Goal: Task Accomplishment & Management: Manage account settings

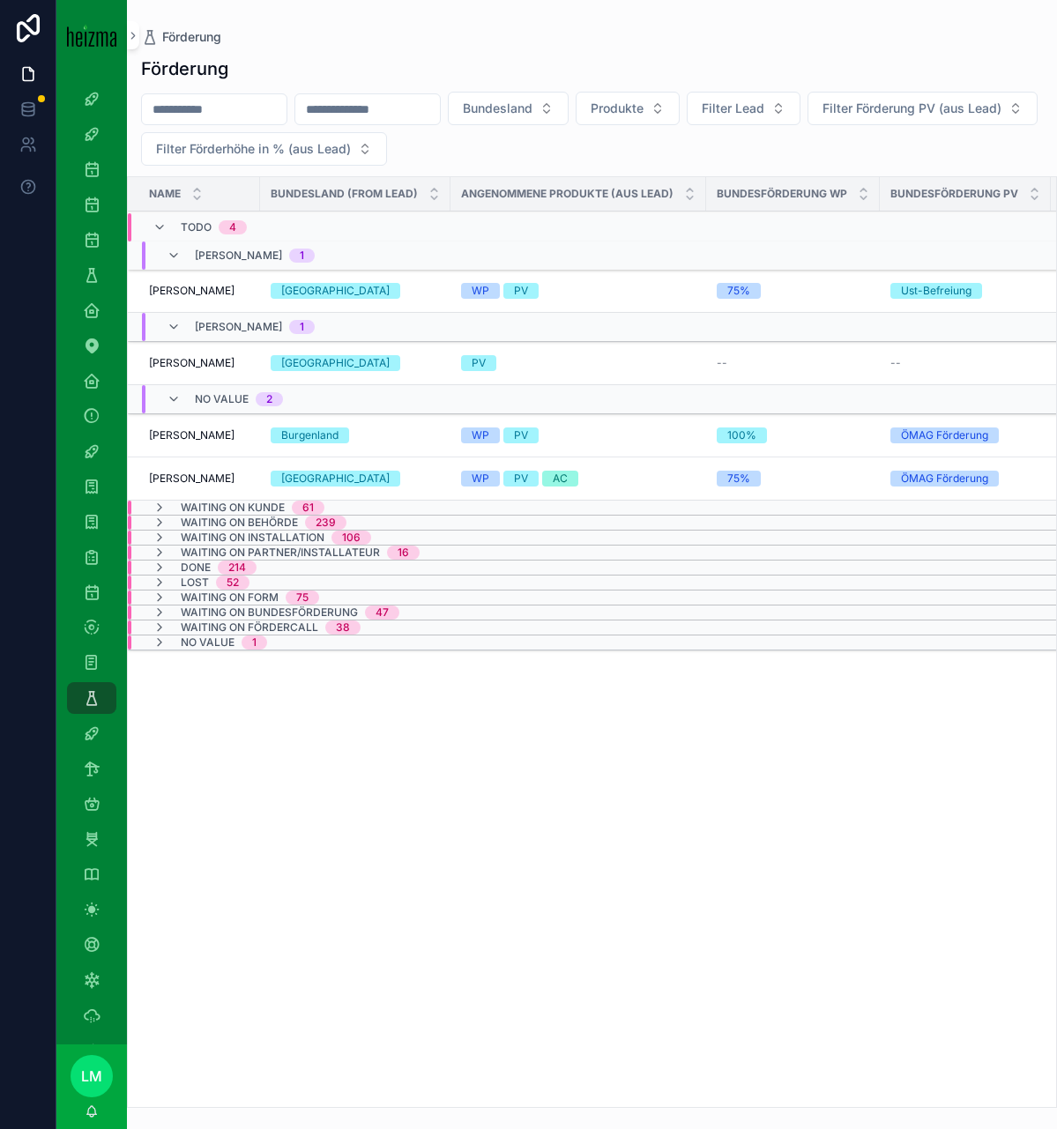
click at [176, 115] on input "scrollable content" at bounding box center [214, 109] width 145 height 25
type input "******"
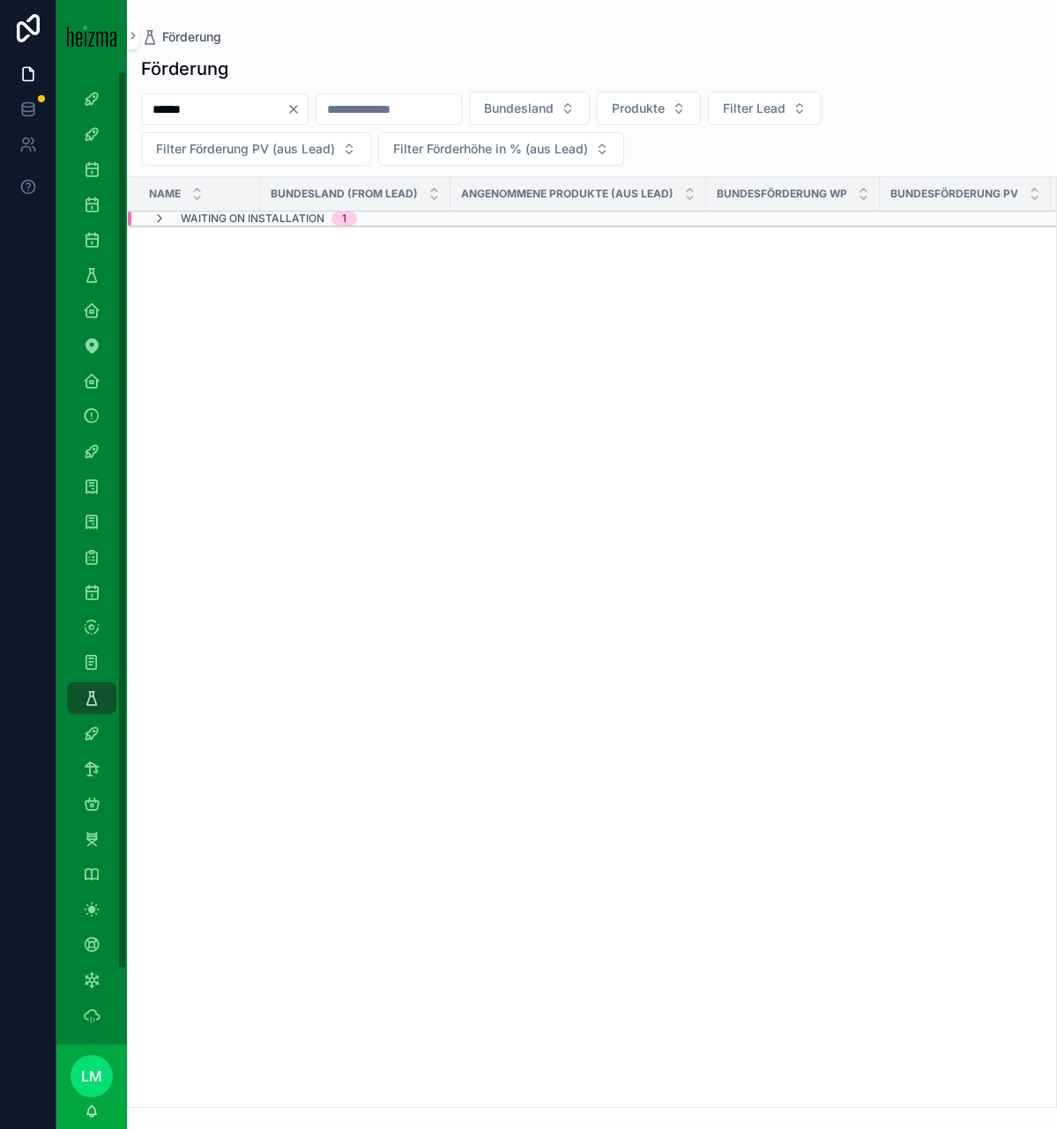
click at [279, 222] on span "Waiting on Installation" at bounding box center [253, 219] width 144 height 14
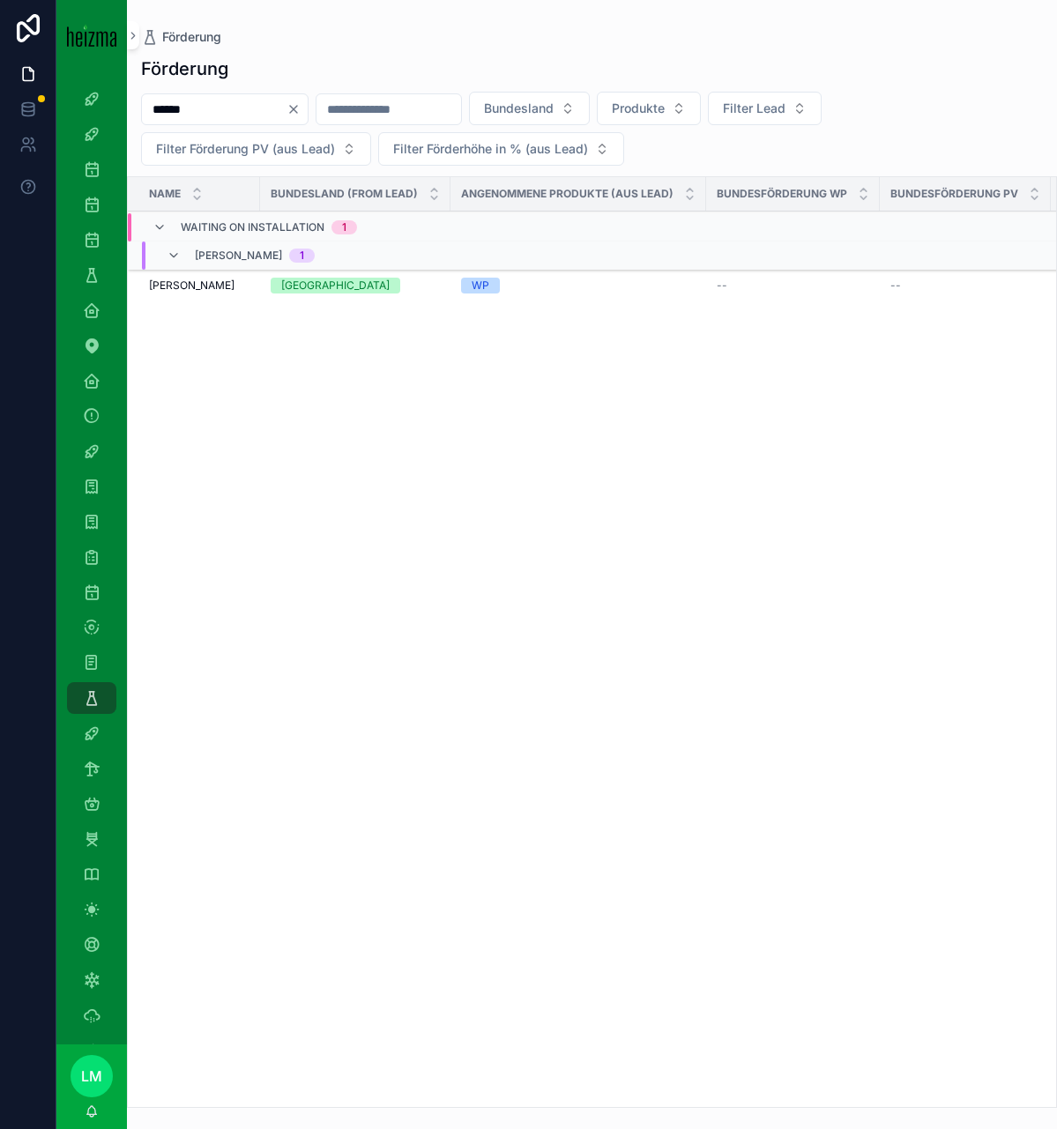
click at [196, 280] on span "[PERSON_NAME]" at bounding box center [192, 286] width 86 height 14
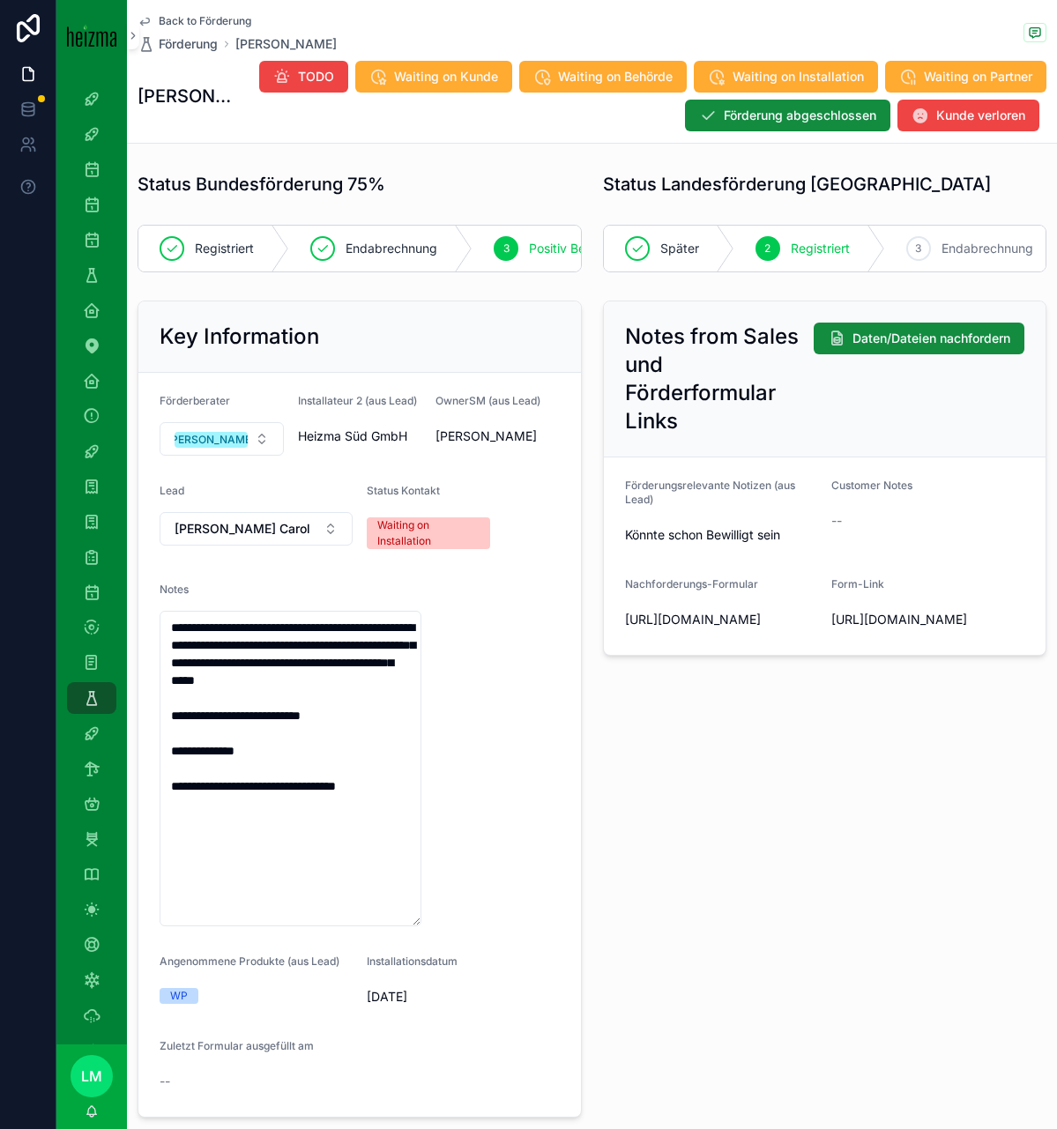
click at [320, 61] on button "TODO" at bounding box center [303, 77] width 89 height 32
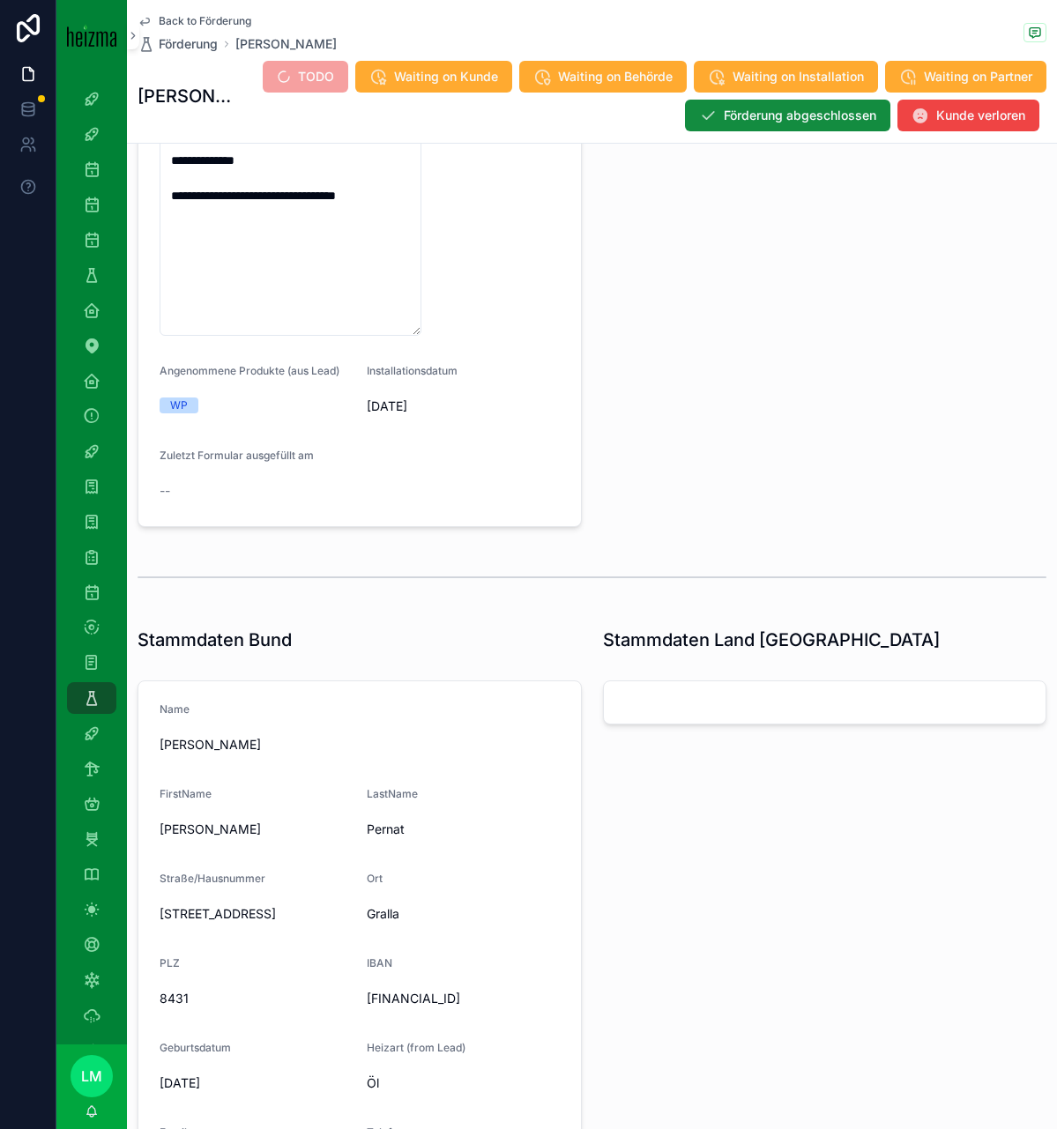
scroll to position [209, 0]
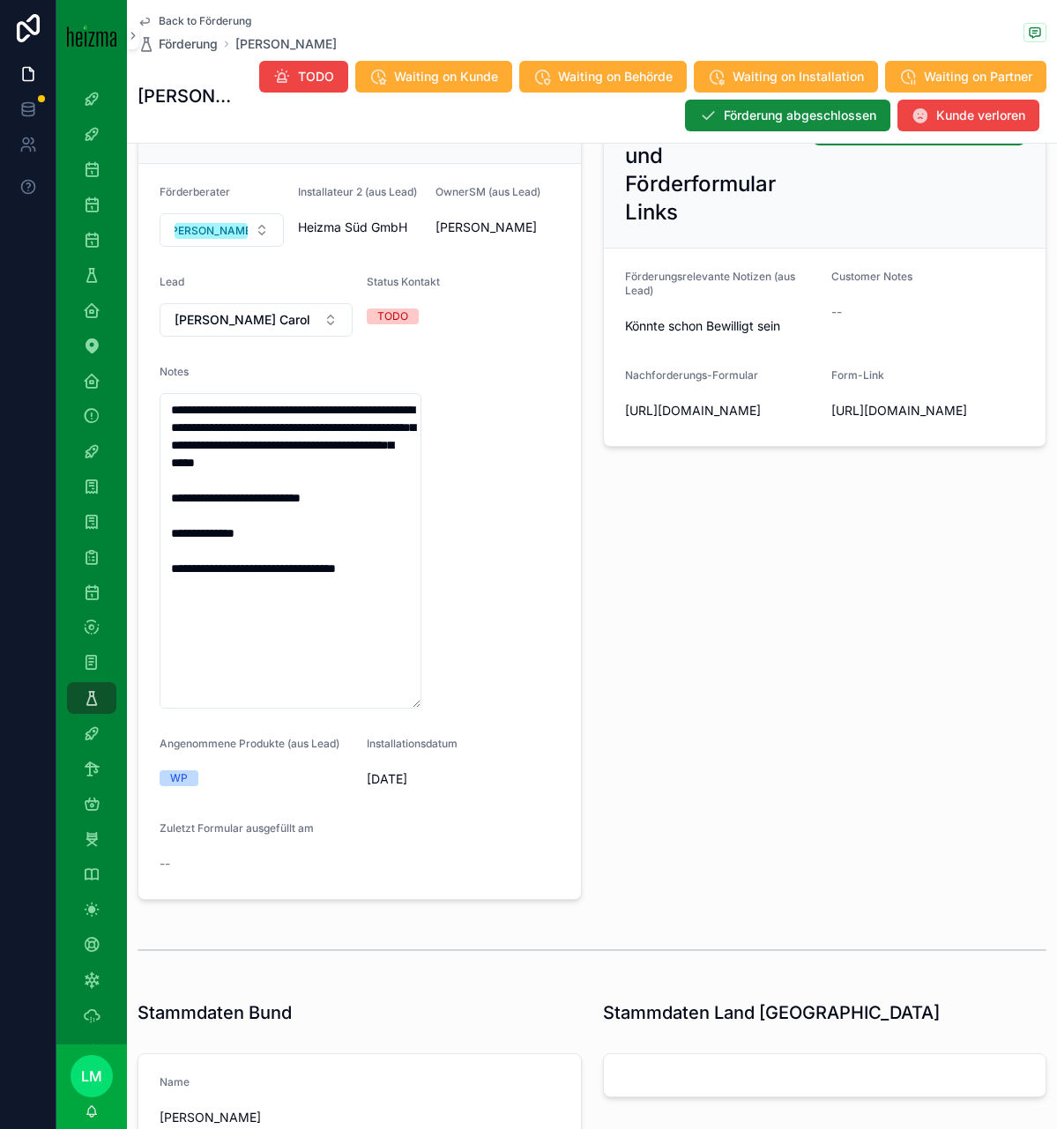
click at [174, 430] on textarea "**********" at bounding box center [291, 551] width 262 height 316
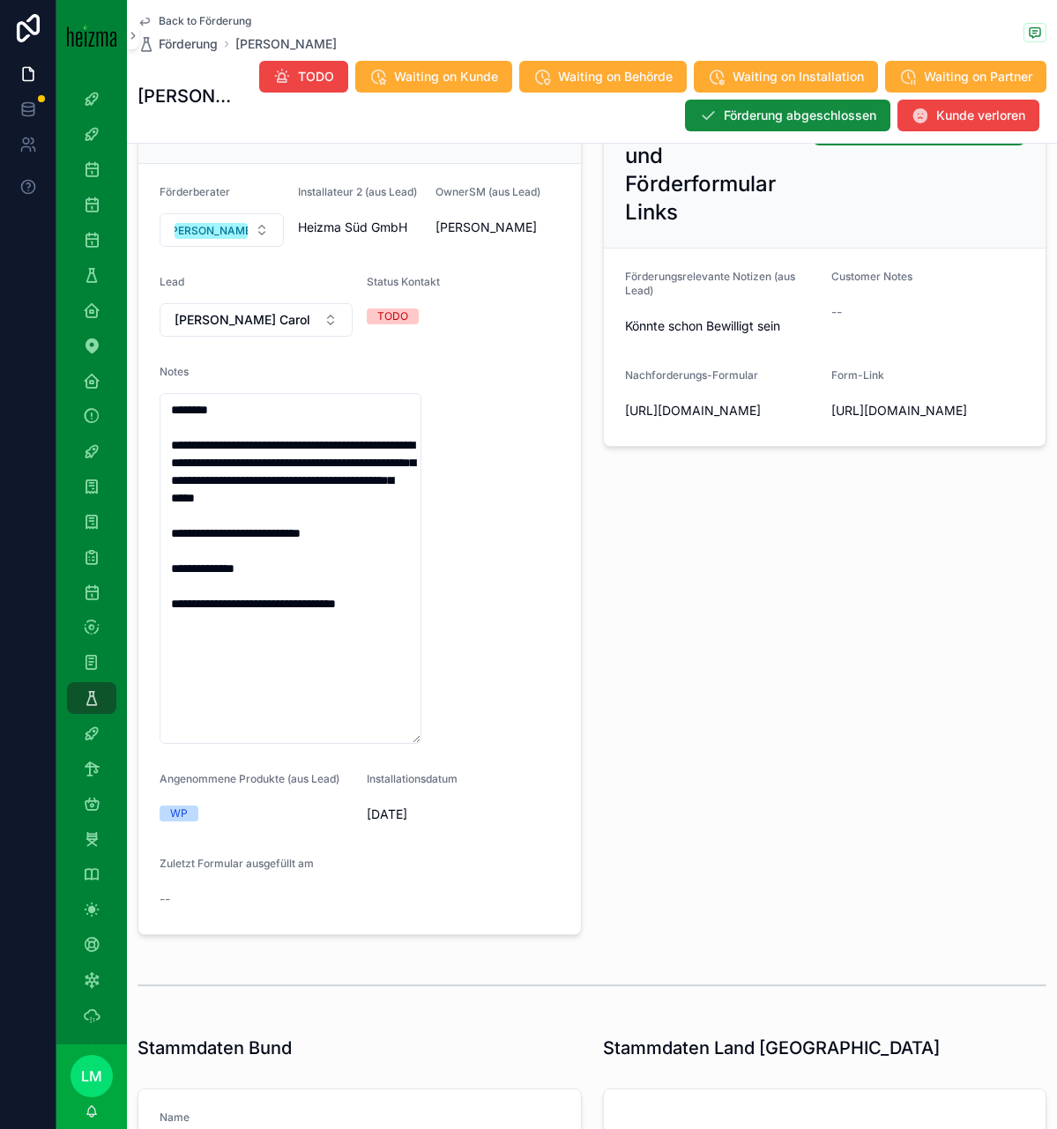
drag, startPoint x: 173, startPoint y: 459, endPoint x: 168, endPoint y: 389, distance: 70.7
click at [168, 389] on div "**********" at bounding box center [291, 554] width 262 height 379
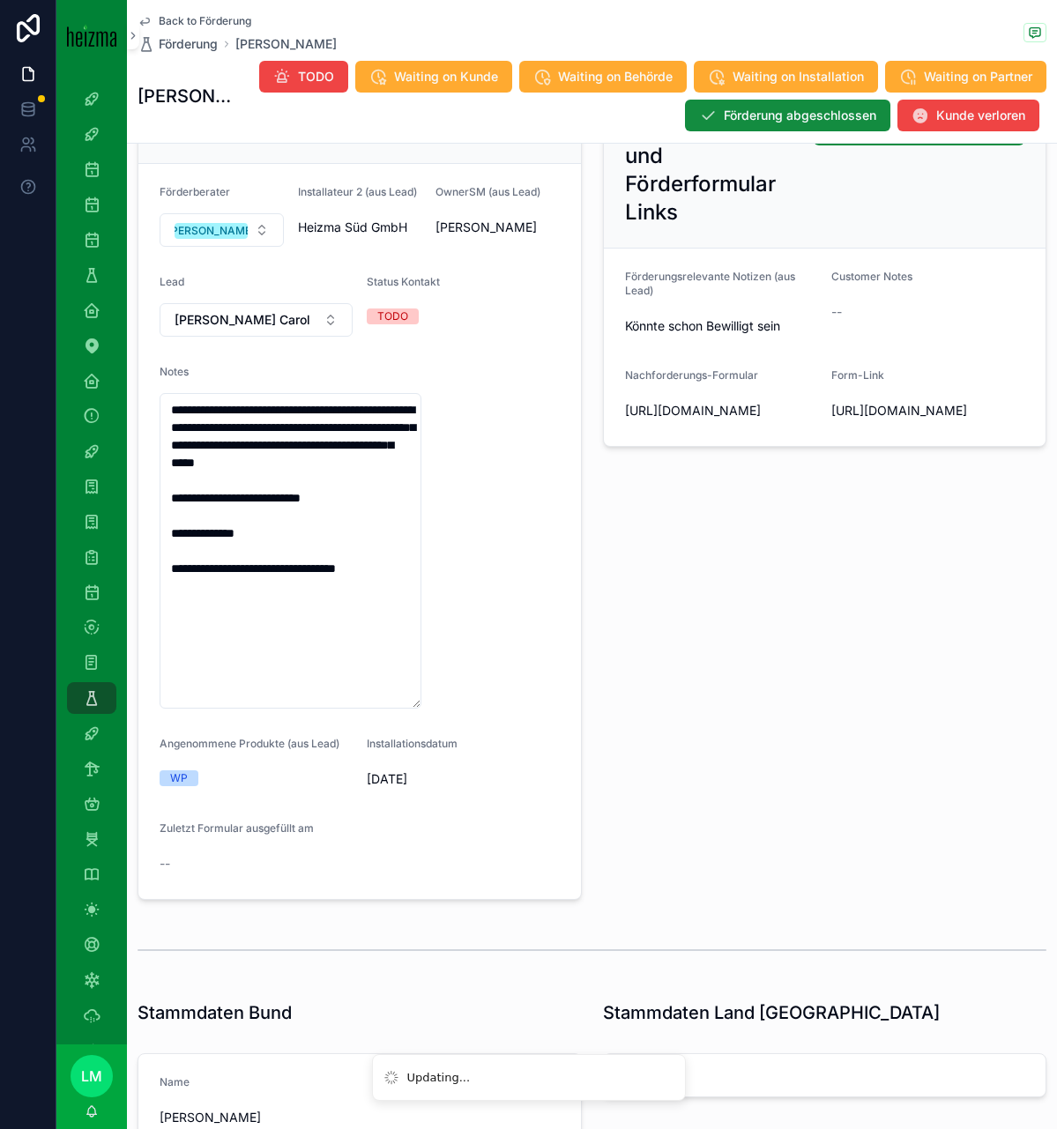
click at [343, 617] on textarea "**********" at bounding box center [291, 551] width 262 height 316
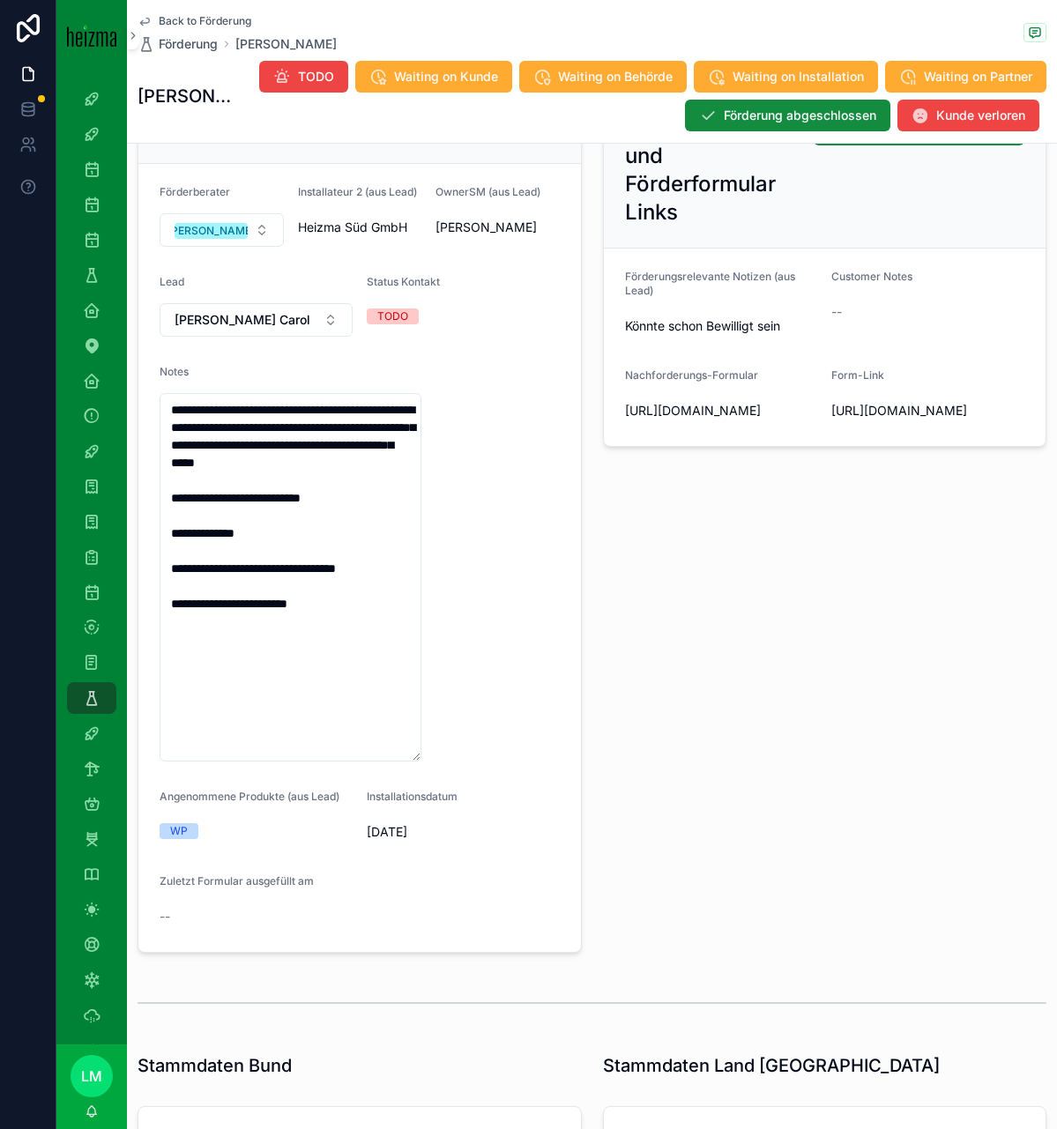
type textarea "**********"
click at [733, 686] on div "Notes from Sales und Förderformular Links Daten/Dateien nachfordern Förderungsr…" at bounding box center [824, 522] width 465 height 875
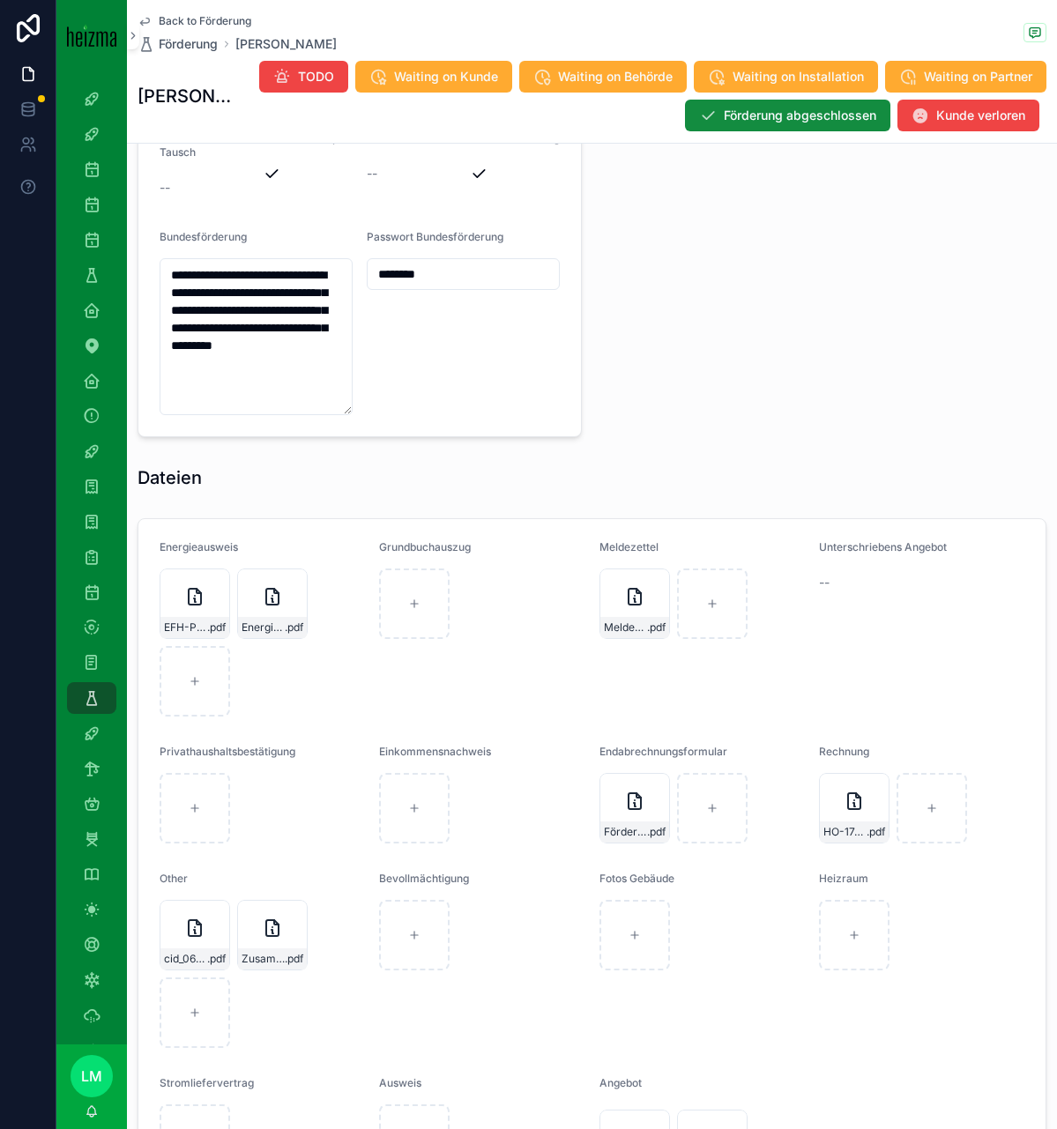
scroll to position [1990, 0]
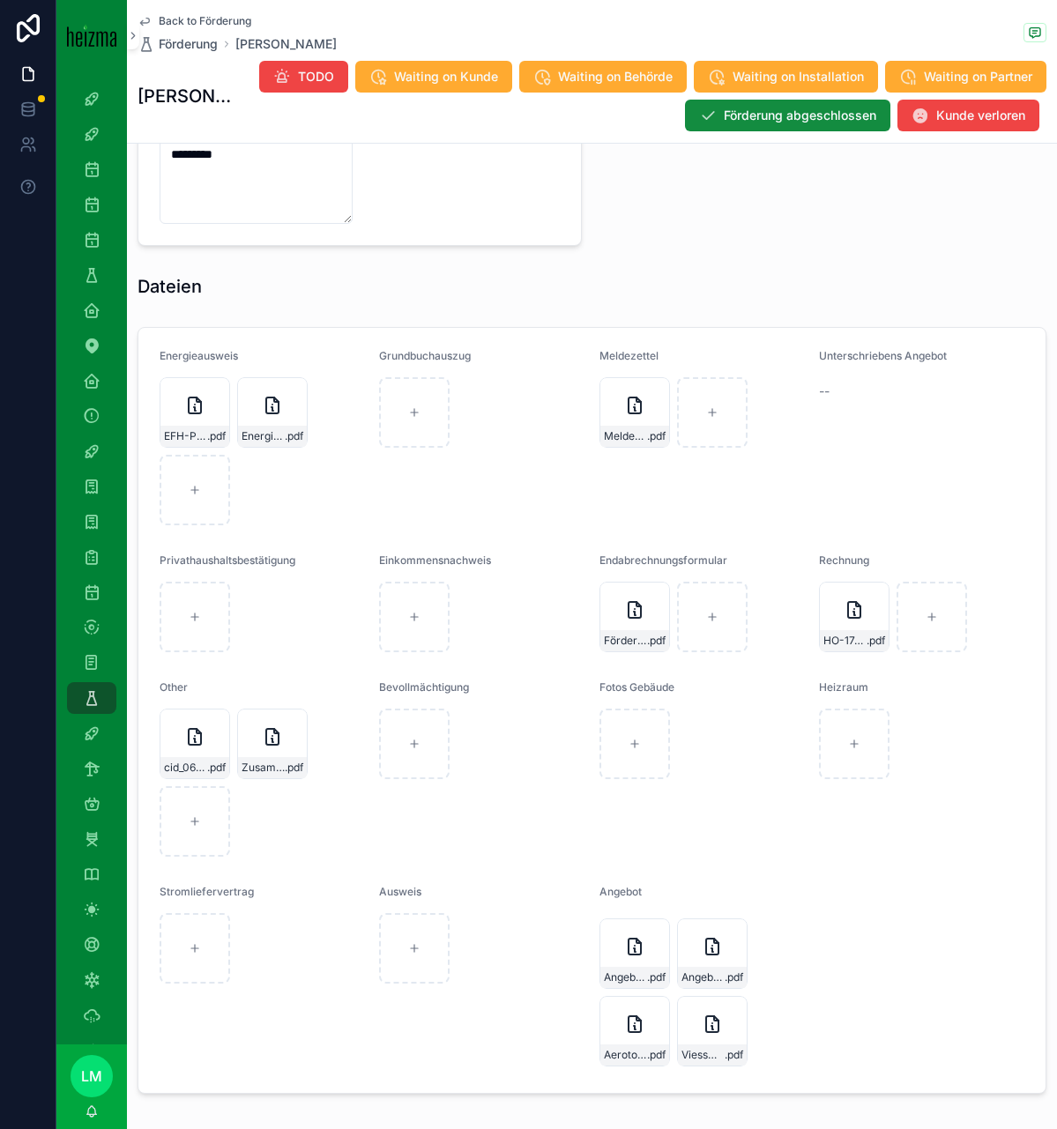
click at [203, 857] on div "scrollable content" at bounding box center [195, 821] width 71 height 71
type input "**********"
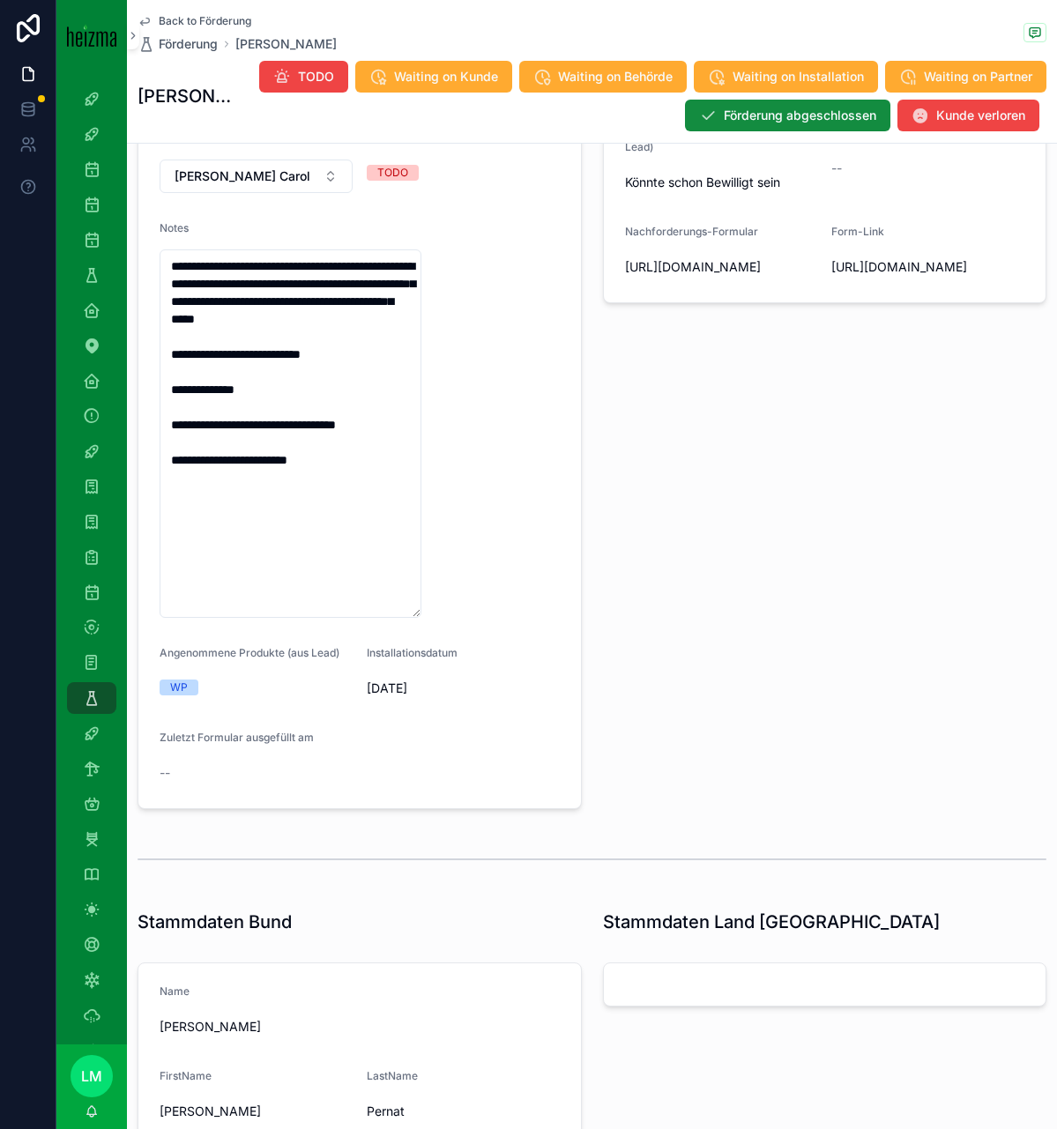
scroll to position [245, 0]
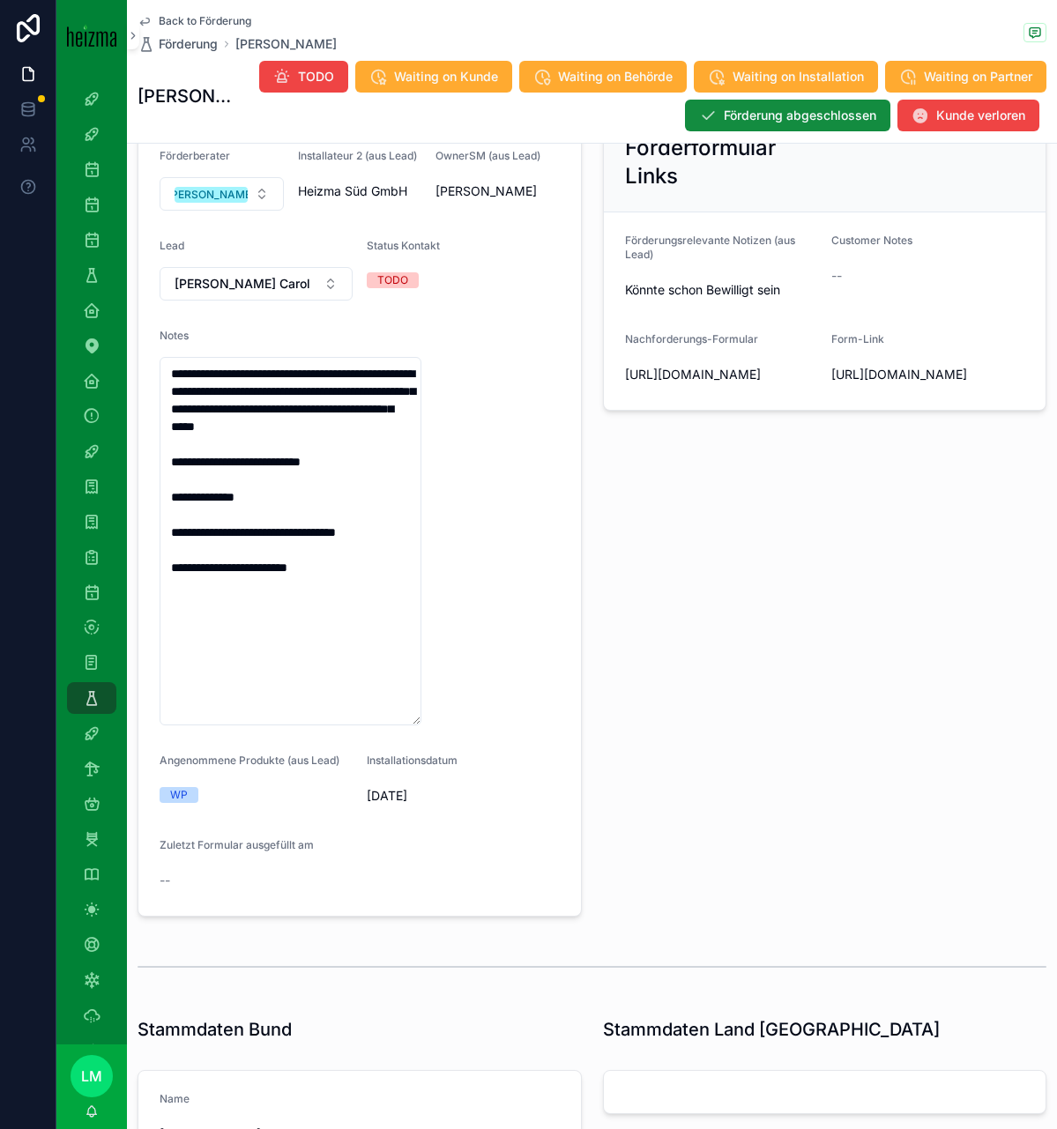
click at [238, 516] on textarea "**********" at bounding box center [291, 541] width 262 height 368
click at [279, 536] on textarea "**********" at bounding box center [291, 541] width 262 height 368
drag, startPoint x: 279, startPoint y: 536, endPoint x: 205, endPoint y: 475, distance: 95.8
click at [205, 475] on textarea "**********" at bounding box center [291, 541] width 262 height 368
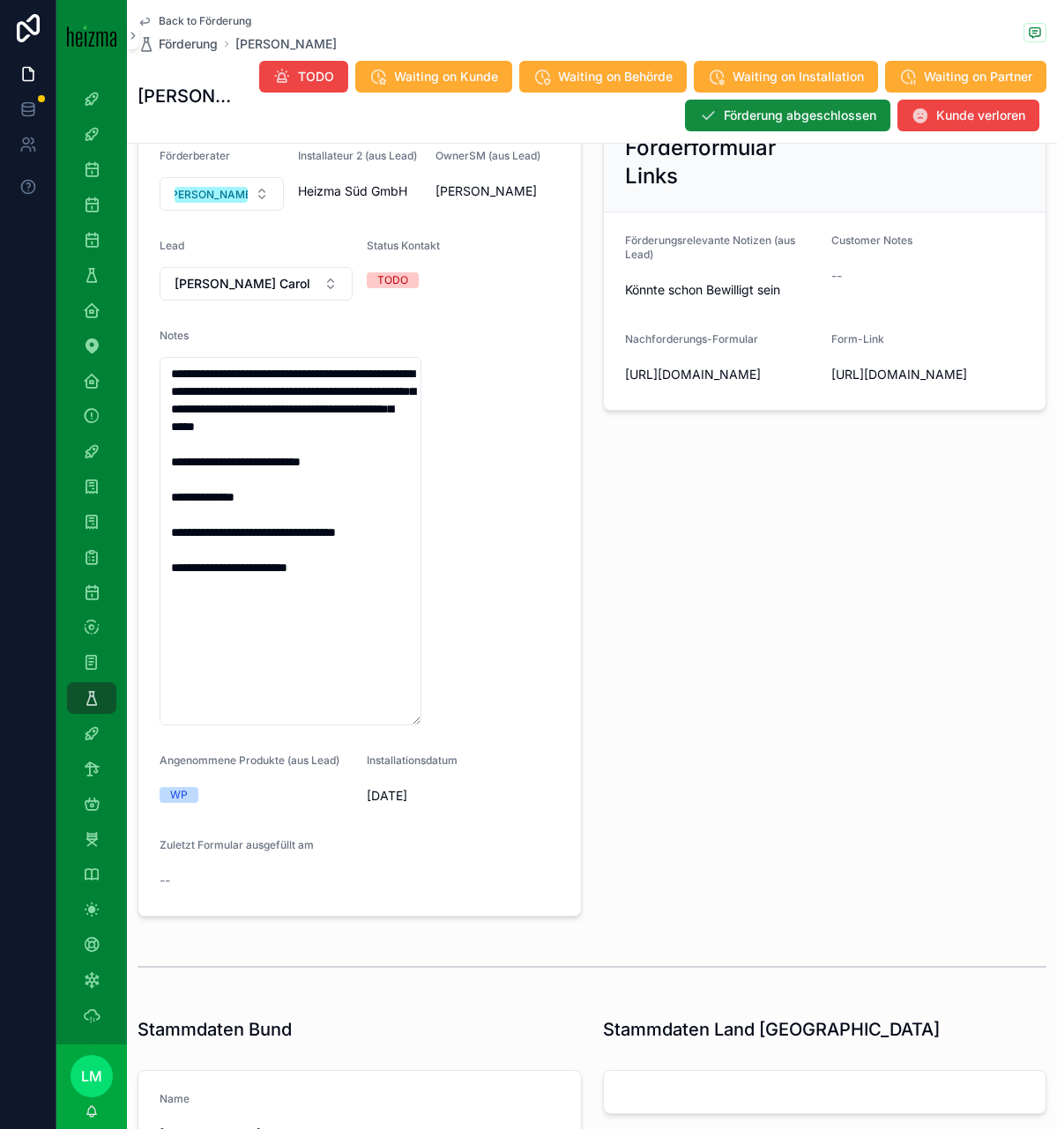
click at [205, 475] on textarea "**********" at bounding box center [291, 541] width 262 height 368
drag, startPoint x: 205, startPoint y: 475, endPoint x: 280, endPoint y: 607, distance: 152.4
click at [279, 606] on textarea "**********" at bounding box center [291, 541] width 262 height 368
click at [280, 607] on textarea "**********" at bounding box center [291, 541] width 262 height 368
click at [357, 628] on textarea "**********" at bounding box center [291, 541] width 262 height 368
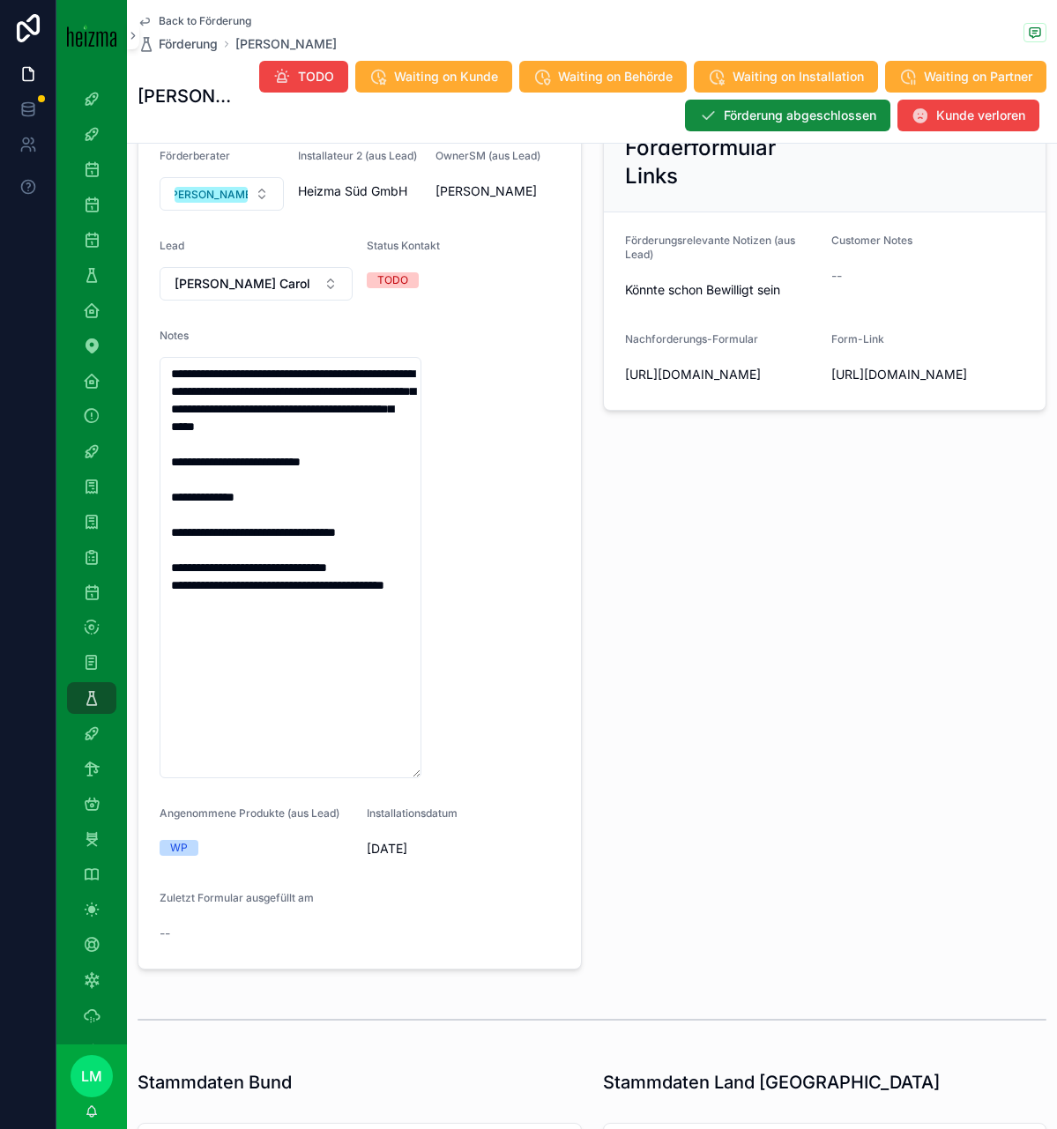
type textarea "**********"
click at [669, 664] on div "Notes from Sales und Förderformular Links Daten/Dateien nachfordern Förderungsr…" at bounding box center [824, 512] width 465 height 928
click at [189, 21] on span "Back to Förderung" at bounding box center [205, 21] width 93 height 14
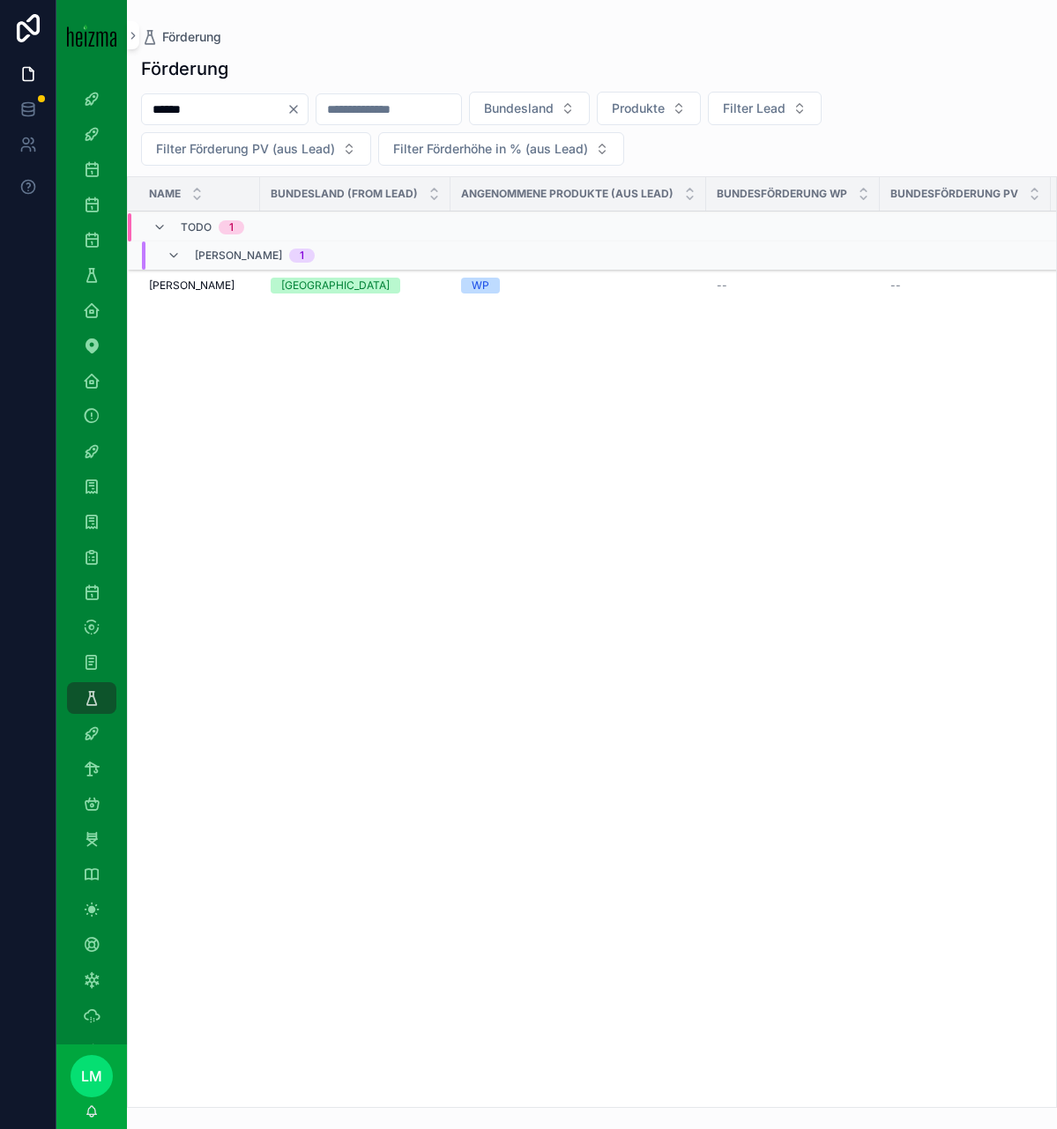
click at [301, 105] on icon "Clear" at bounding box center [294, 109] width 14 height 14
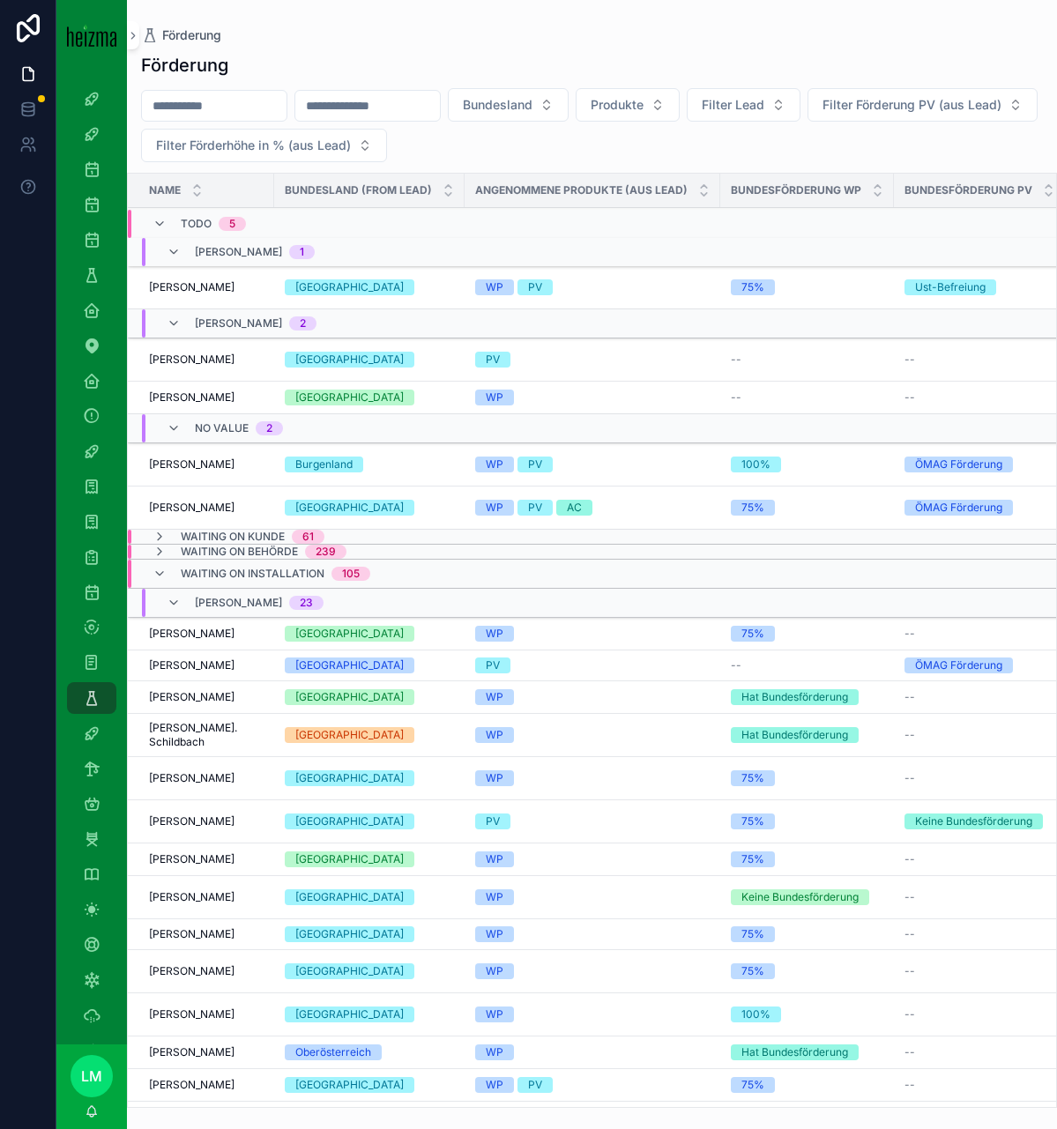
scroll to position [0, 7]
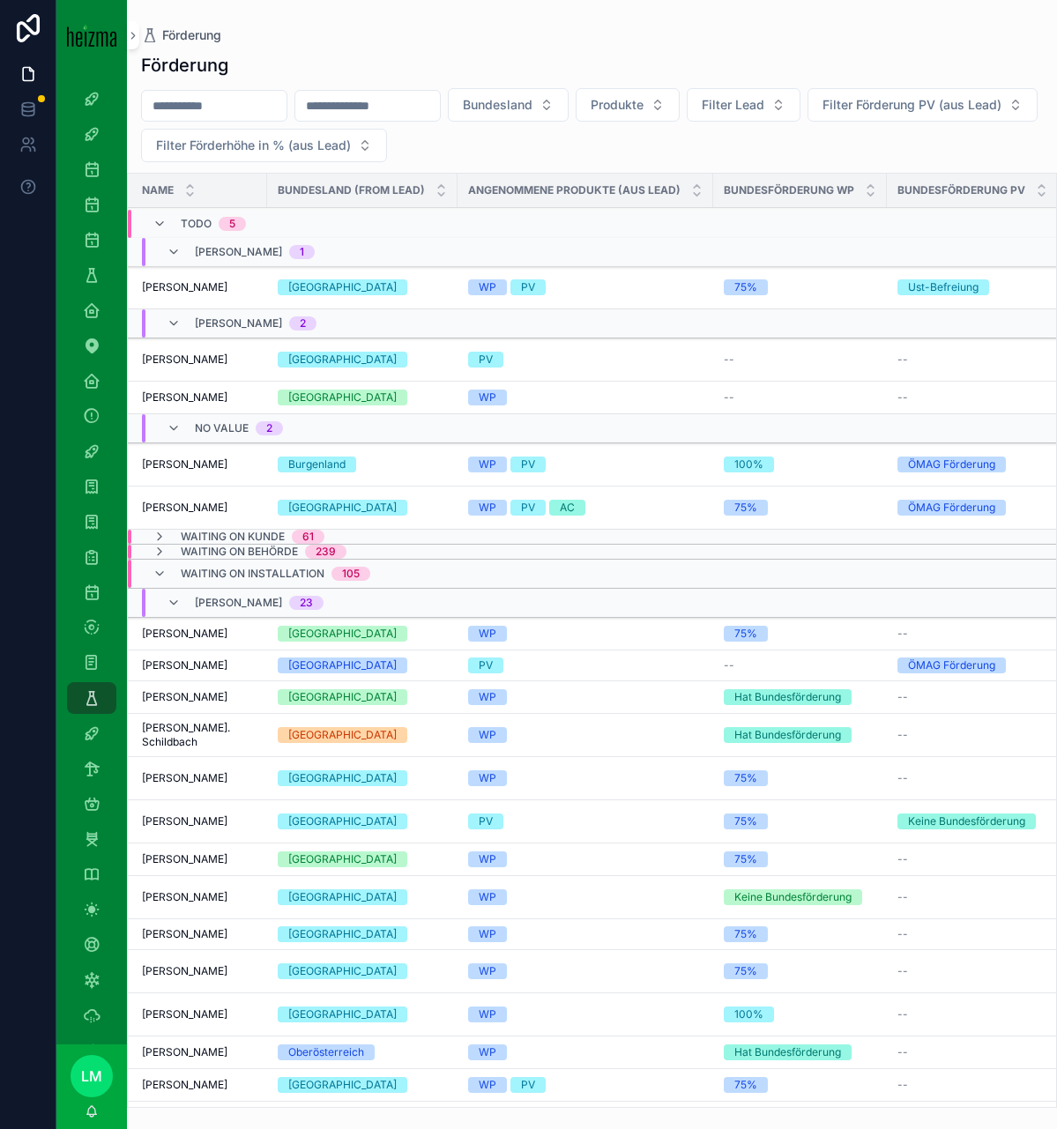
click at [212, 480] on td "[PERSON_NAME] [PERSON_NAME]" at bounding box center [194, 464] width 146 height 43
click at [209, 472] on td "[PERSON_NAME] [PERSON_NAME]" at bounding box center [194, 464] width 146 height 43
click at [202, 465] on span "[PERSON_NAME]" at bounding box center [185, 465] width 86 height 14
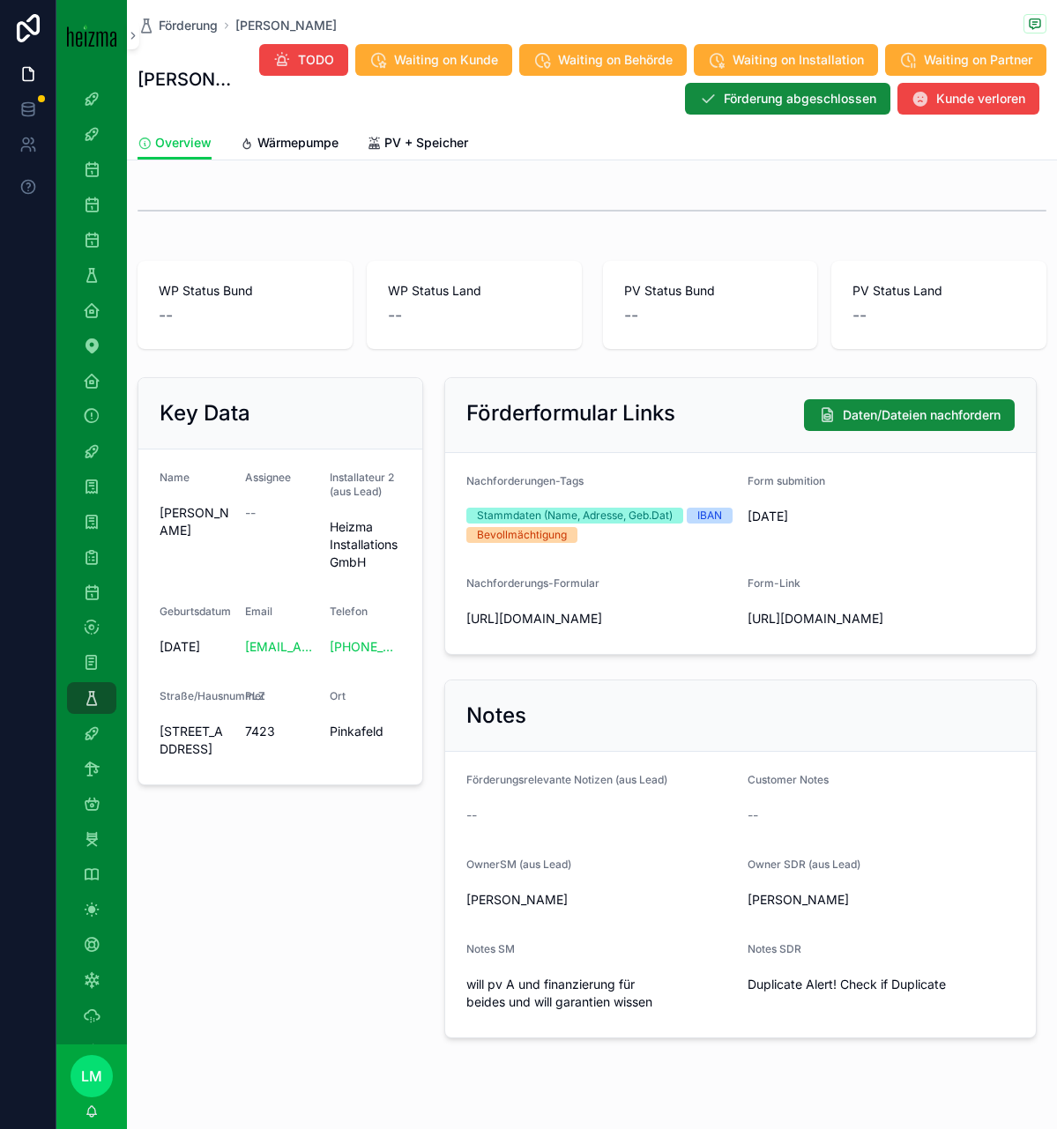
click at [289, 145] on span "Wärmepumpe" at bounding box center [297, 143] width 81 height 18
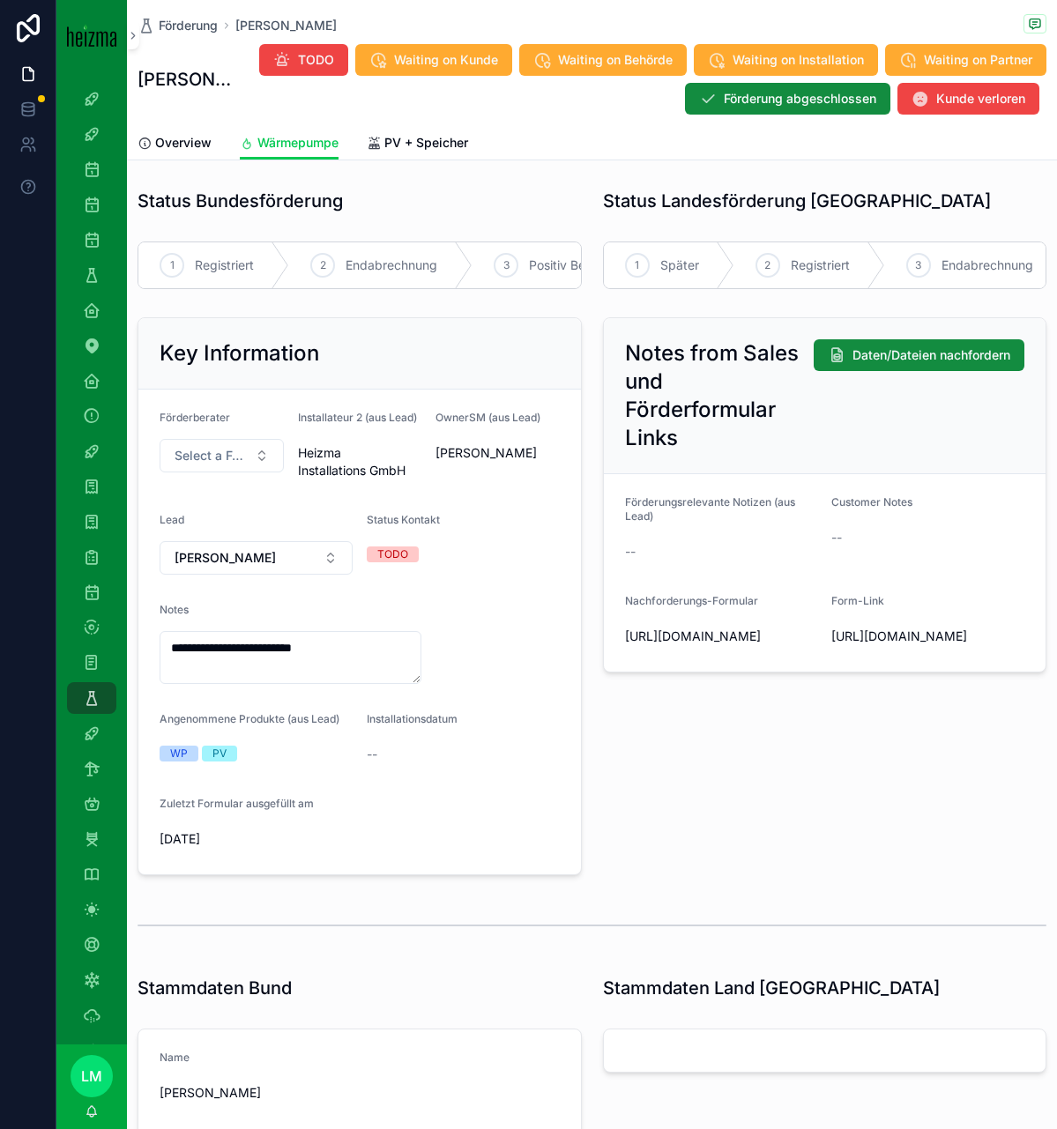
click at [207, 287] on div "1 Registriert" at bounding box center [213, 265] width 151 height 46
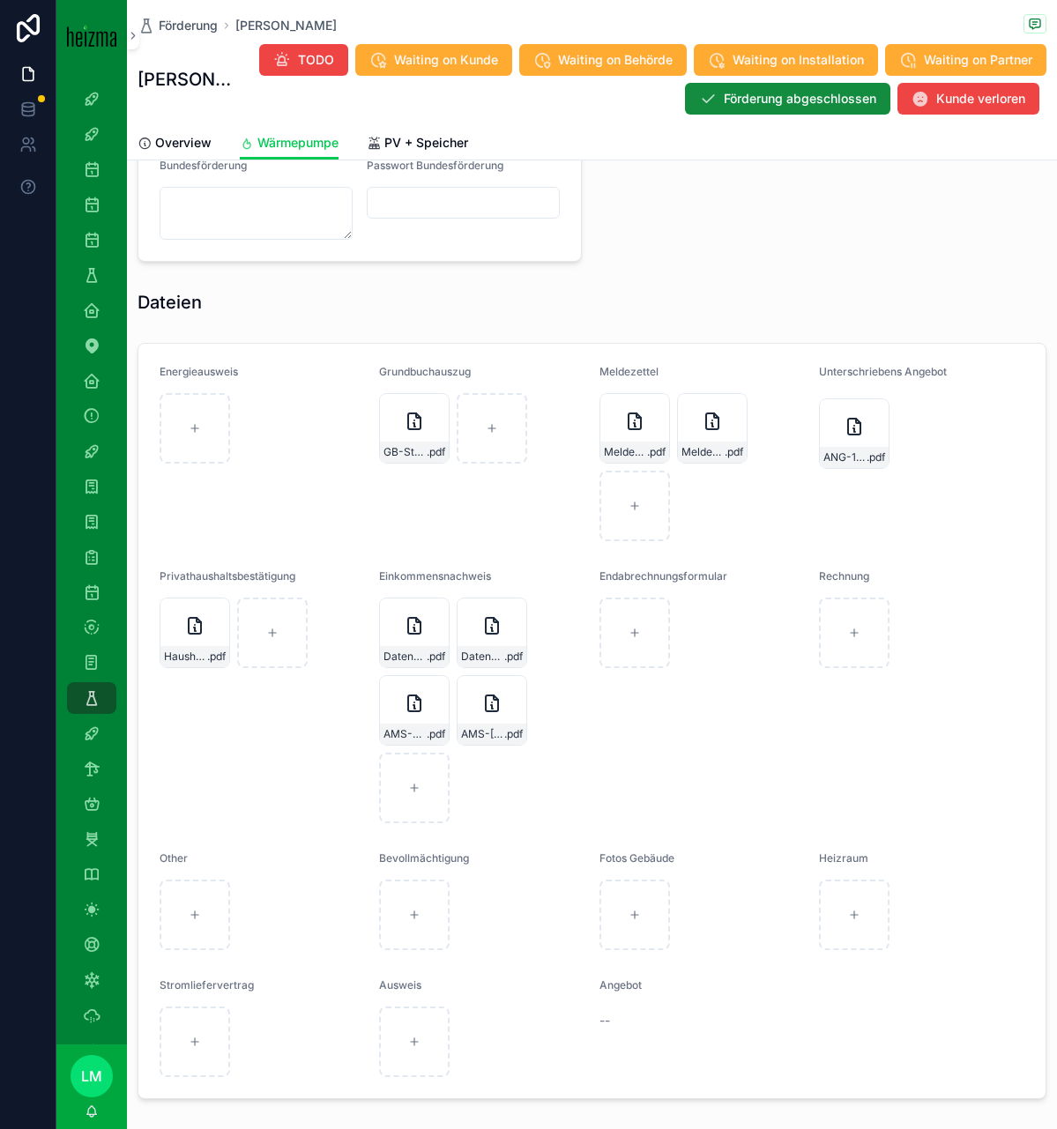
scroll to position [1625, 0]
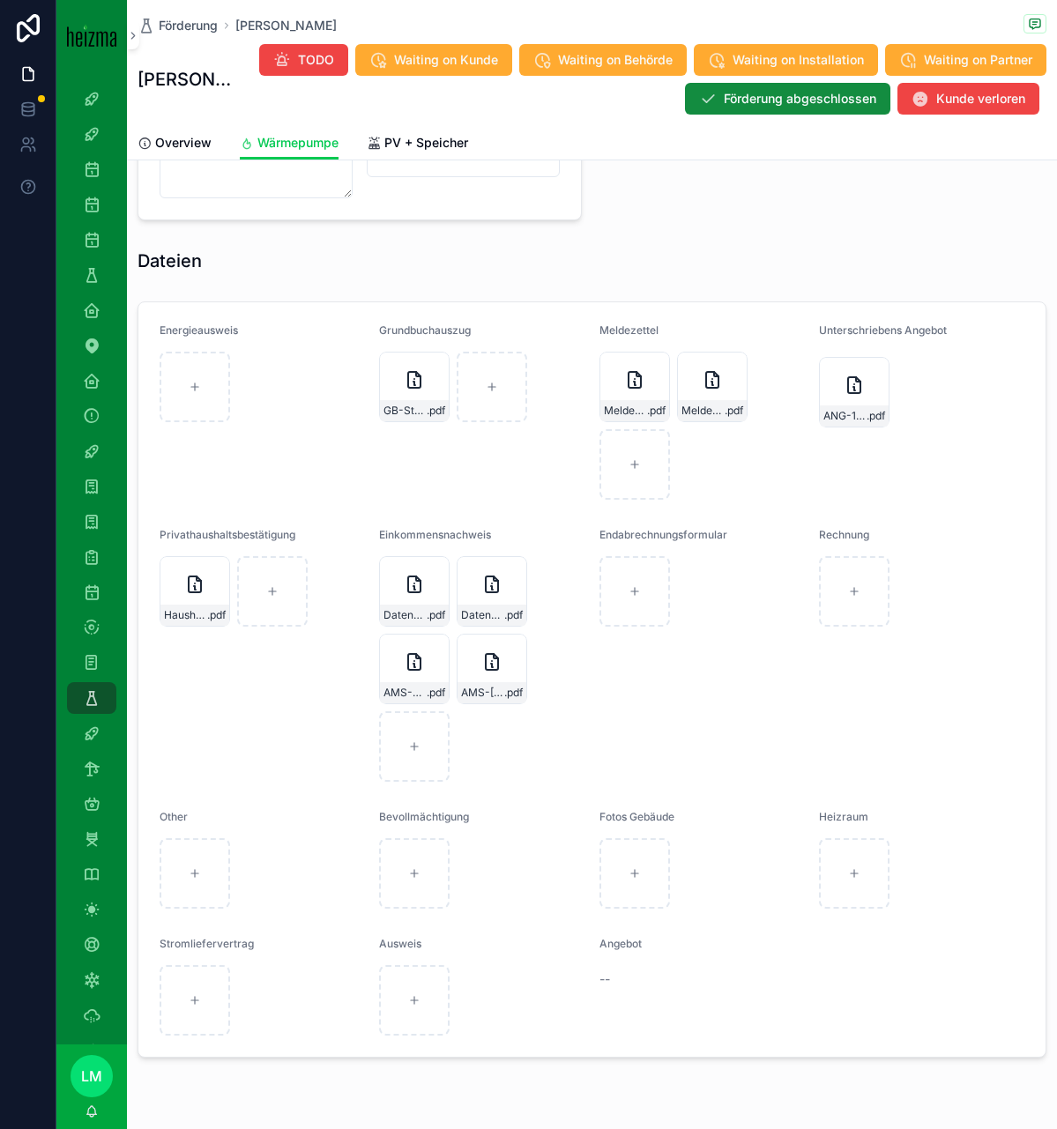
click at [197, 861] on div "scrollable content" at bounding box center [195, 873] width 71 height 71
type input "**********"
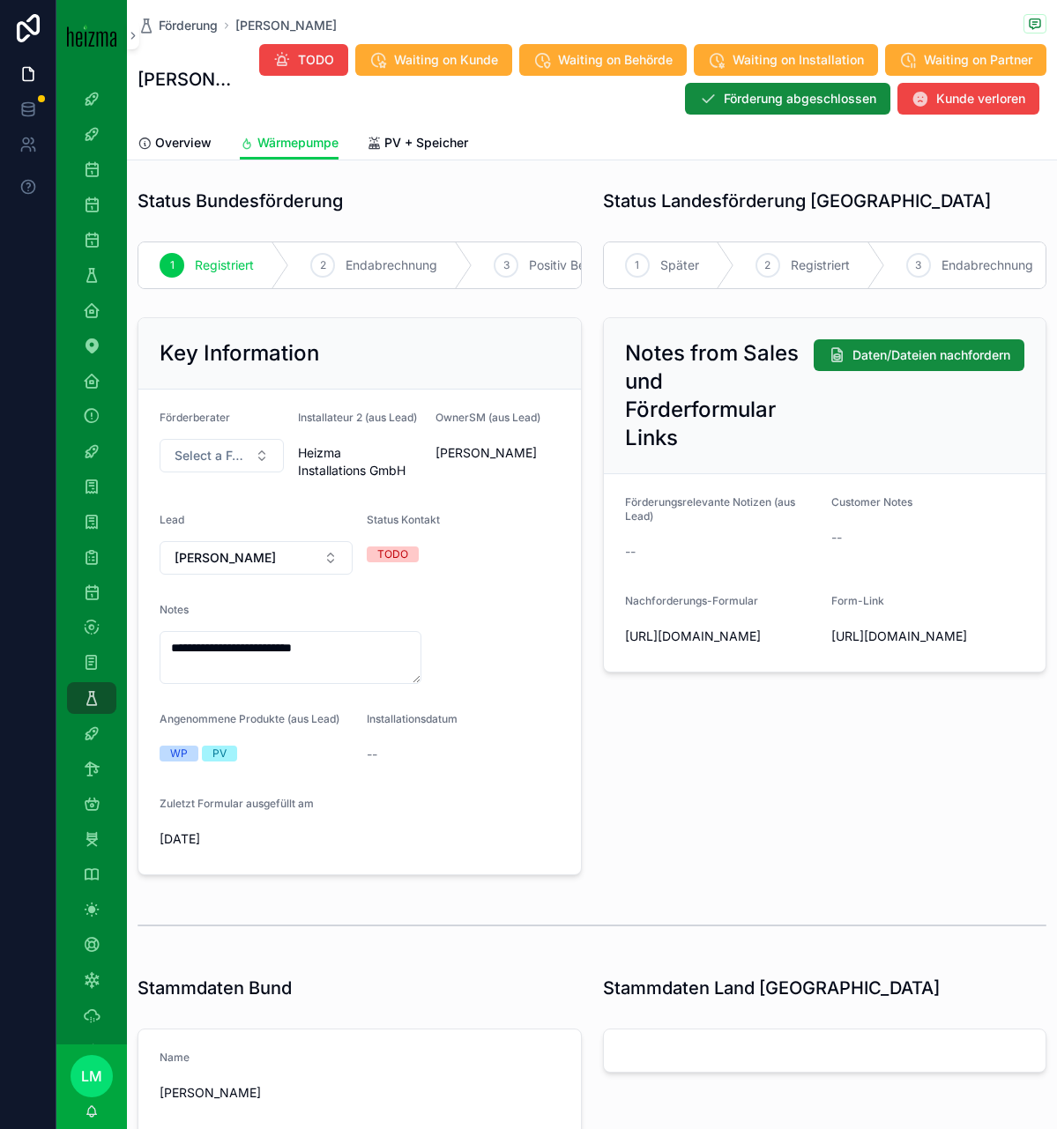
scroll to position [8, 0]
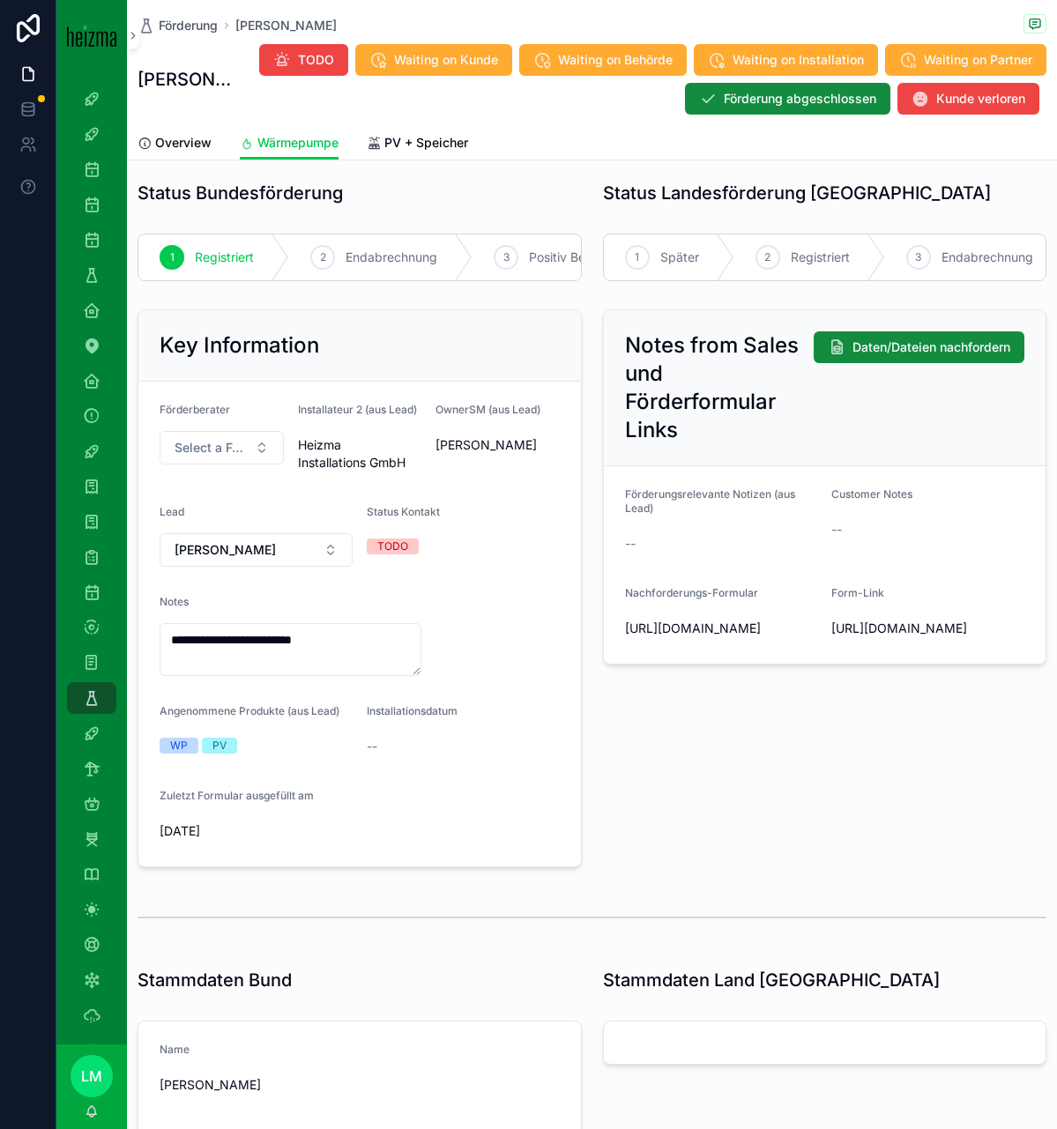
drag, startPoint x: 363, startPoint y: 641, endPoint x: -84, endPoint y: 638, distance: 447.0
click at [0, 638] on html "4k Attacke Old-Lost Attacke Opportunities SDR Opportunities (Admin Opportunitie…" at bounding box center [528, 564] width 1057 height 1129
type textarea "**********"
click at [395, 819] on form "**********" at bounding box center [359, 624] width 443 height 485
click at [185, 26] on span "Förderung" at bounding box center [188, 26] width 59 height 18
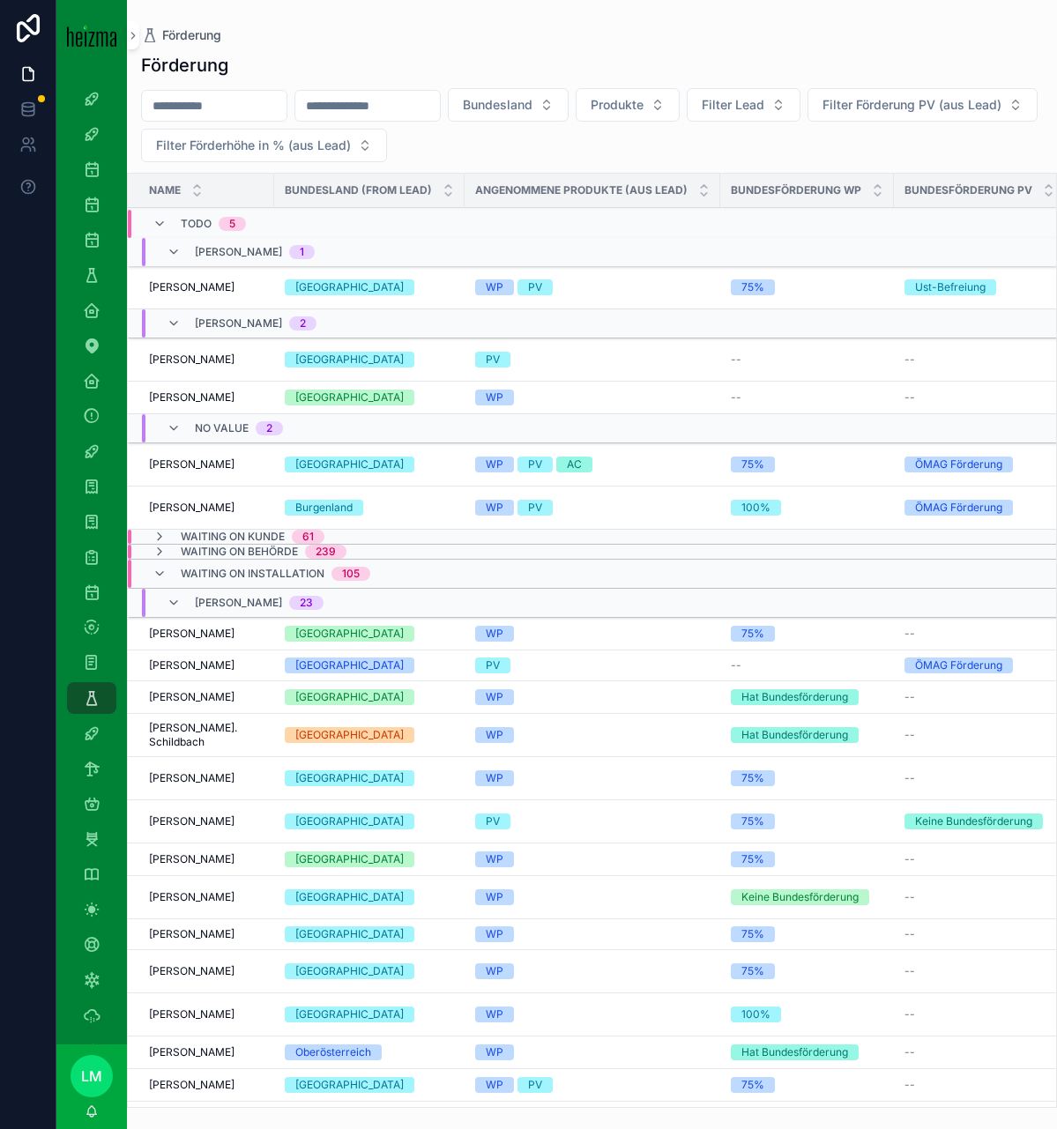
click at [192, 114] on input "scrollable content" at bounding box center [214, 105] width 145 height 25
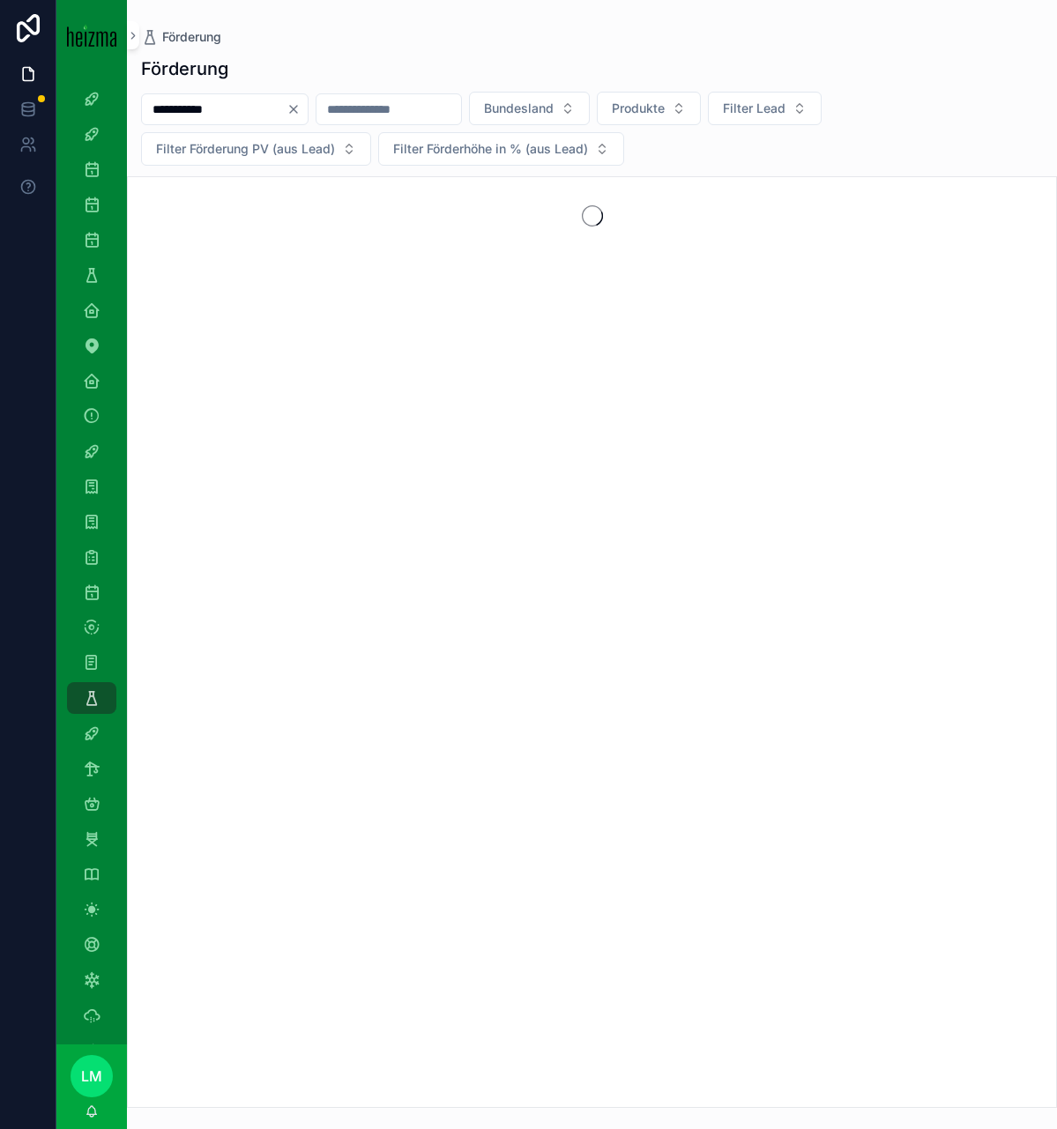
type input "**********"
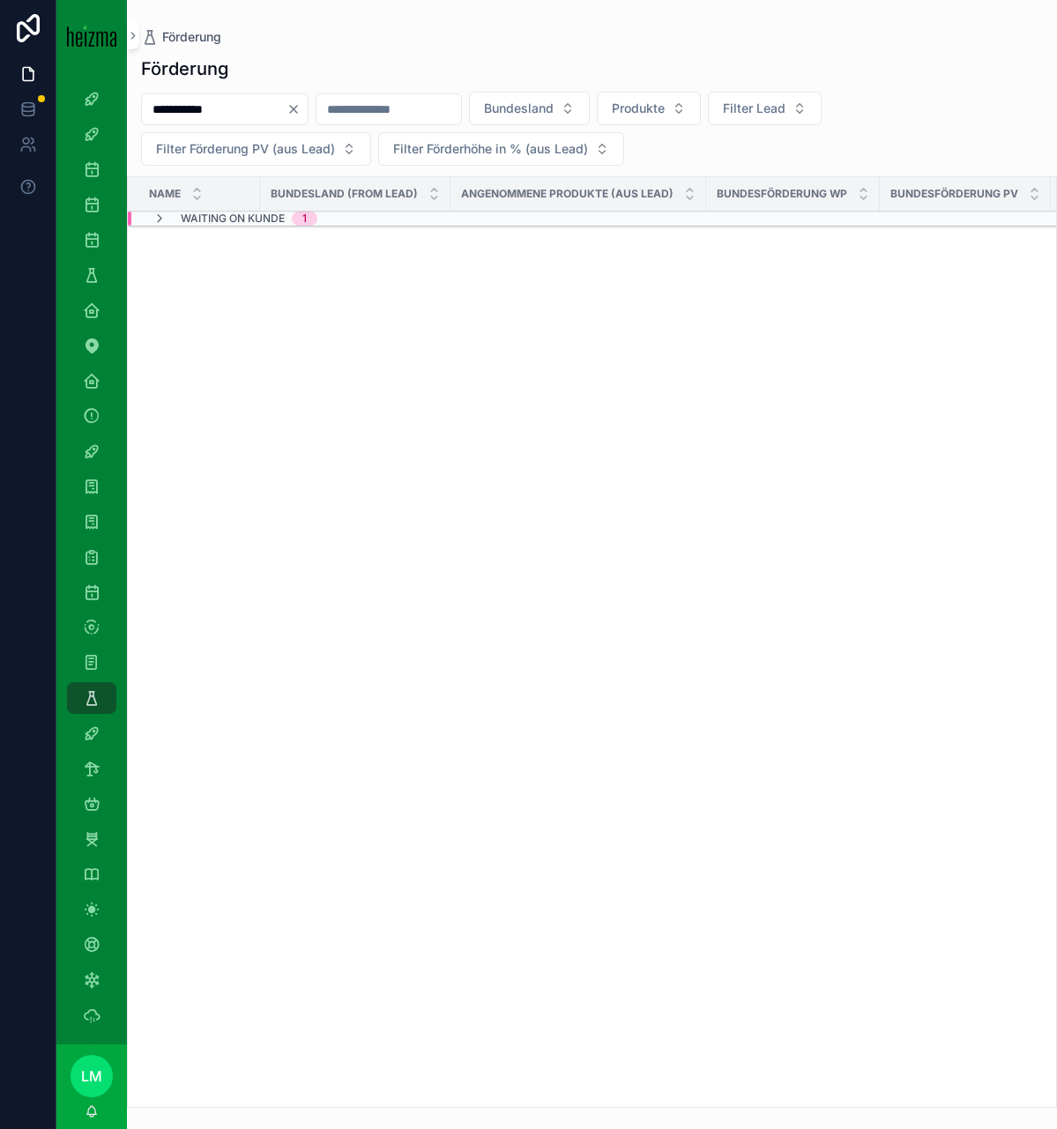
click at [222, 215] on span "Waiting on Kunde" at bounding box center [233, 219] width 104 height 14
click at [205, 287] on span "[PERSON_NAME]" at bounding box center [192, 286] width 86 height 14
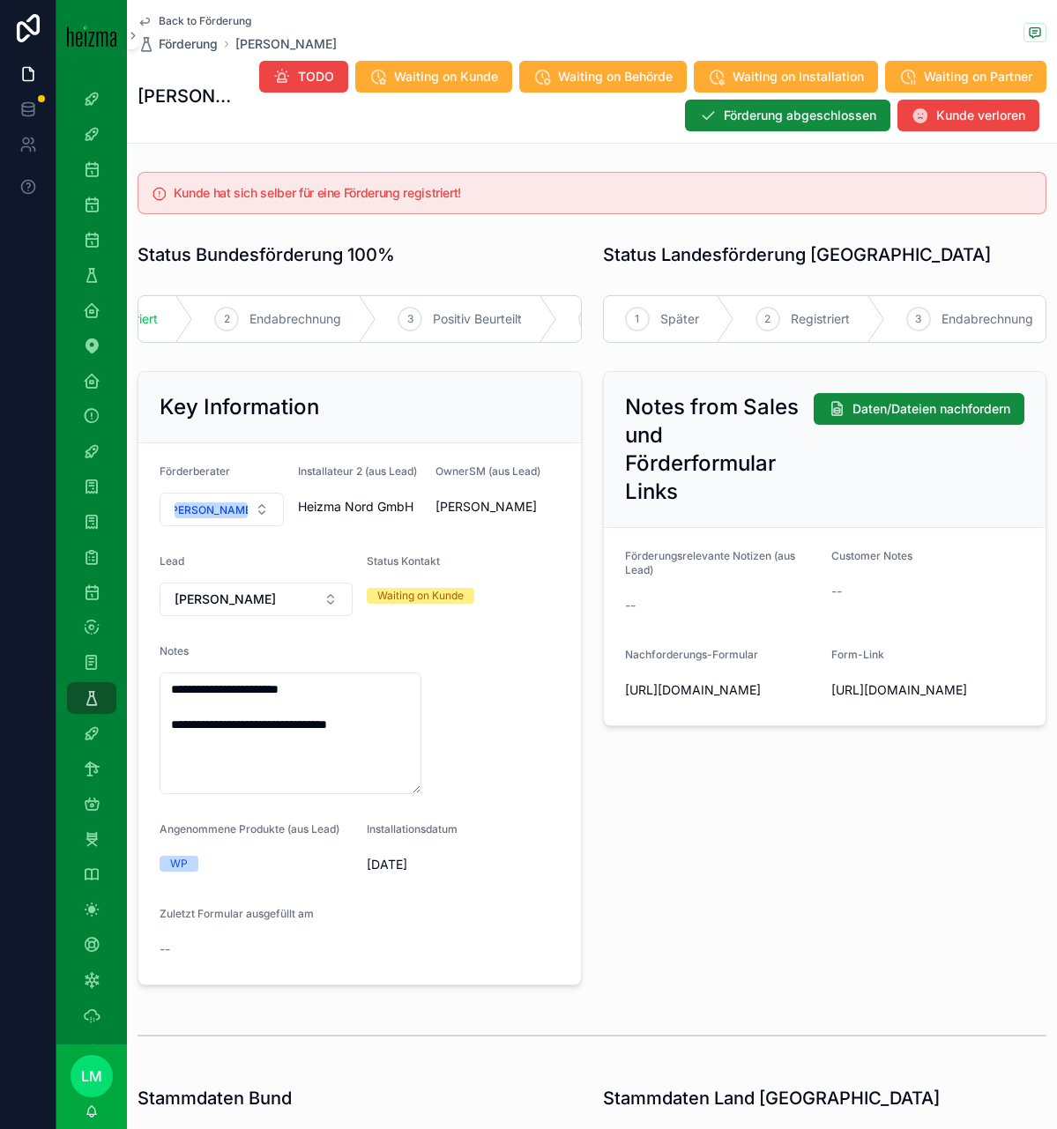
scroll to position [0, 234]
click at [0, 0] on icon "scrollable content" at bounding box center [0, 0] width 0 height 0
click at [673, 82] on span "Waiting on Behörde" at bounding box center [615, 77] width 115 height 18
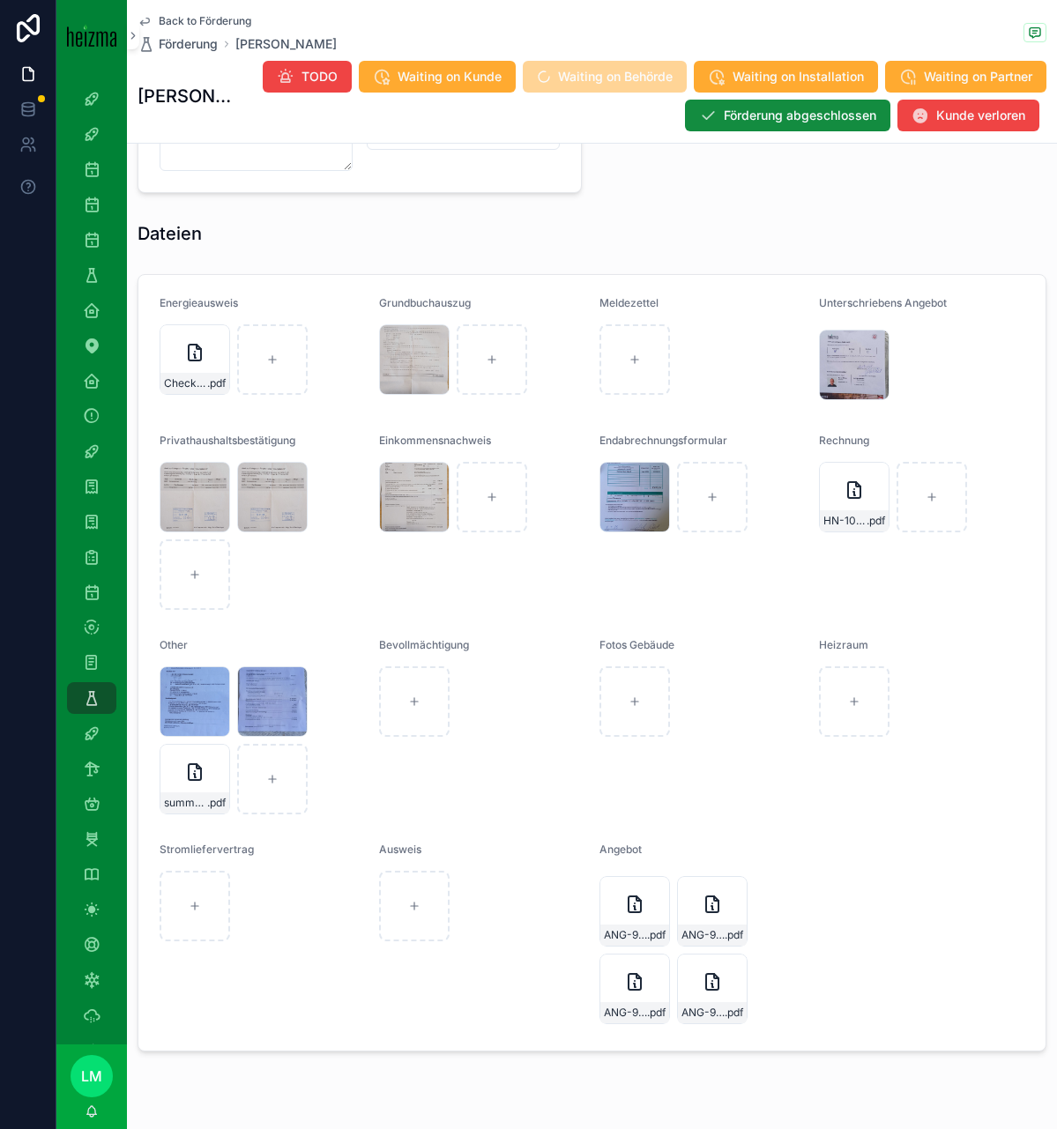
scroll to position [1820, 0]
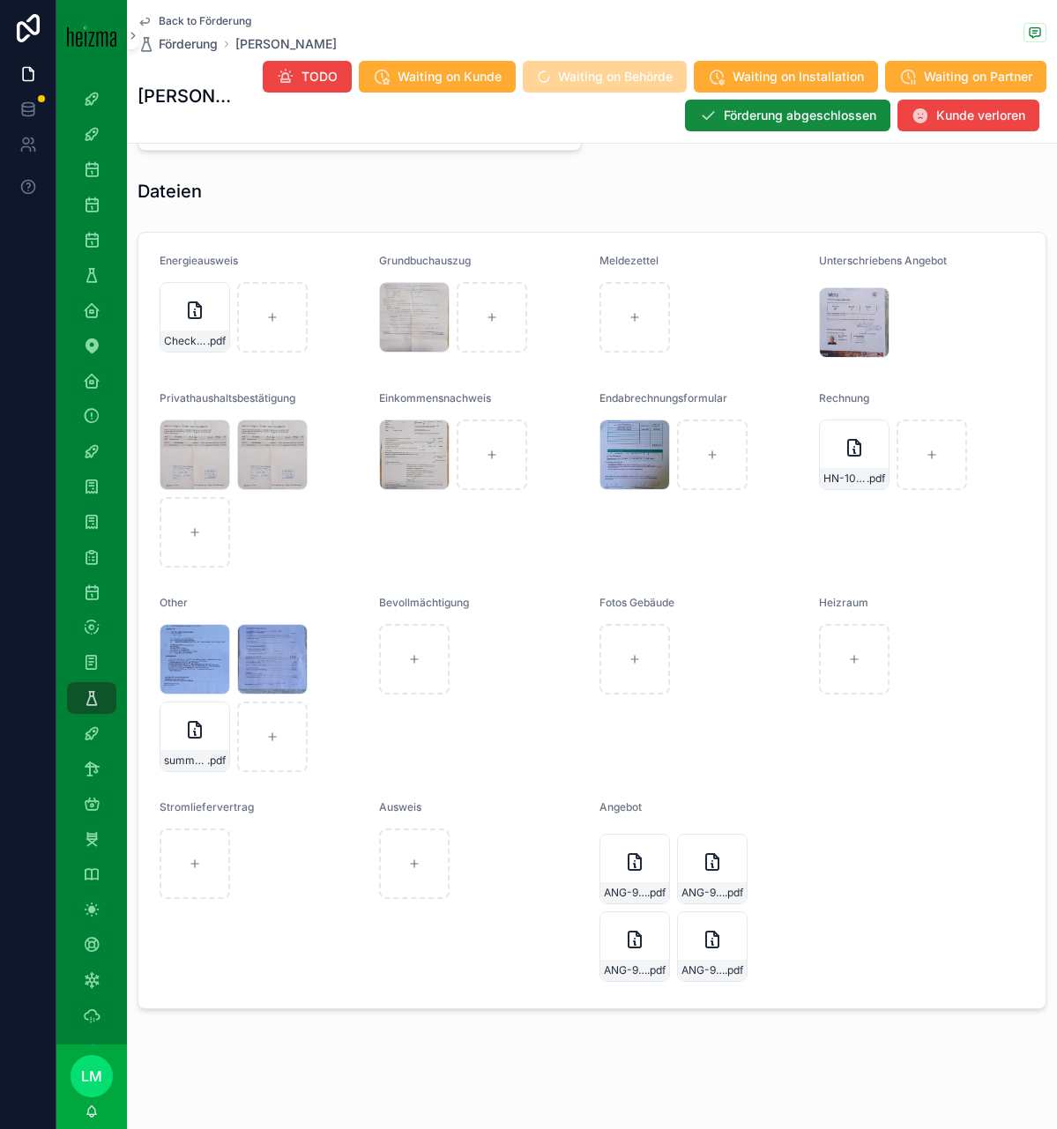
click at [785, 117] on span "Förderung abgeschlossen" at bounding box center [800, 116] width 153 height 18
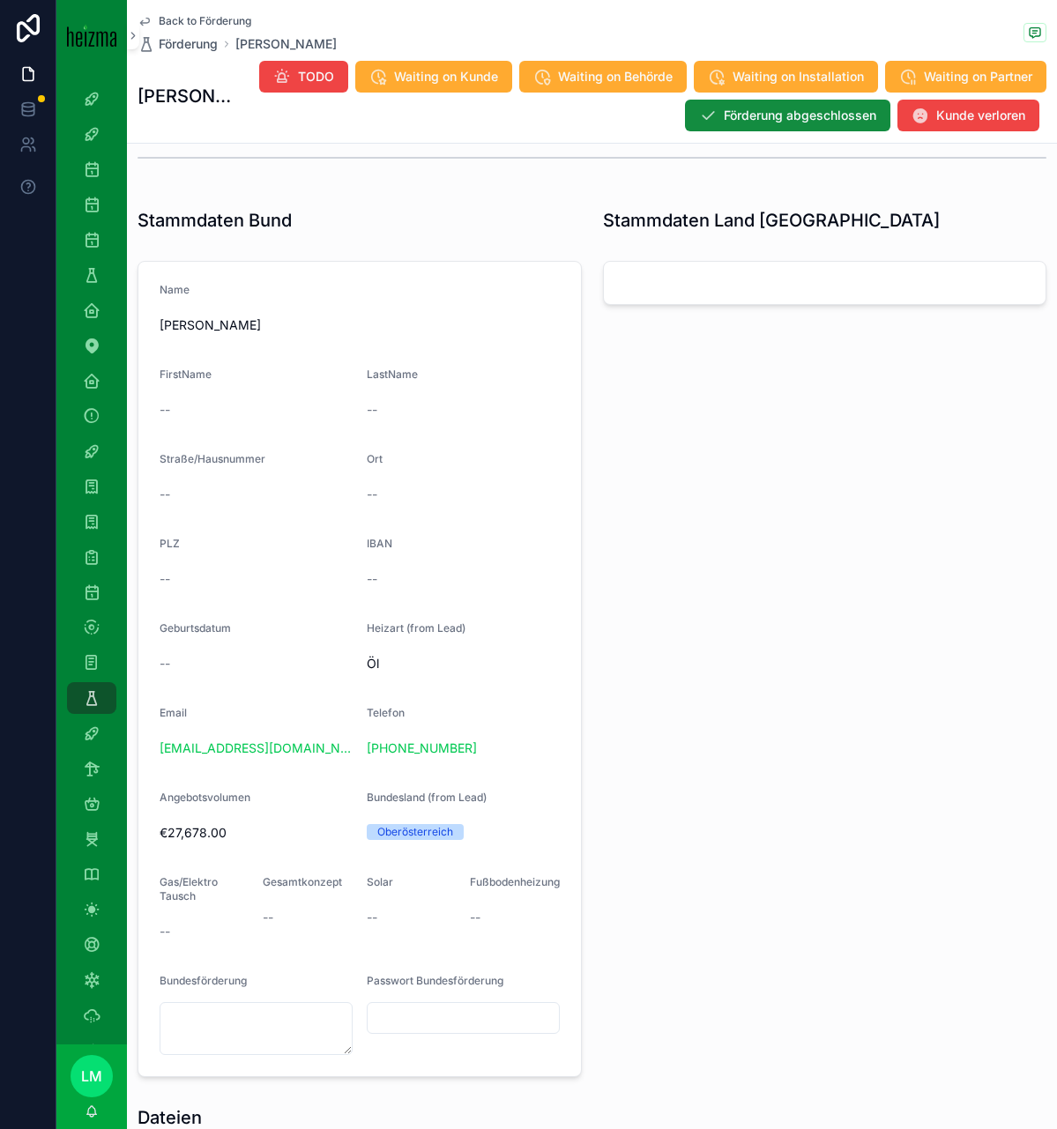
scroll to position [0, 0]
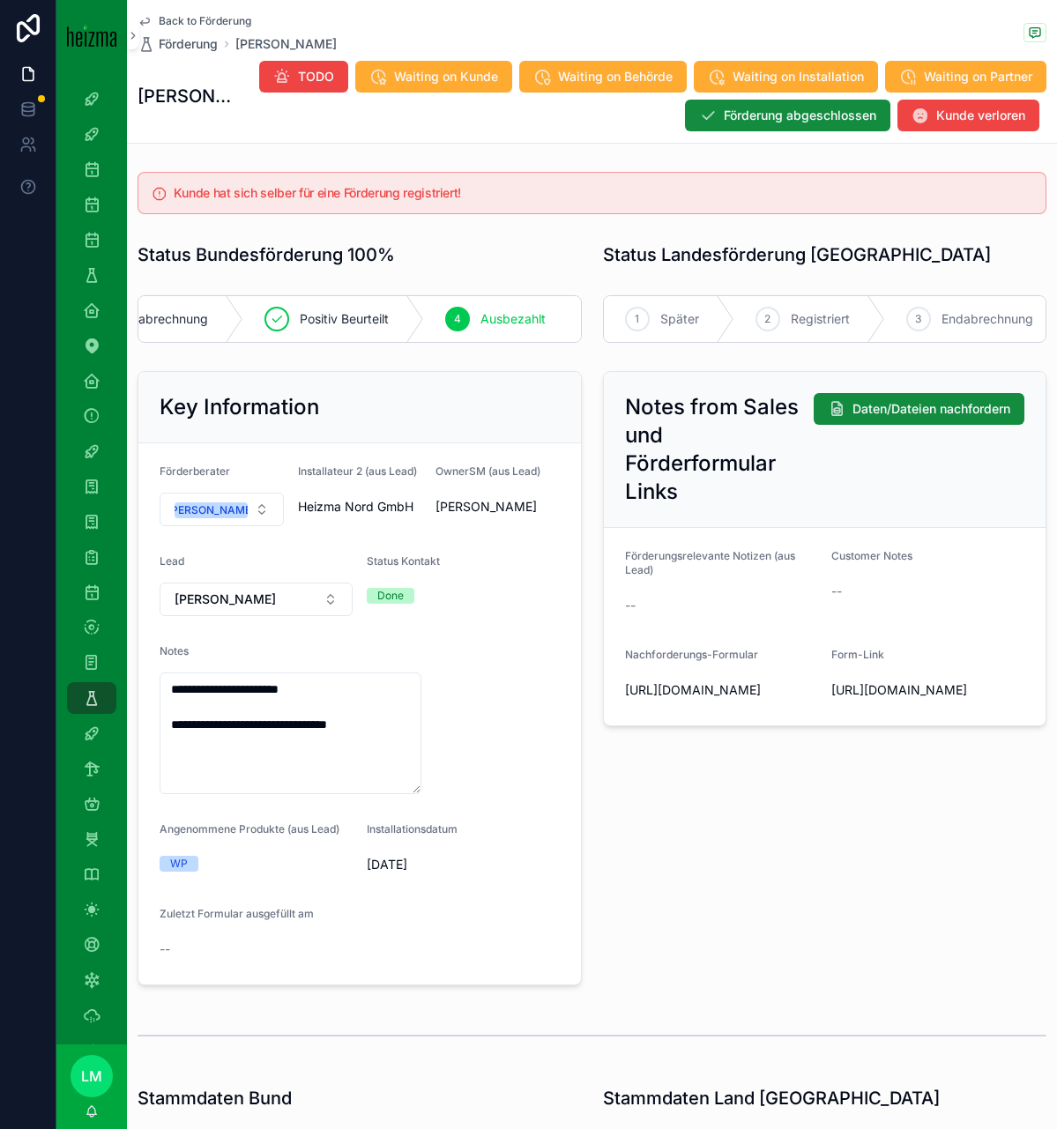
click at [192, 9] on div "Back to Förderung Förderung [PERSON_NAME] [PERSON_NAME] TODO Waiting on Kunde W…" at bounding box center [592, 71] width 909 height 143
click at [194, 16] on span "Back to Förderung" at bounding box center [205, 21] width 93 height 14
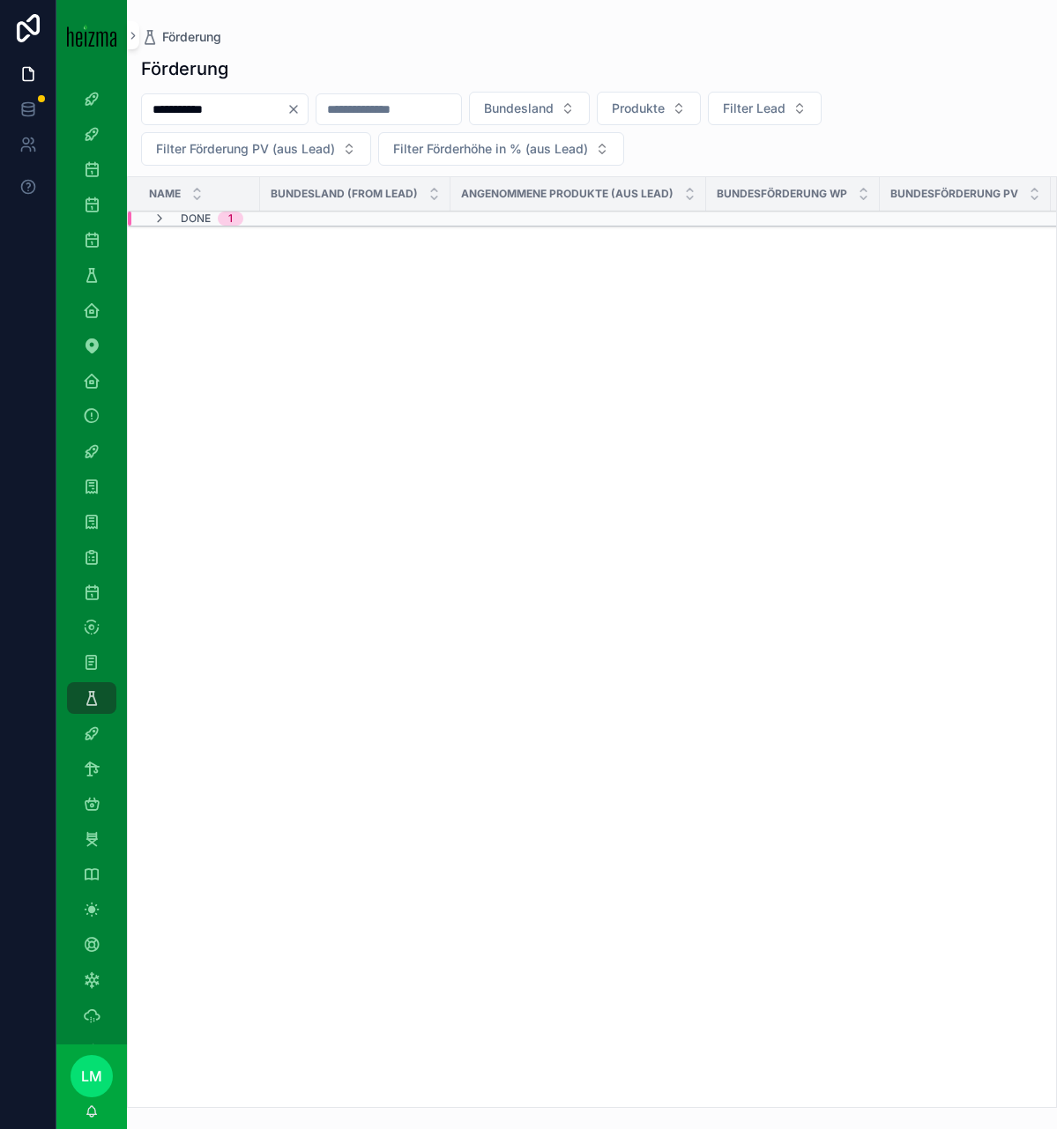
click at [297, 110] on icon "Clear" at bounding box center [293, 109] width 7 height 7
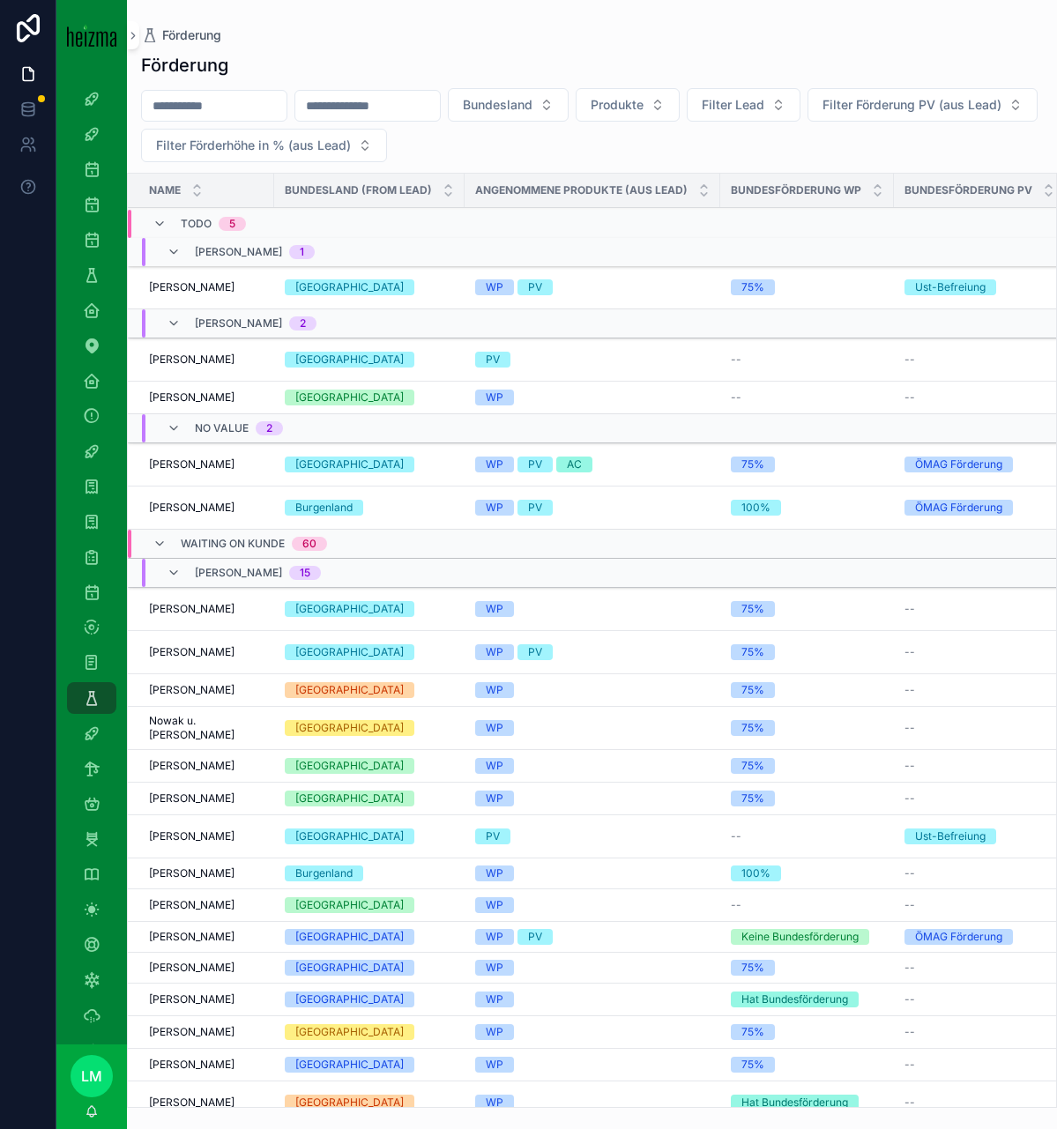
click at [205, 106] on input "scrollable content" at bounding box center [214, 105] width 145 height 25
type input "********"
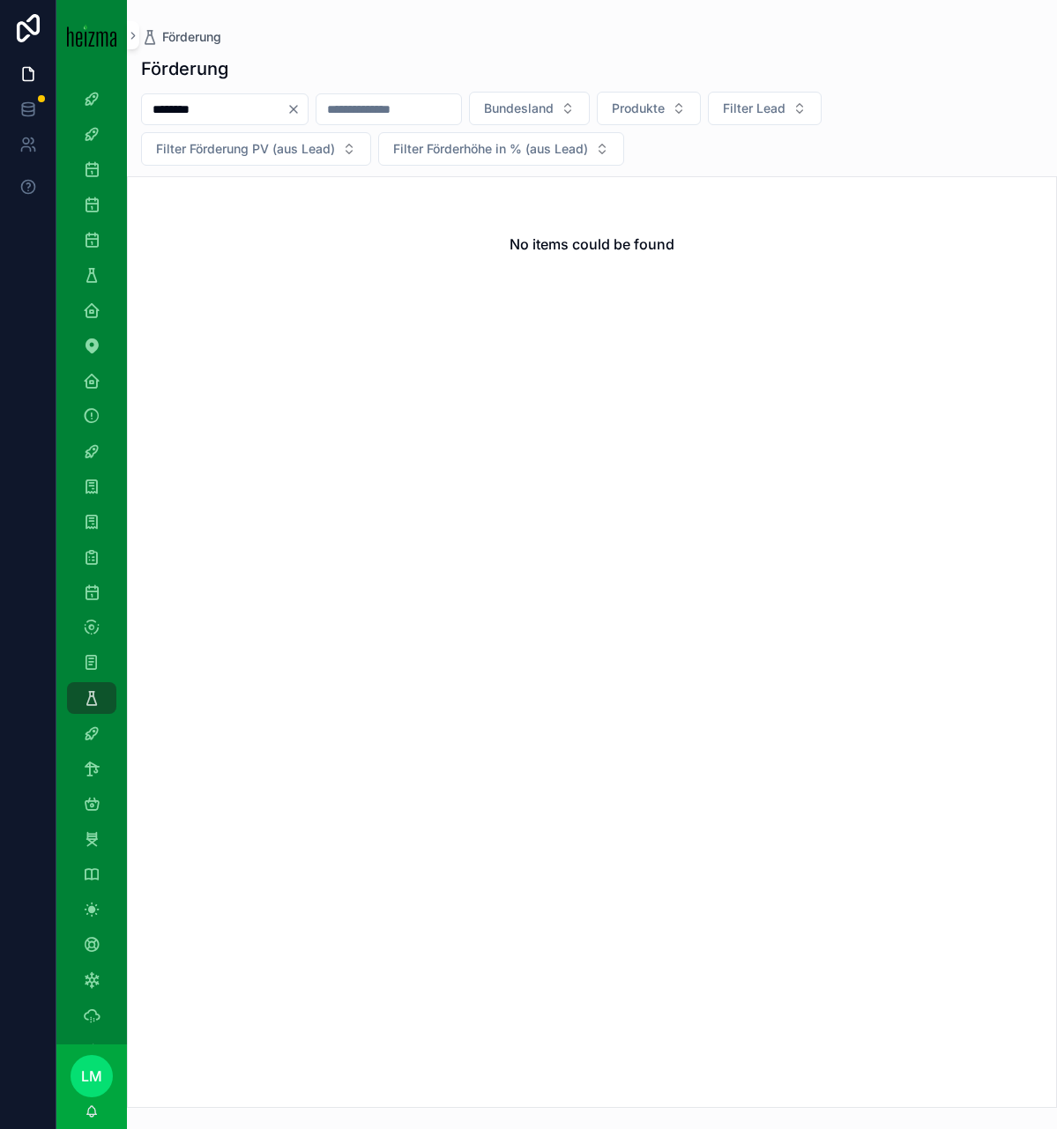
click at [309, 93] on div "********" at bounding box center [224, 109] width 167 height 32
click at [301, 106] on icon "Clear" at bounding box center [294, 109] width 14 height 14
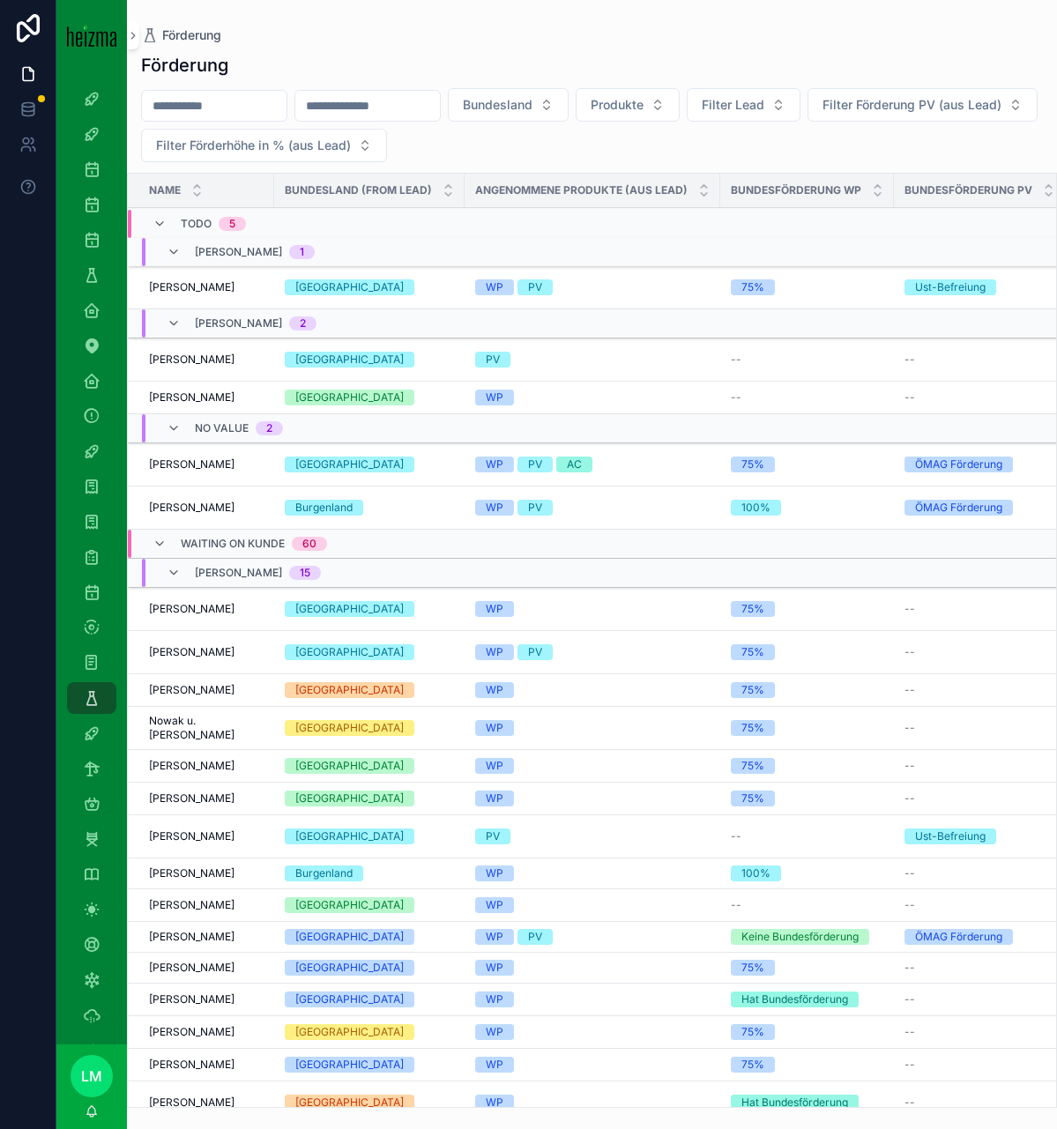
click at [156, 534] on div "Waiting on Kunde 60" at bounding box center [240, 544] width 175 height 28
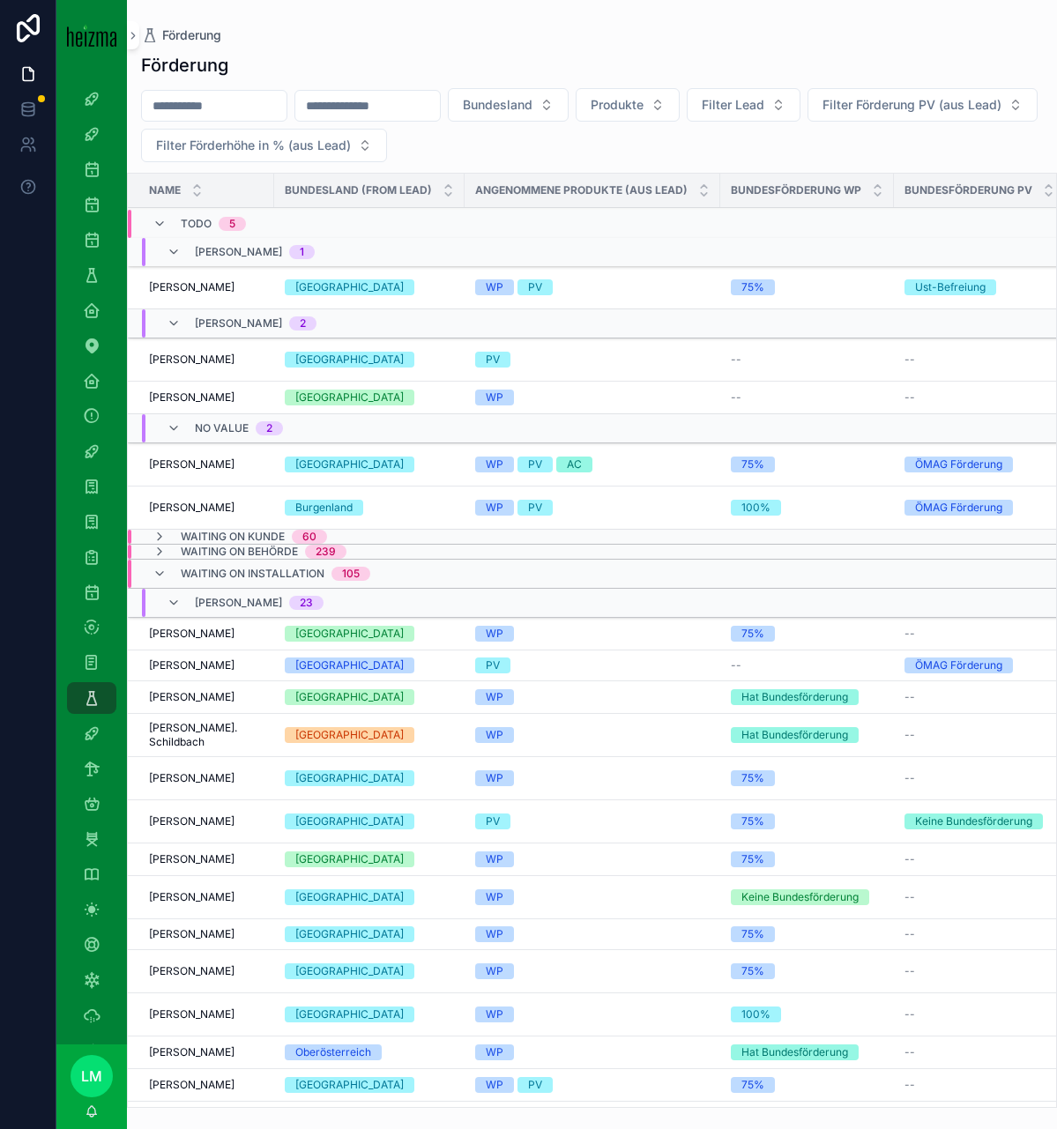
click at [226, 513] on span "[PERSON_NAME]" at bounding box center [192, 508] width 86 height 14
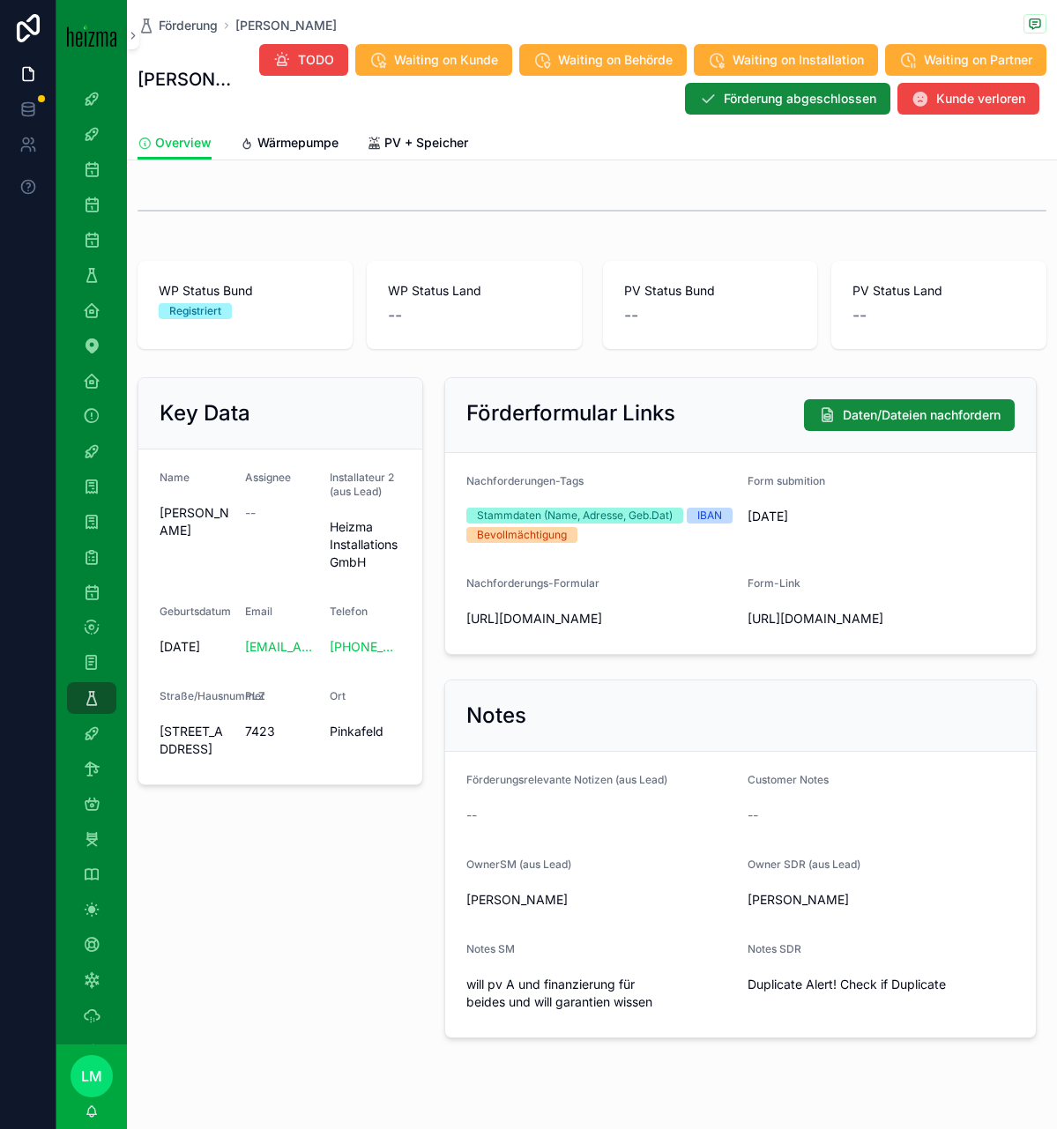
click at [673, 61] on span "Waiting on Behörde" at bounding box center [615, 60] width 115 height 18
click at [181, 26] on span "Förderung" at bounding box center [188, 26] width 59 height 18
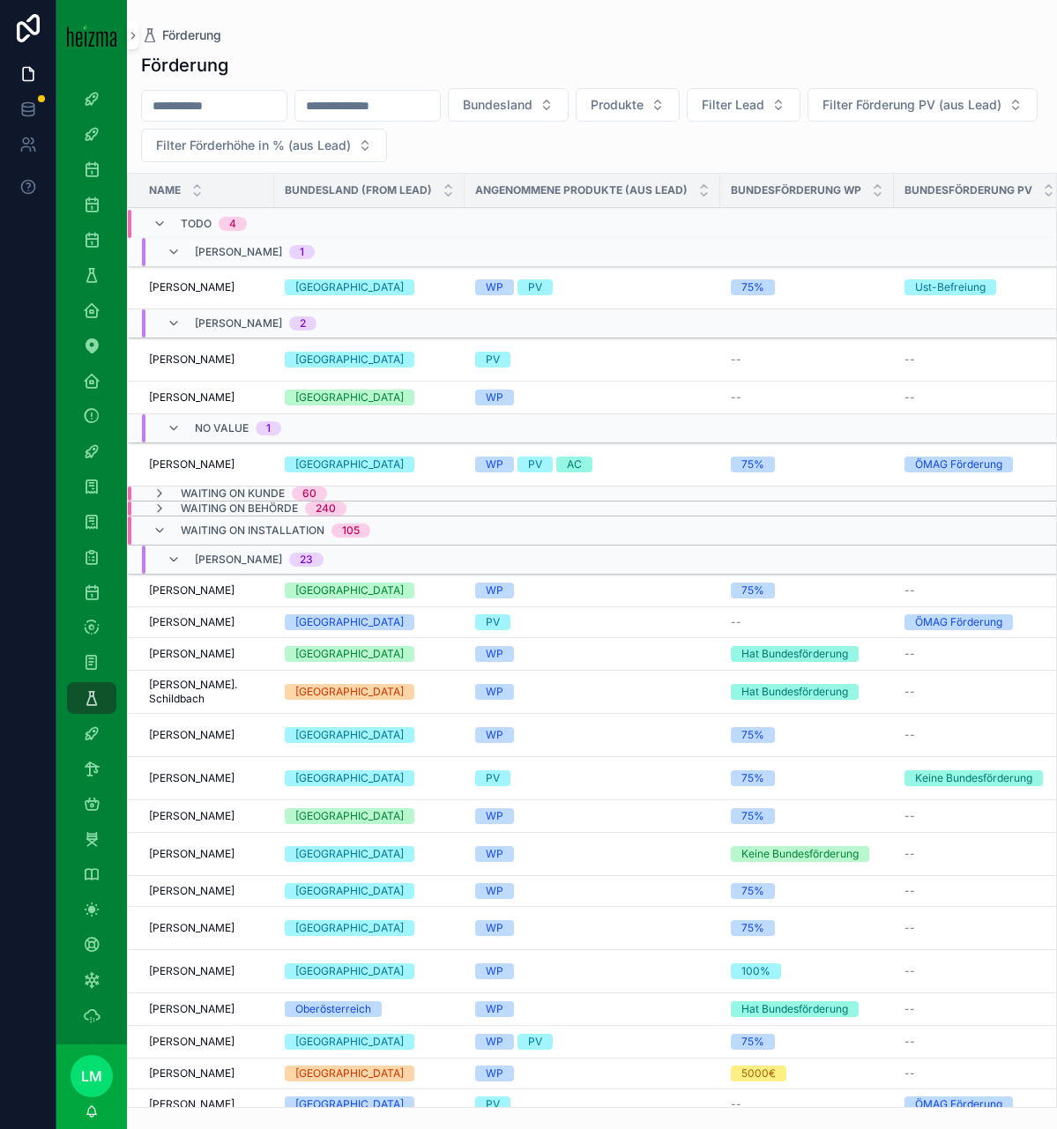
click at [183, 525] on span "Waiting on Installation" at bounding box center [253, 531] width 144 height 14
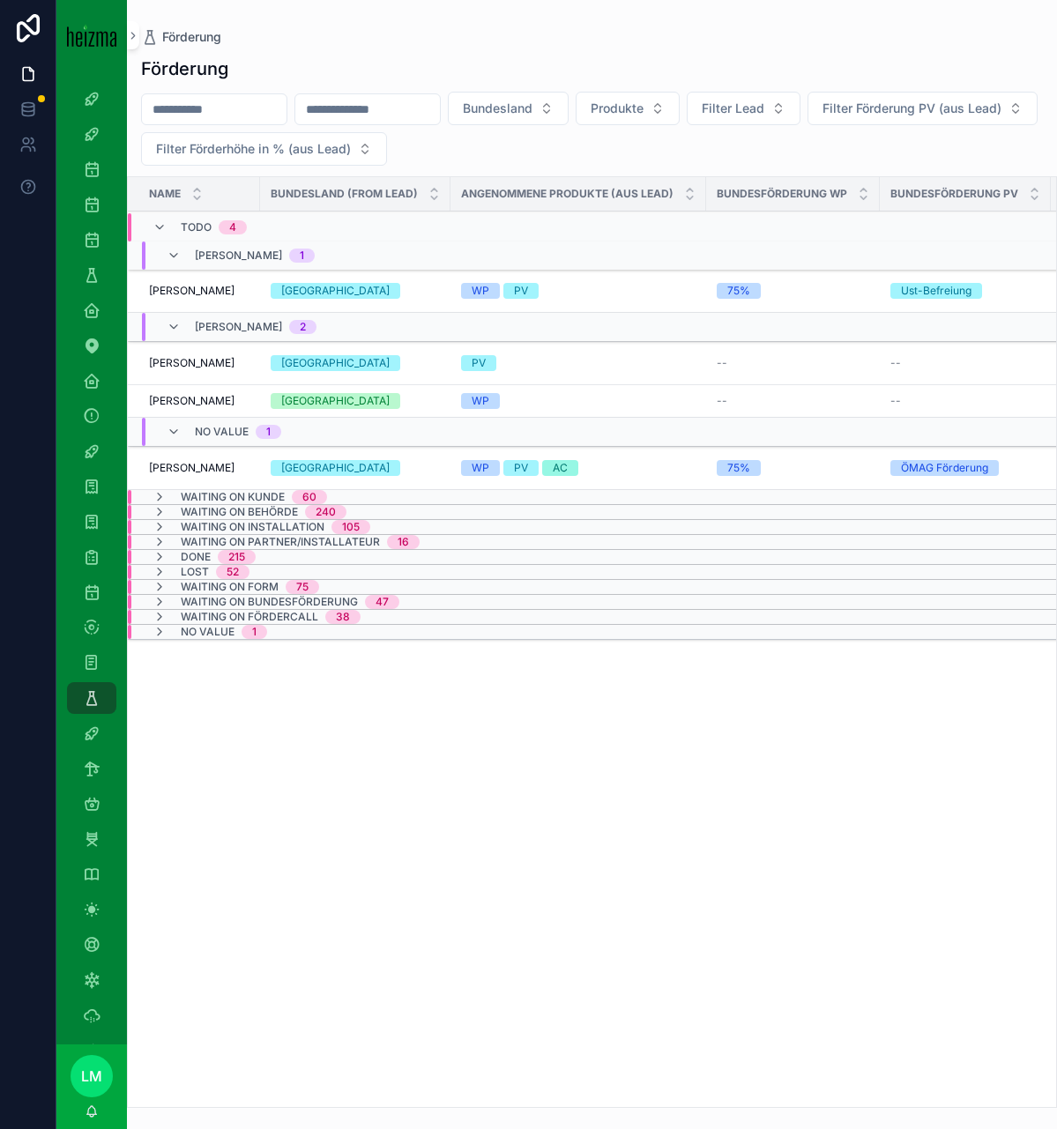
click at [186, 475] on td "[PERSON_NAME] [PERSON_NAME]" at bounding box center [194, 468] width 132 height 43
click at [209, 467] on span "[PERSON_NAME]" at bounding box center [192, 468] width 86 height 14
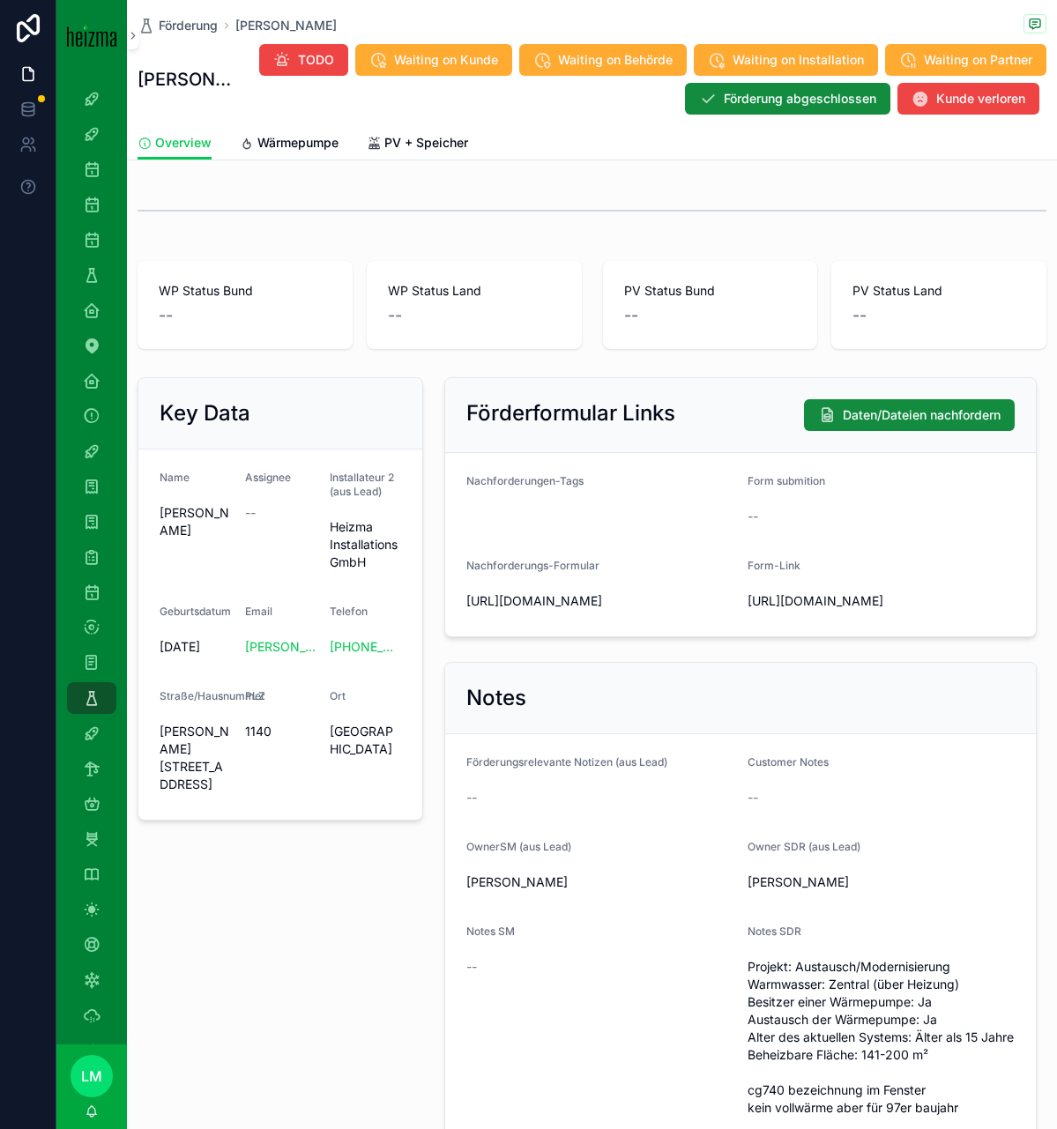
click at [300, 154] on link "Wärmepumpe" at bounding box center [289, 144] width 99 height 35
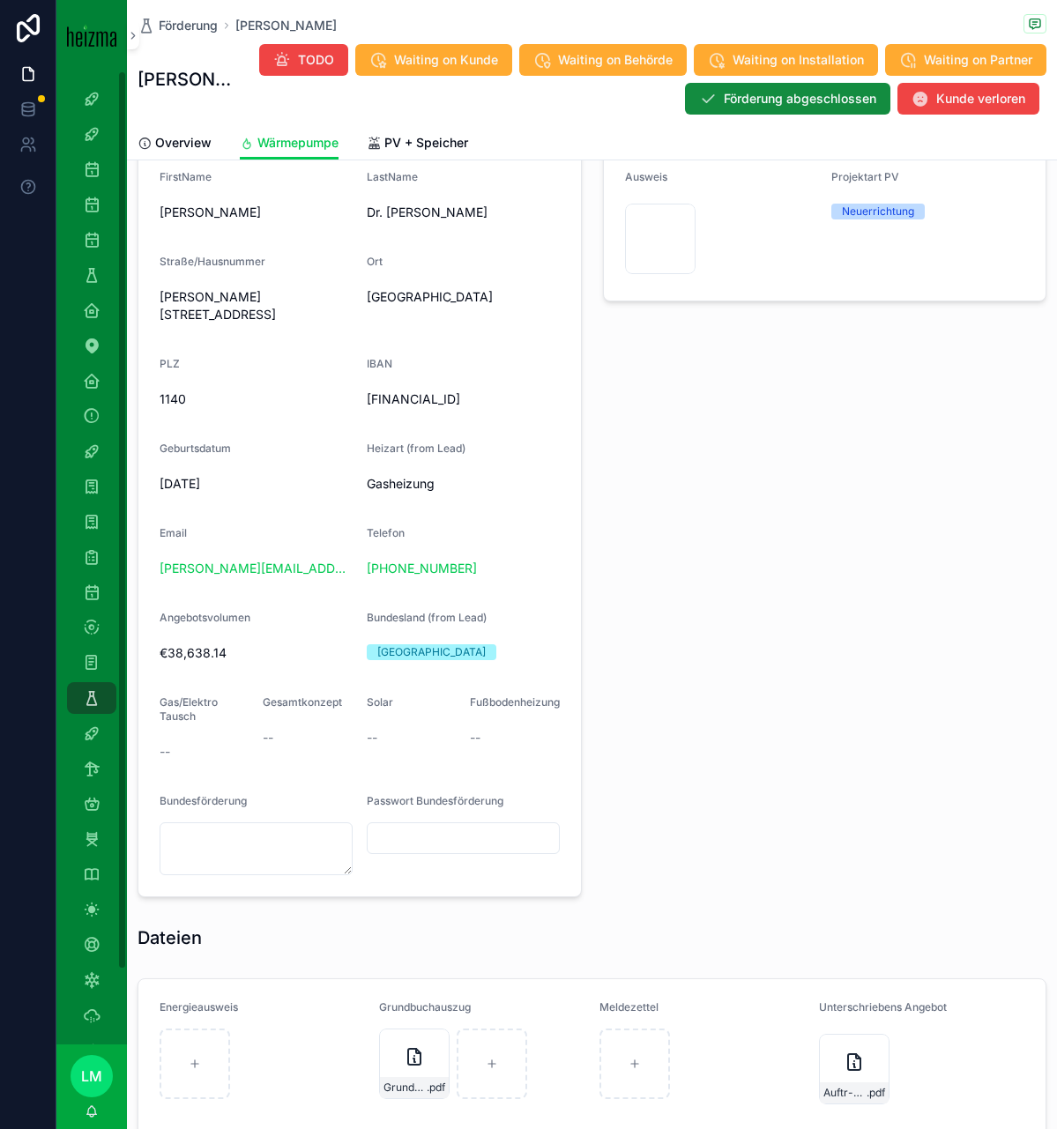
scroll to position [841, 0]
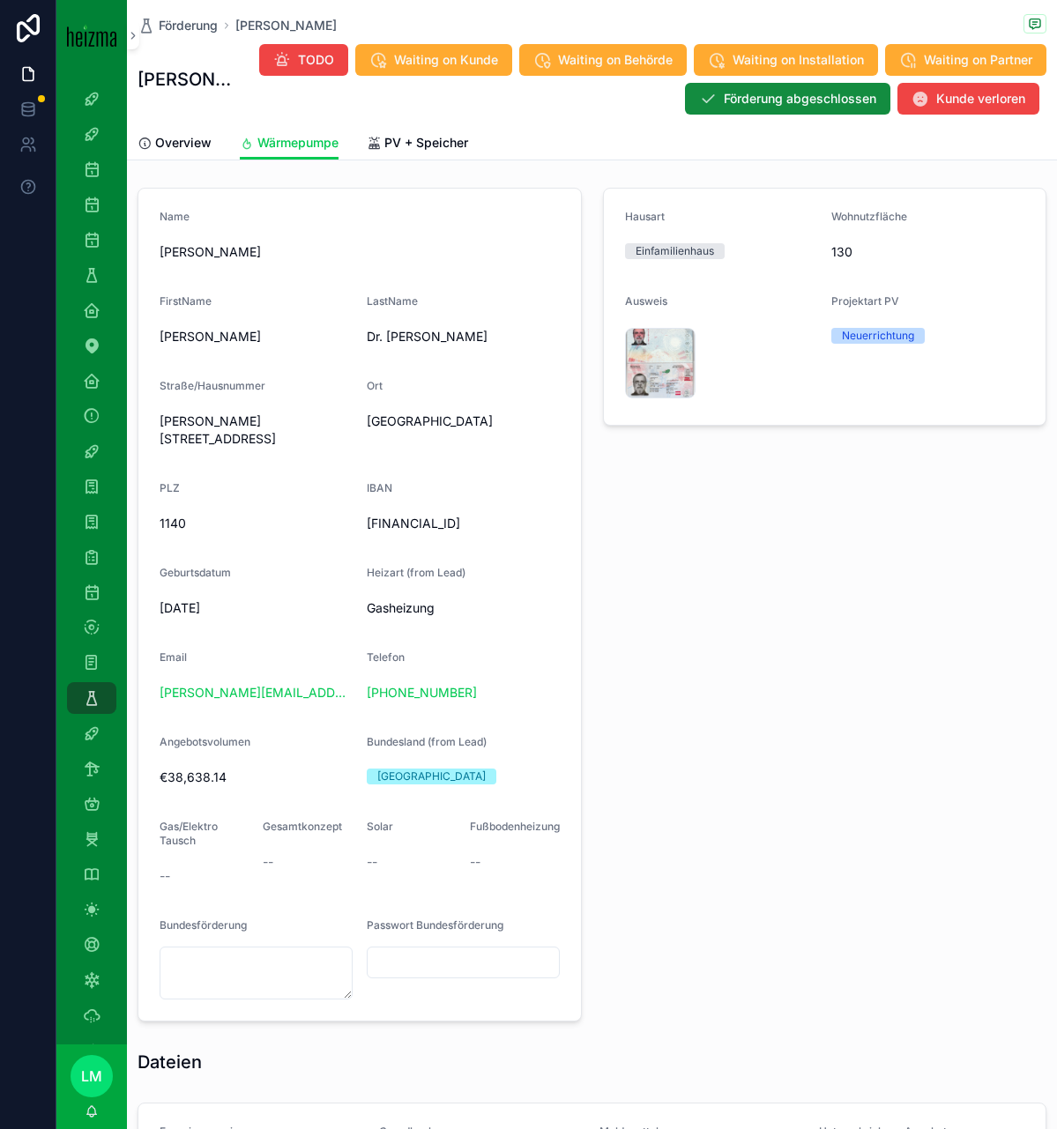
click at [189, 423] on span "[PERSON_NAME][STREET_ADDRESS]" at bounding box center [256, 430] width 193 height 35
drag, startPoint x: 189, startPoint y: 423, endPoint x: 290, endPoint y: 428, distance: 101.5
click at [290, 428] on span "[PERSON_NAME][STREET_ADDRESS]" at bounding box center [256, 430] width 193 height 35
copy span "[PERSON_NAME][STREET_ADDRESS]"
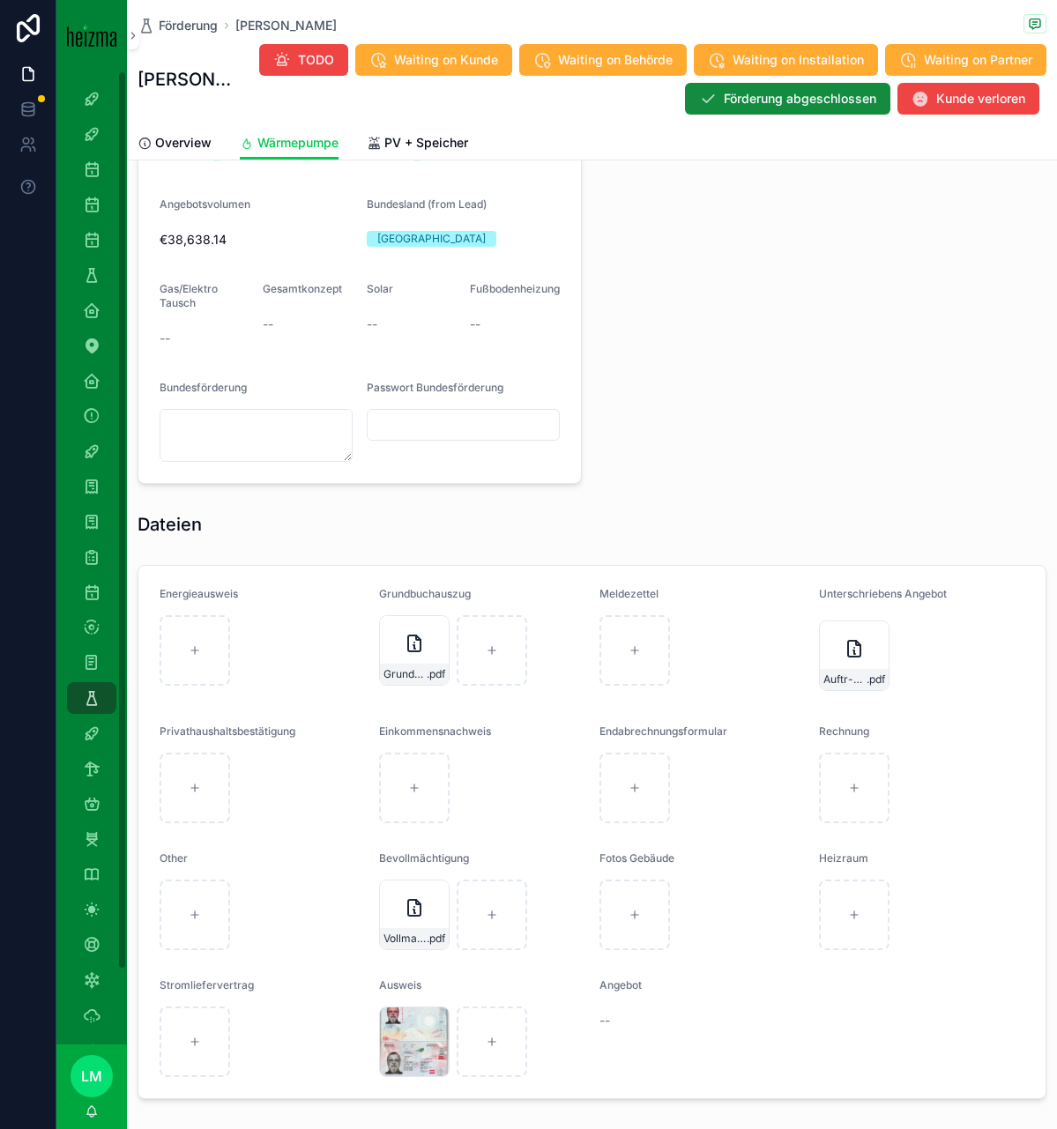
scroll to position [1394, 0]
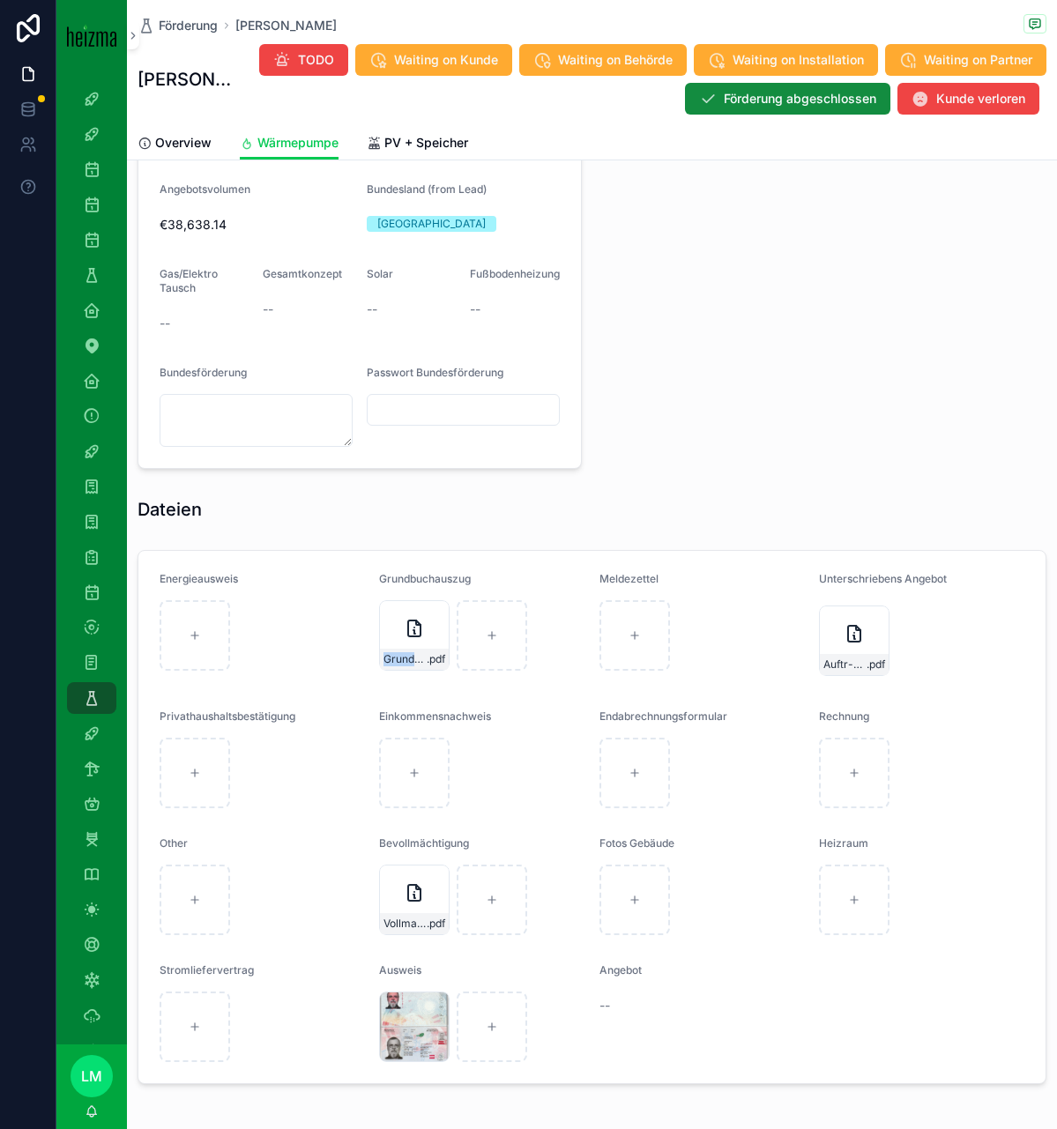
click at [404, 651] on div "Grundbuchauszug-01204-EZ-2884 .pdf" at bounding box center [414, 635] width 71 height 71
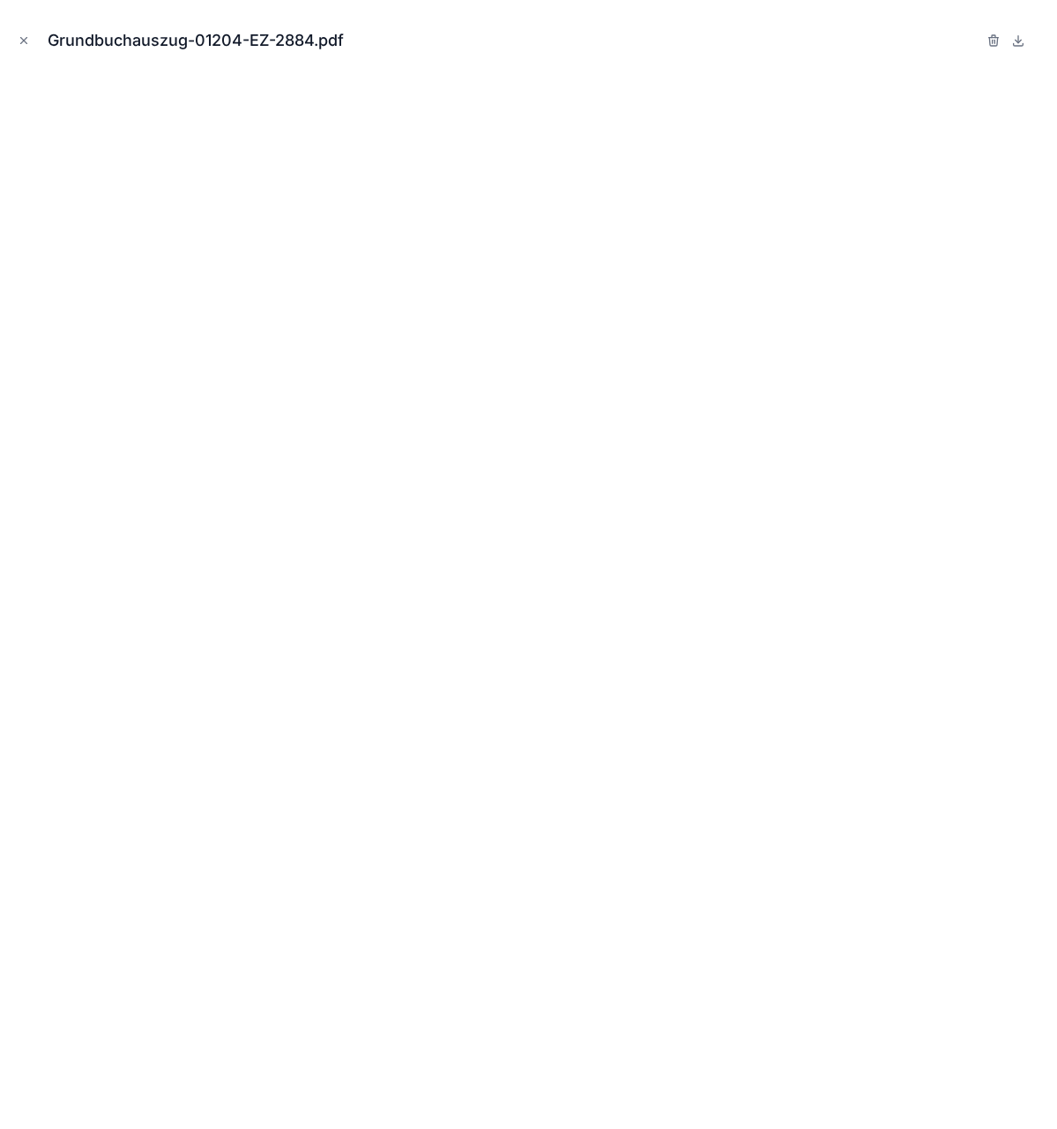
click at [1013, 51] on div "Grundbuchauszug-01204-EZ-2884.pdf" at bounding box center [528, 40] width 1029 height 53
click at [1026, 31] on button at bounding box center [1018, 40] width 21 height 21
click at [25, 40] on icon "Close modal" at bounding box center [24, 41] width 6 height 6
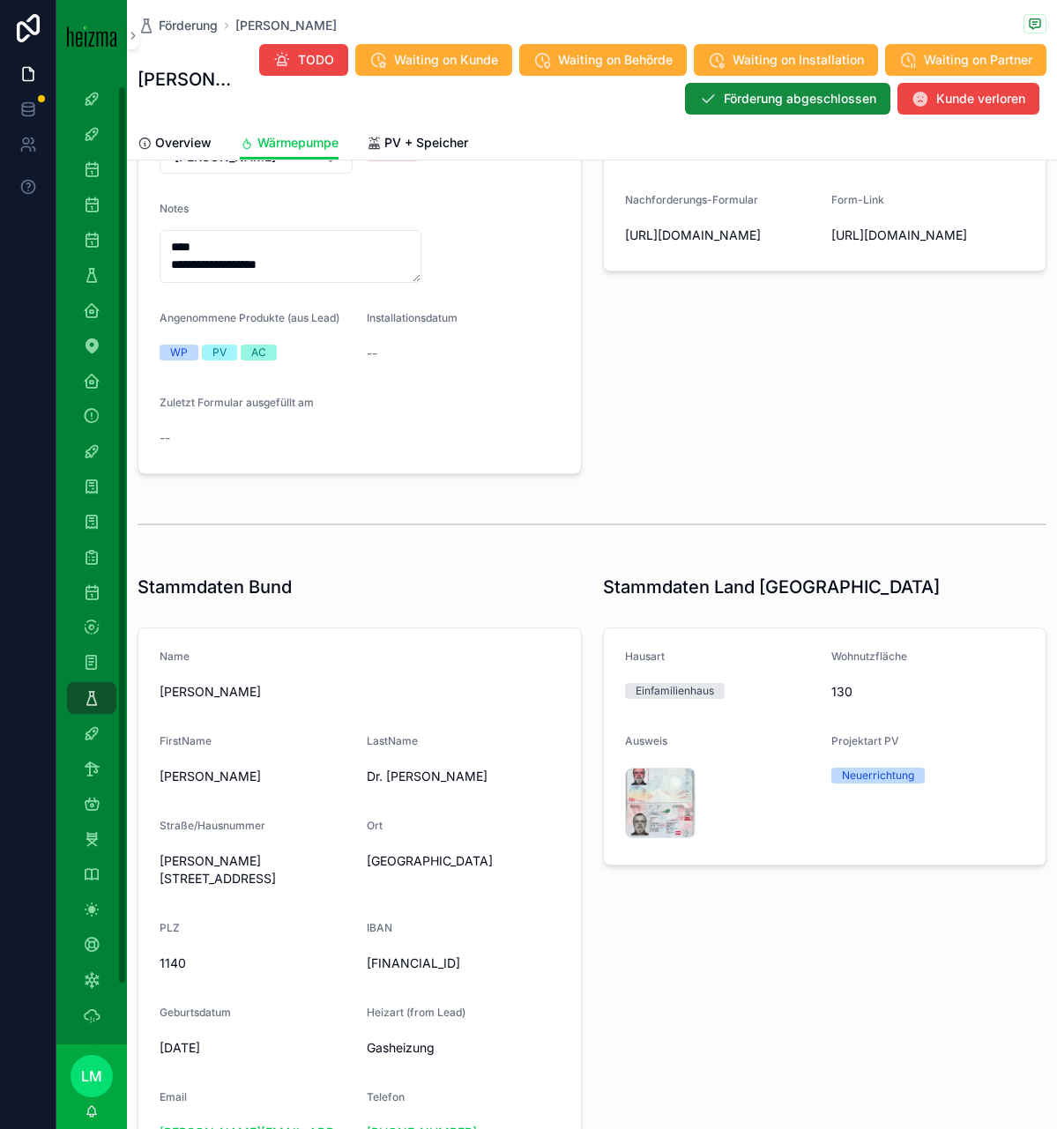
scroll to position [80, 0]
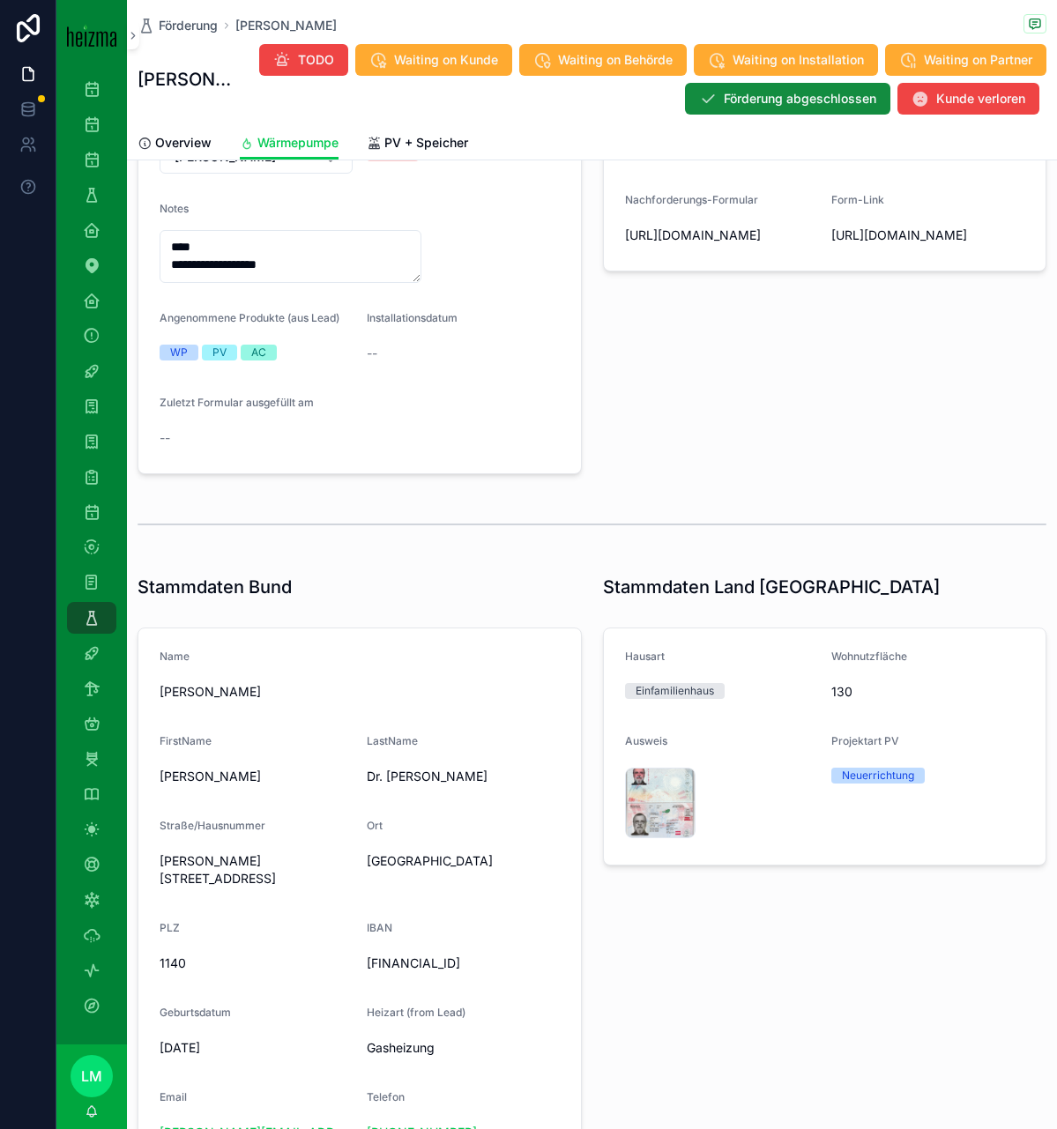
click at [435, 955] on span "[FINANCIAL_ID]" at bounding box center [463, 964] width 193 height 18
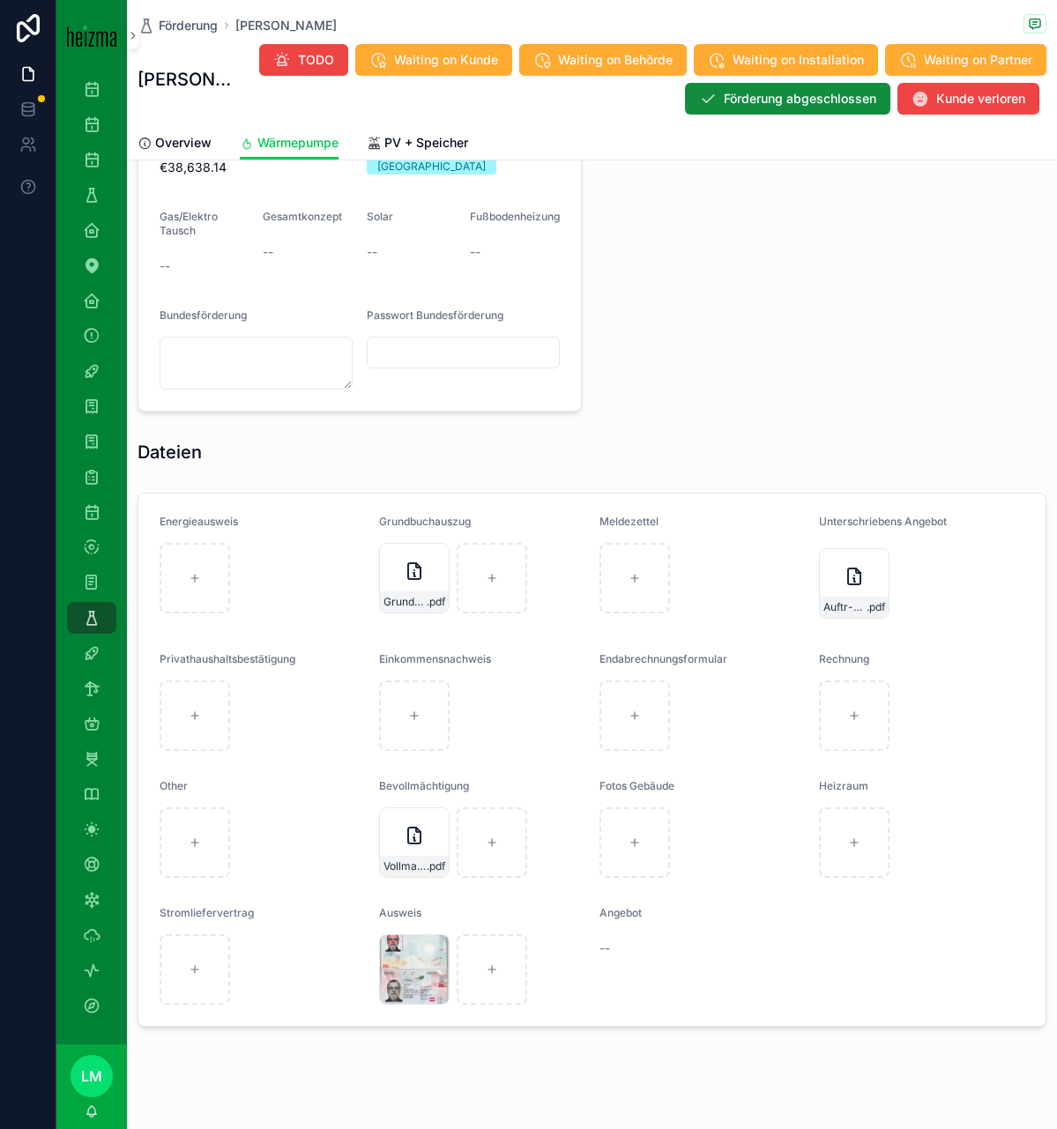
click at [410, 856] on div "Vollmacht-FÃ¶rderung-Lukanowicz .pdf" at bounding box center [414, 866] width 69 height 21
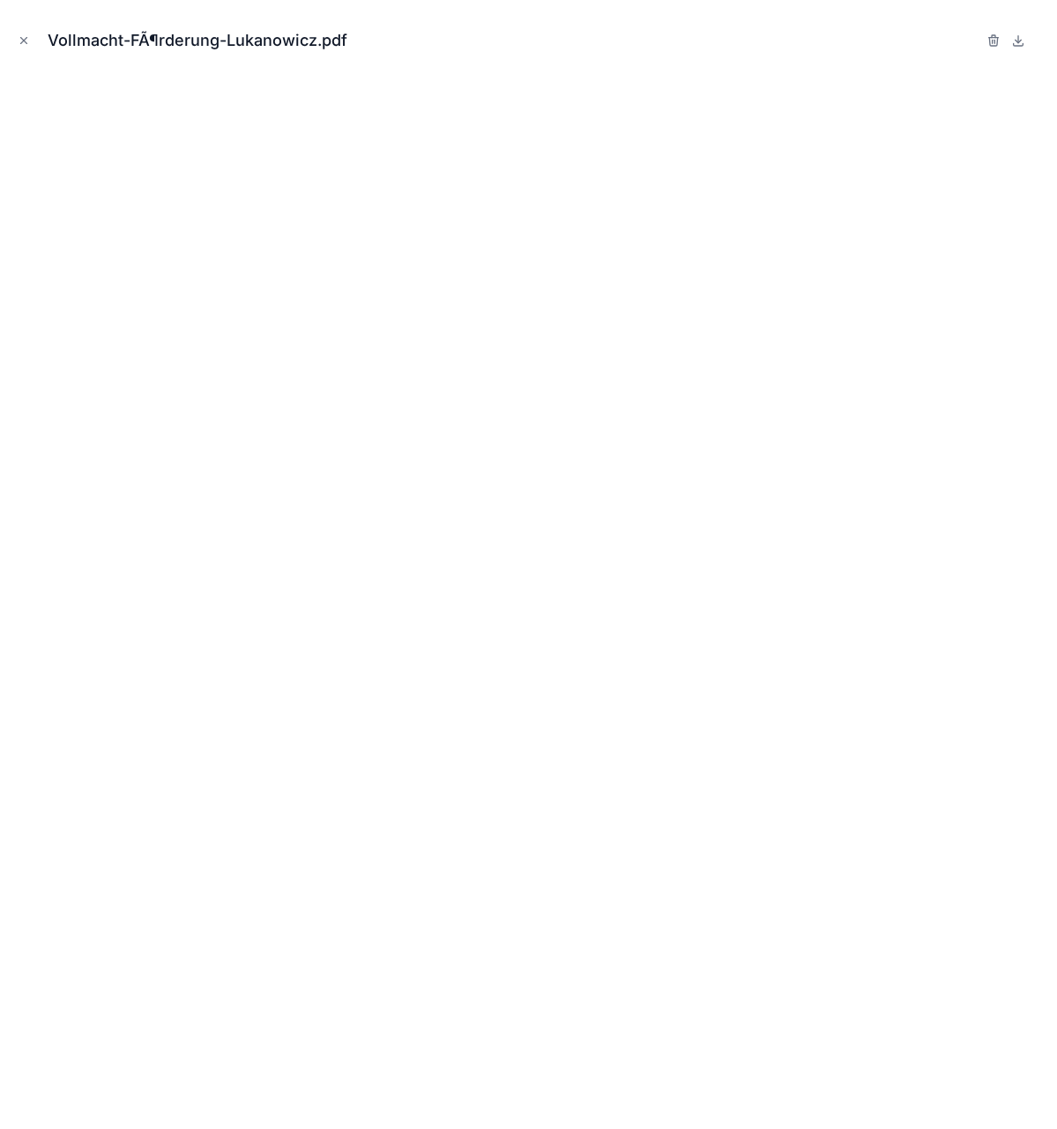
click at [1016, 41] on icon at bounding box center [1018, 40] width 14 height 14
click at [20, 40] on icon "Close modal" at bounding box center [24, 40] width 12 height 12
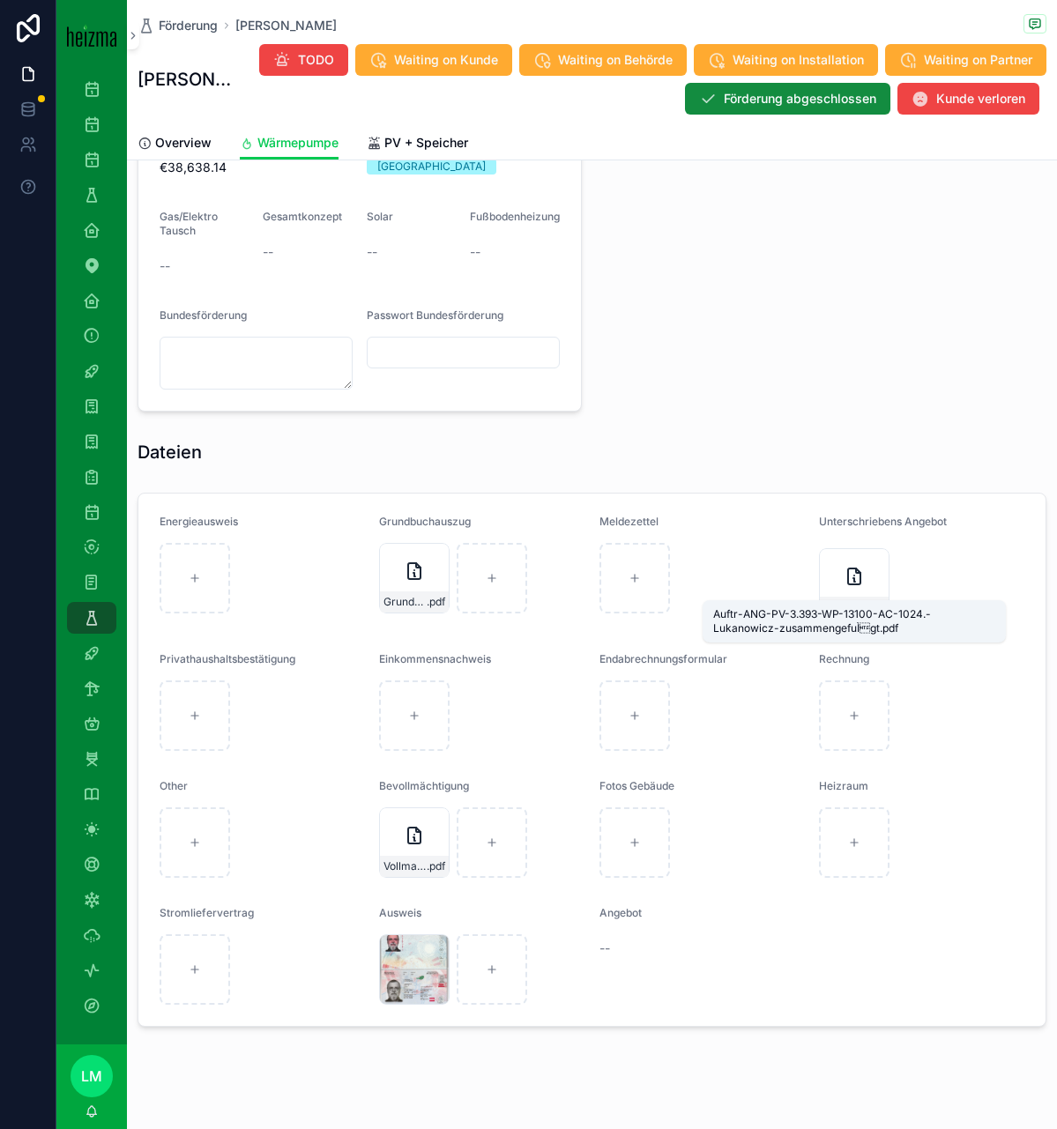
click at [846, 600] on span "Auftr-ANG-PV-3.393-WP-13100-AC-1024.-Lukanowicz-zusammengefuÌgt" at bounding box center [844, 607] width 43 height 14
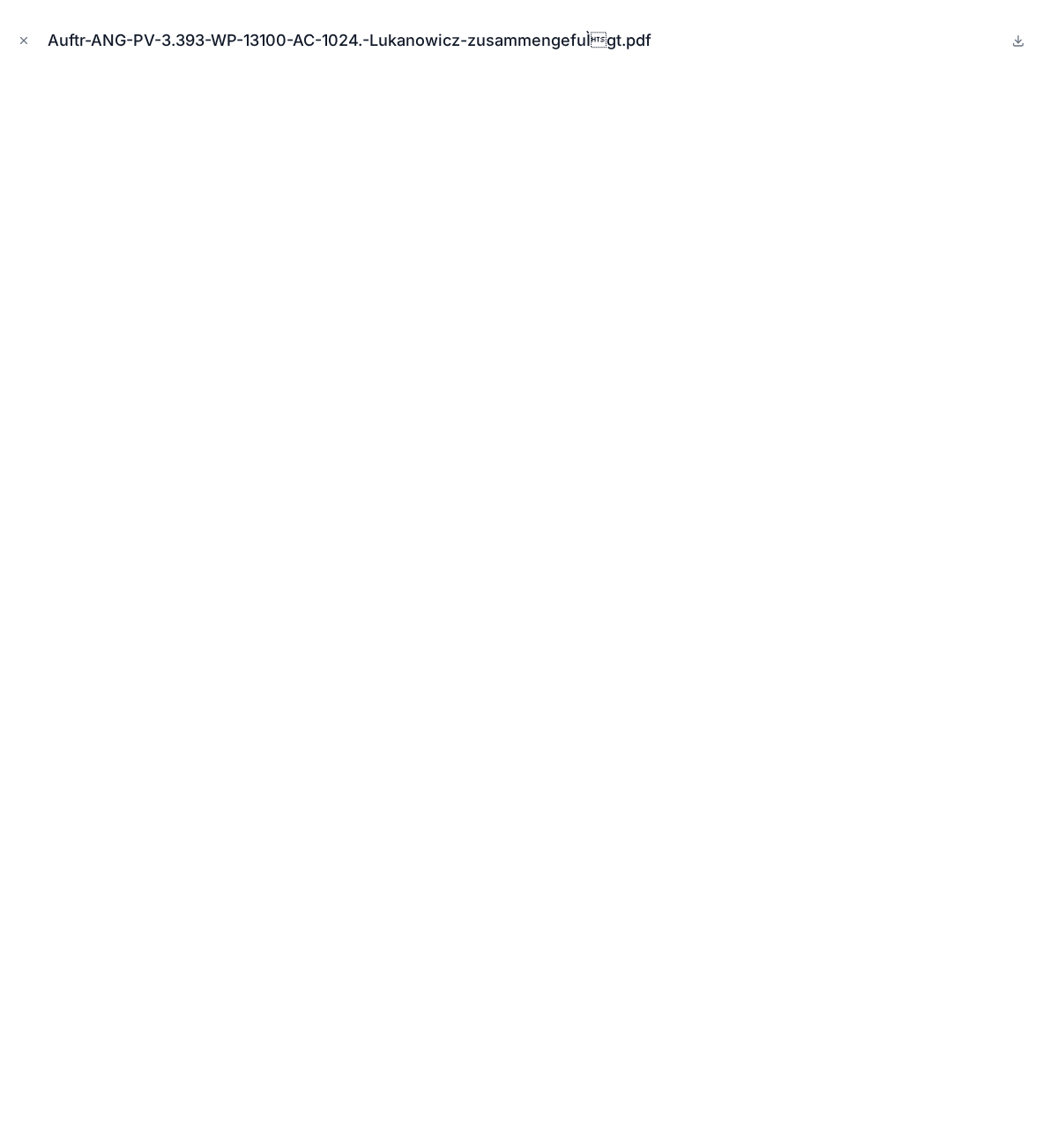
click at [27, 31] on button "Close modal" at bounding box center [23, 40] width 19 height 19
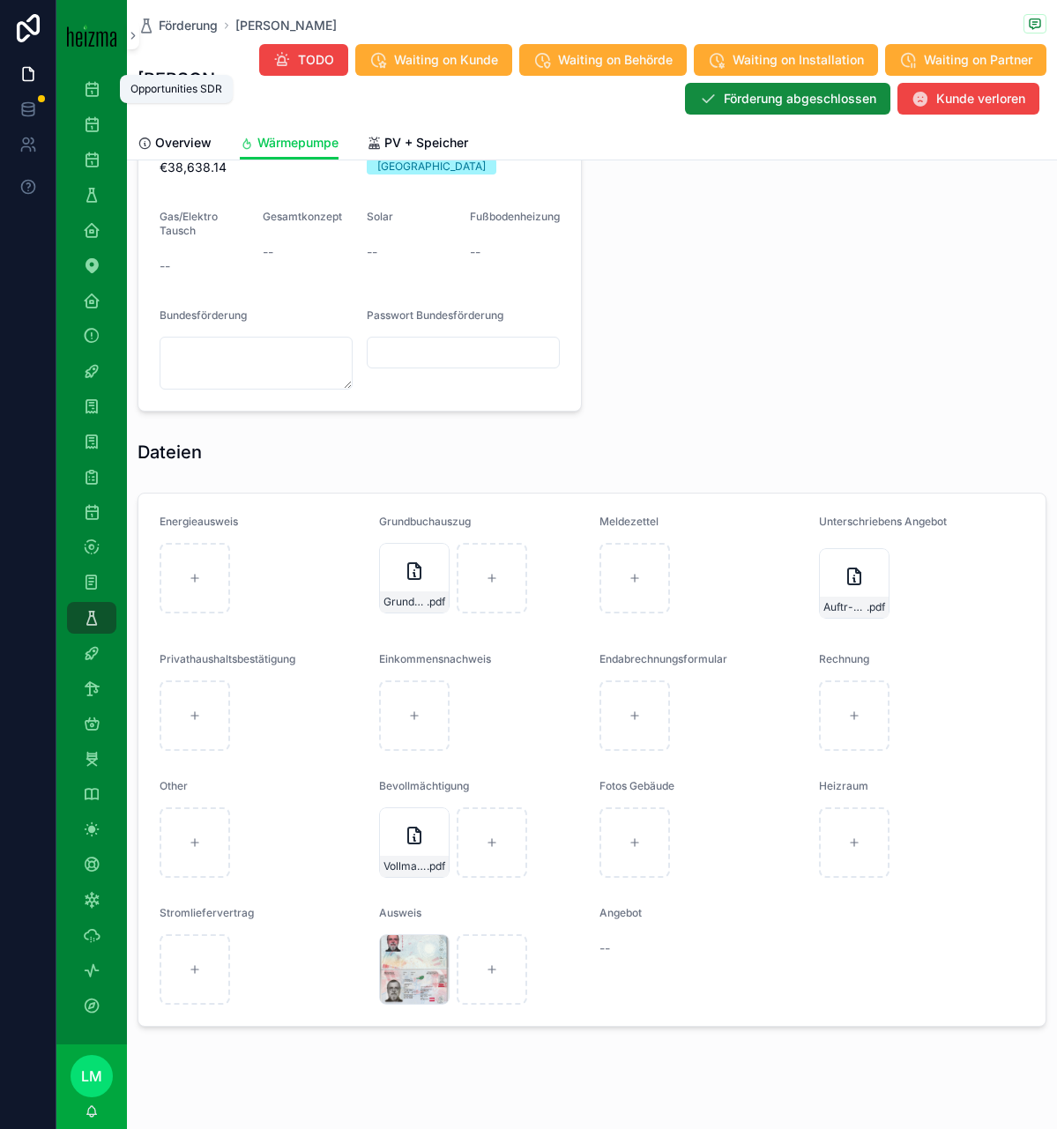
click at [93, 96] on icon "scrollable content" at bounding box center [92, 89] width 18 height 18
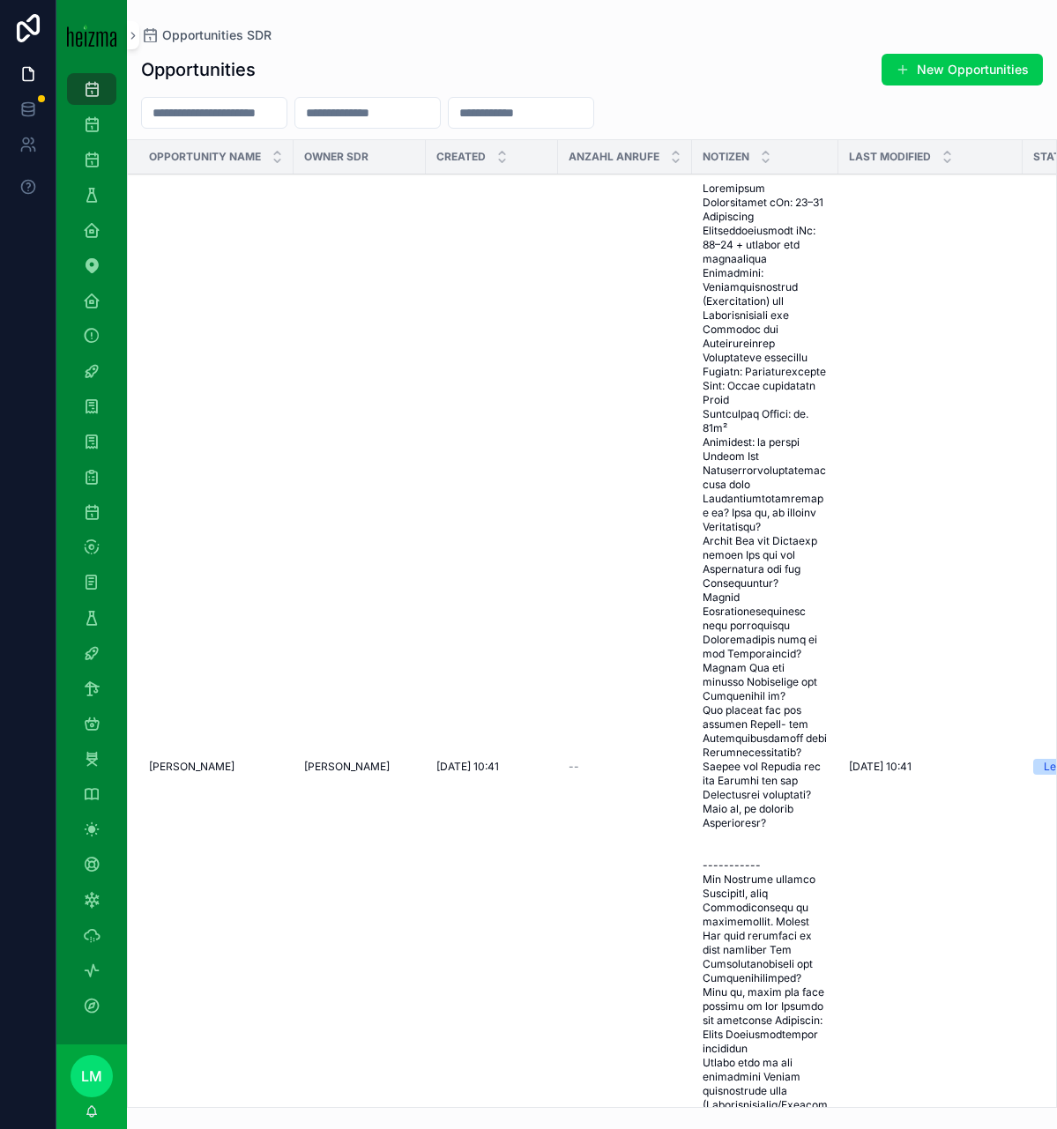
click at [207, 115] on input "scrollable content" at bounding box center [214, 112] width 145 height 25
click at [95, 161] on icon "scrollable content" at bounding box center [92, 160] width 18 height 18
click at [90, 158] on icon "scrollable content" at bounding box center [92, 160] width 18 height 18
click at [186, 120] on input "scrollable content" at bounding box center [214, 114] width 145 height 25
type input "**********"
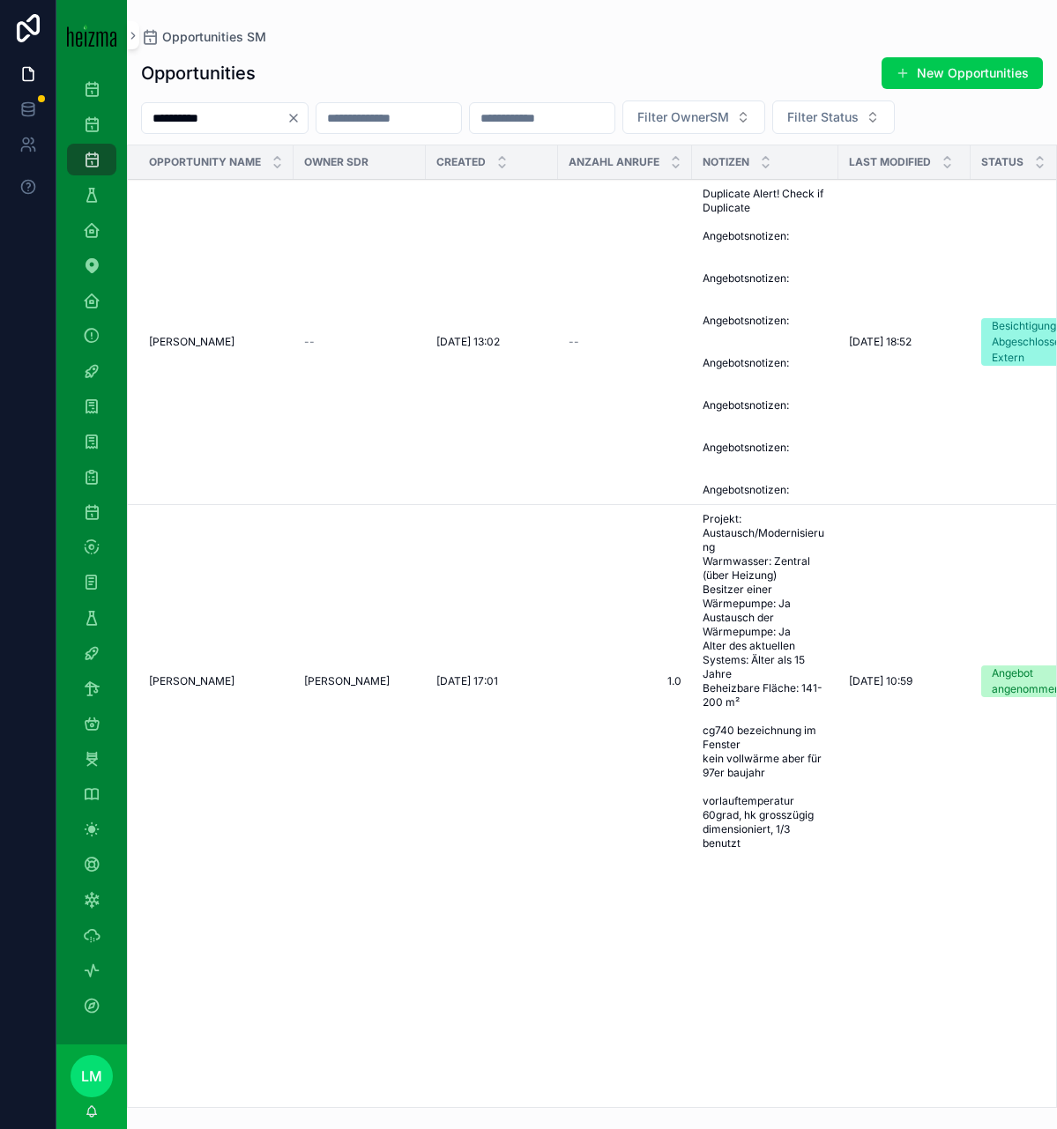
click at [315, 685] on td "[PERSON_NAME]" at bounding box center [360, 681] width 132 height 353
click at [316, 688] on span "[PERSON_NAME]" at bounding box center [347, 681] width 86 height 14
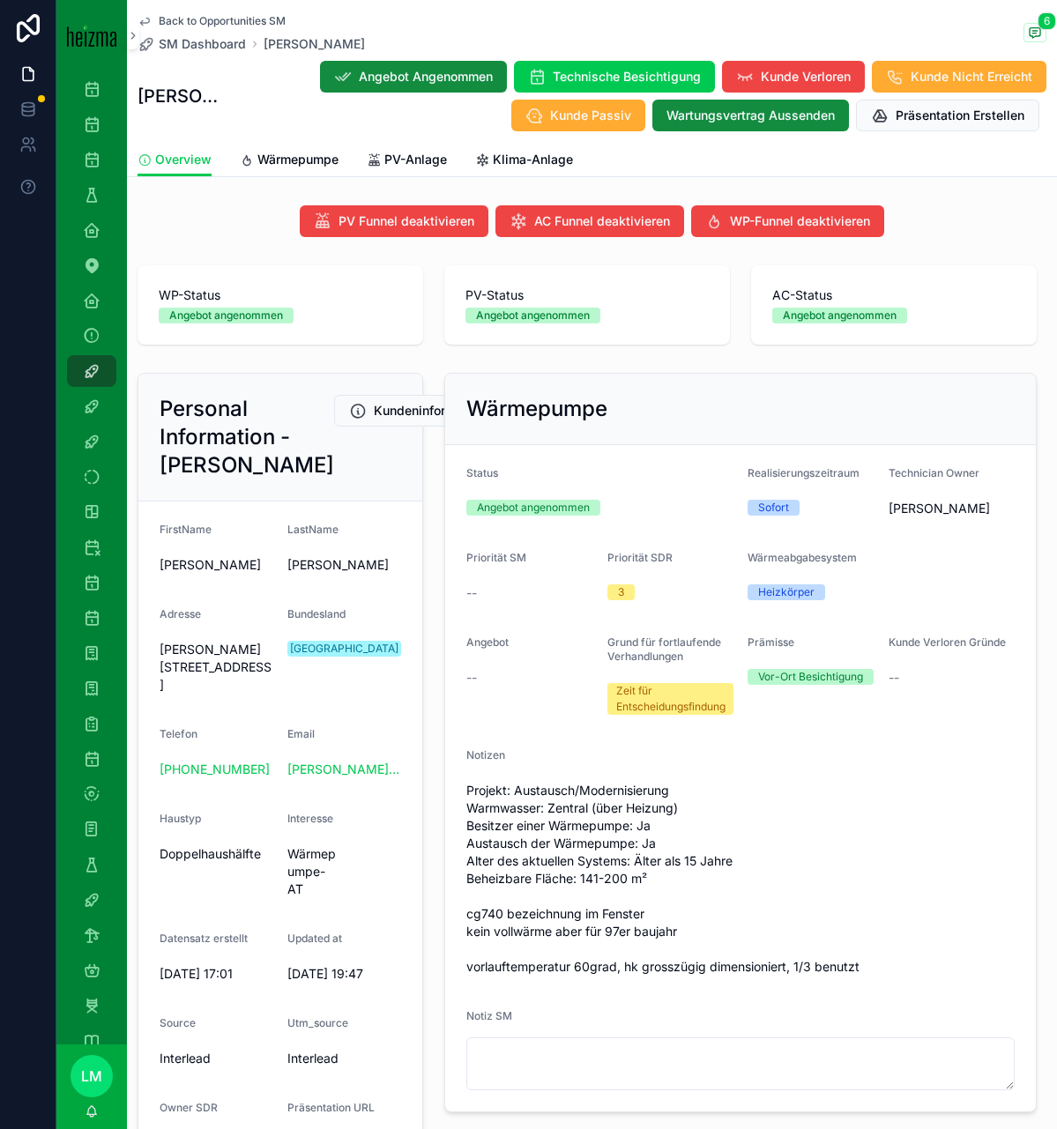
click at [284, 162] on span "Wärmepumpe" at bounding box center [297, 160] width 81 height 18
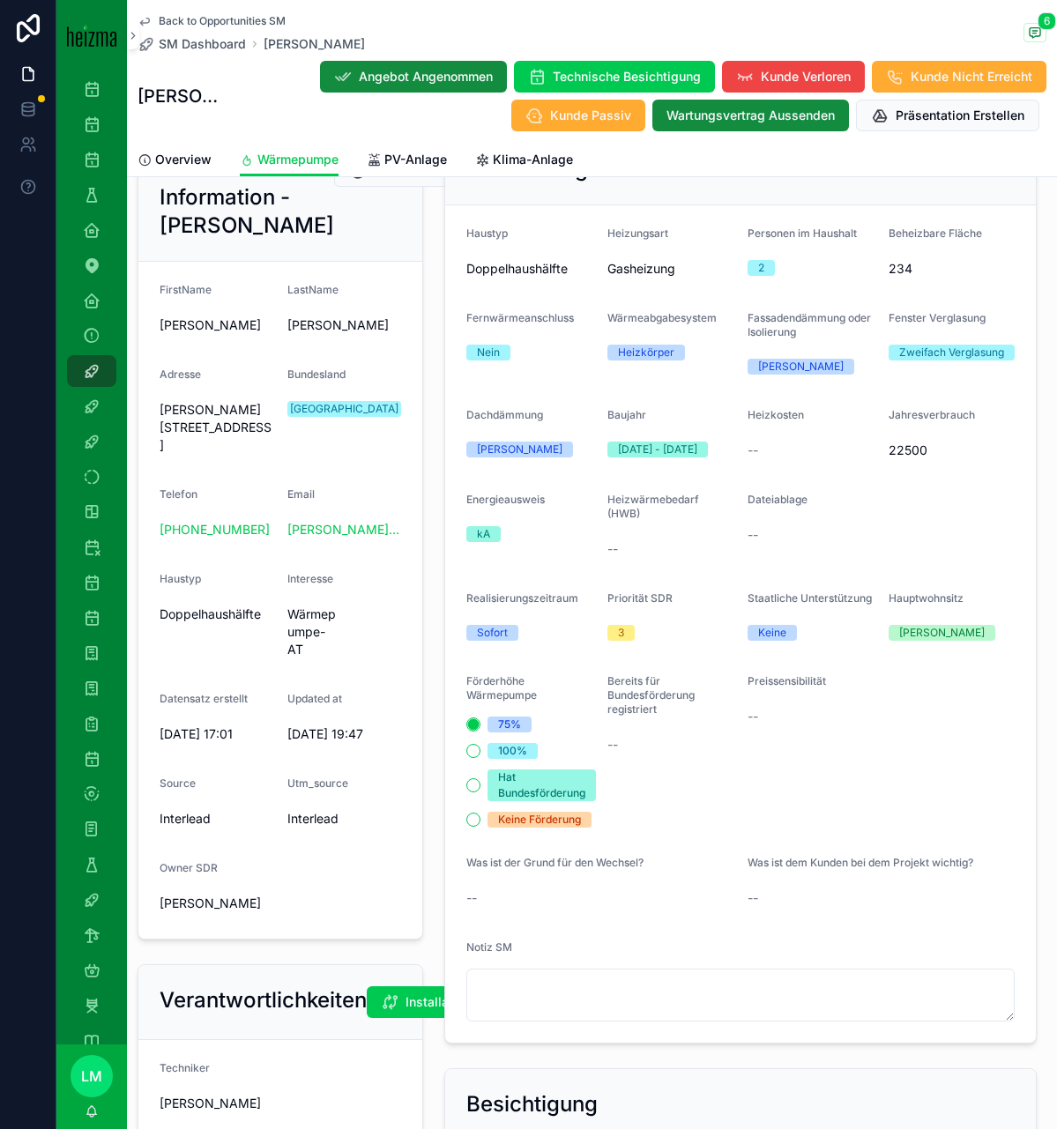
scroll to position [288, 0]
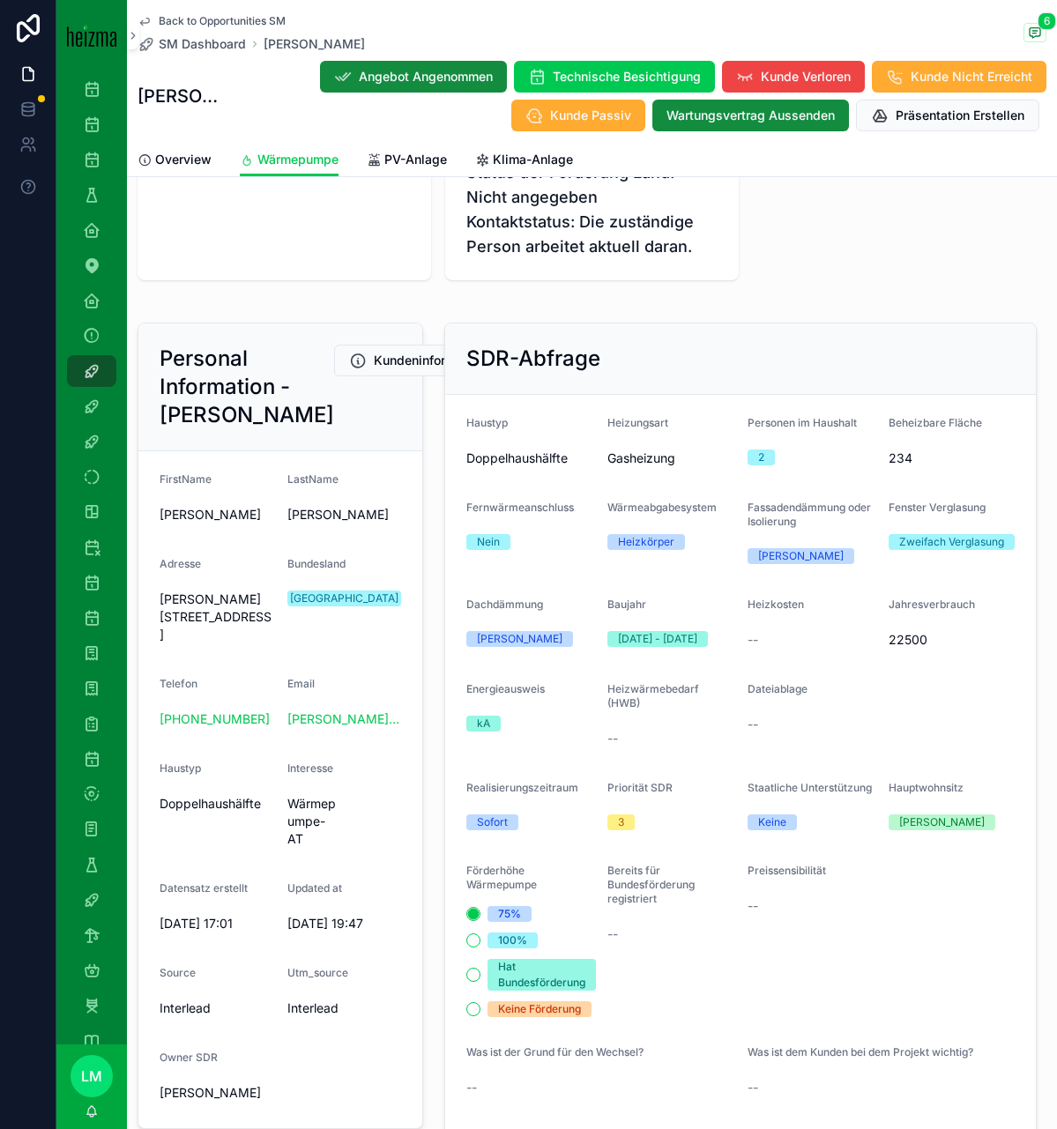
click at [273, 10] on div "Back to Opportunities SM SM Dashboard [PERSON_NAME] 6 [PERSON_NAME] Angebot Ang…" at bounding box center [592, 71] width 909 height 143
click at [273, 11] on div "Back to Opportunities SM SM Dashboard [PERSON_NAME] 6 [PERSON_NAME] Angebot Ang…" at bounding box center [592, 71] width 909 height 143
click at [265, 22] on span "Back to Opportunities SM" at bounding box center [222, 21] width 127 height 14
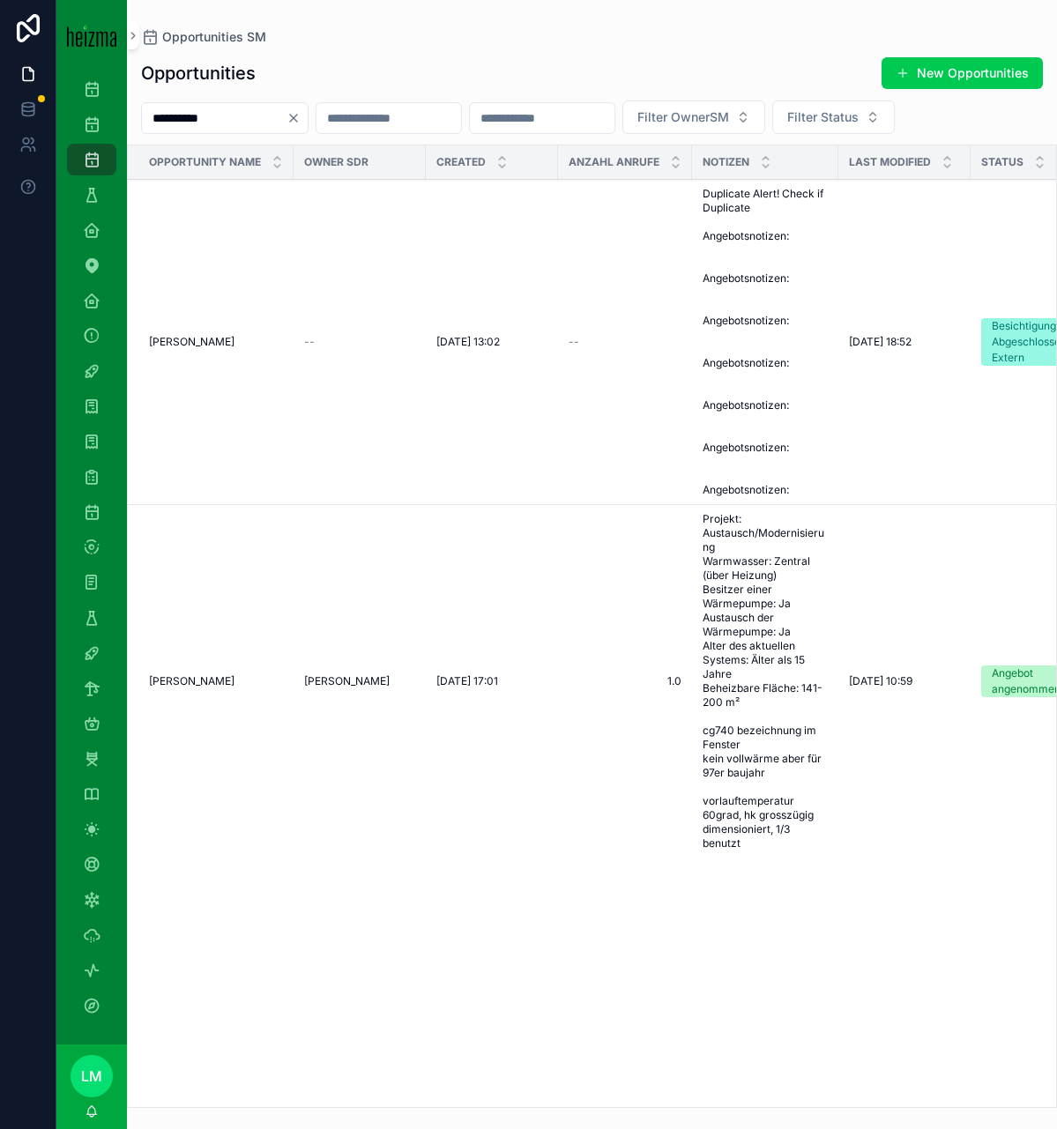
click at [201, 357] on td "[PERSON_NAME] [PERSON_NAME]" at bounding box center [211, 342] width 166 height 325
click at [187, 344] on span "[PERSON_NAME]" at bounding box center [192, 342] width 86 height 14
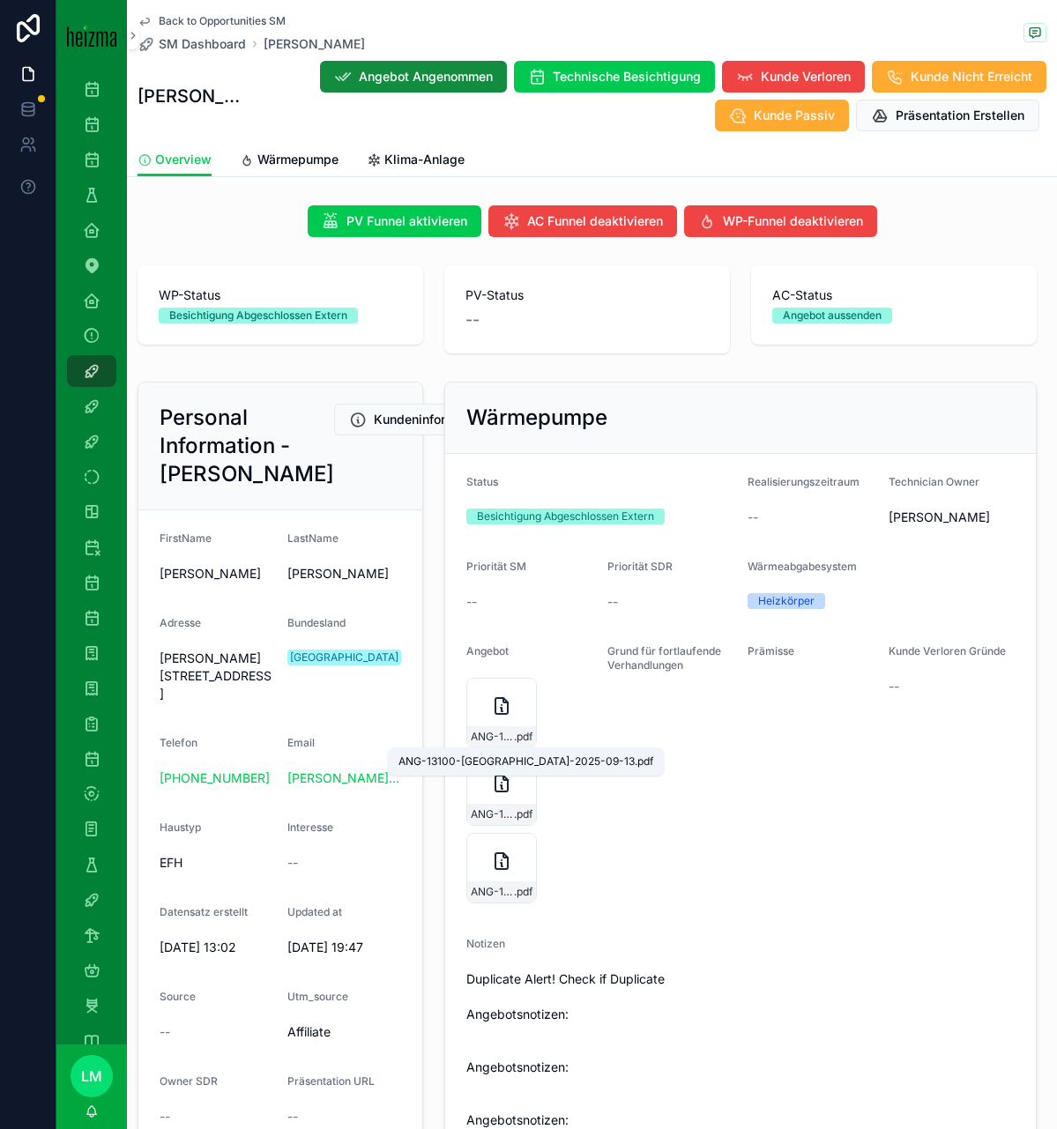
click at [502, 733] on span "ANG-13100-[GEOGRAPHIC_DATA]-2025-09-13" at bounding box center [492, 737] width 43 height 14
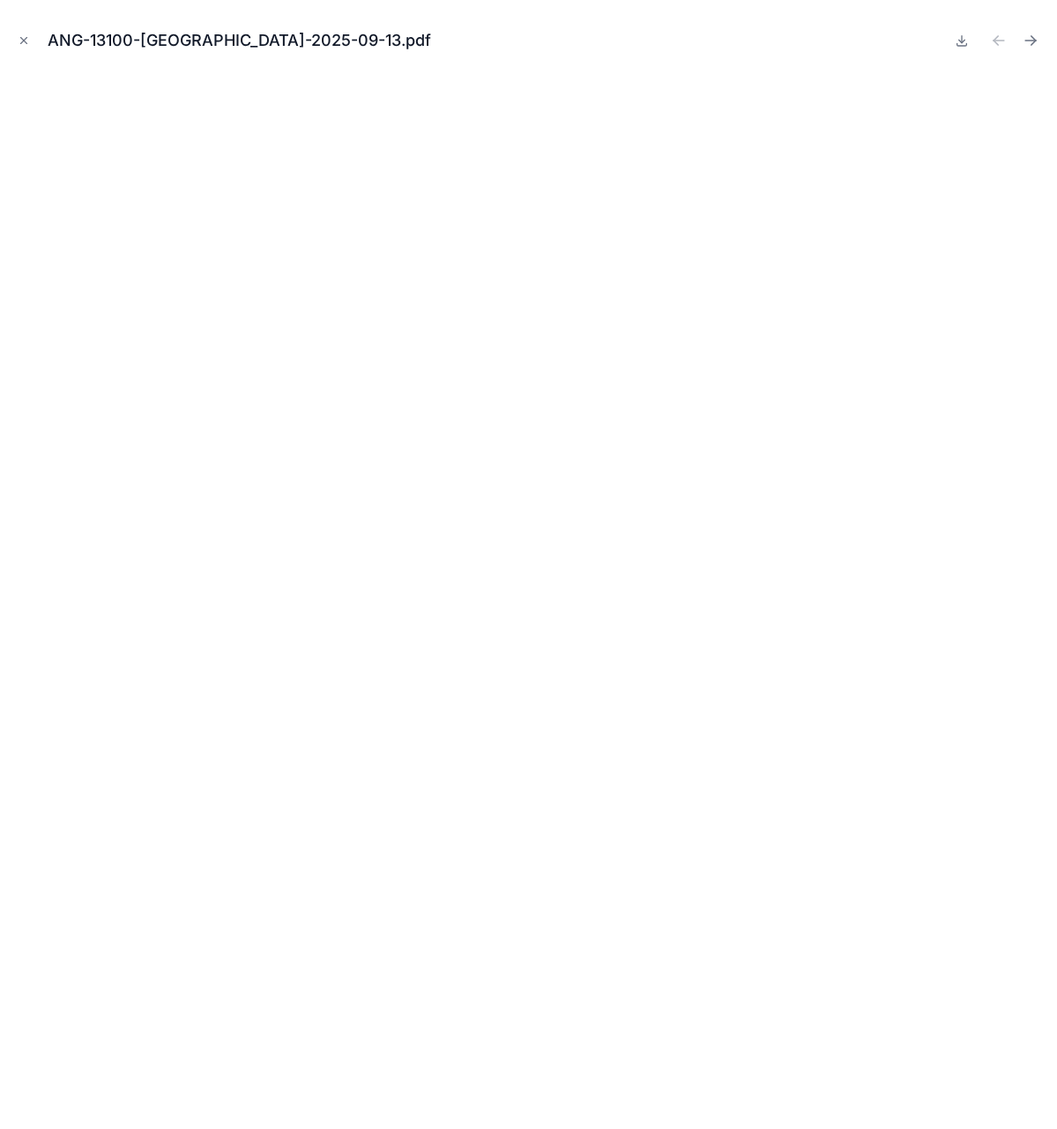
click at [957, 42] on icon at bounding box center [962, 40] width 14 height 14
click at [22, 43] on icon "Close modal" at bounding box center [24, 40] width 12 height 12
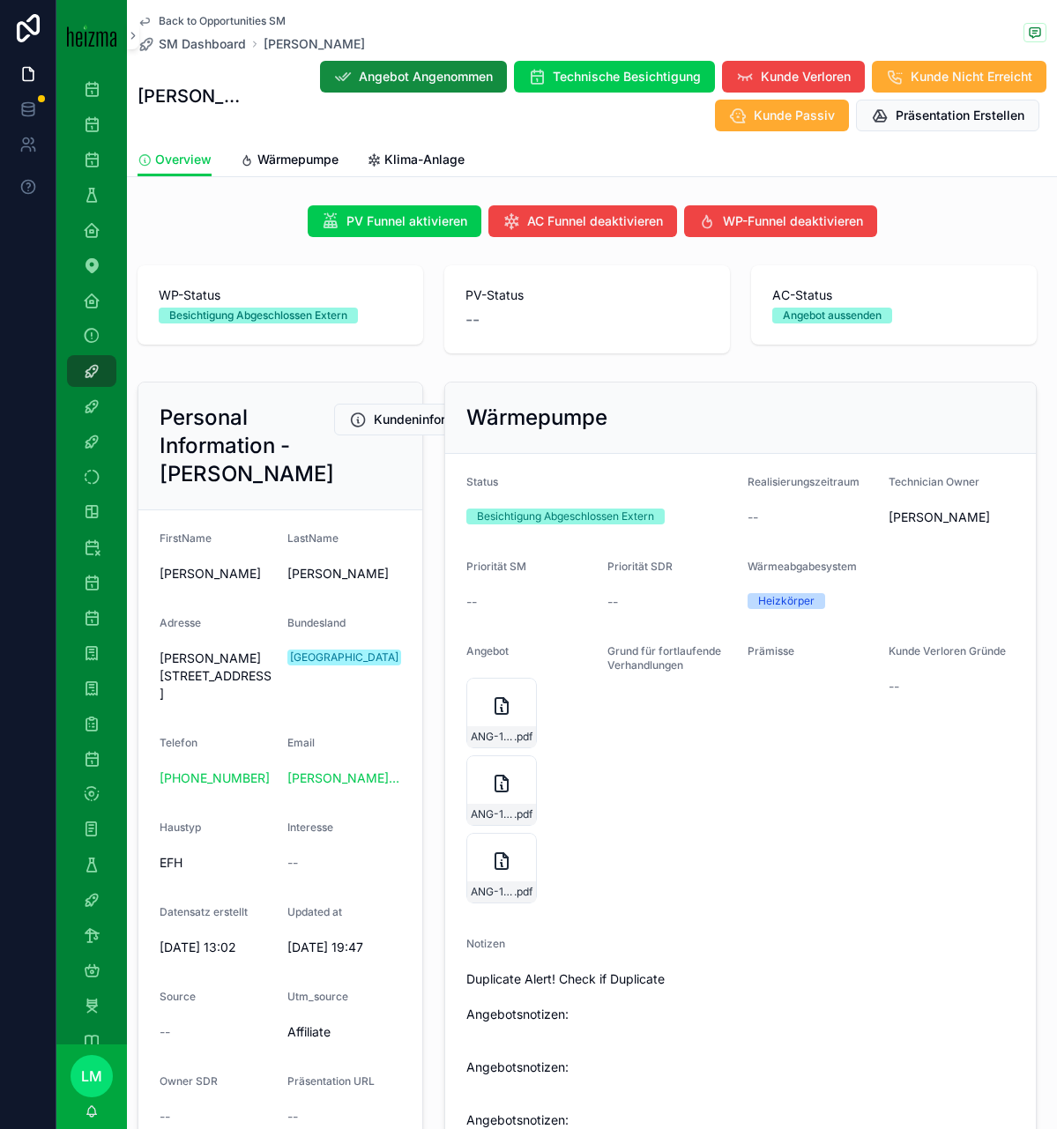
click at [521, 789] on div "ANG-13100-[GEOGRAPHIC_DATA]-2025-09-13 .pdf" at bounding box center [501, 790] width 71 height 71
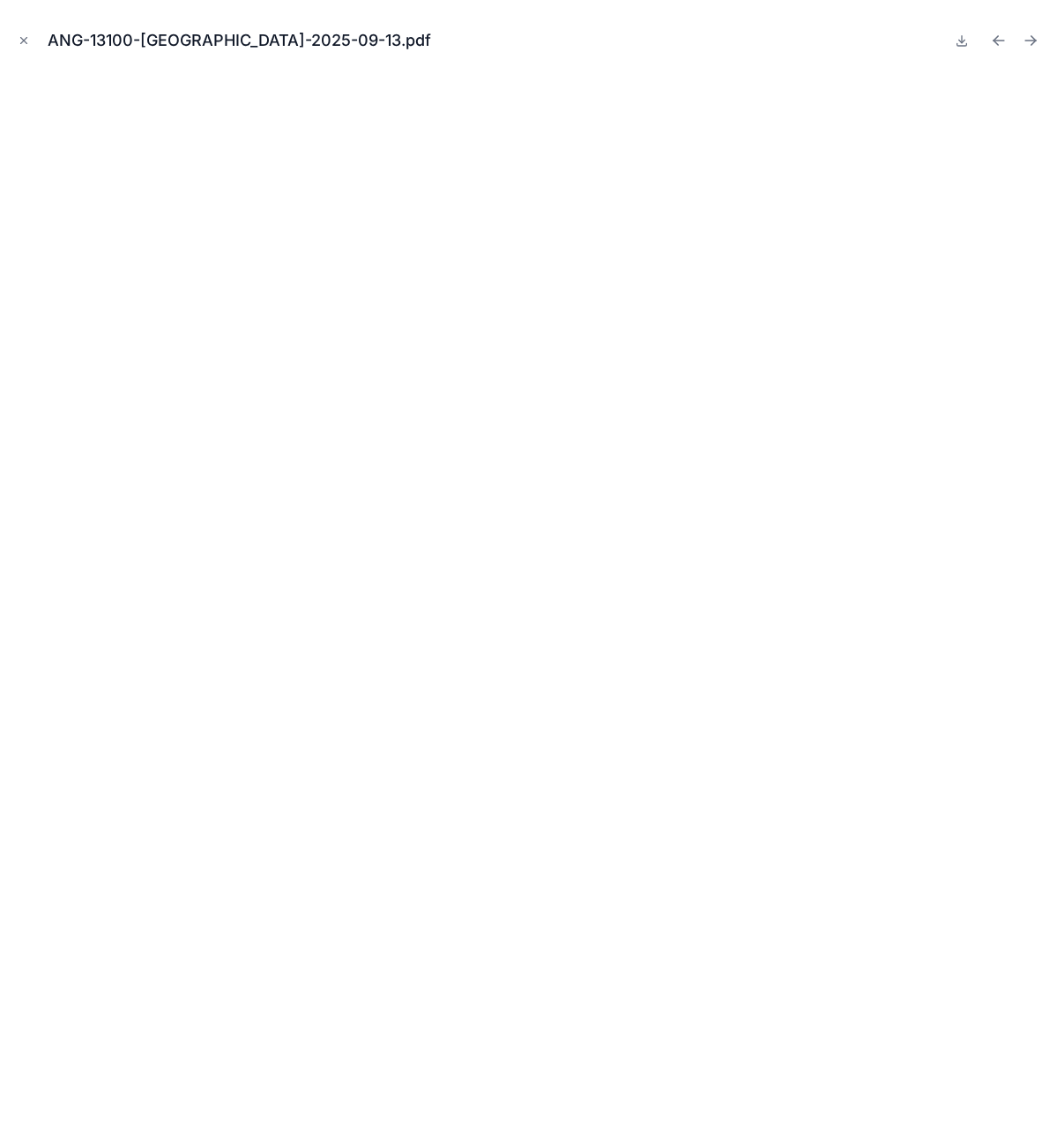
click at [1036, 33] on icon "Next file" at bounding box center [1031, 41] width 18 height 18
click at [964, 44] on icon at bounding box center [962, 40] width 14 height 14
click at [48, 42] on div "ANG-13100-[GEOGRAPHIC_DATA]-2025-09-13.pdf" at bounding box center [247, 40] width 398 height 25
click at [18, 38] on icon "Close modal" at bounding box center [24, 40] width 12 height 12
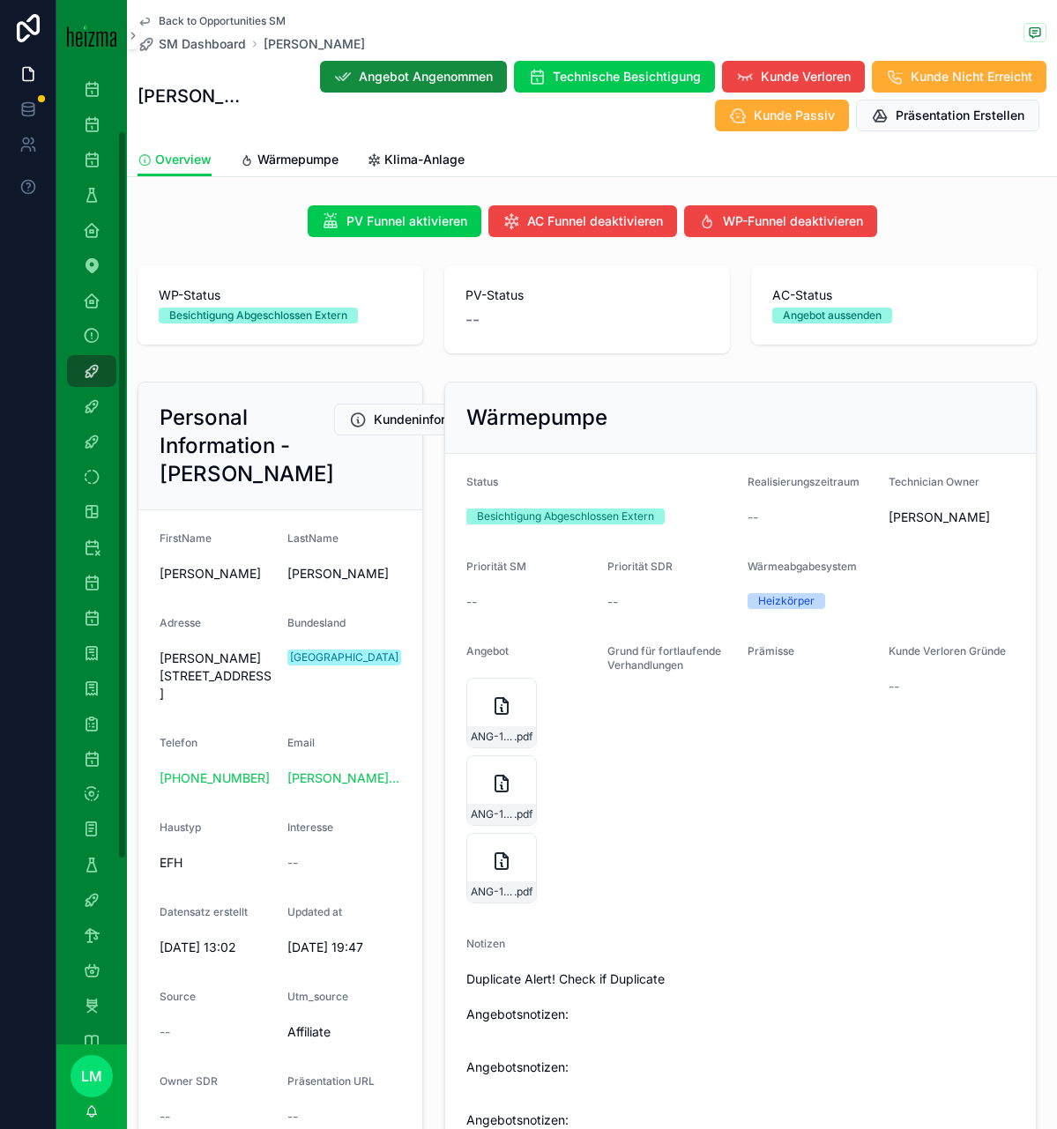
click at [213, 21] on span "Back to Opportunities SM" at bounding box center [222, 21] width 127 height 14
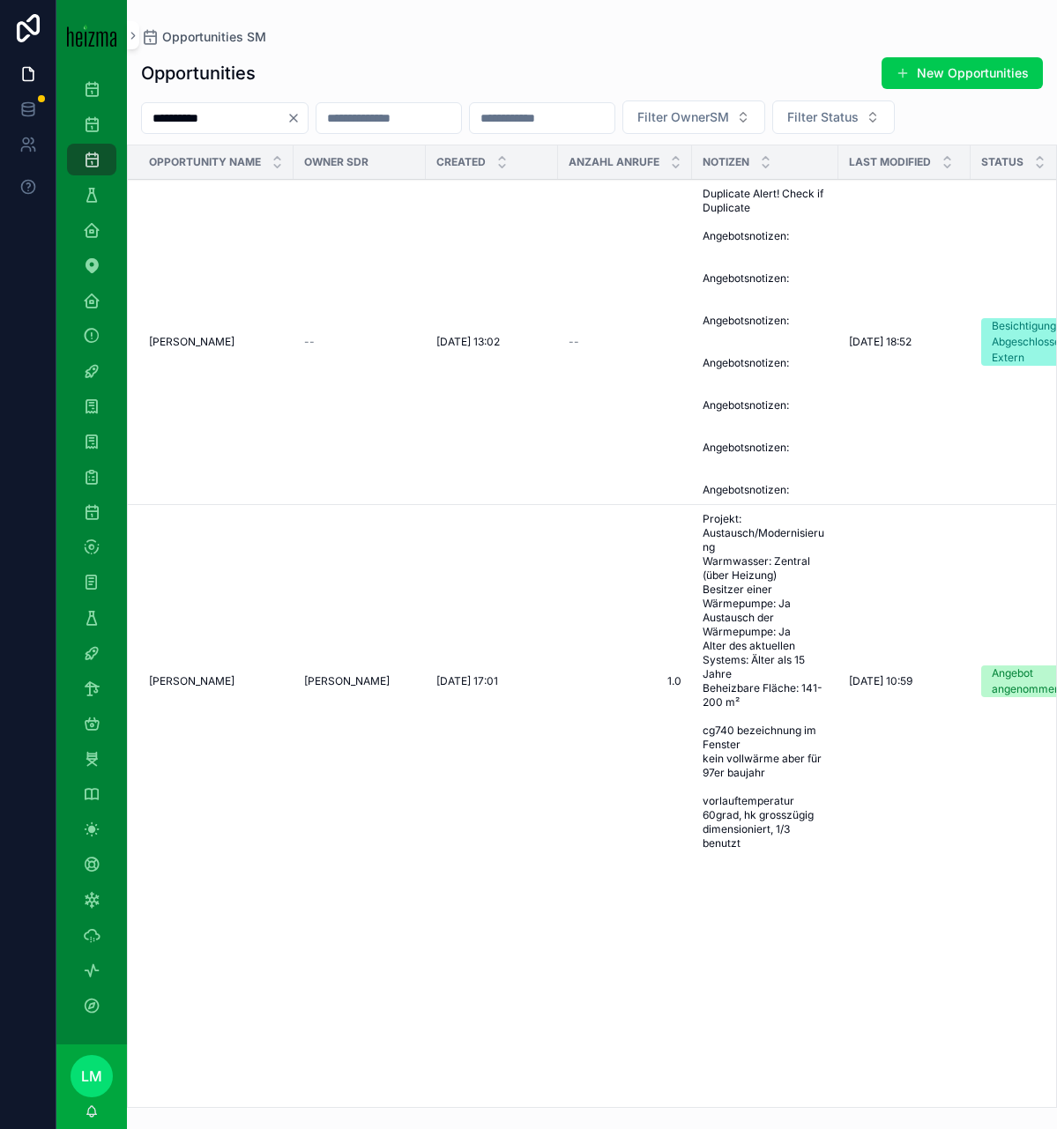
click at [197, 688] on span "[PERSON_NAME]" at bounding box center [192, 681] width 86 height 14
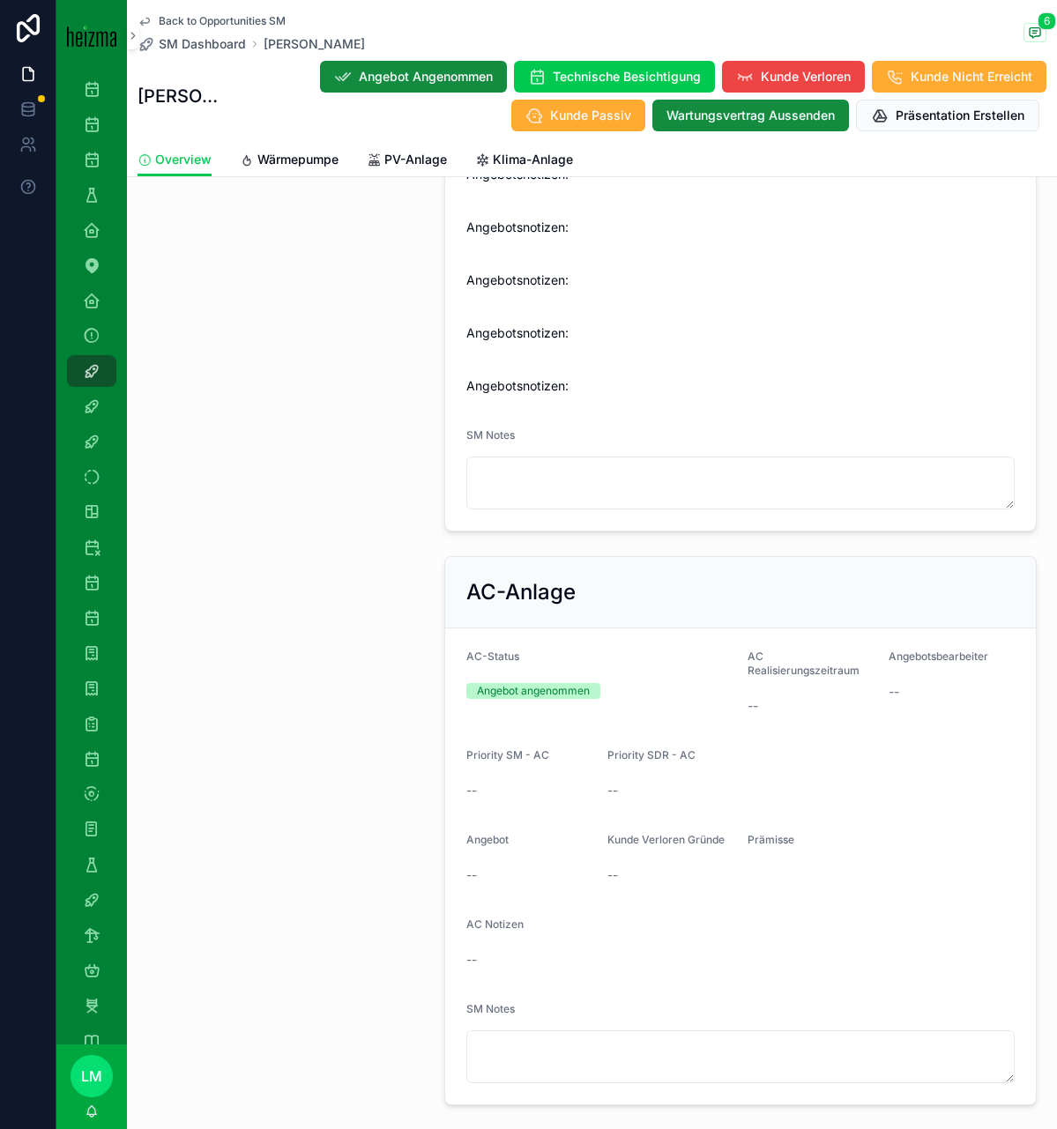
scroll to position [4608, 0]
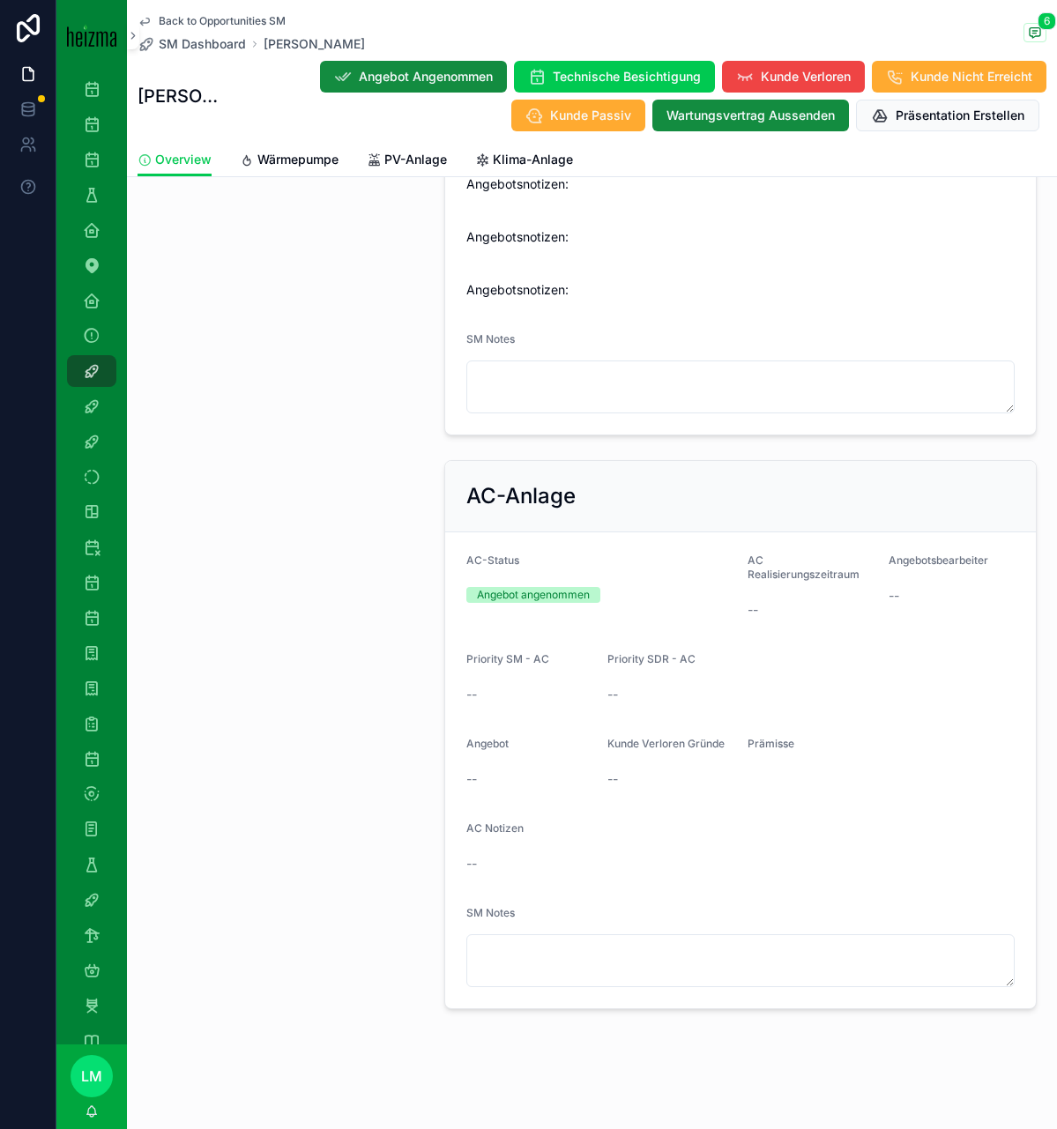
click at [274, 158] on span "Wärmepumpe" at bounding box center [297, 160] width 81 height 18
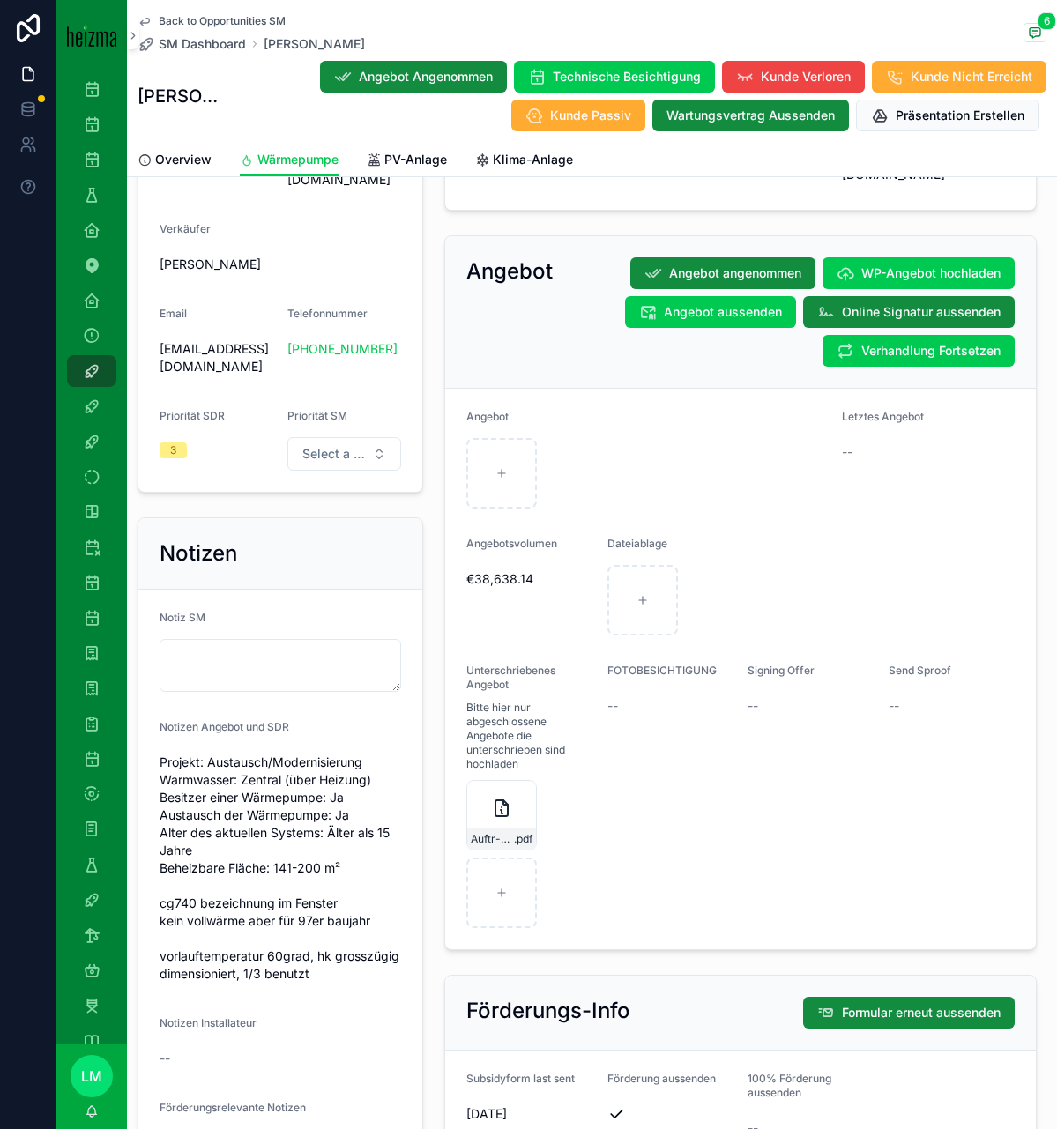
scroll to position [1732, 0]
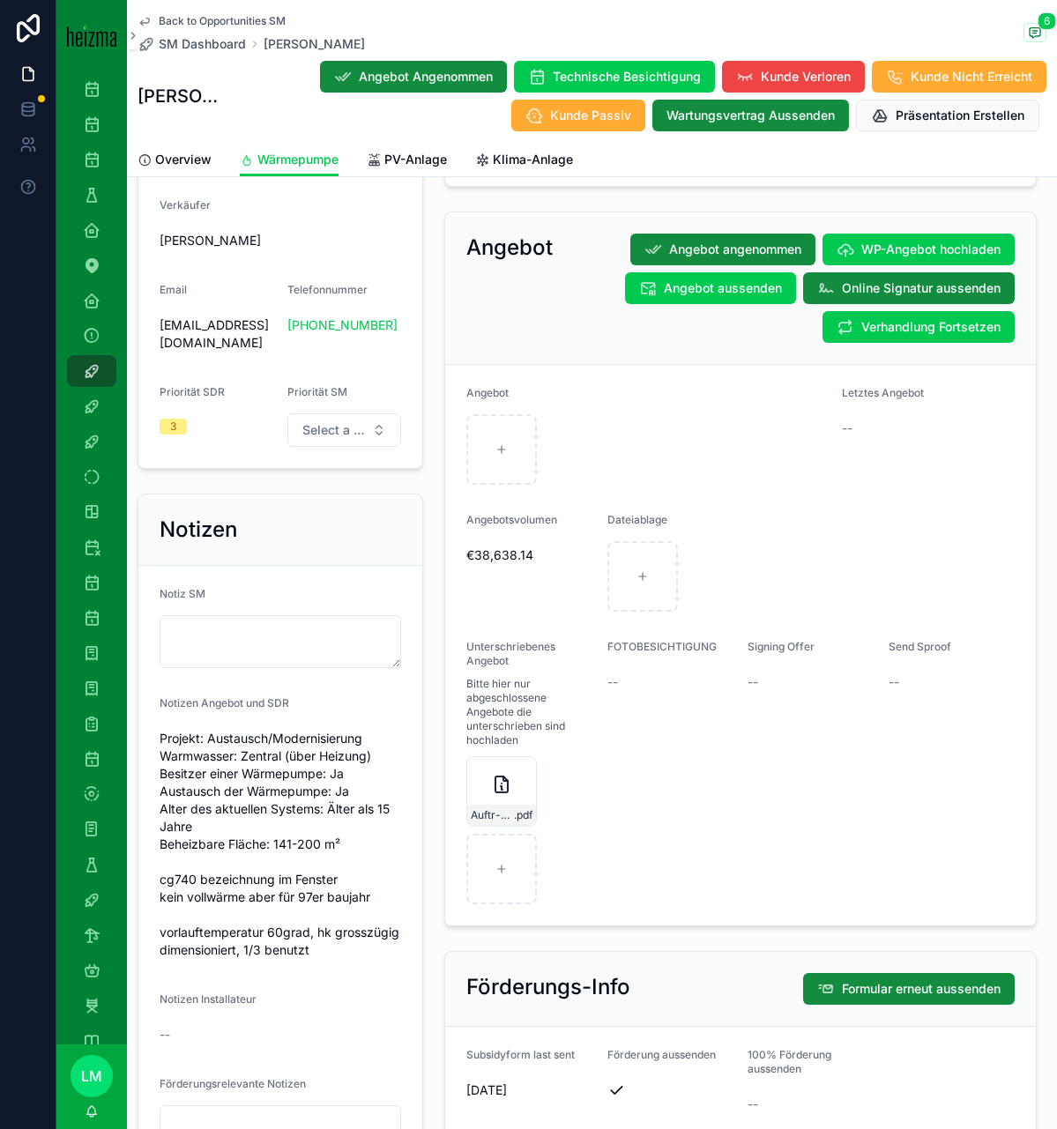
click at [509, 805] on div "Auftr-ANG-PV-3.393-WP-13100-AC-1024.-Lukanowicz-zusammengefuÌgt .pdf" at bounding box center [501, 815] width 69 height 21
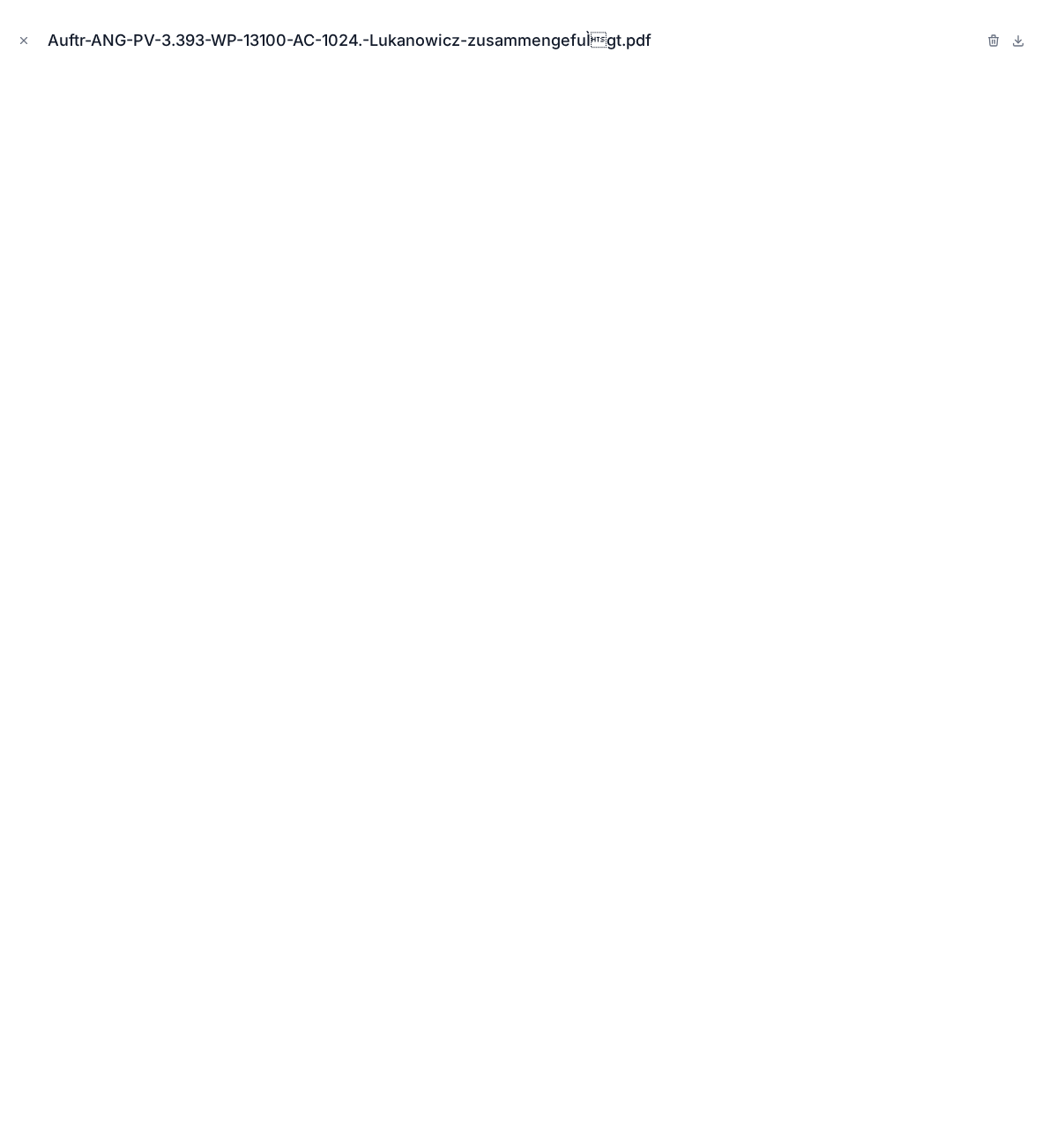
click at [26, 43] on icon "Close modal" at bounding box center [24, 41] width 6 height 6
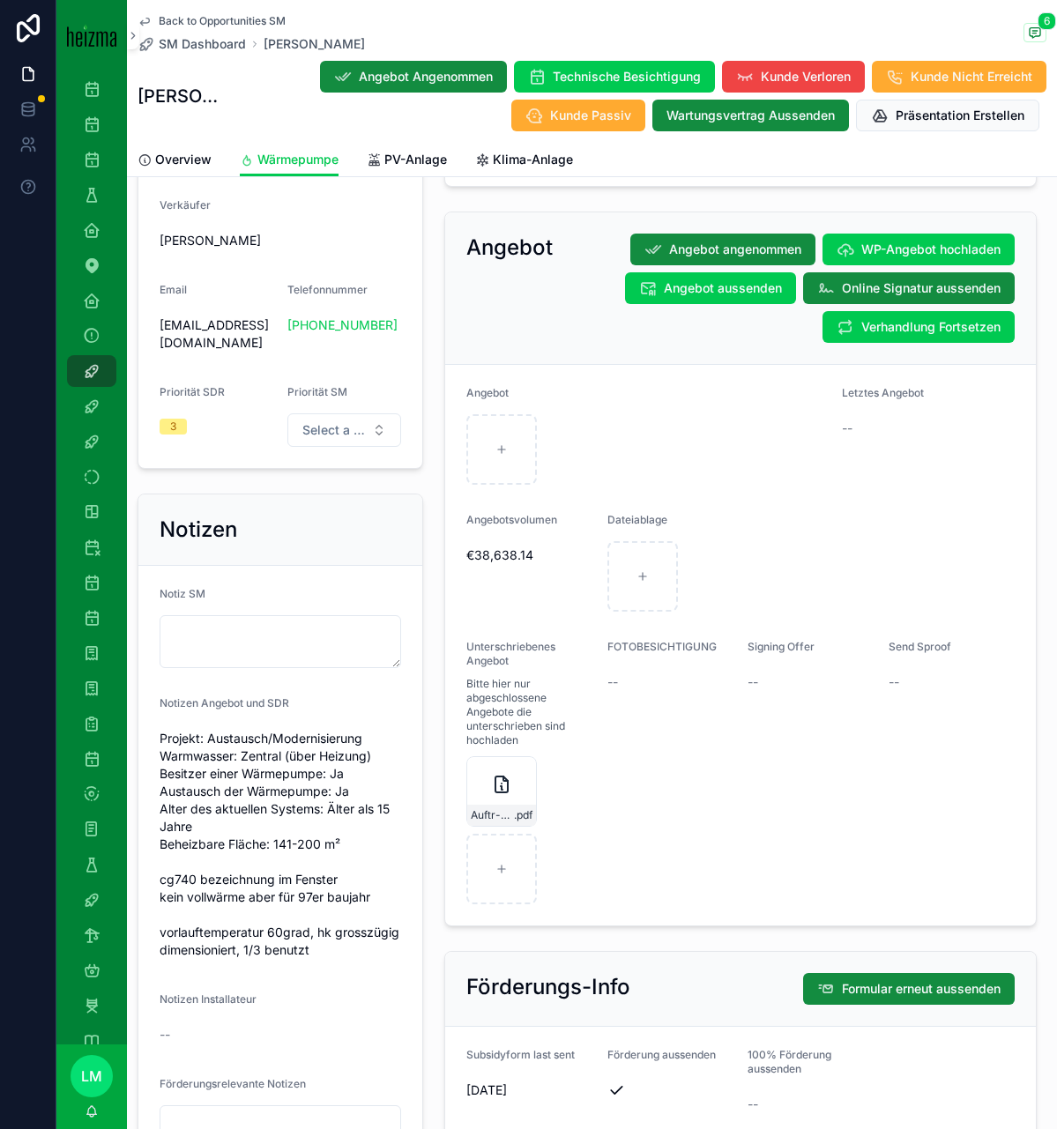
click at [0, 0] on div "scrollable content" at bounding box center [0, 0] width 0 height 0
click at [0, 0] on icon "scrollable content" at bounding box center [0, 0] width 0 height 0
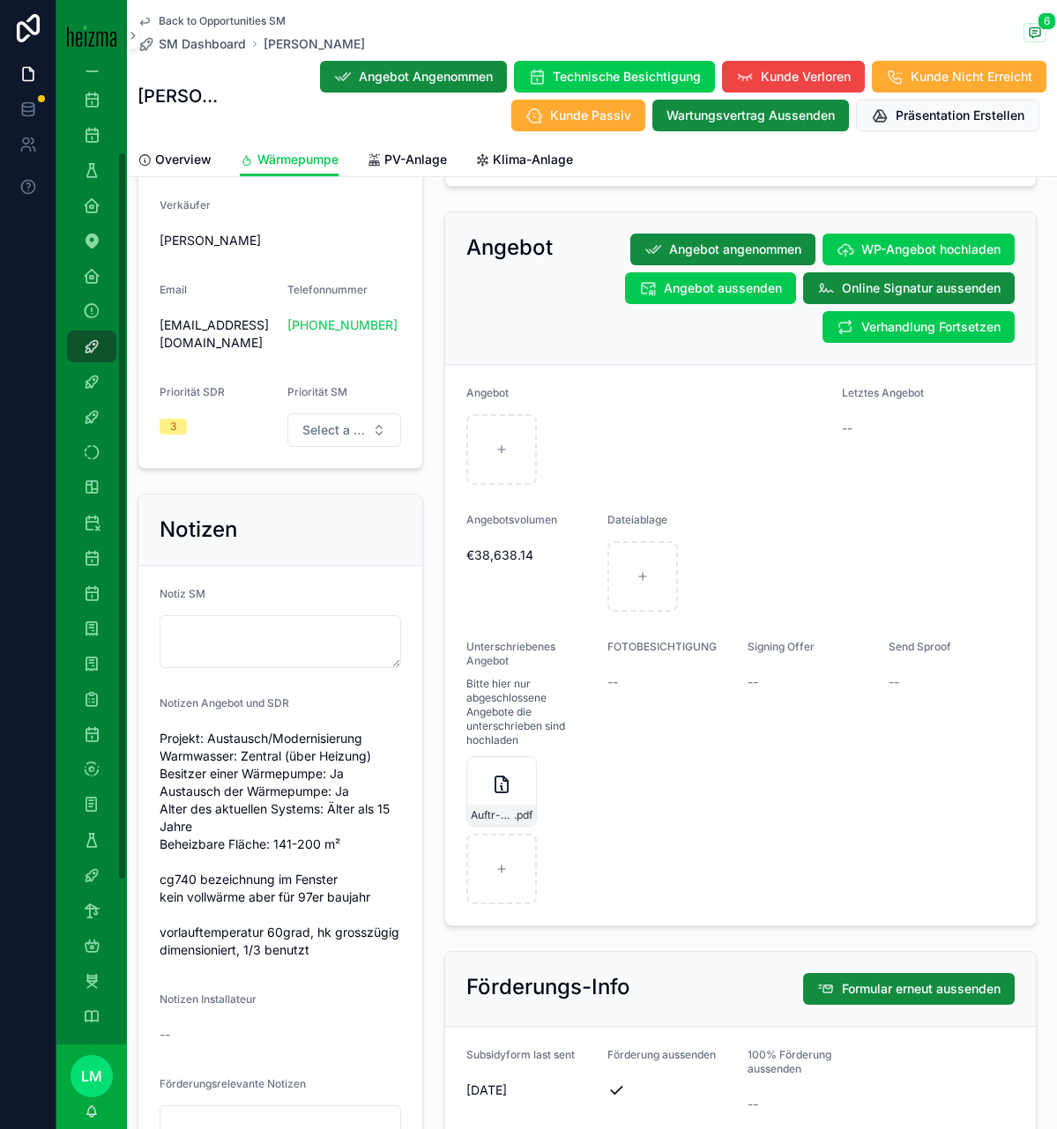
scroll to position [115, 0]
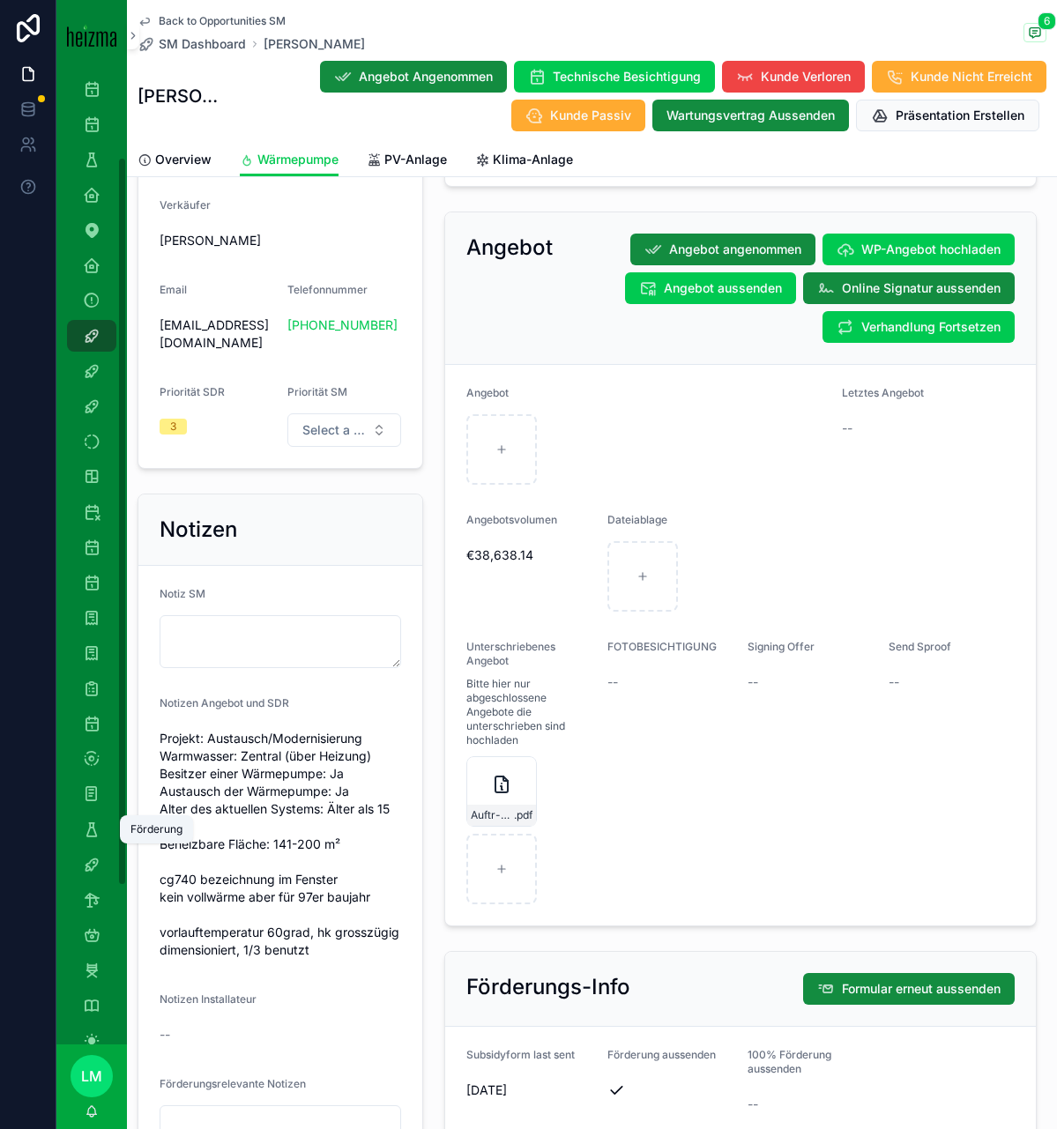
click at [86, 841] on div "Förderung" at bounding box center [92, 829] width 28 height 28
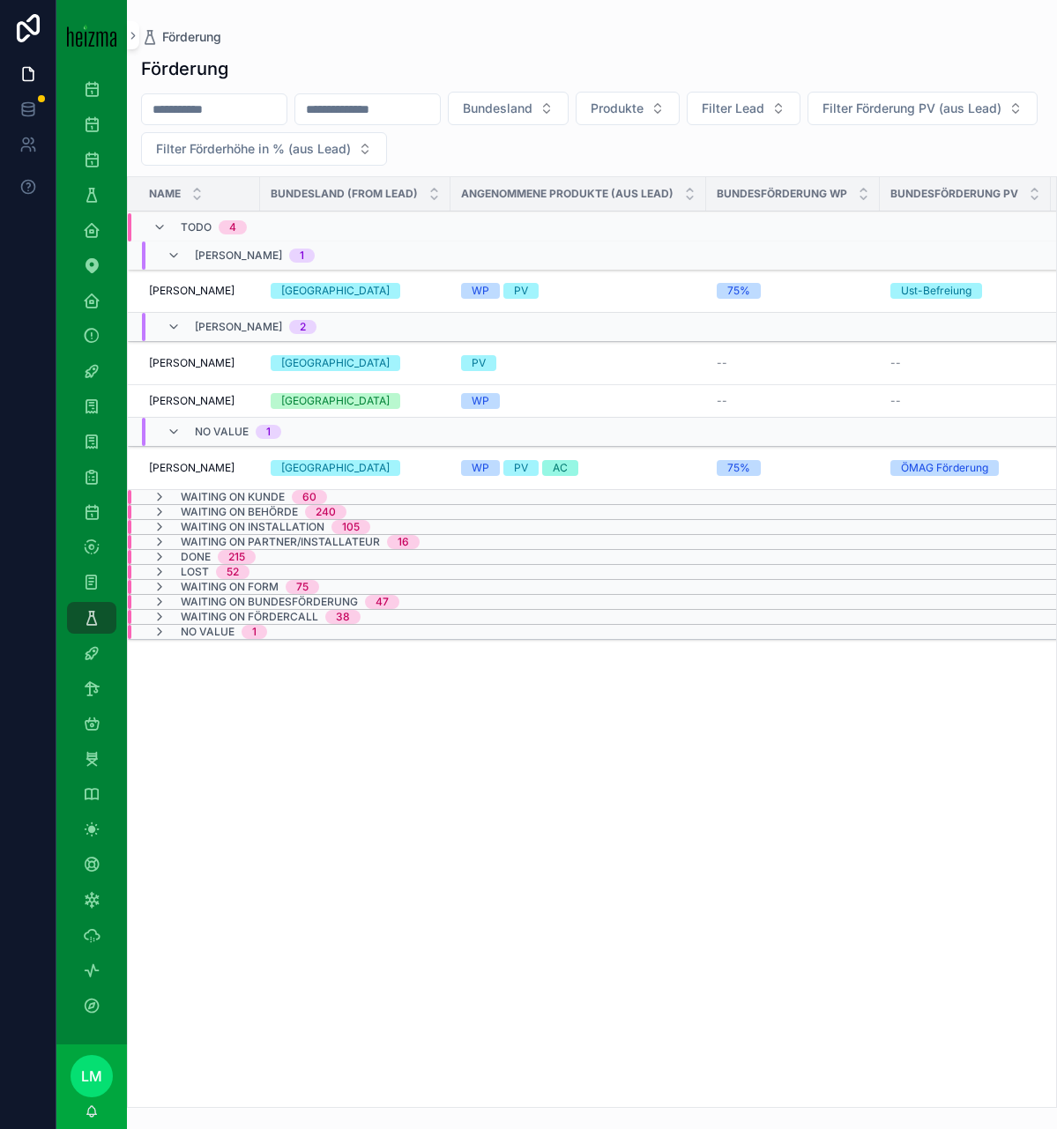
click at [203, 478] on td "[PERSON_NAME] [PERSON_NAME]" at bounding box center [194, 468] width 132 height 43
click at [202, 471] on span "[PERSON_NAME]" at bounding box center [192, 468] width 86 height 14
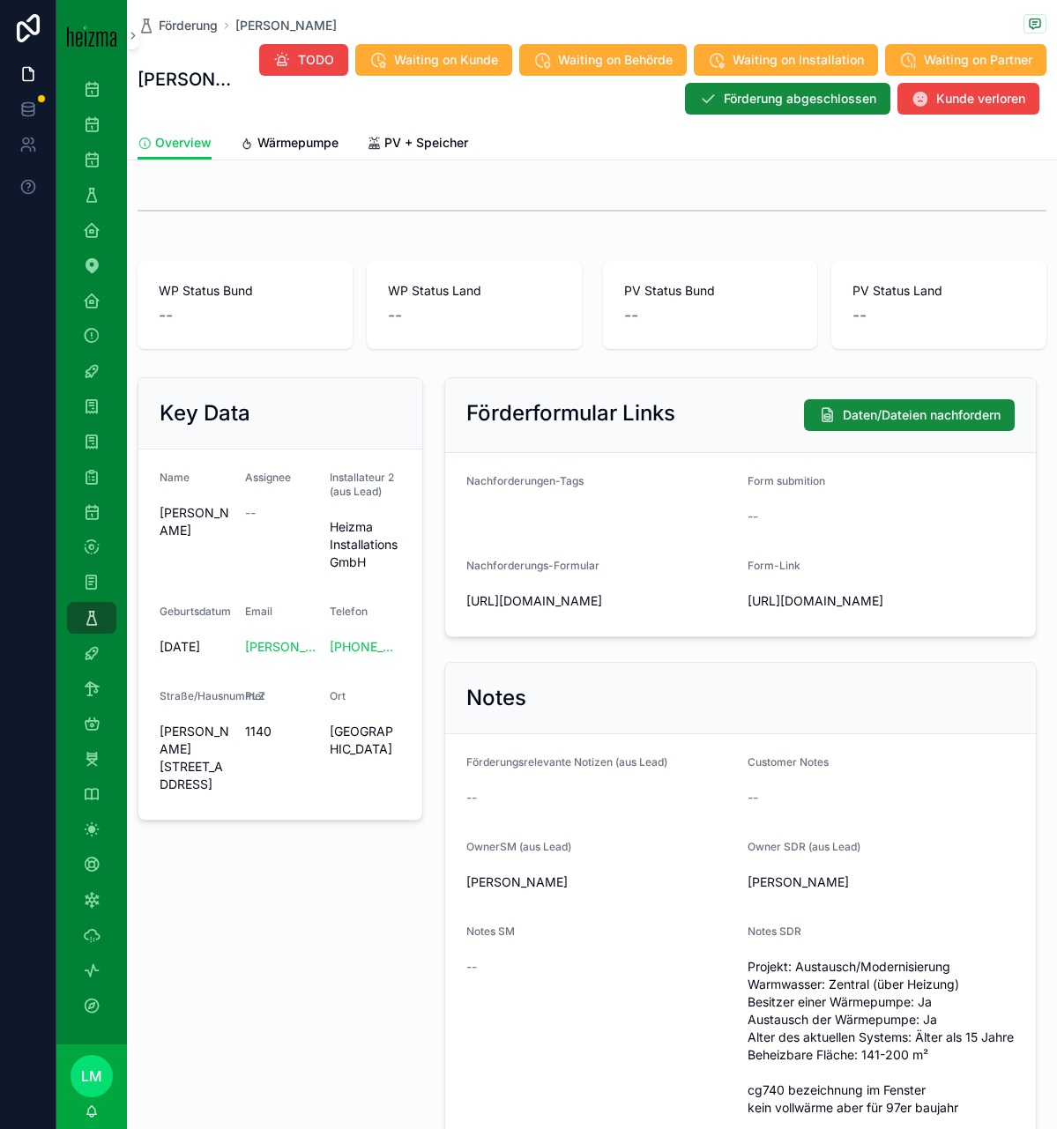
scroll to position [14, 0]
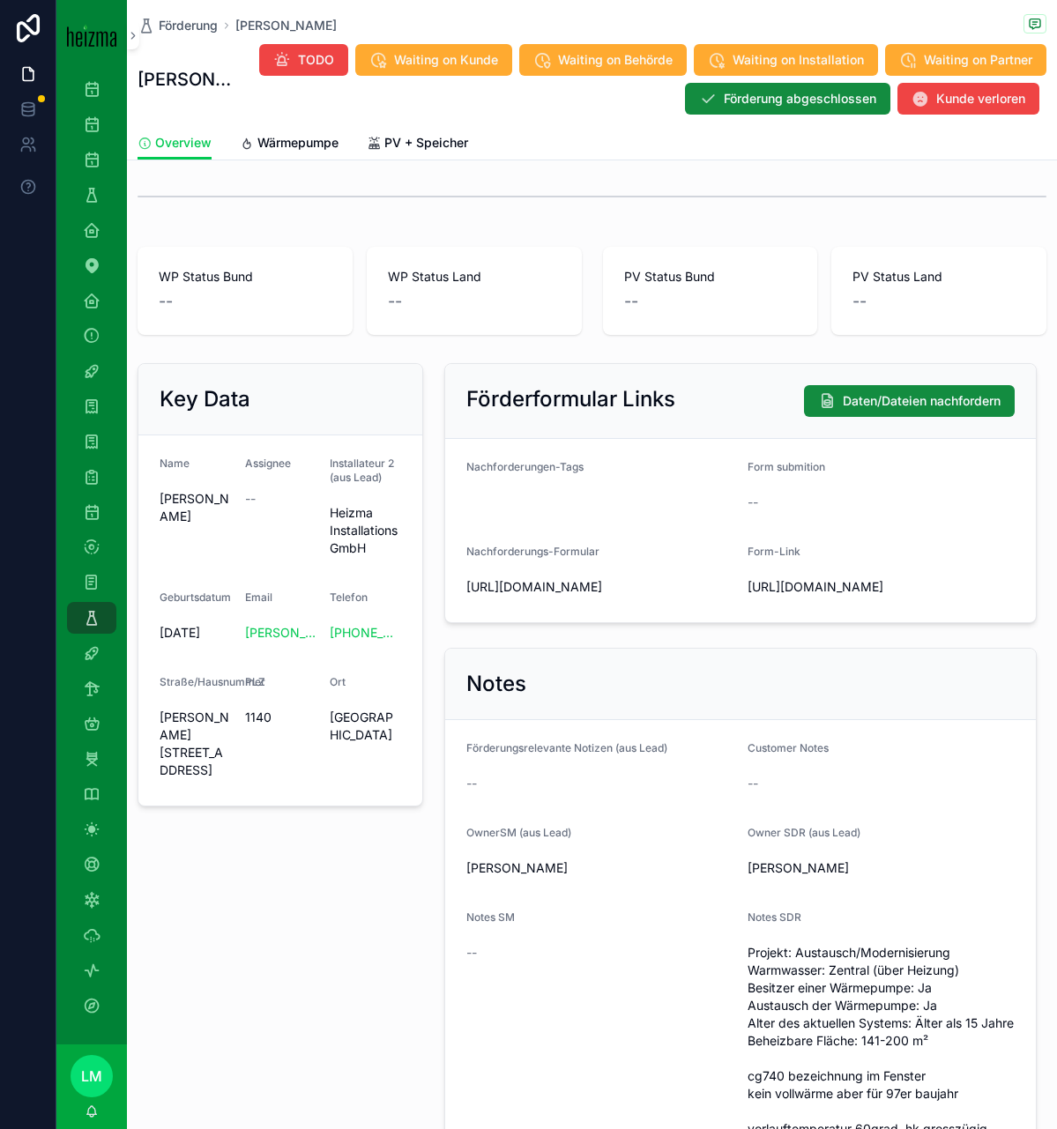
click at [325, 156] on link "Wärmepumpe" at bounding box center [289, 144] width 99 height 35
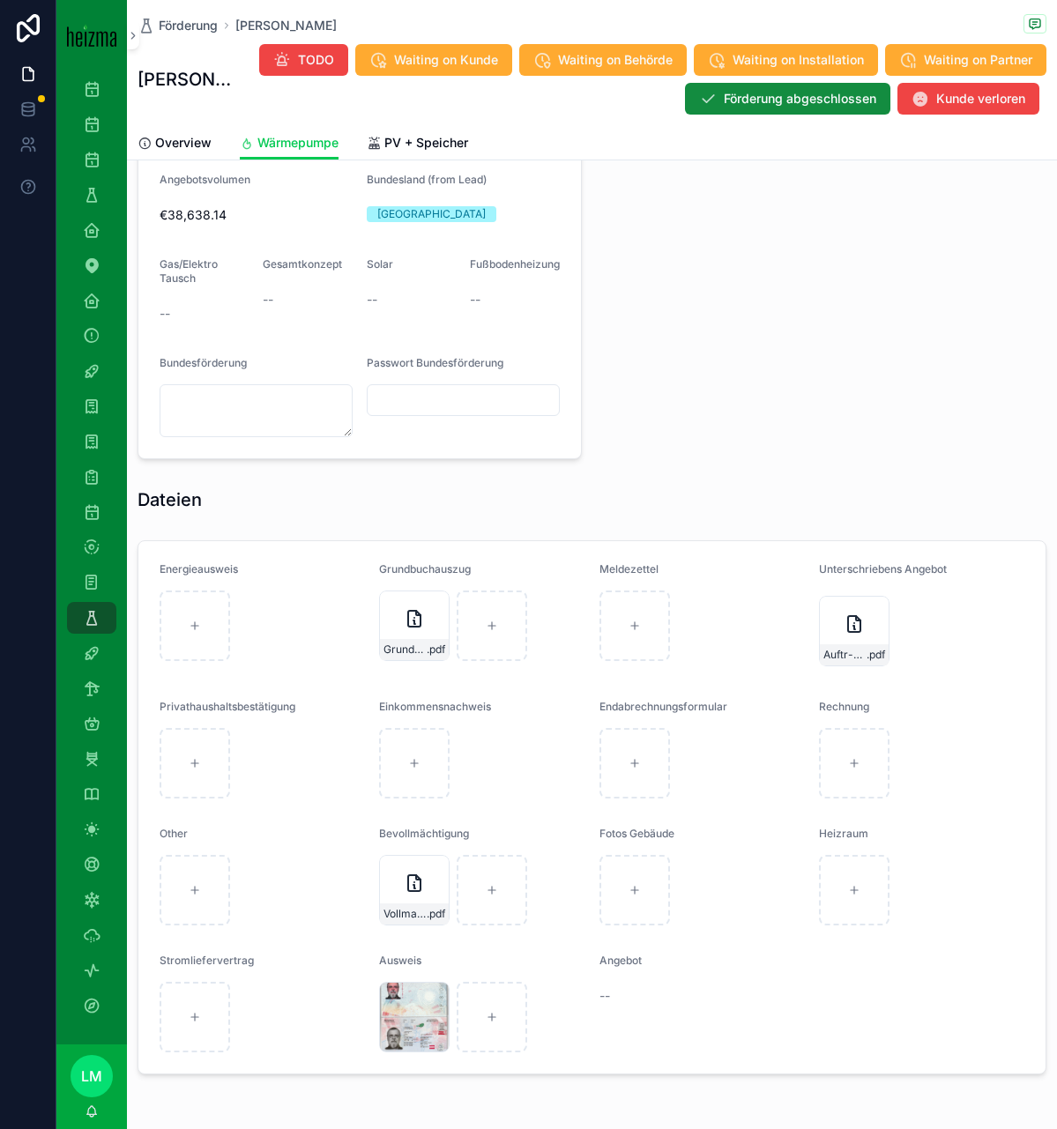
scroll to position [1451, 0]
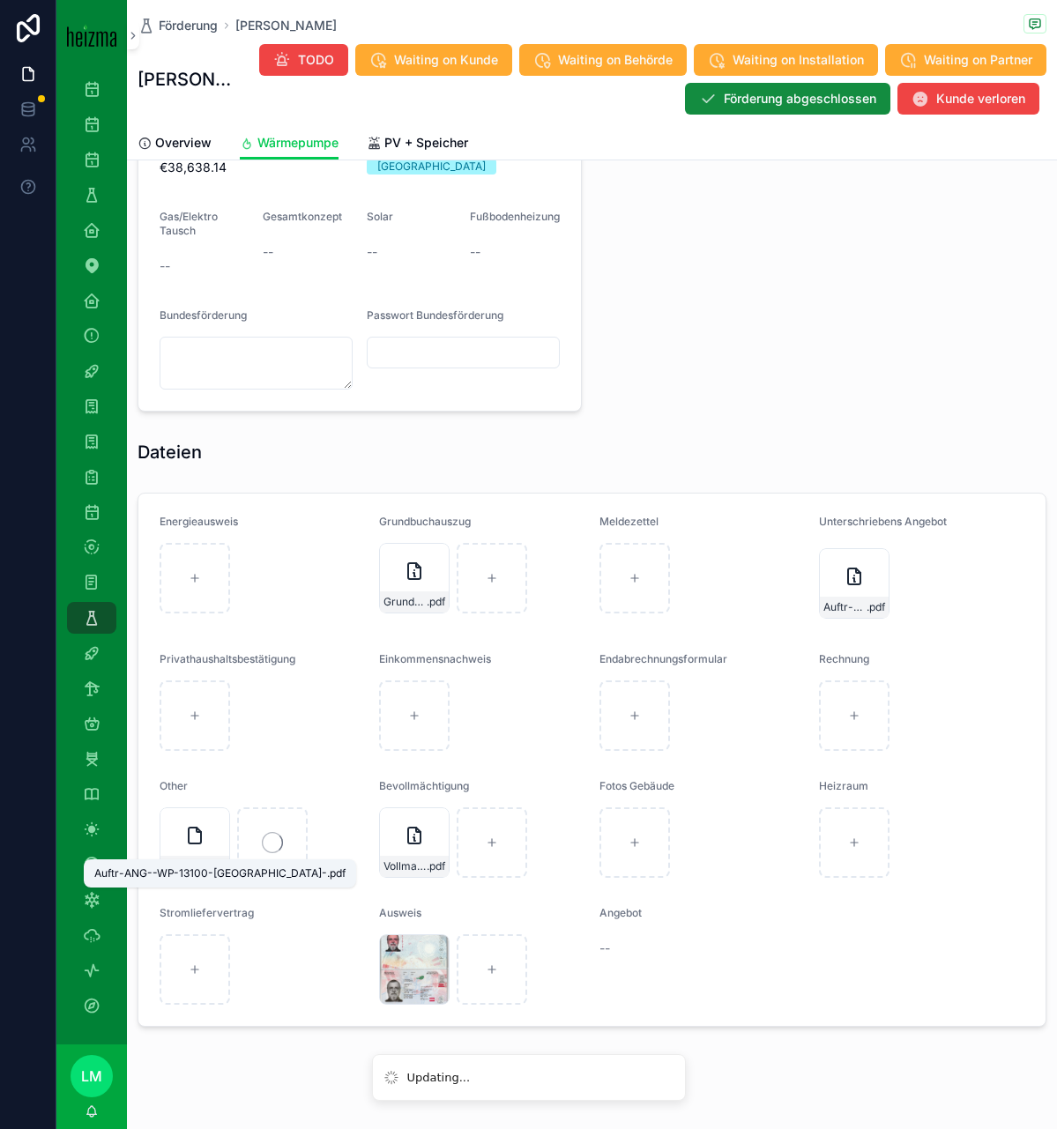
click at [190, 860] on span "Auftr-ANG--WP-13100-[GEOGRAPHIC_DATA]-" at bounding box center [185, 867] width 43 height 14
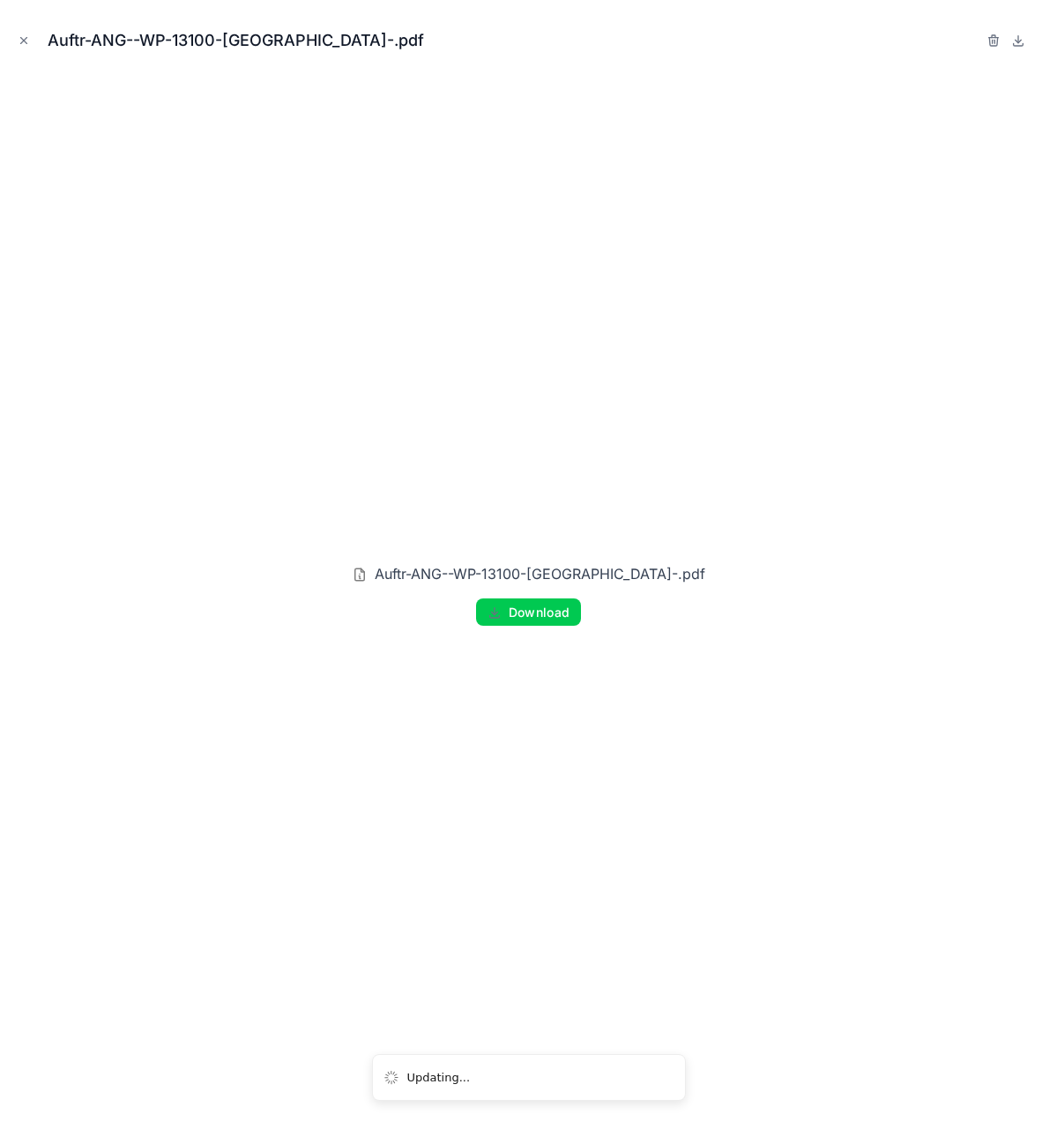
click at [21, 35] on icon "Close modal" at bounding box center [24, 40] width 12 height 12
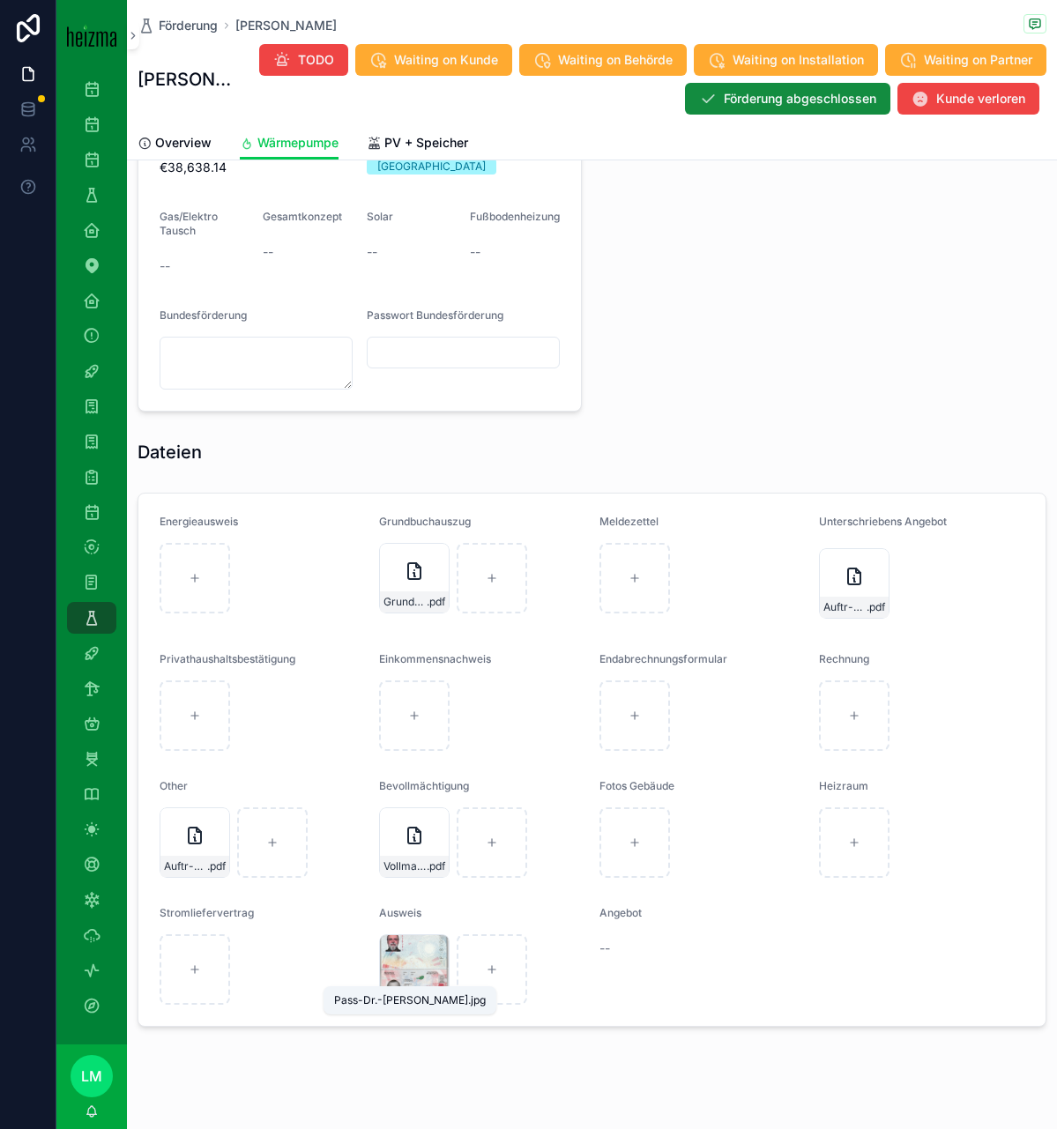
click at [0, 0] on div "Pass-Dr.-[PERSON_NAME] .jpg" at bounding box center [0, 0] width 0 height 0
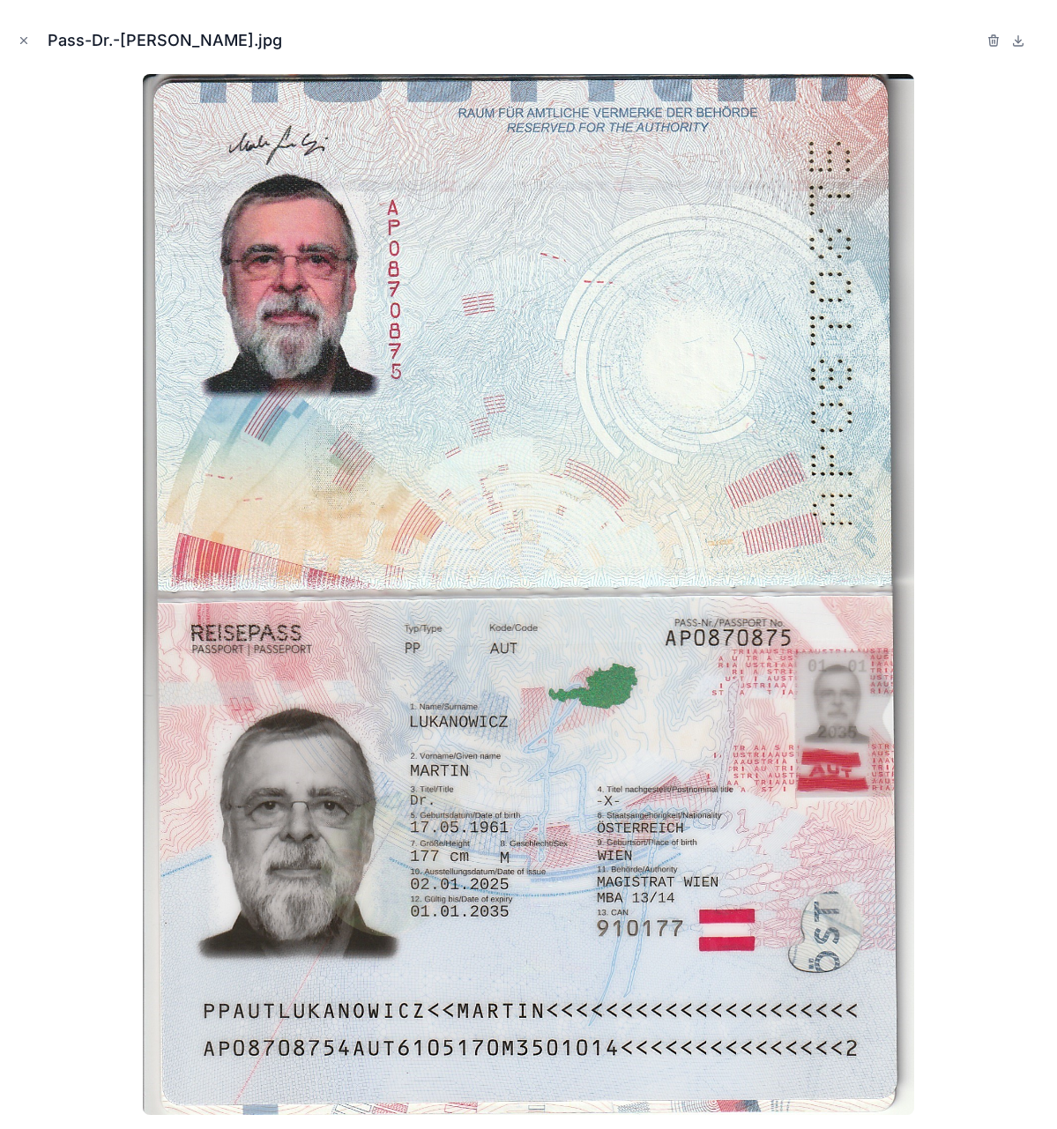
click at [29, 41] on button "Close modal" at bounding box center [23, 40] width 19 height 19
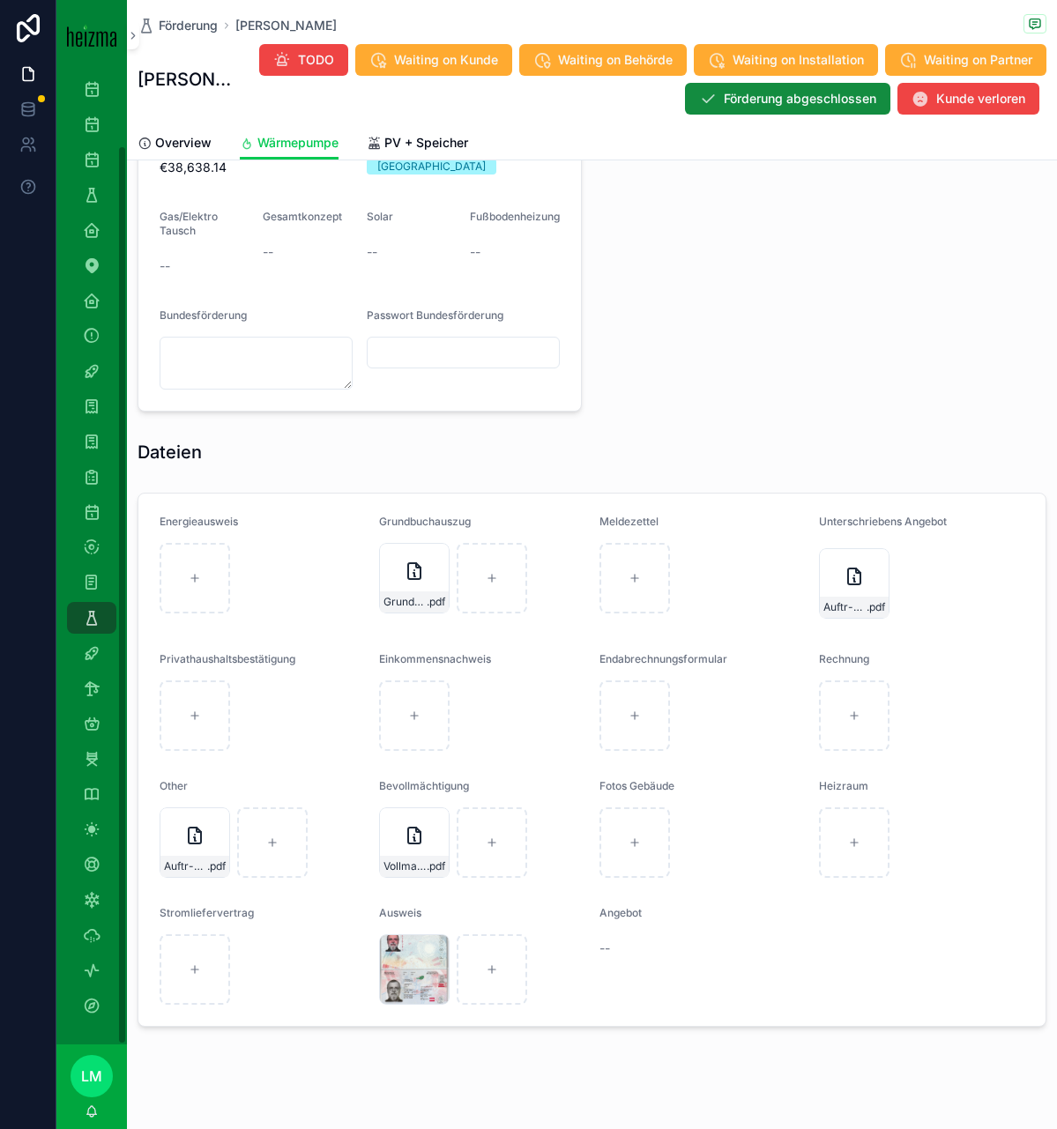
click at [392, 950] on div "Pass-Dr.-[PERSON_NAME] .jpg" at bounding box center [414, 969] width 71 height 71
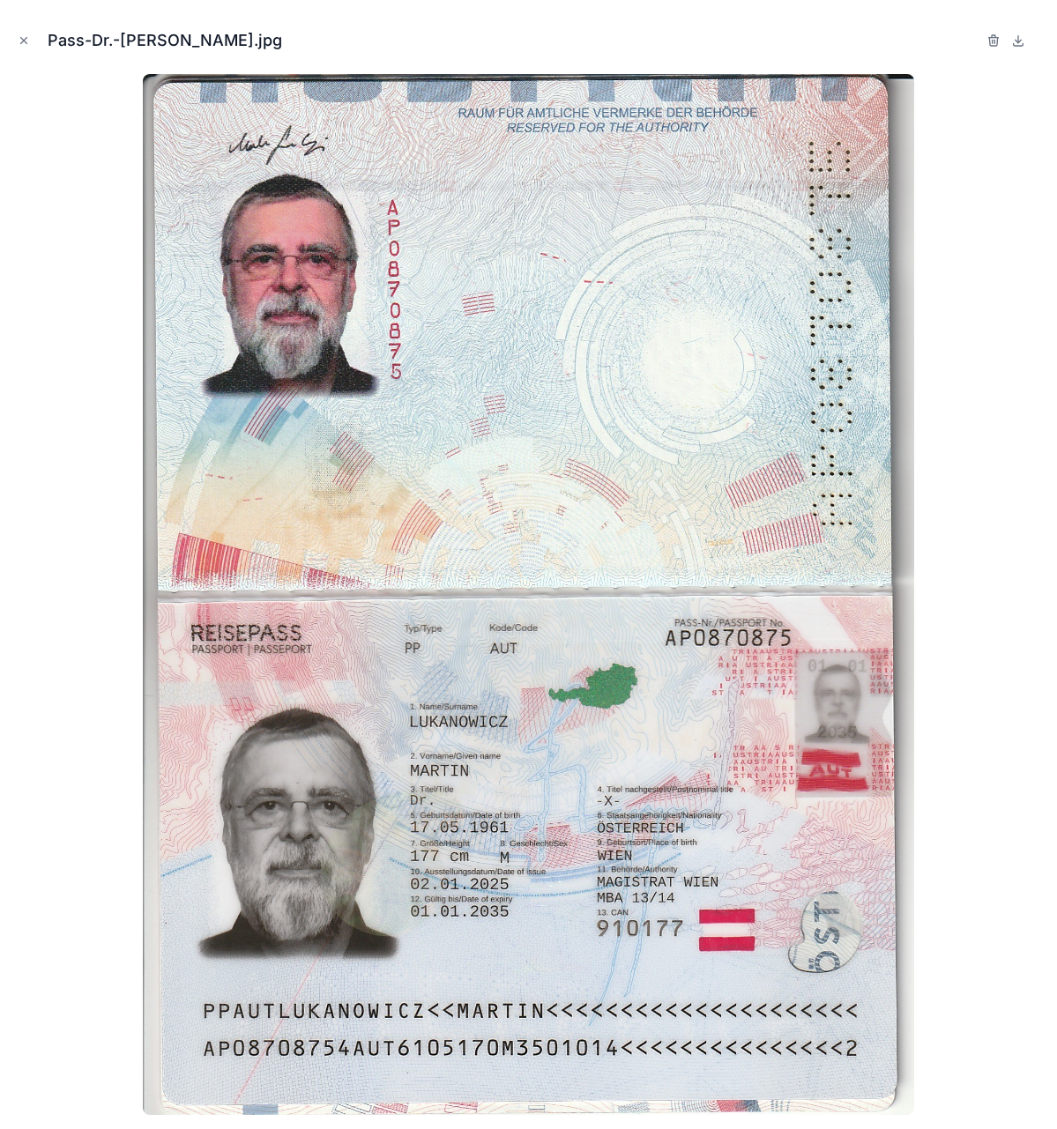
click at [25, 34] on icon "Close modal" at bounding box center [24, 40] width 12 height 12
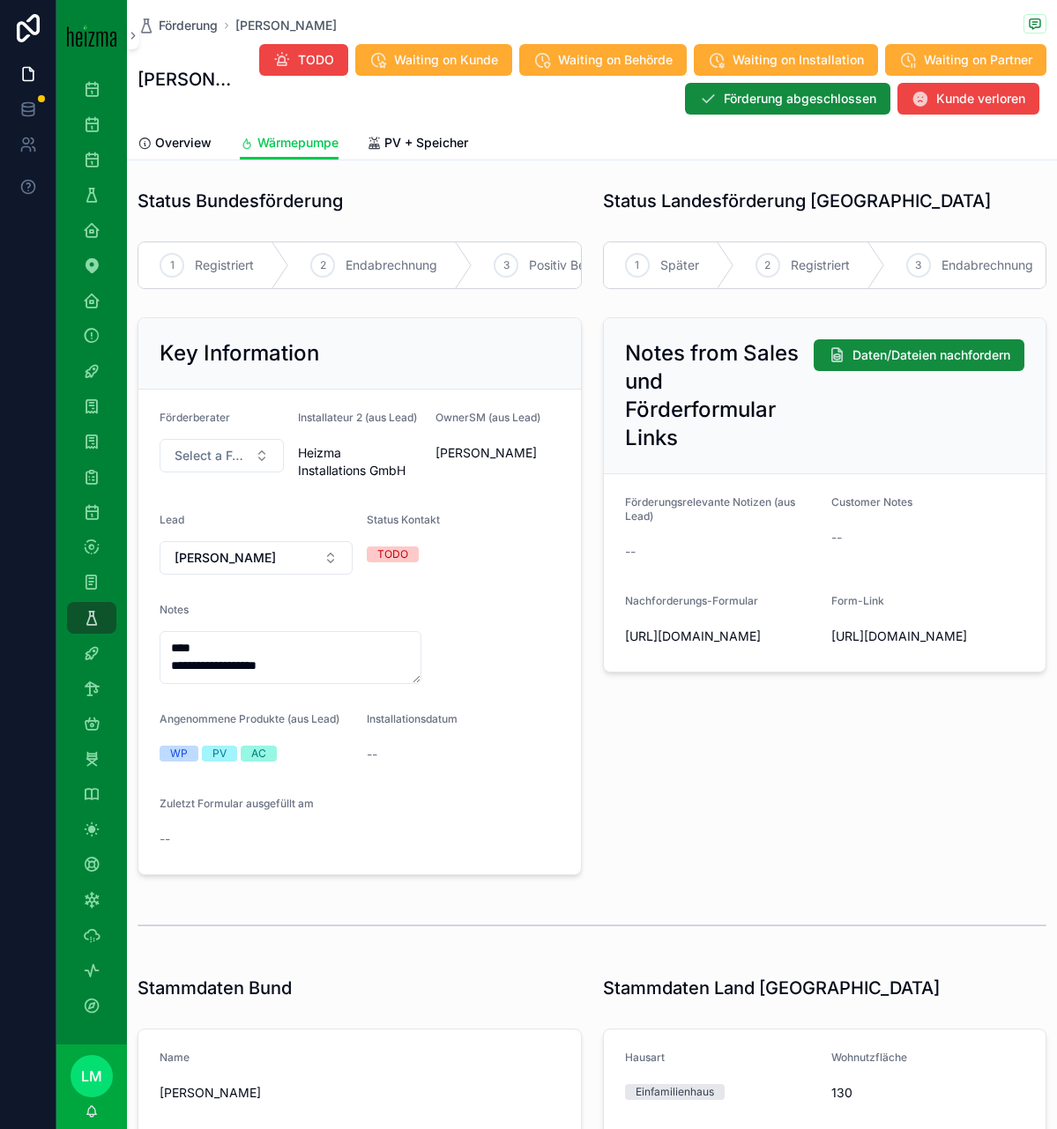
click at [687, 46] on button "Waiting on Behörde" at bounding box center [602, 60] width 167 height 32
click at [247, 255] on div "1 Registriert" at bounding box center [213, 265] width 151 height 46
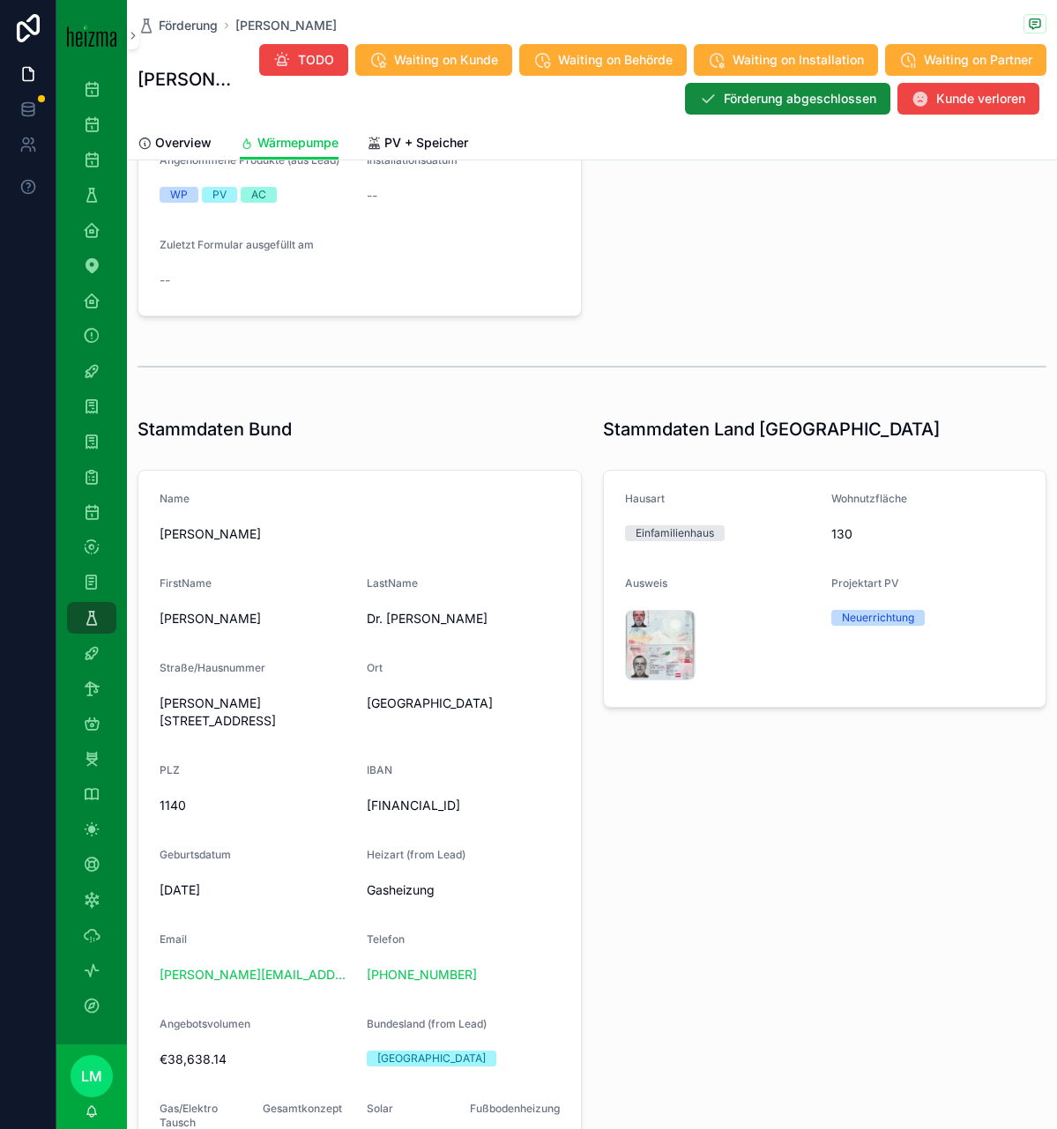
scroll to position [578, 0]
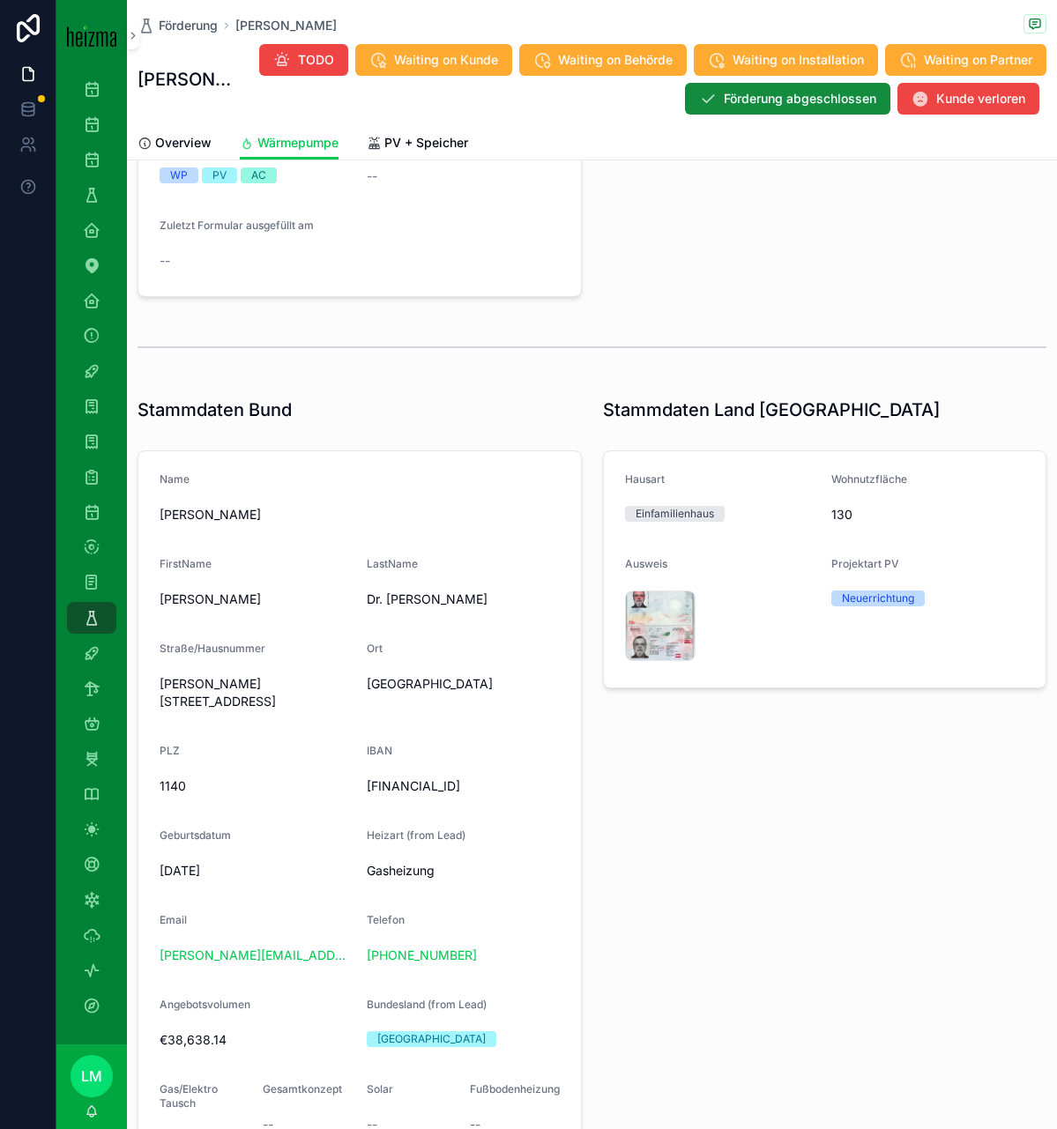
click at [413, 778] on span "[FINANCIAL_ID]" at bounding box center [463, 787] width 193 height 18
copy span "[FINANCIAL_ID]"
click at [217, 501] on div "[PERSON_NAME]" at bounding box center [360, 515] width 400 height 28
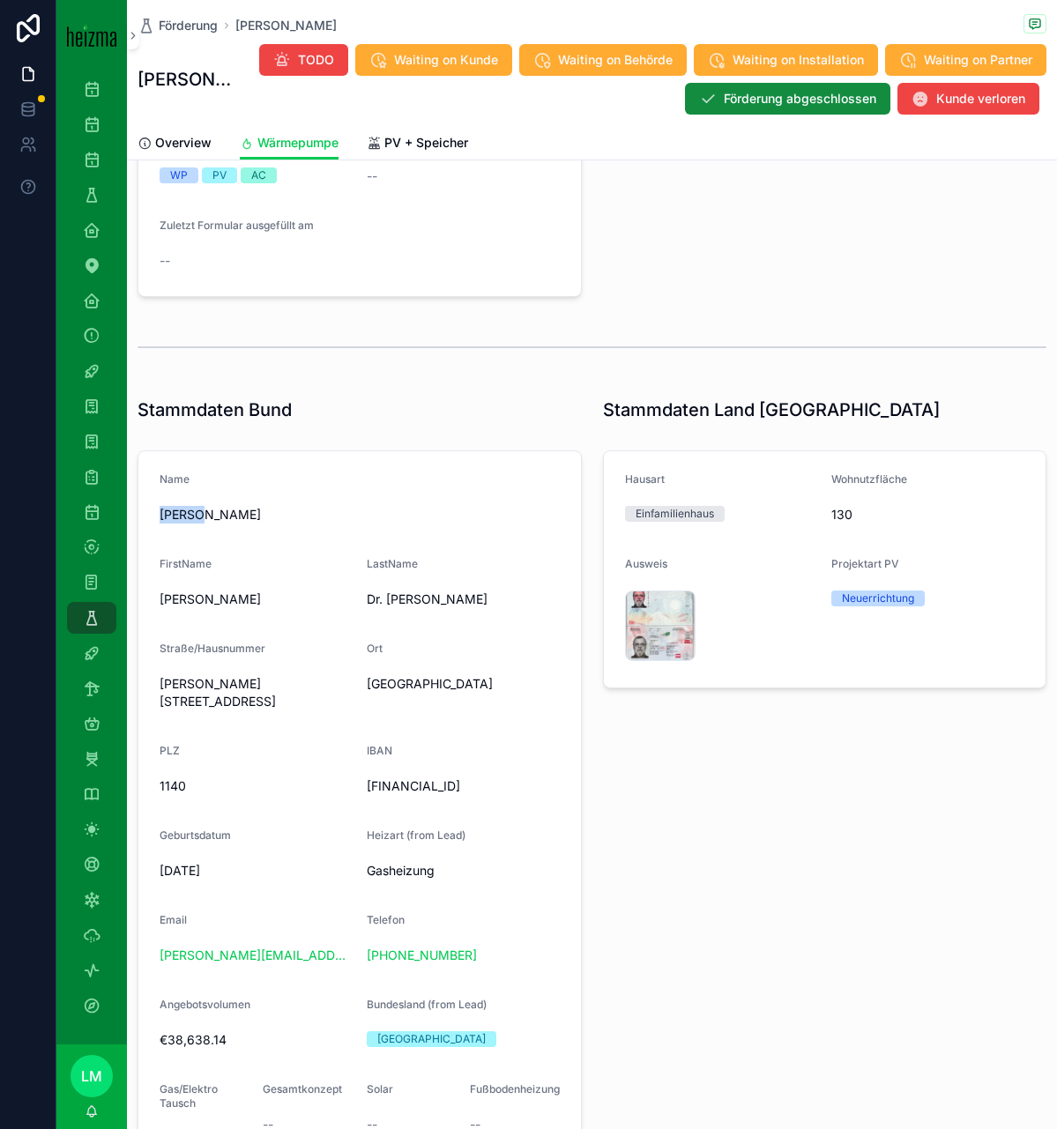
click at [217, 504] on div "[PERSON_NAME]" at bounding box center [360, 515] width 400 height 28
click at [219, 515] on span "[PERSON_NAME]" at bounding box center [360, 515] width 400 height 18
copy span "[PERSON_NAME]"
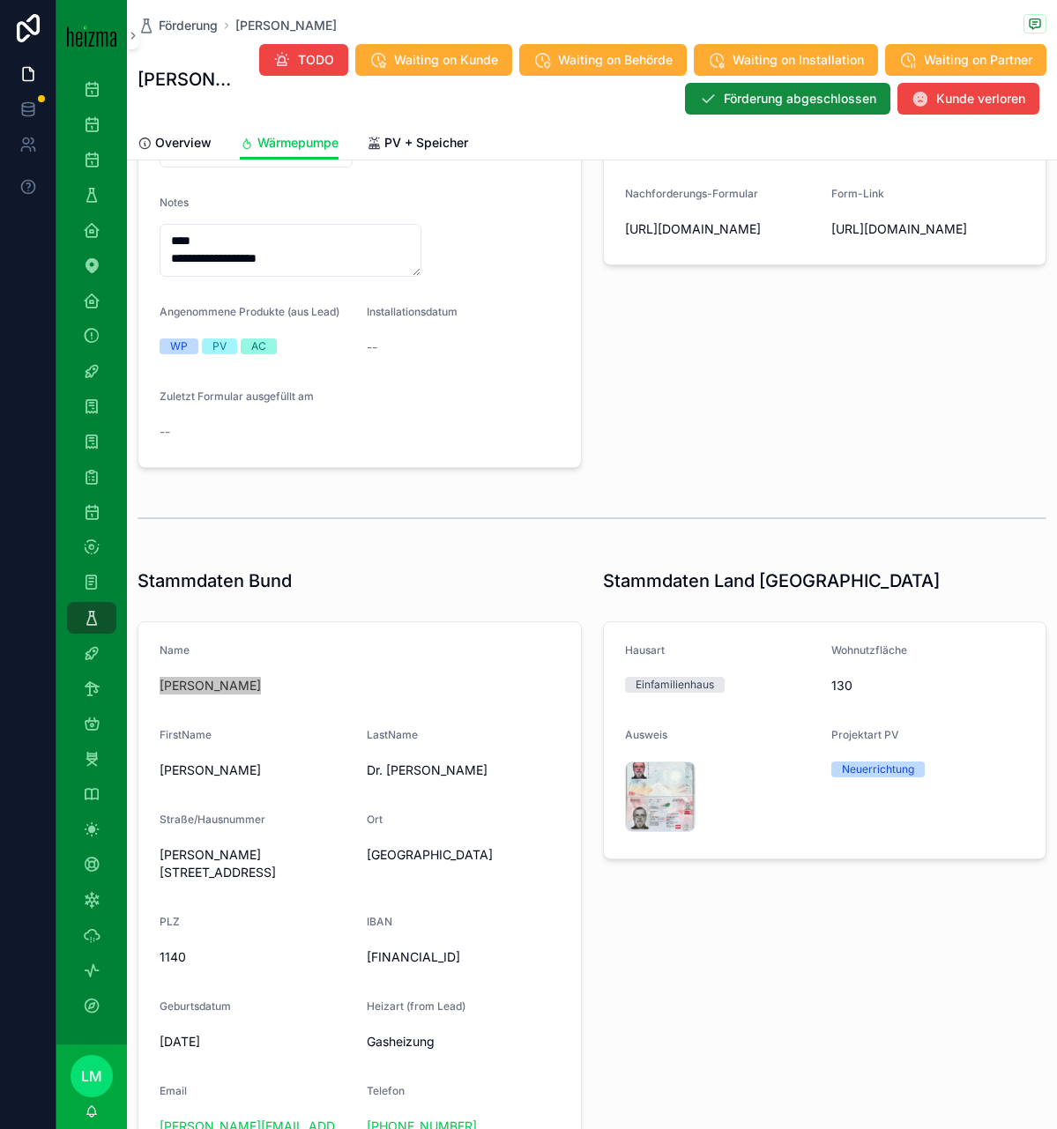
scroll to position [0, 0]
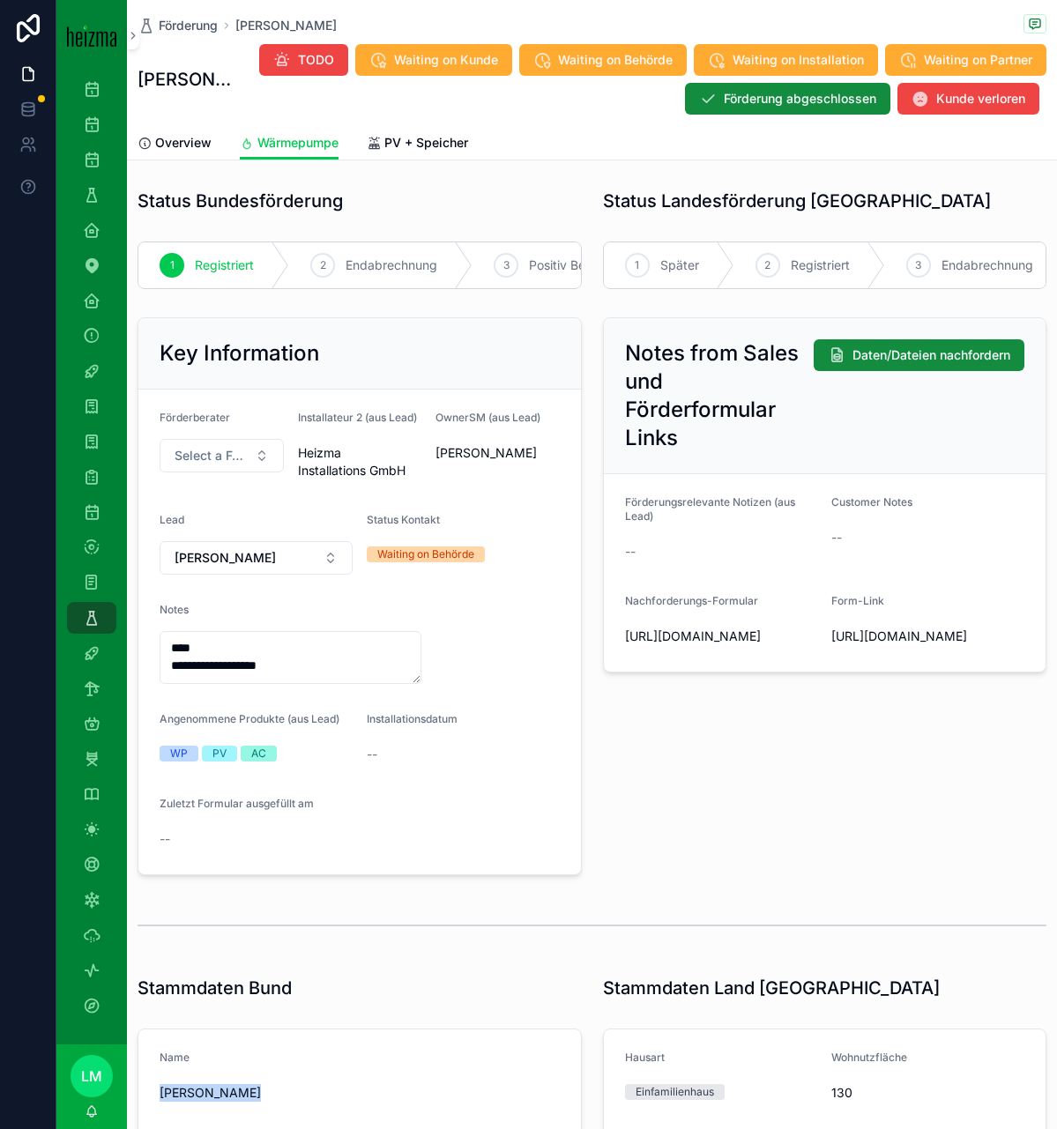
click at [191, 27] on span "Förderung" at bounding box center [188, 26] width 59 height 18
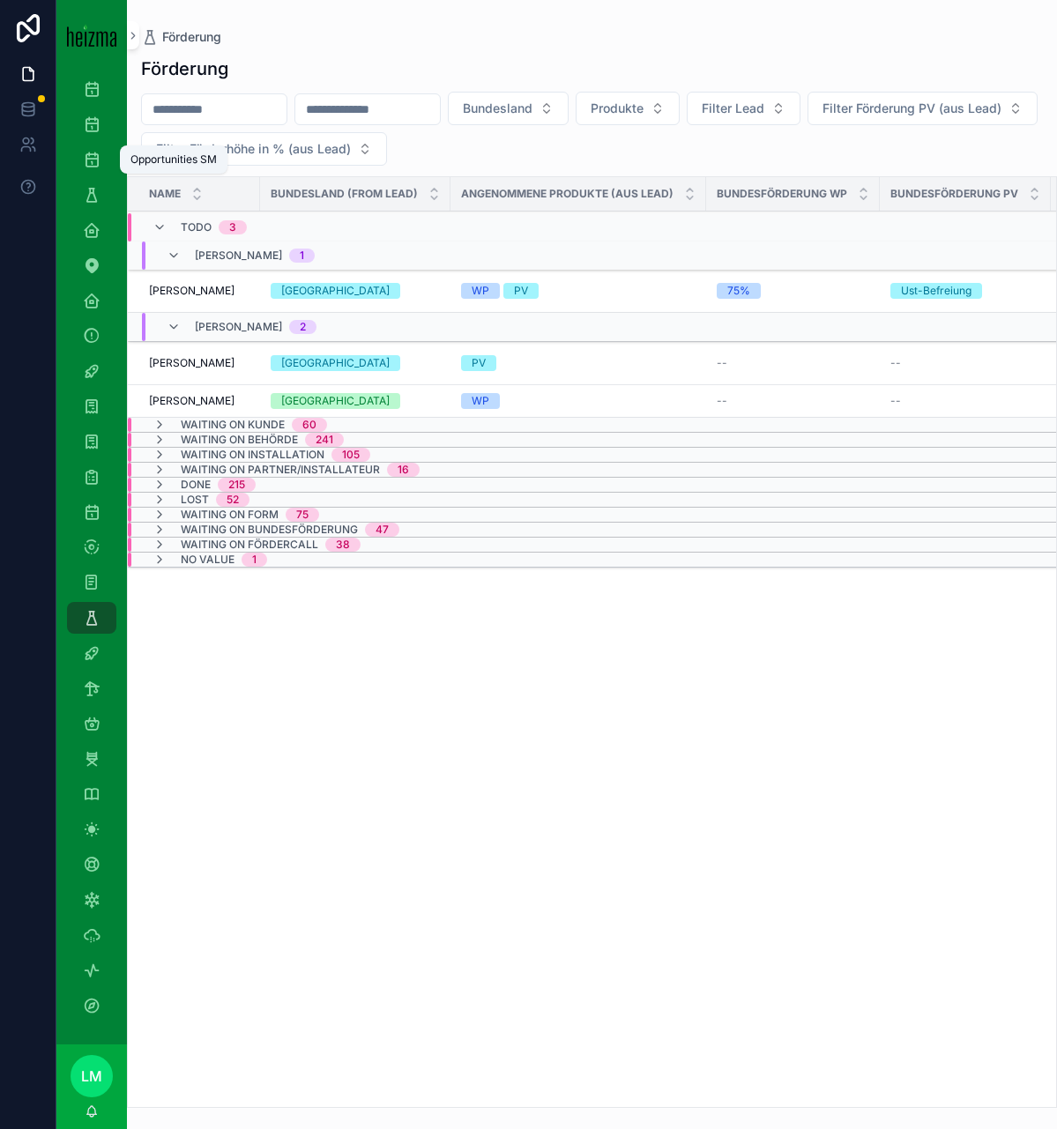
click at [93, 172] on div "Opportunities SM" at bounding box center [92, 159] width 28 height 28
click at [93, 161] on icon "scrollable content" at bounding box center [92, 160] width 18 height 18
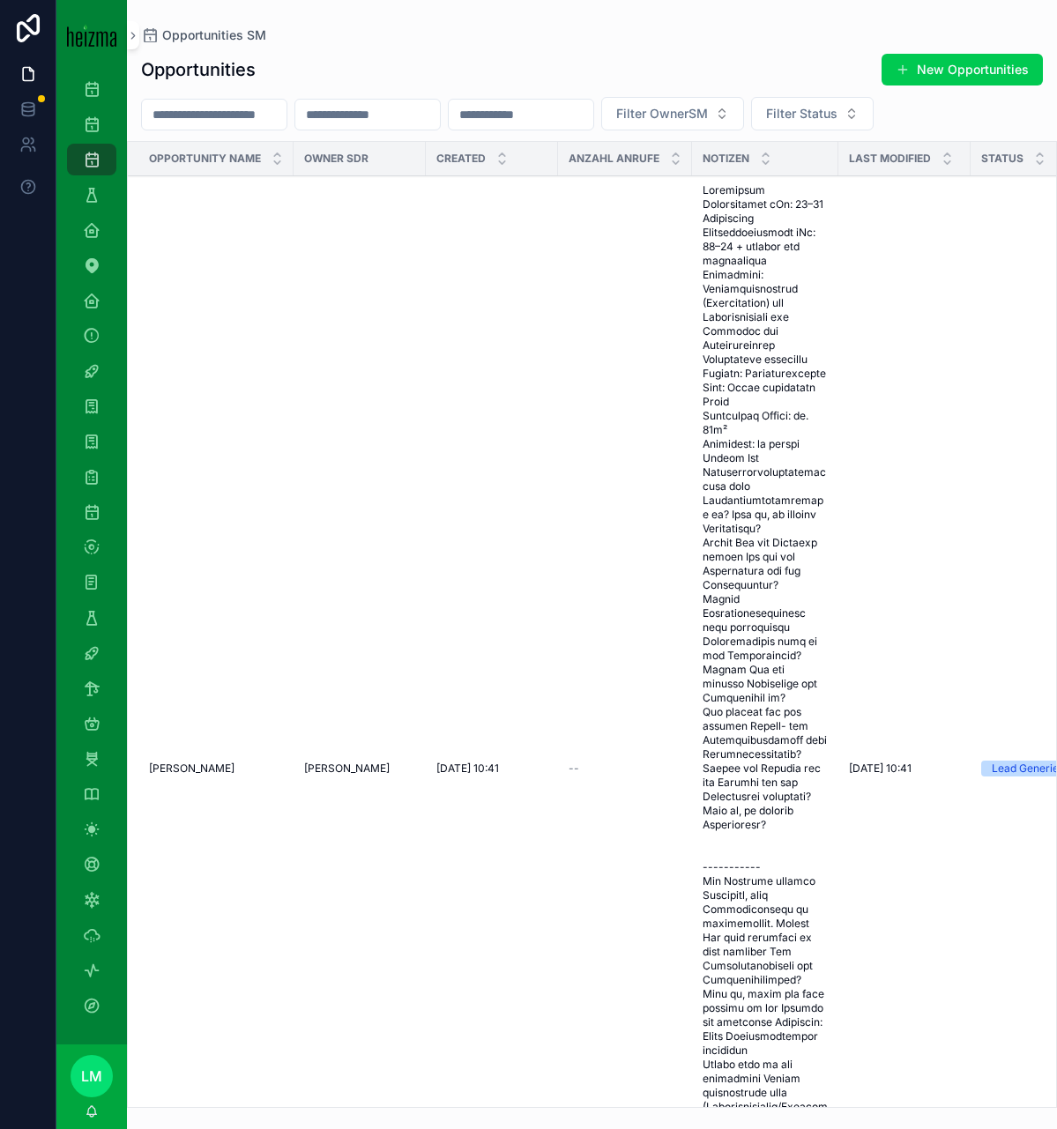
click at [190, 122] on input "scrollable content" at bounding box center [214, 114] width 145 height 25
type input "*****"
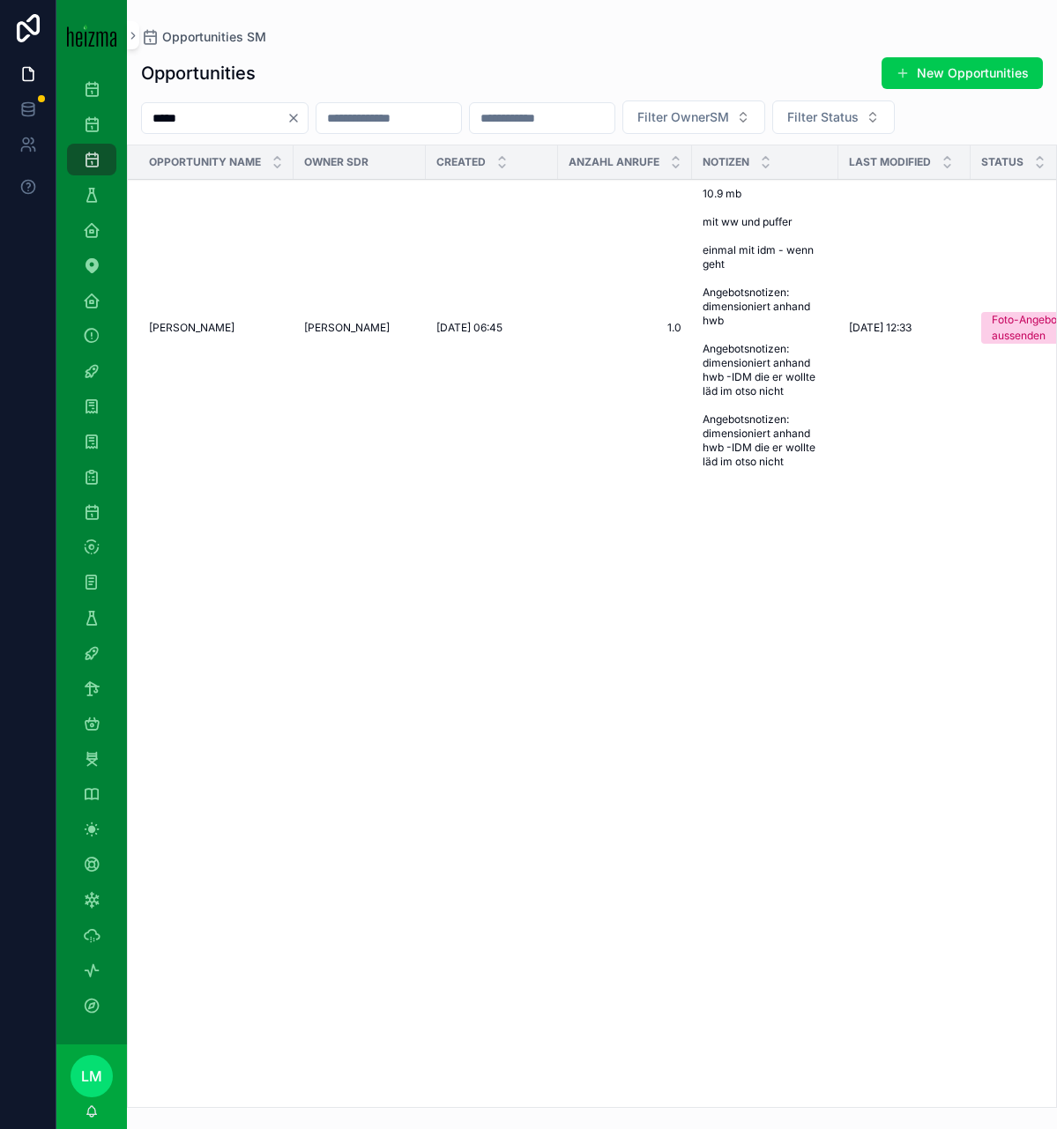
click at [190, 317] on td "[PERSON_NAME] [PERSON_NAME]" at bounding box center [211, 328] width 166 height 297
click at [190, 334] on span "[PERSON_NAME]" at bounding box center [192, 328] width 86 height 14
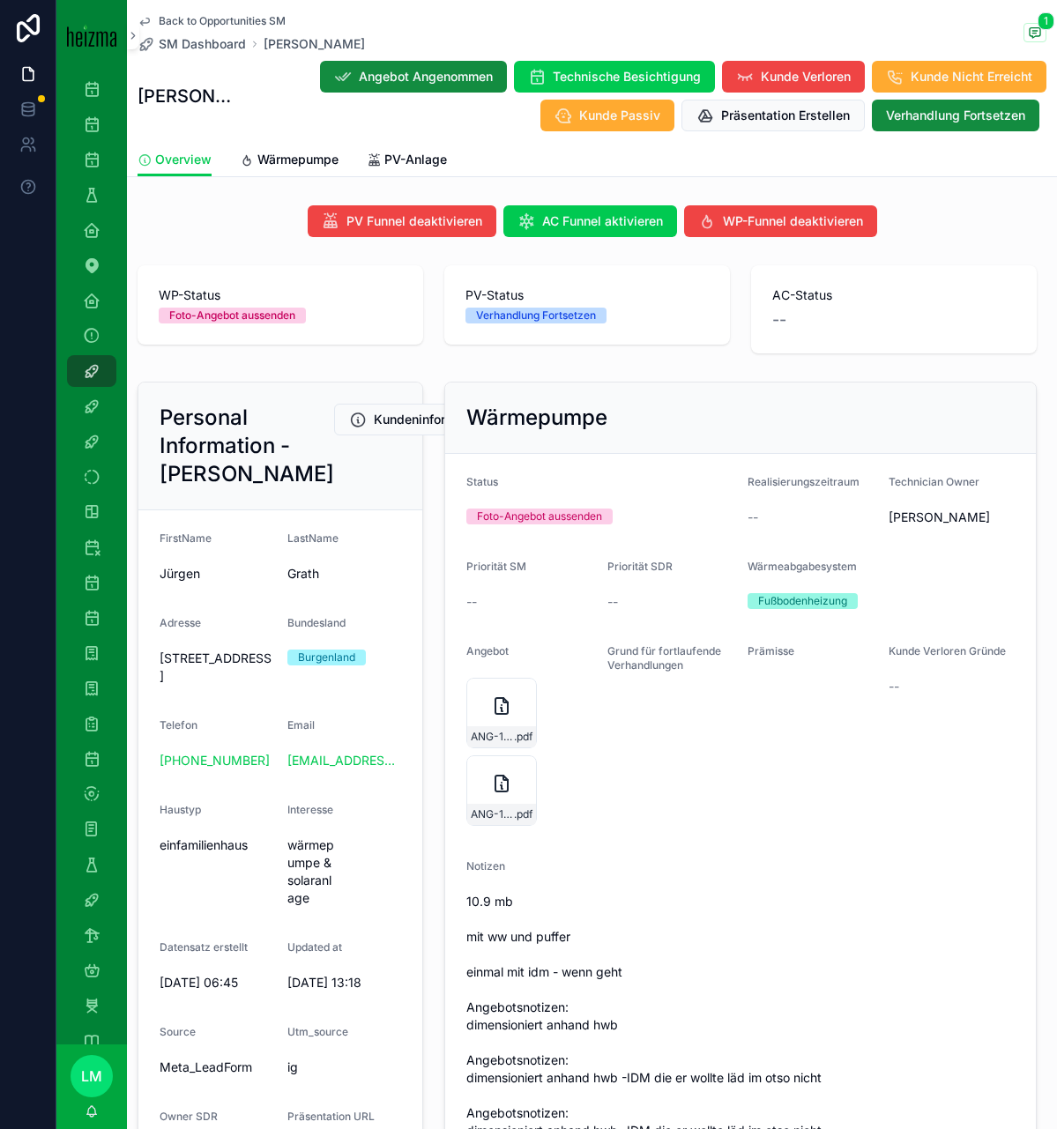
click at [560, 71] on span "Technische Besichtigung" at bounding box center [627, 77] width 148 height 18
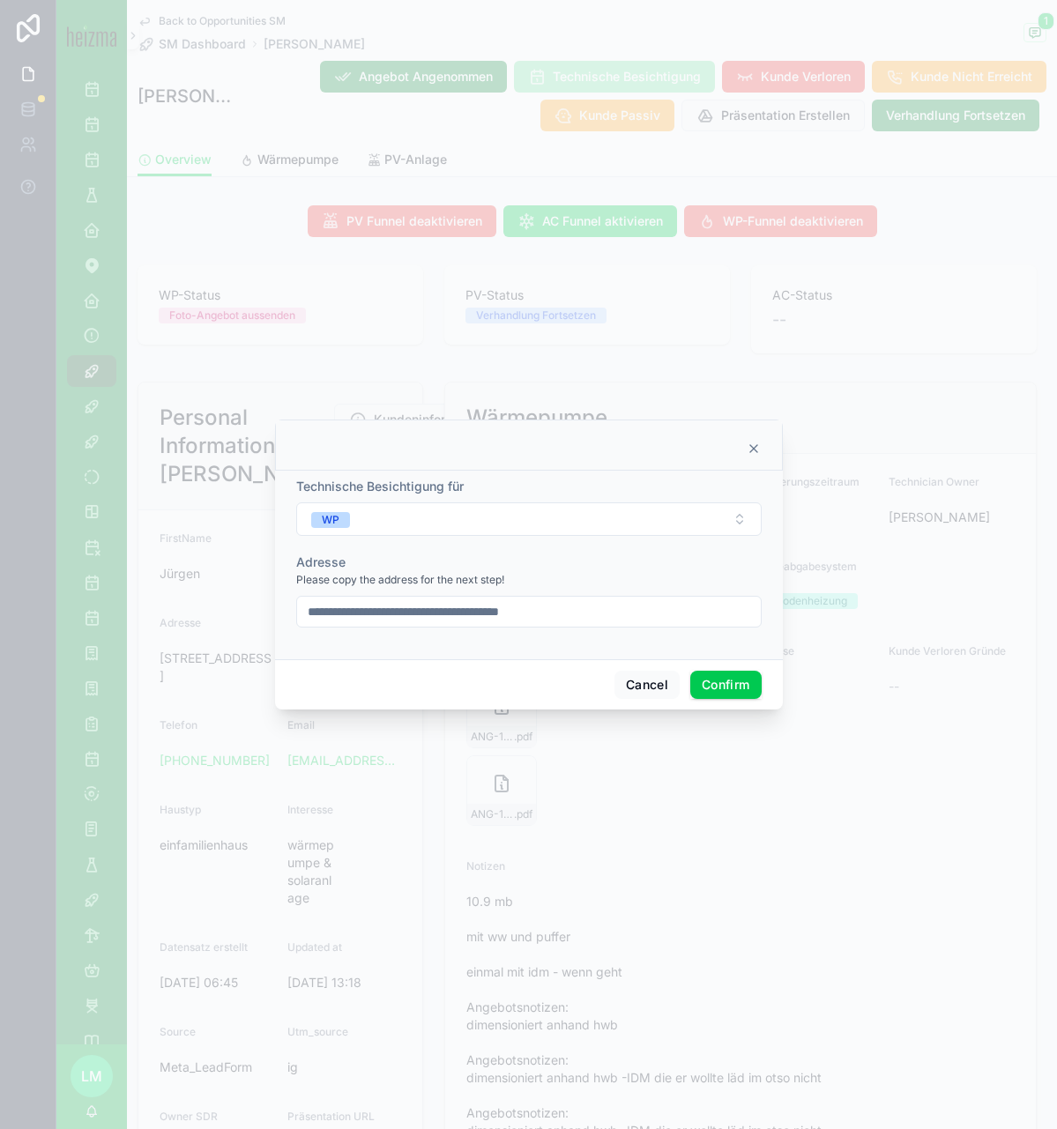
click at [364, 609] on input "**********" at bounding box center [529, 611] width 464 height 25
click at [742, 693] on button "Confirm" at bounding box center [725, 685] width 71 height 28
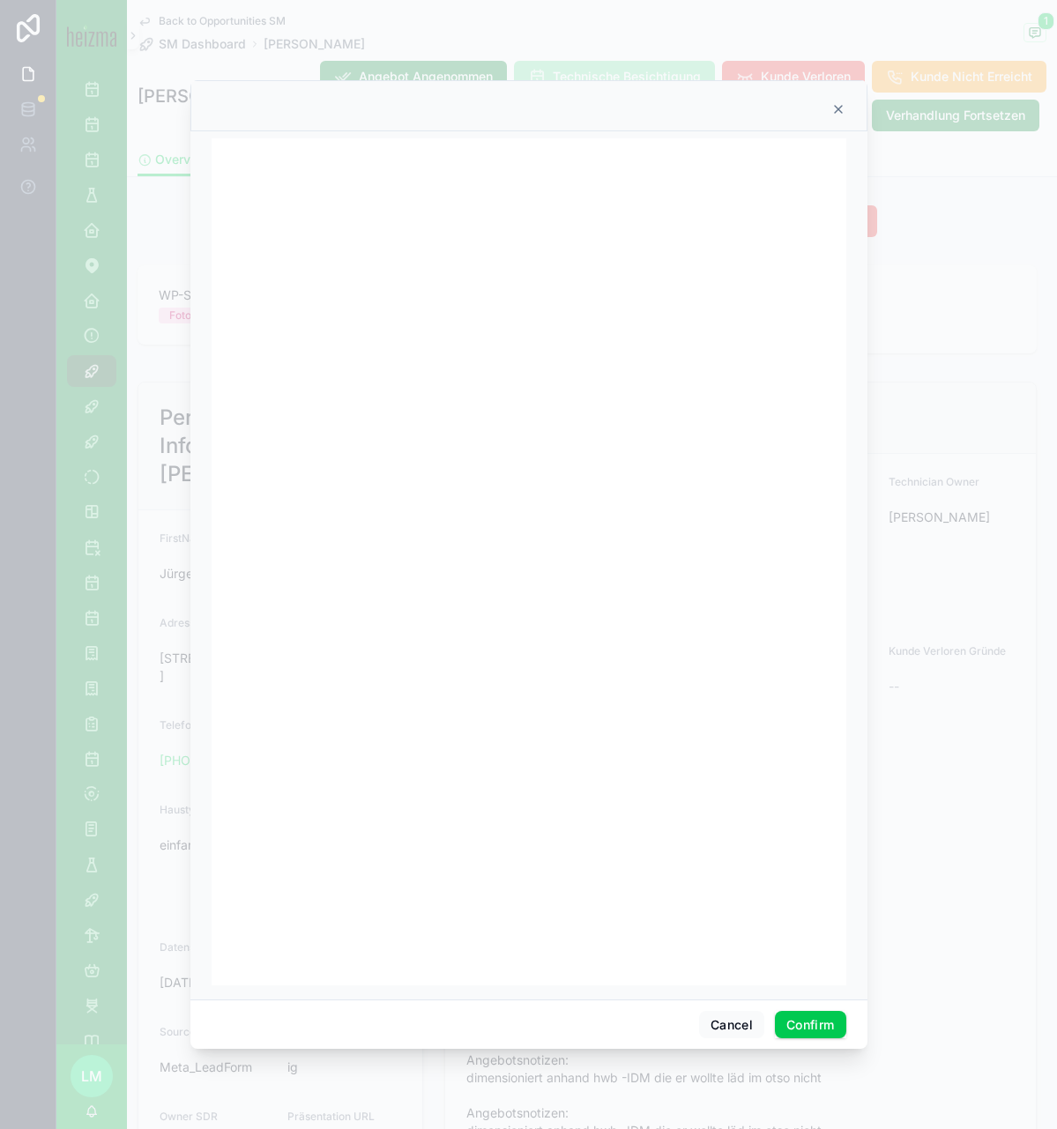
click at [833, 109] on icon at bounding box center [838, 109] width 14 height 14
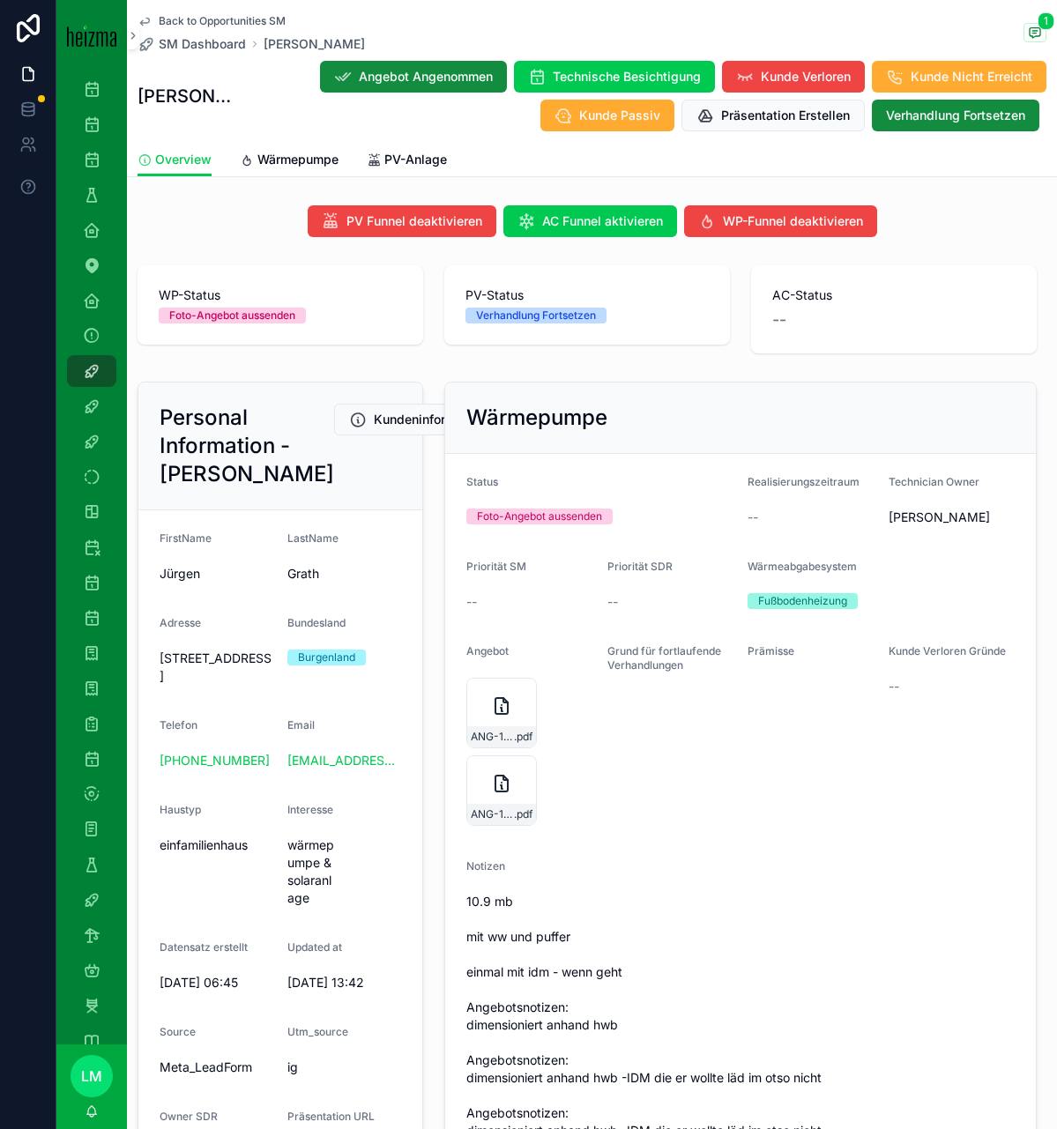
click at [624, 66] on button "Technische Besichtigung" at bounding box center [614, 77] width 201 height 32
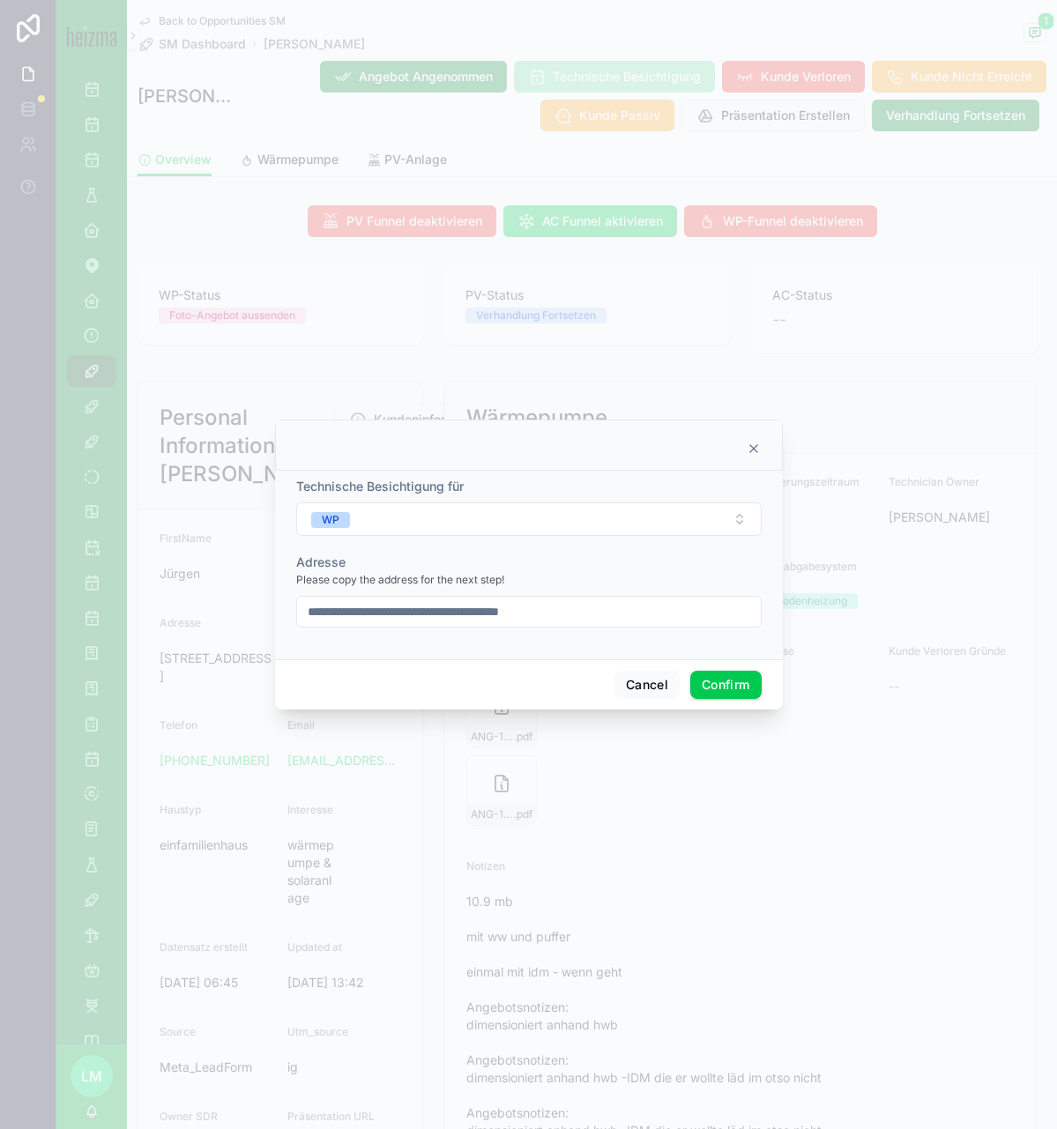
click at [722, 693] on button "Confirm" at bounding box center [725, 685] width 71 height 28
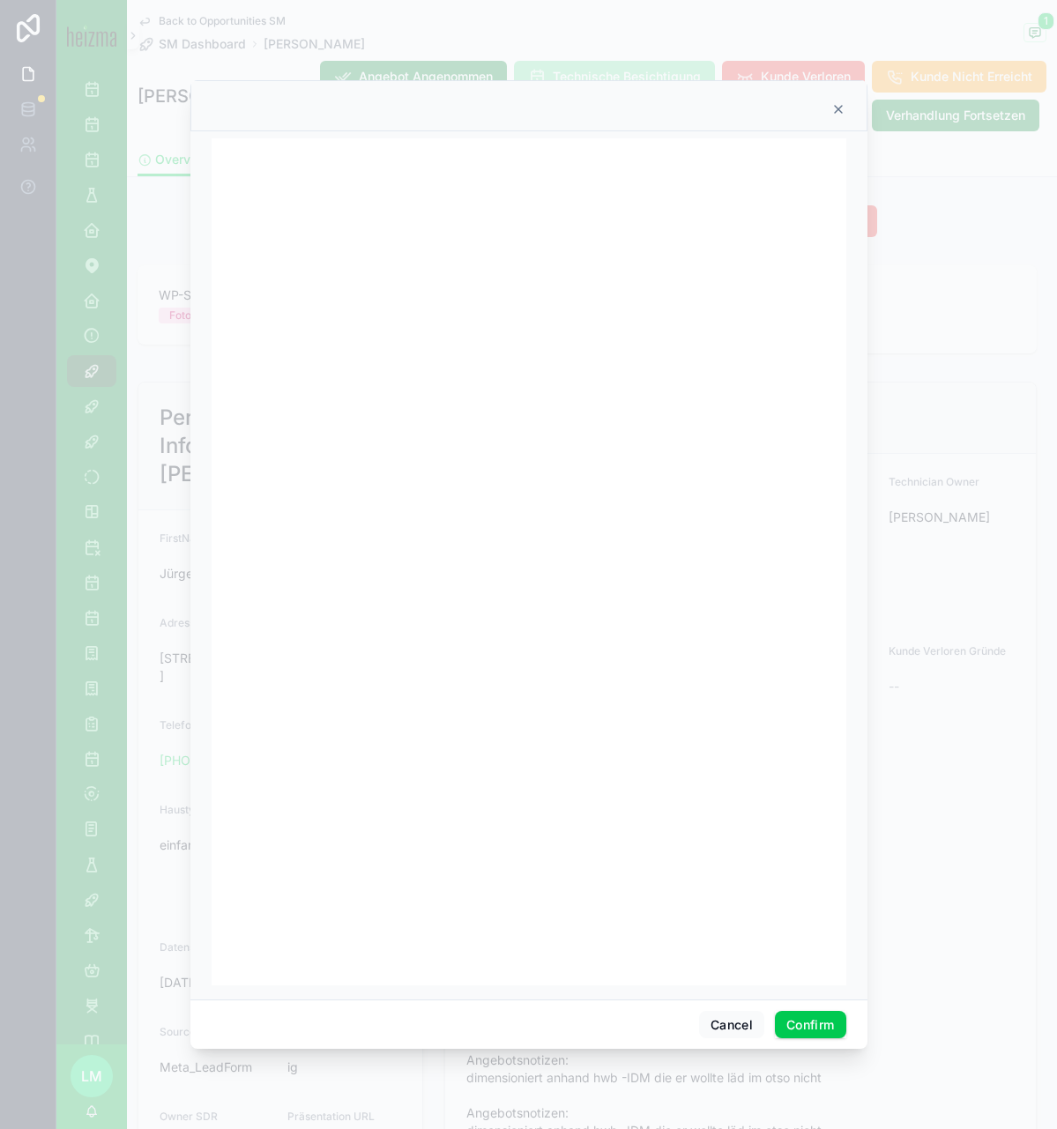
click at [819, 113] on div at bounding box center [528, 109] width 633 height 14
click at [844, 110] on icon at bounding box center [838, 109] width 14 height 14
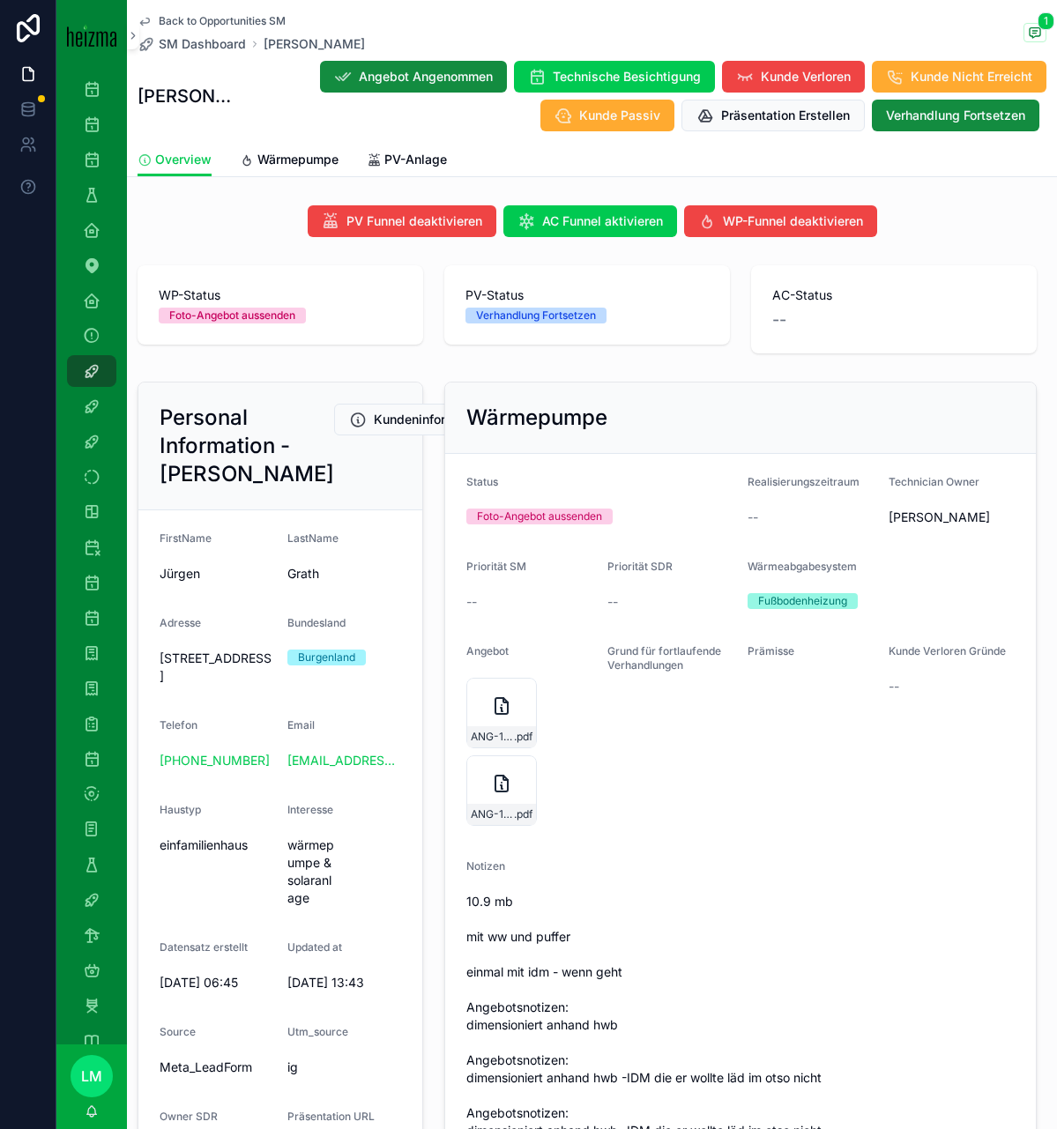
click at [174, 24] on span "Back to Opportunities SM" at bounding box center [222, 21] width 127 height 14
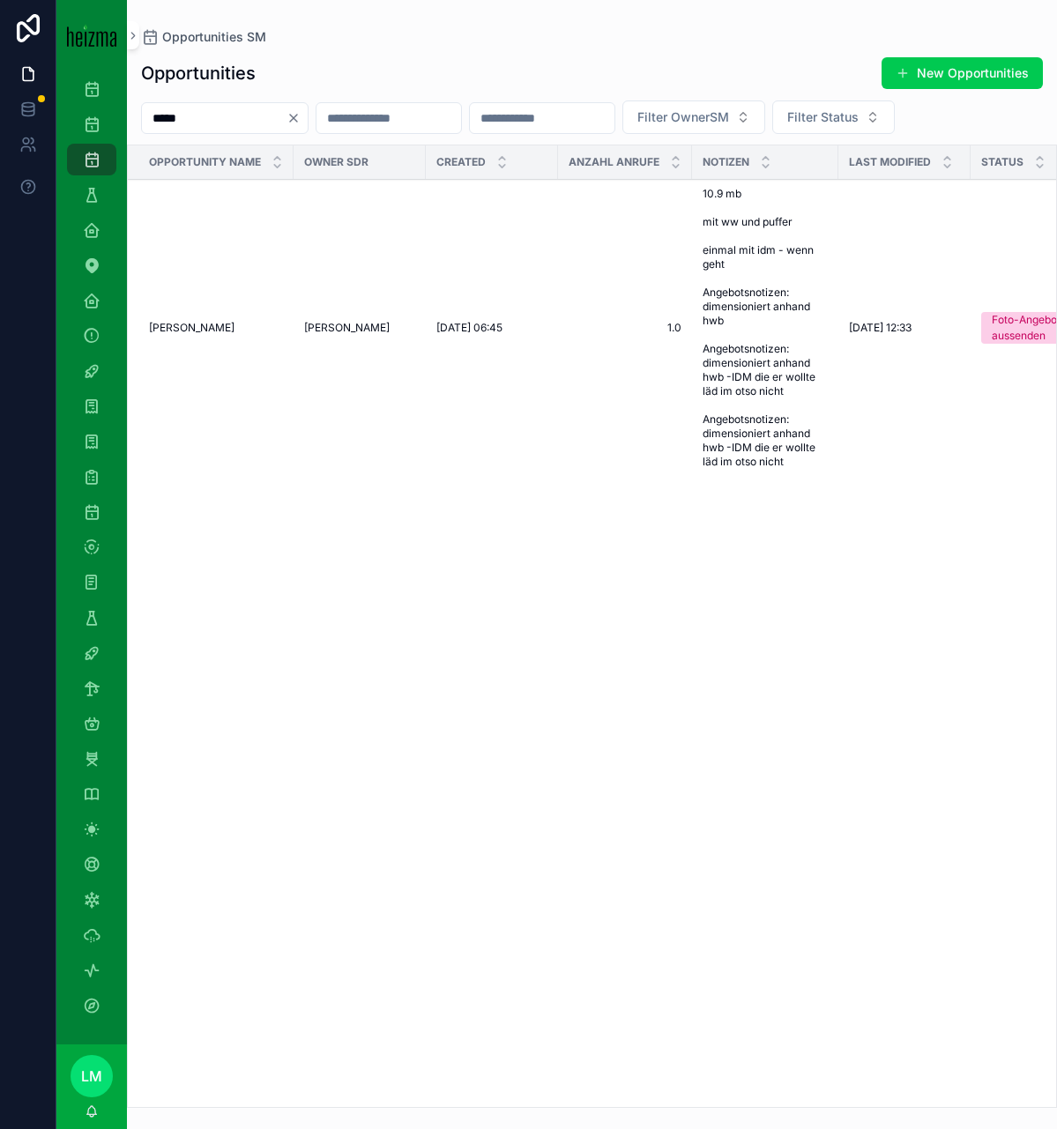
click at [194, 116] on input "*****" at bounding box center [214, 118] width 145 height 25
click at [88, 761] on icon "scrollable content" at bounding box center [92, 759] width 18 height 18
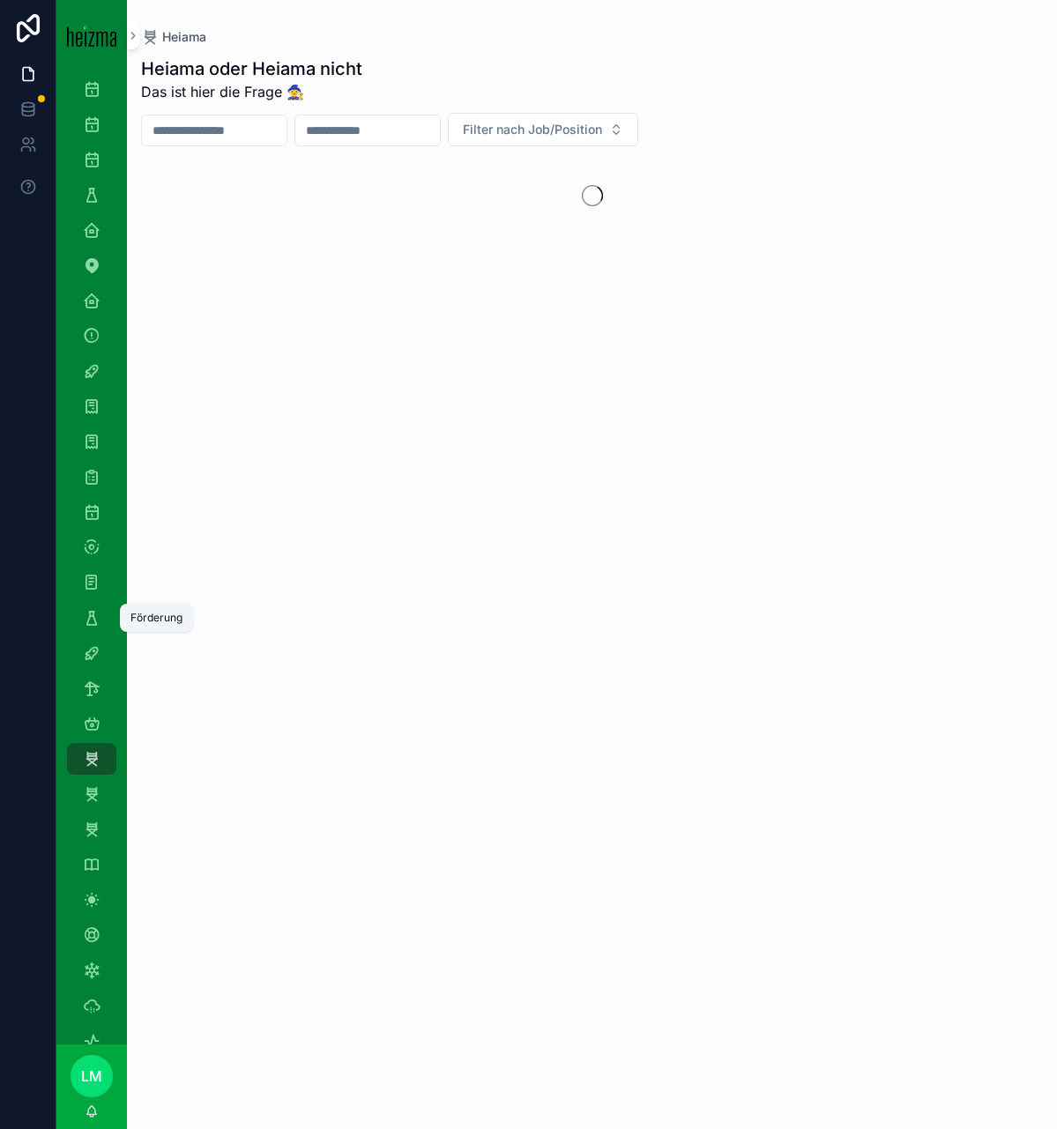
click at [93, 620] on icon "scrollable content" at bounding box center [92, 618] width 18 height 18
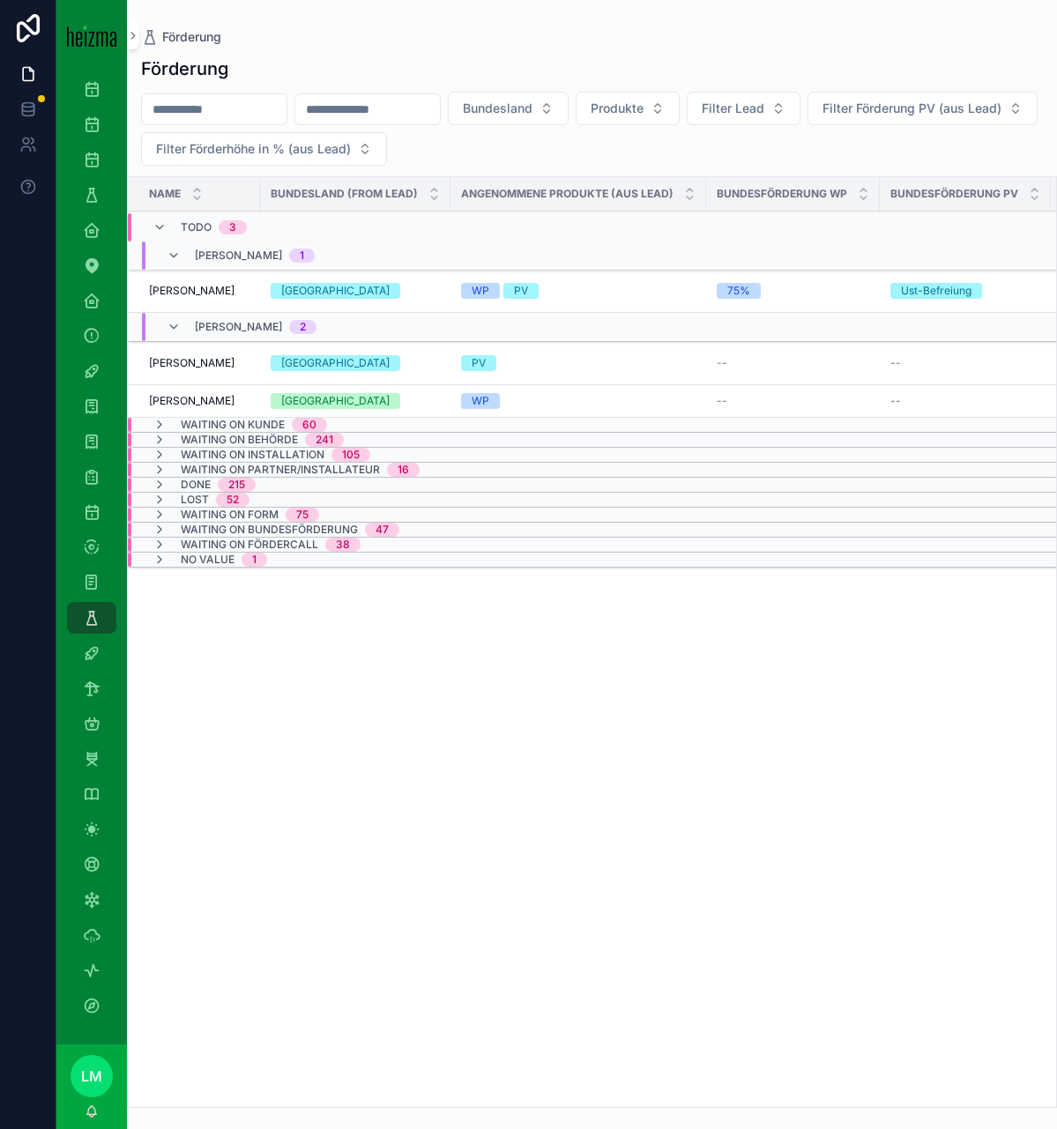
click at [228, 100] on input "scrollable content" at bounding box center [214, 109] width 145 height 25
type input "*"
click at [197, 411] on div "Name Bundesland (from Lead) Angenommene Produkte (aus Lead) Bundesförderung WP …" at bounding box center [592, 642] width 930 height 932
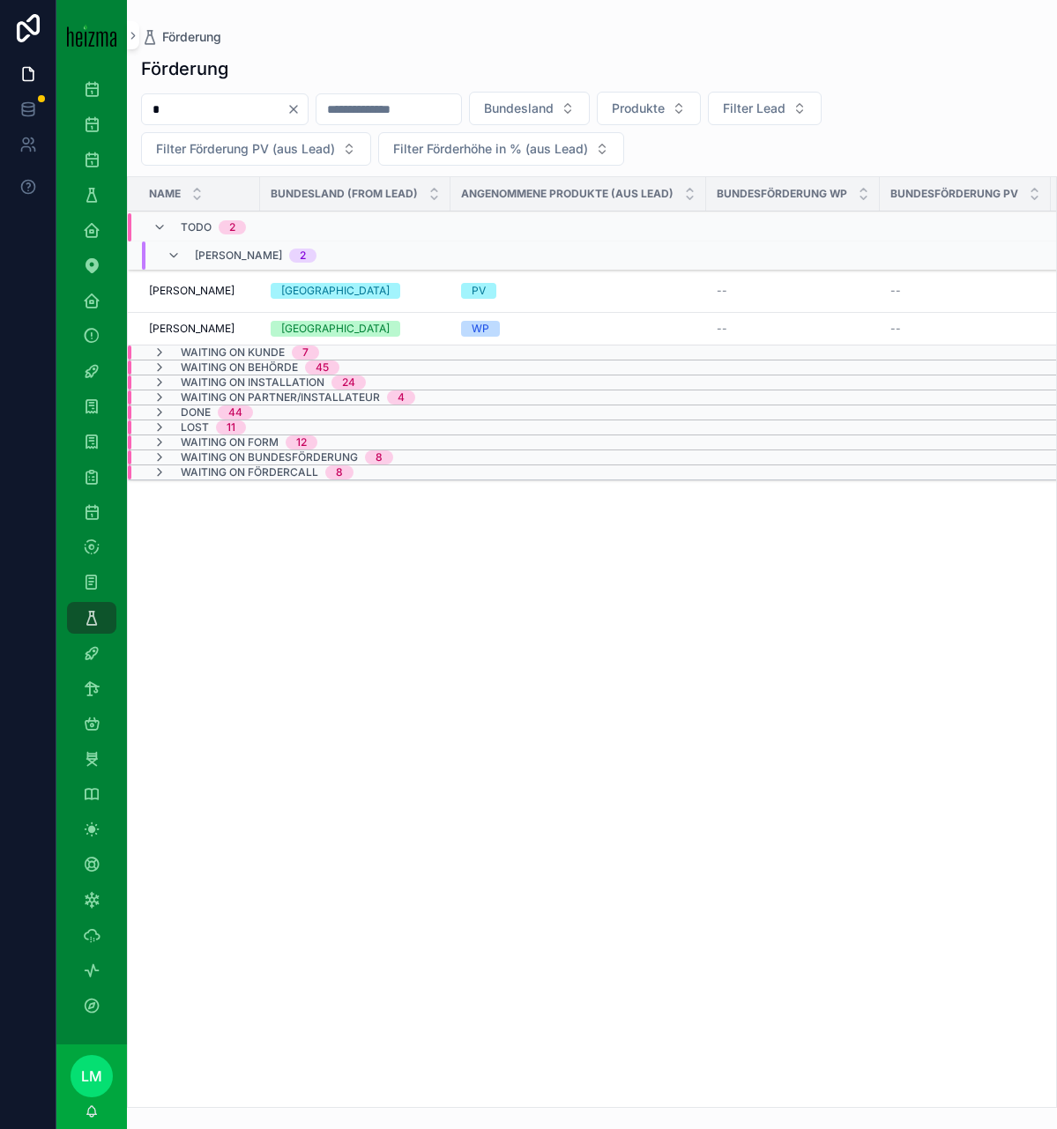
click at [197, 313] on td "[PERSON_NAME] [PERSON_NAME]" at bounding box center [194, 329] width 132 height 33
click at [197, 326] on span "[PERSON_NAME]" at bounding box center [192, 329] width 86 height 14
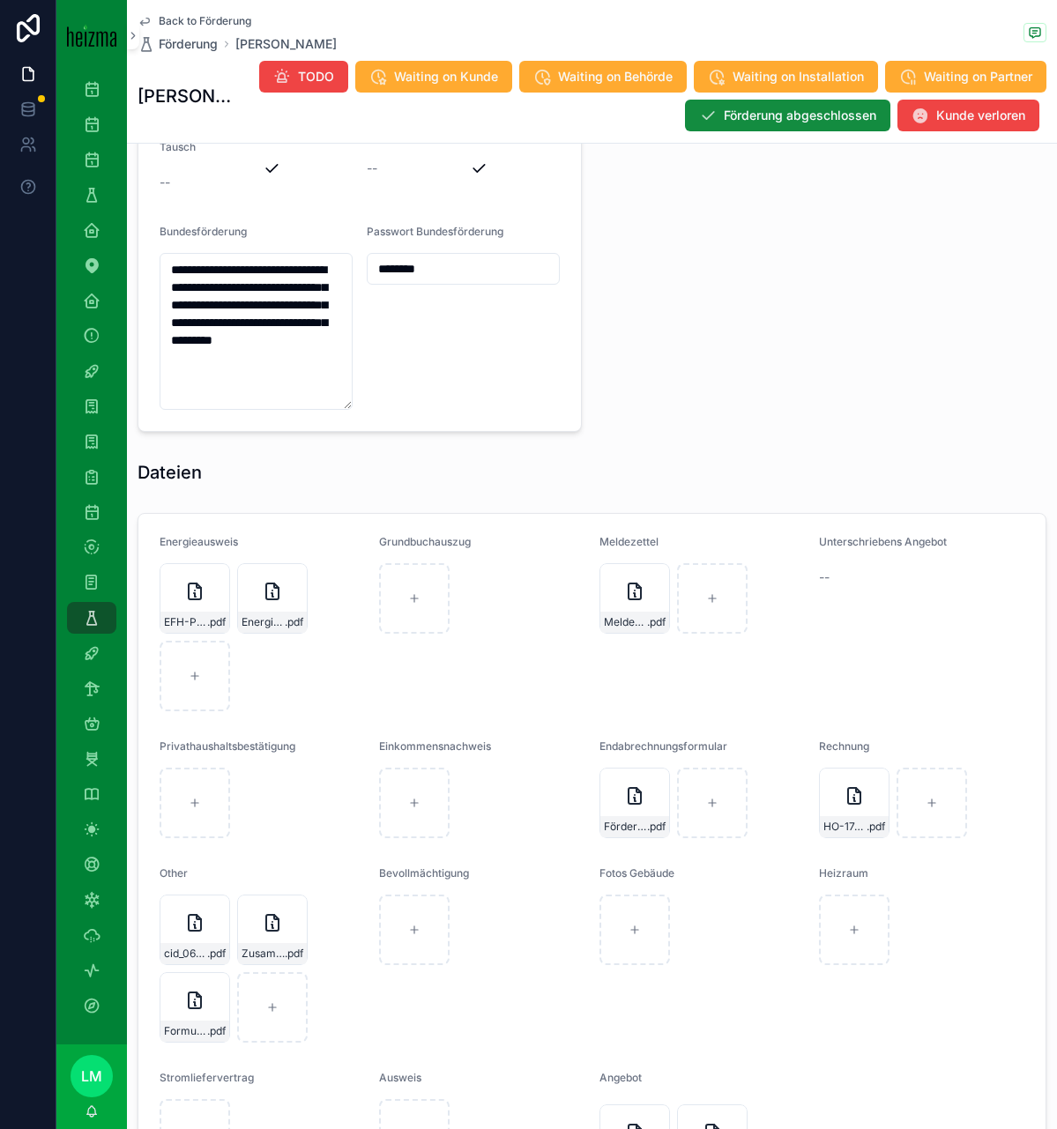
scroll to position [2143, 0]
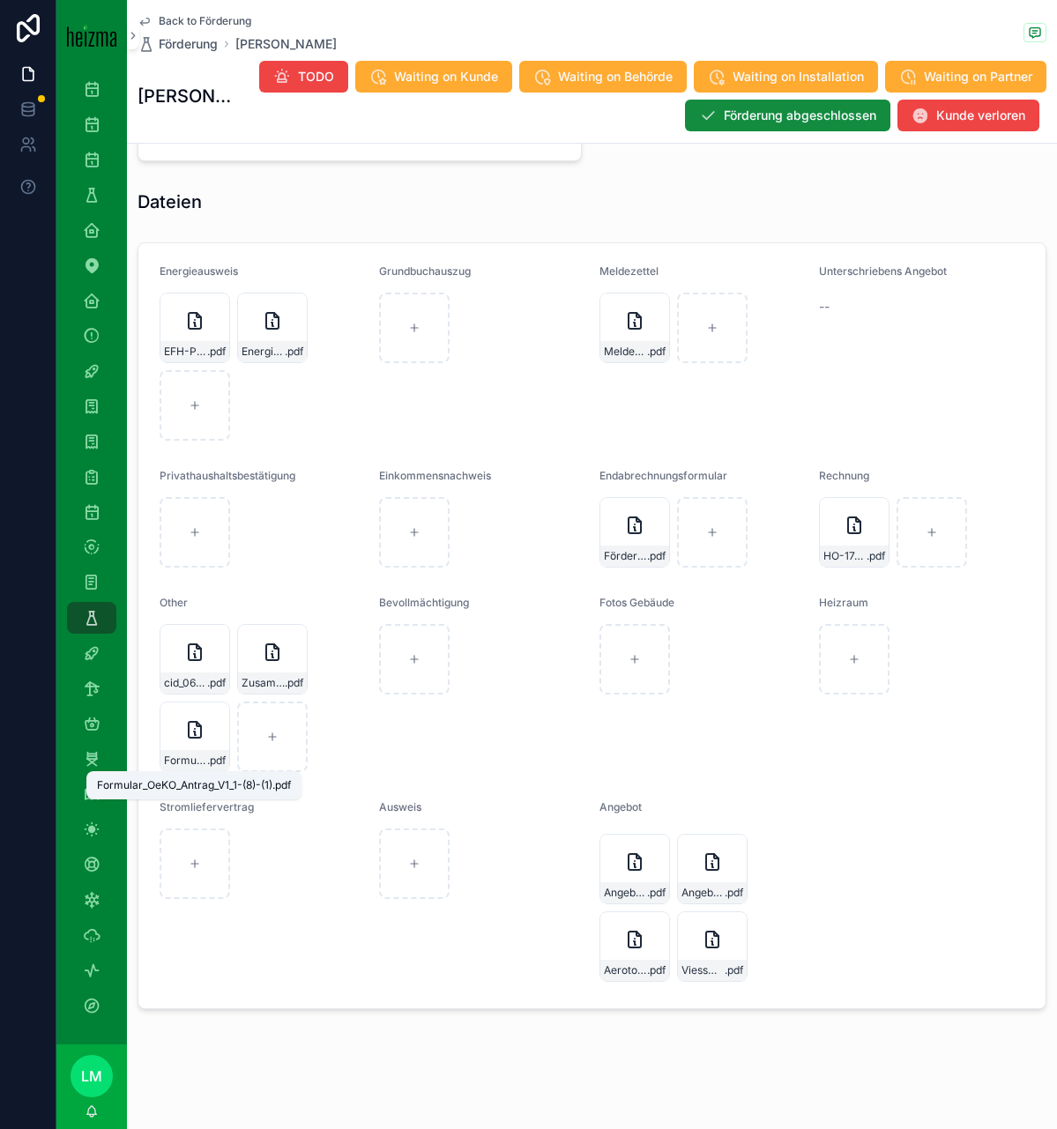
click at [207, 763] on span ".pdf" at bounding box center [216, 761] width 19 height 14
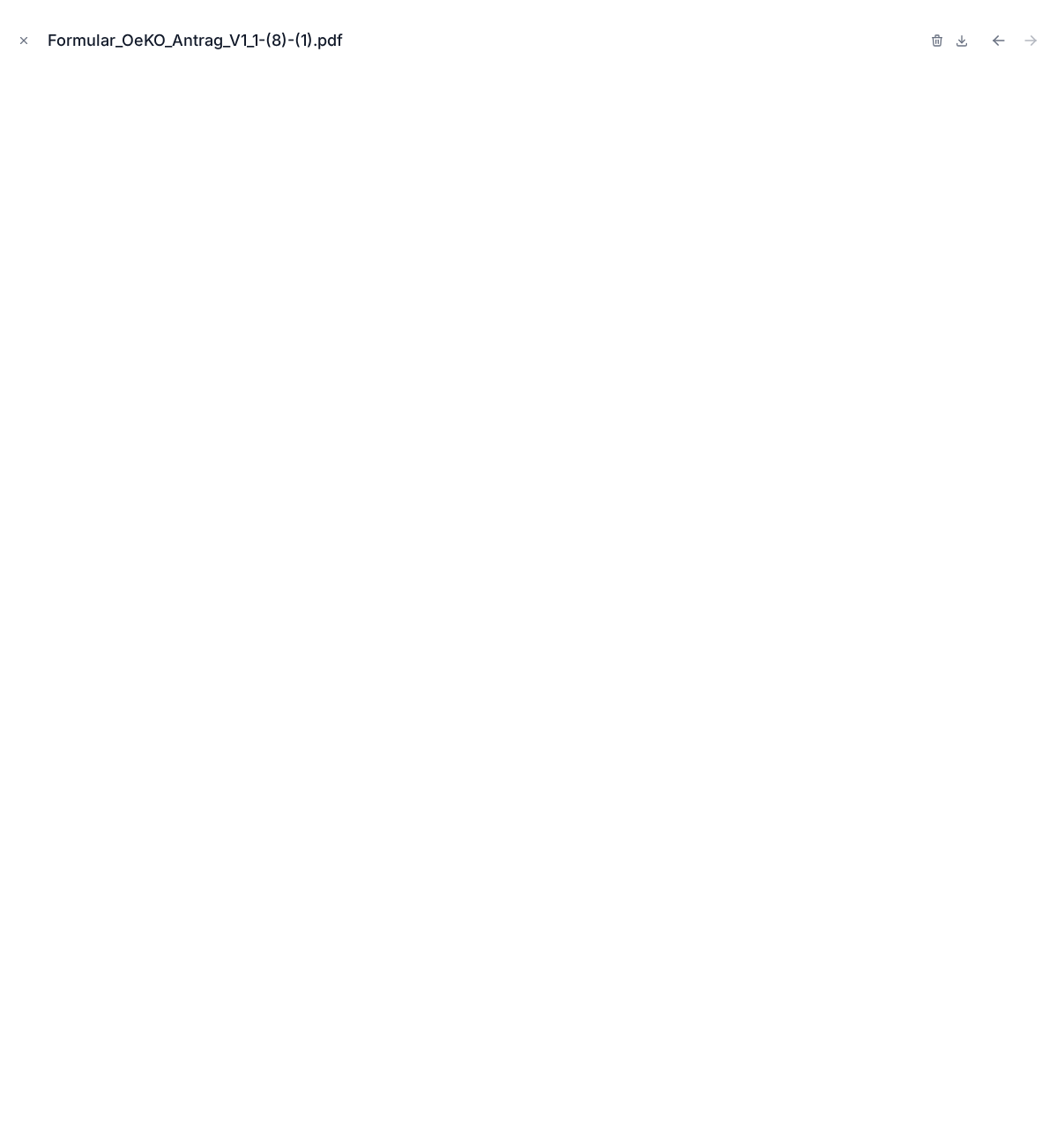
click at [22, 48] on button "Close modal" at bounding box center [23, 40] width 19 height 19
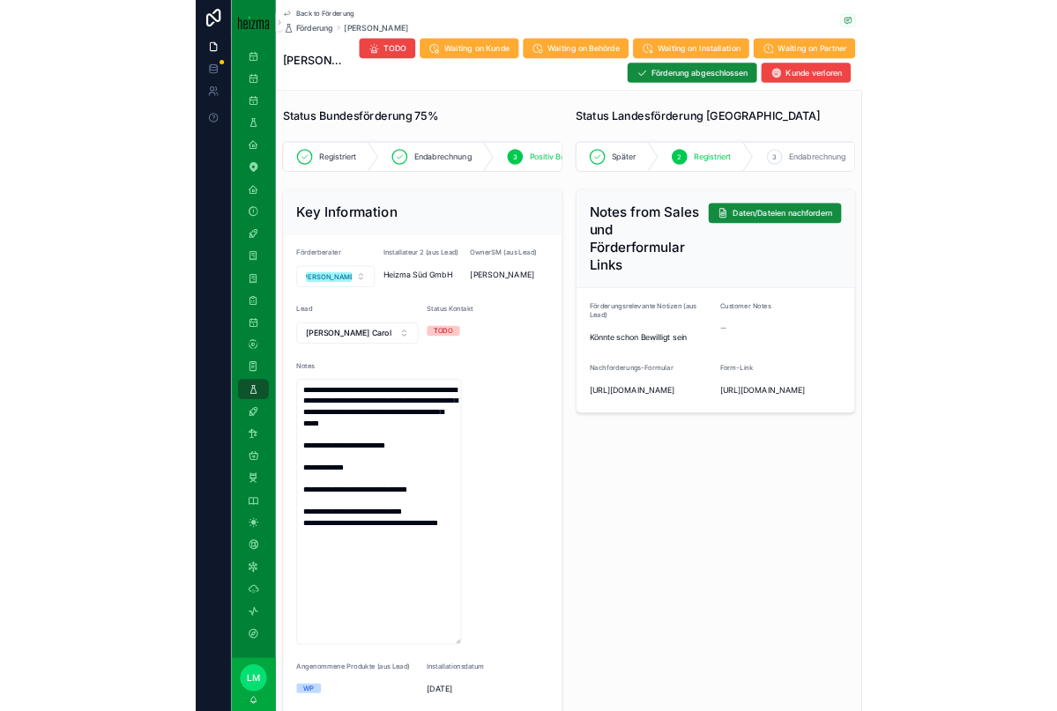
scroll to position [0, 56]
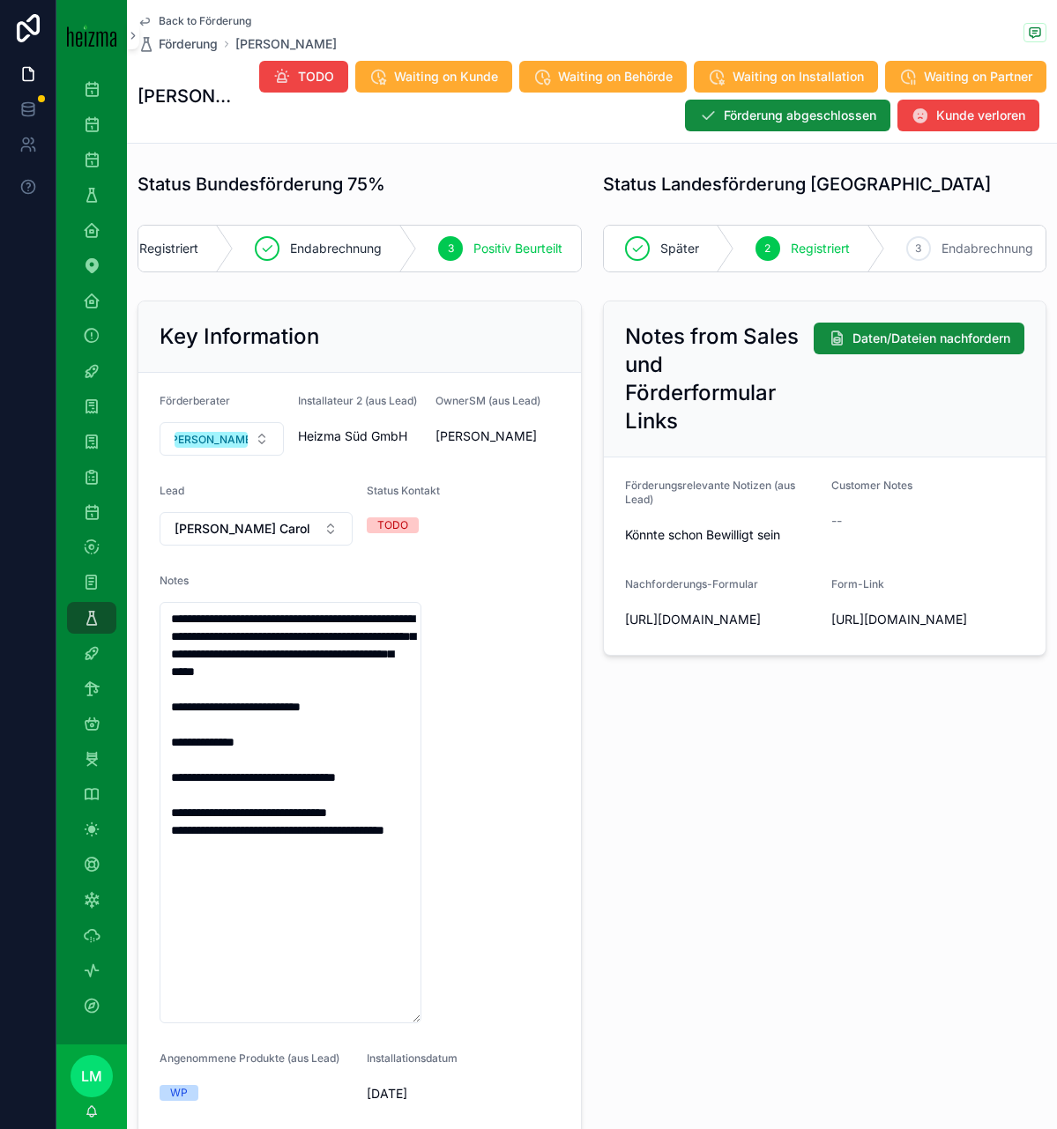
click at [247, 866] on textarea "**********" at bounding box center [291, 812] width 262 height 421
click at [247, 889] on textarea "**********" at bounding box center [291, 812] width 262 height 421
type textarea "**********"
click at [608, 845] on div "Notes from Sales und Förderformular Links Daten/Dateien nachfordern Förderungsr…" at bounding box center [824, 784] width 465 height 981
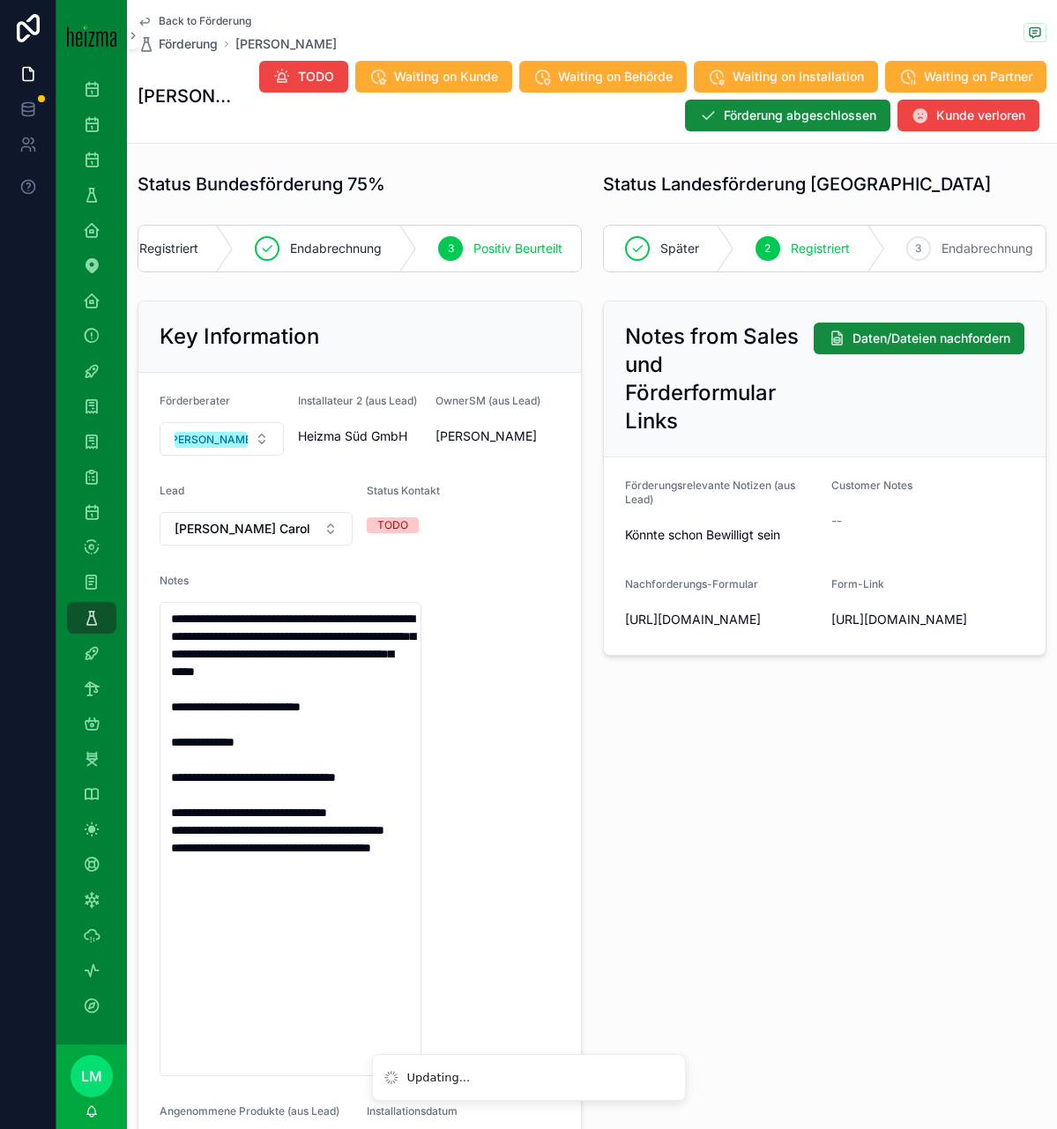
click at [583, 72] on span "Waiting on Behörde" at bounding box center [615, 77] width 115 height 18
click at [184, 18] on span "Back to Förderung" at bounding box center [205, 21] width 93 height 14
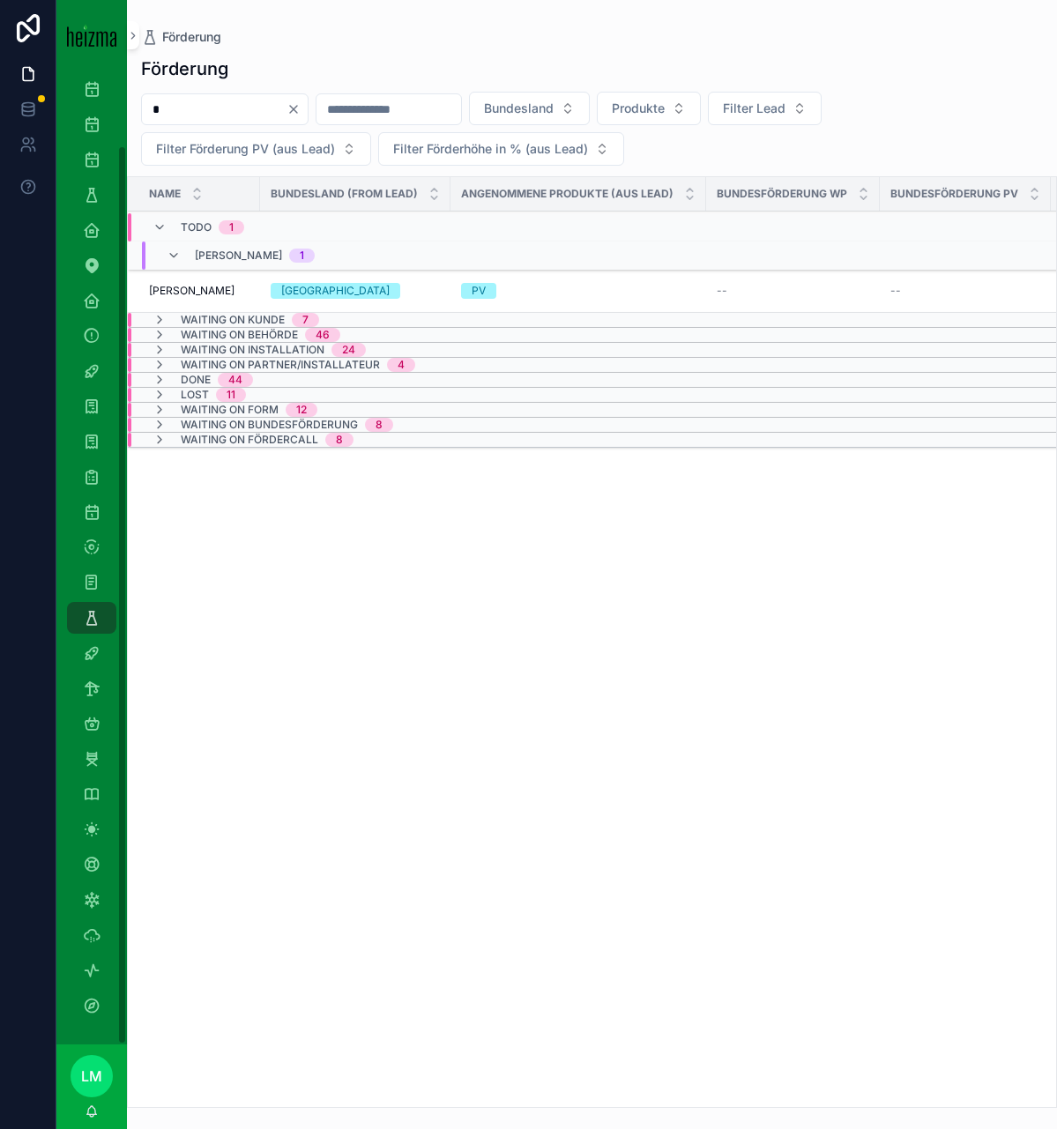
click at [301, 106] on icon "Clear" at bounding box center [294, 109] width 14 height 14
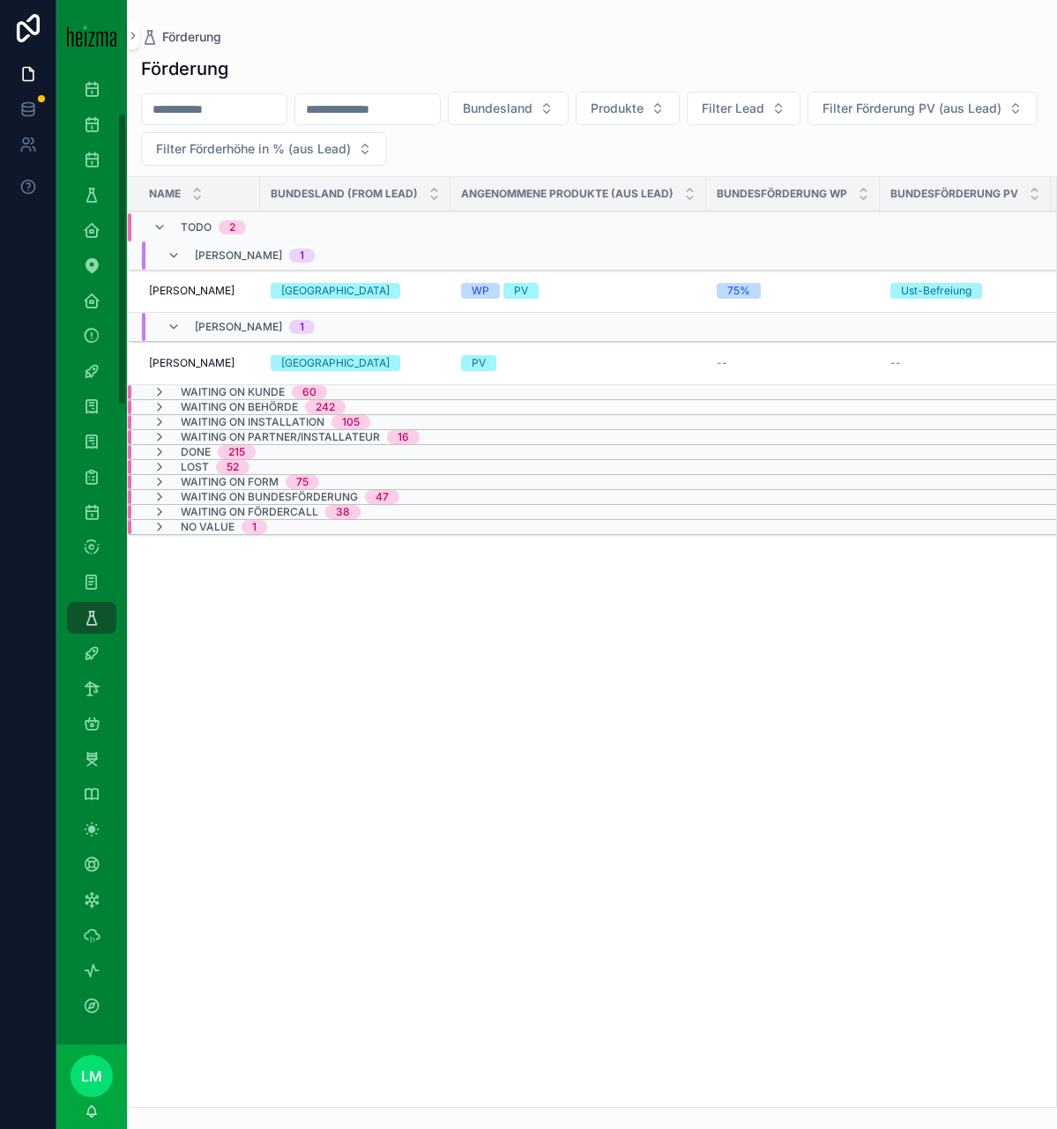
scroll to position [80, 0]
click at [191, 106] on input "scrollable content" at bounding box center [214, 109] width 145 height 25
type input "*******"
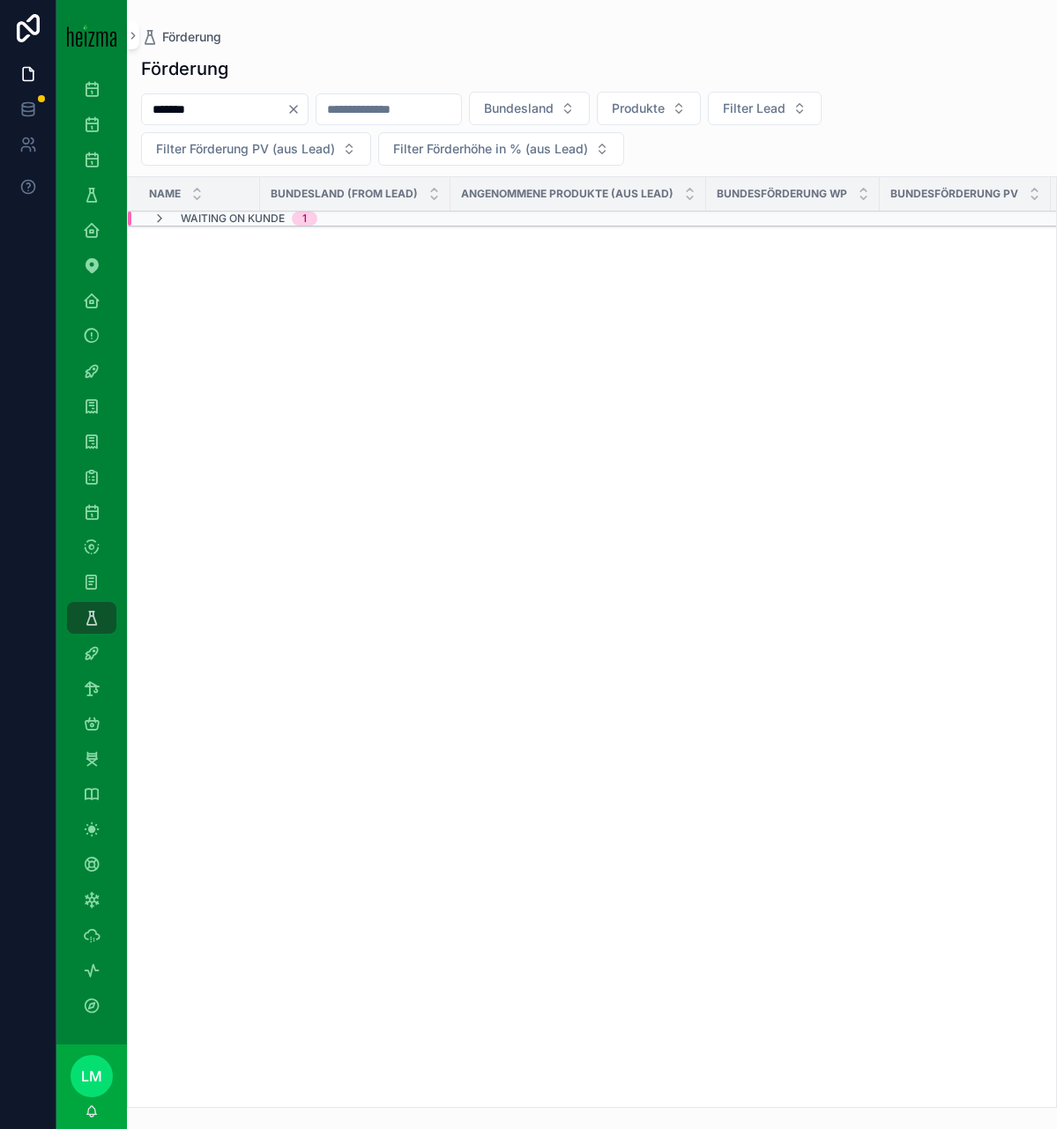
click at [211, 211] on table "Name Bundesland (from Lead) Angenommene Produkte (aus Lead) Bundesförderung WP …" at bounding box center [918, 201] width 1580 height 49
click at [211, 216] on span "Waiting on Kunde" at bounding box center [233, 219] width 104 height 14
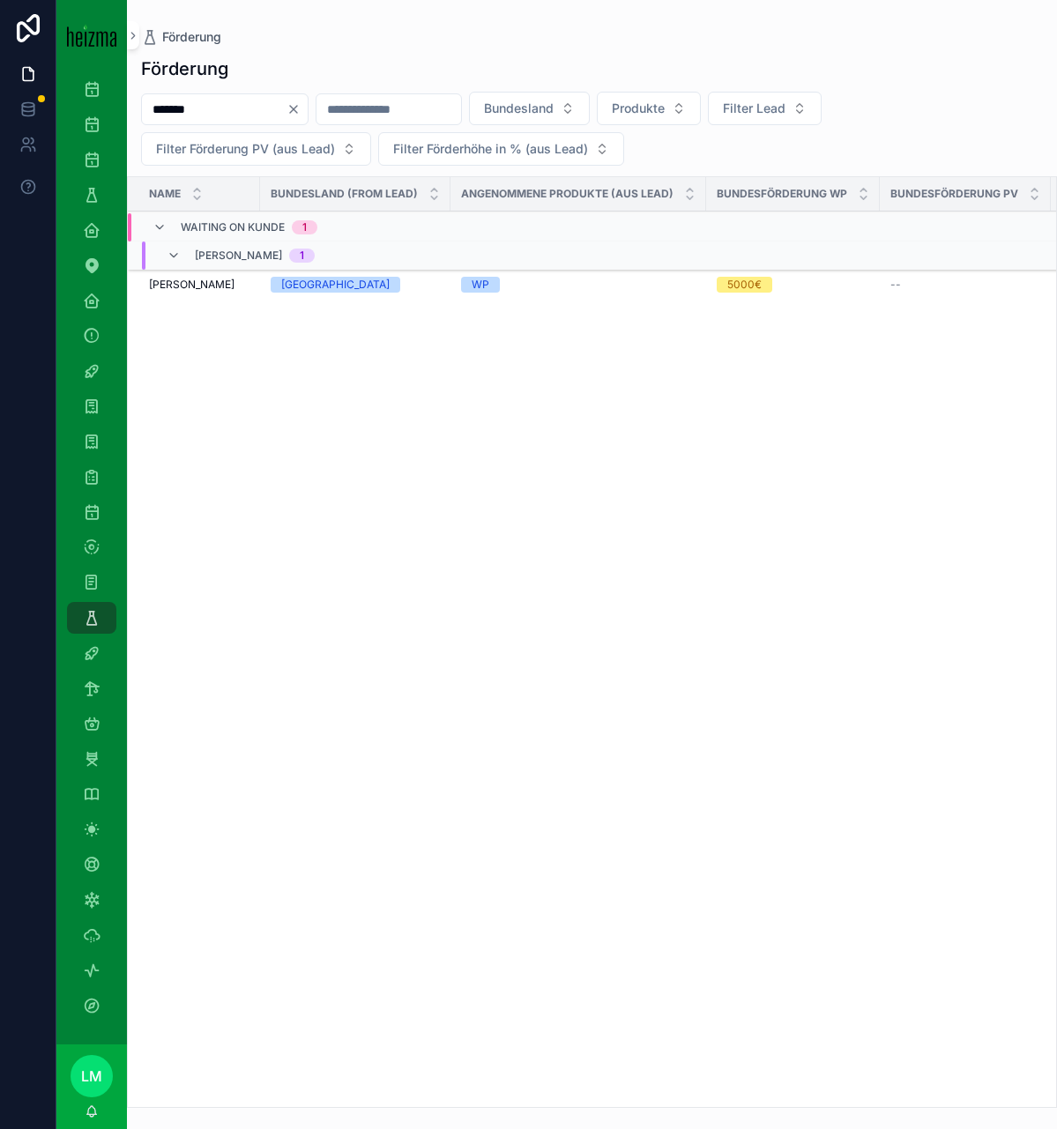
click at [208, 294] on td "[PERSON_NAME] [PERSON_NAME]" at bounding box center [194, 285] width 132 height 31
click at [204, 288] on span "[PERSON_NAME]" at bounding box center [192, 285] width 86 height 14
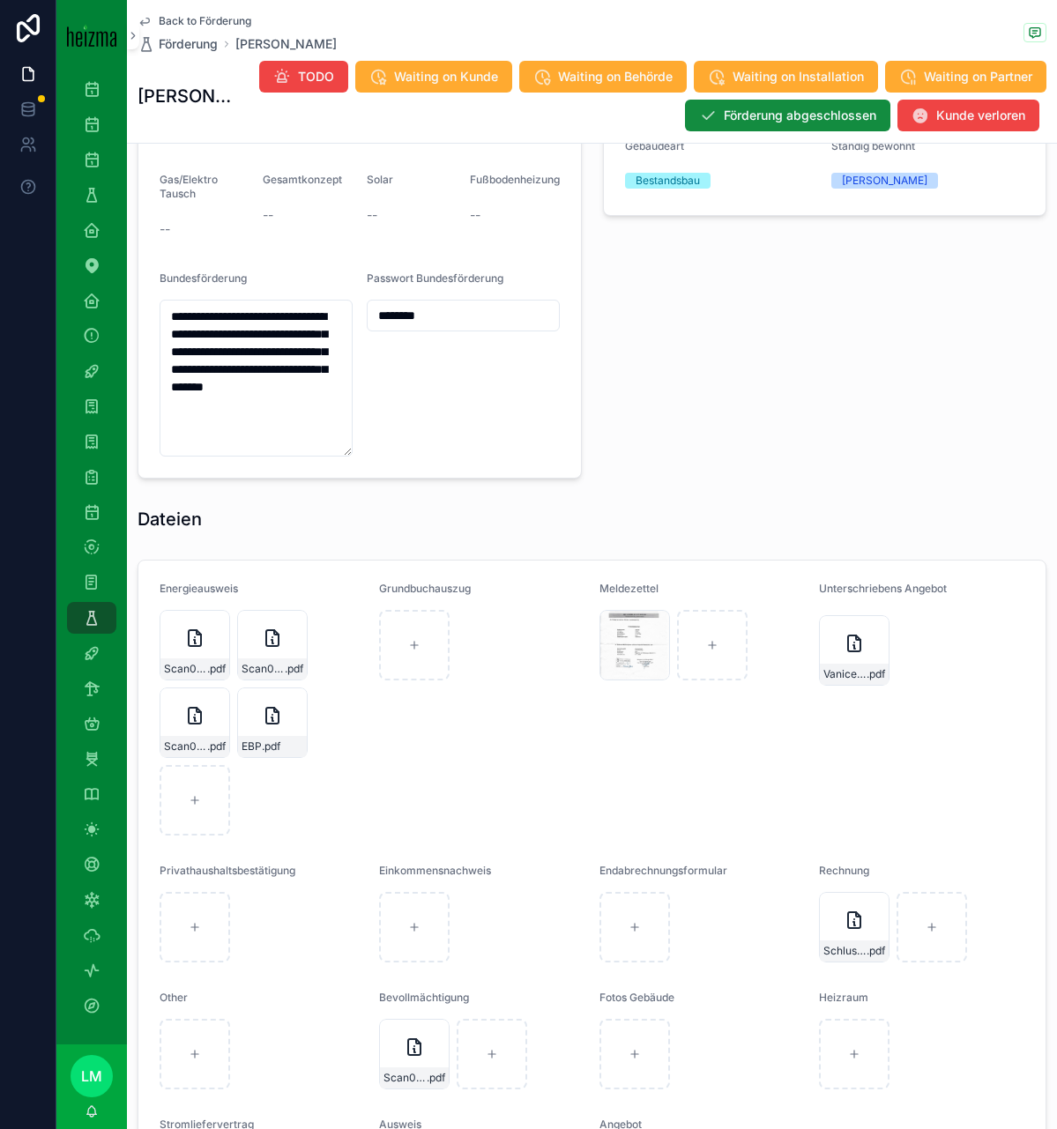
scroll to position [1777, 0]
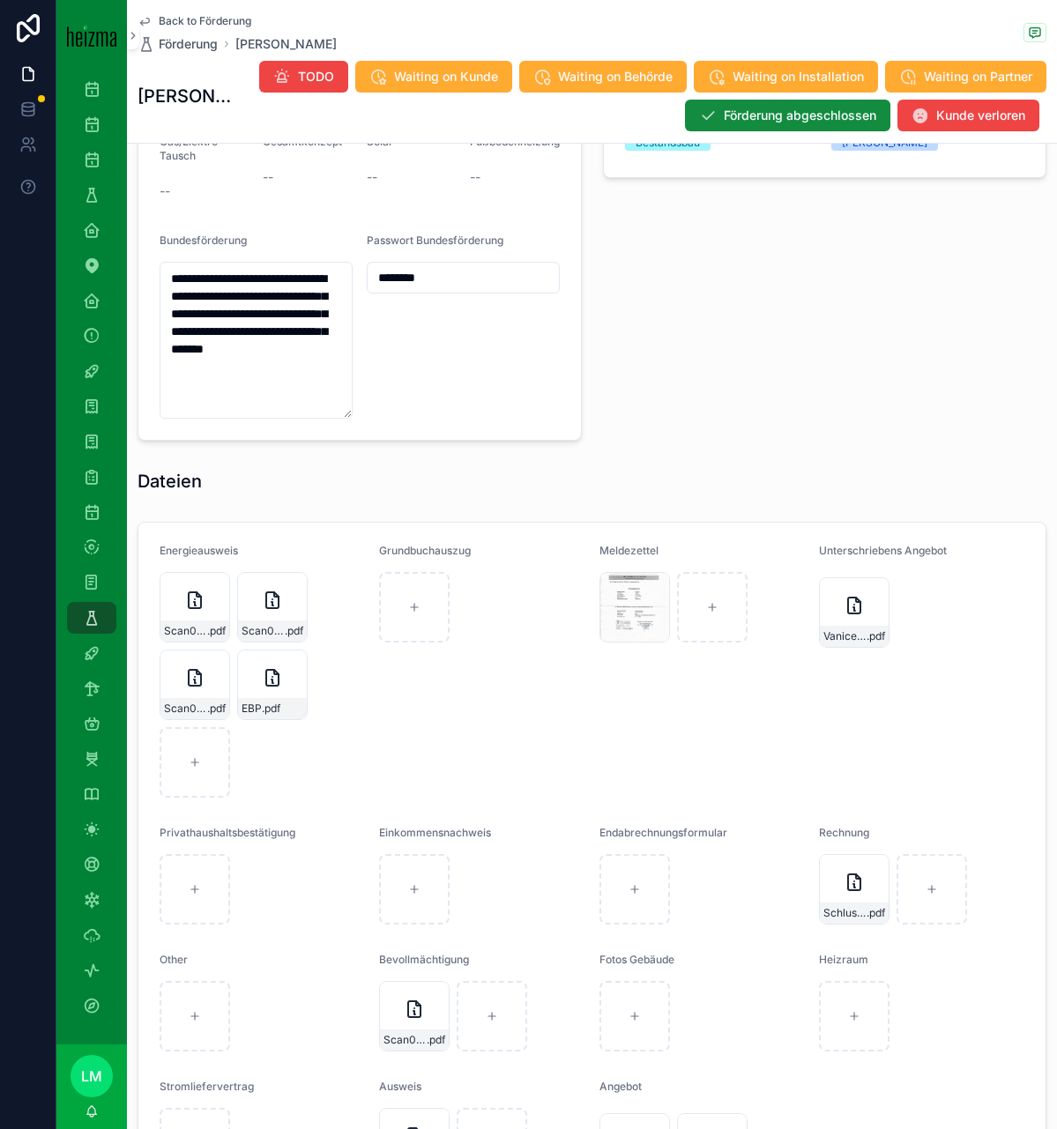
click at [593, 927] on form "Energieausweis Scan0086 .pdf Scan0085 .pdf Scan0084 .pdf EBP .pdf Grundbuchausz…" at bounding box center [591, 905] width 907 height 765
click at [628, 920] on div "scrollable content" at bounding box center [634, 889] width 71 height 71
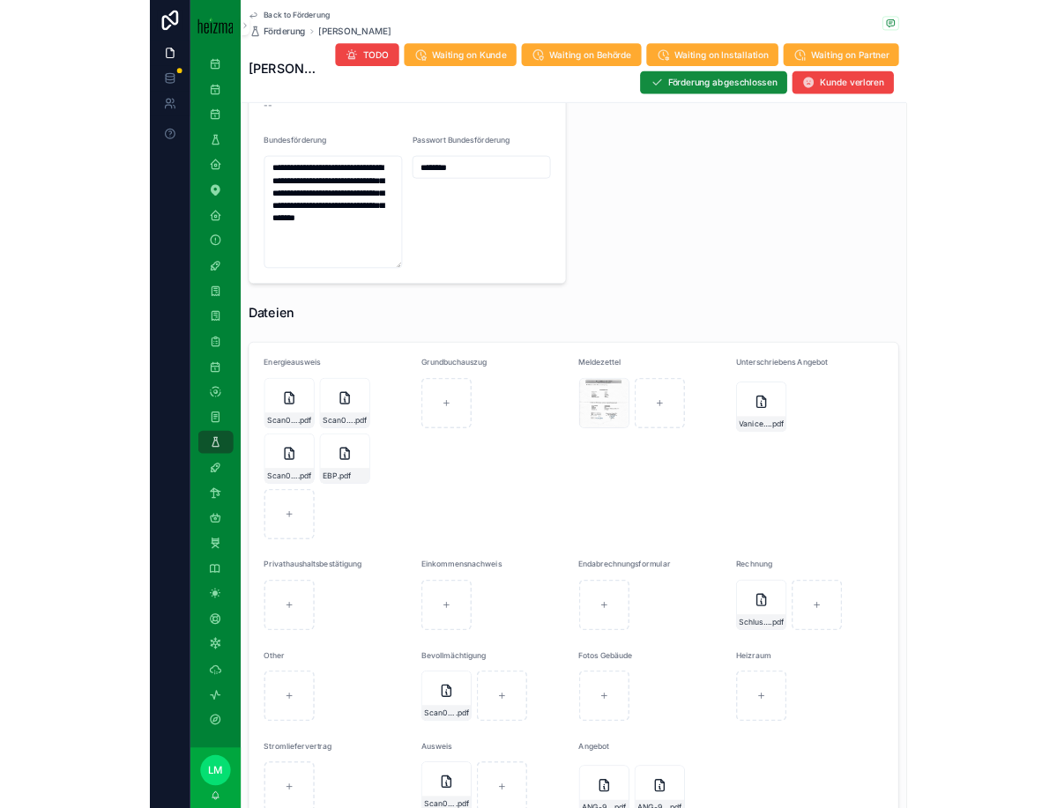
scroll to position [1832, 0]
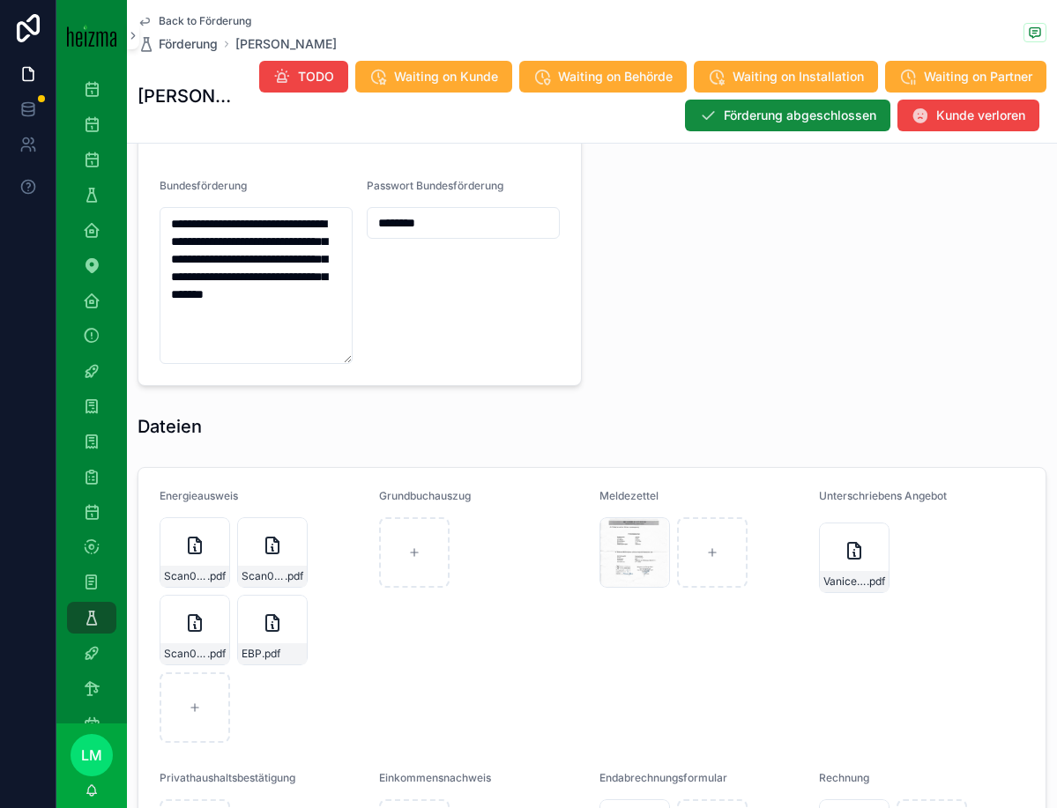
click at [230, 259] on textarea "**********" at bounding box center [256, 285] width 193 height 157
click at [400, 235] on input "********" at bounding box center [463, 223] width 191 height 25
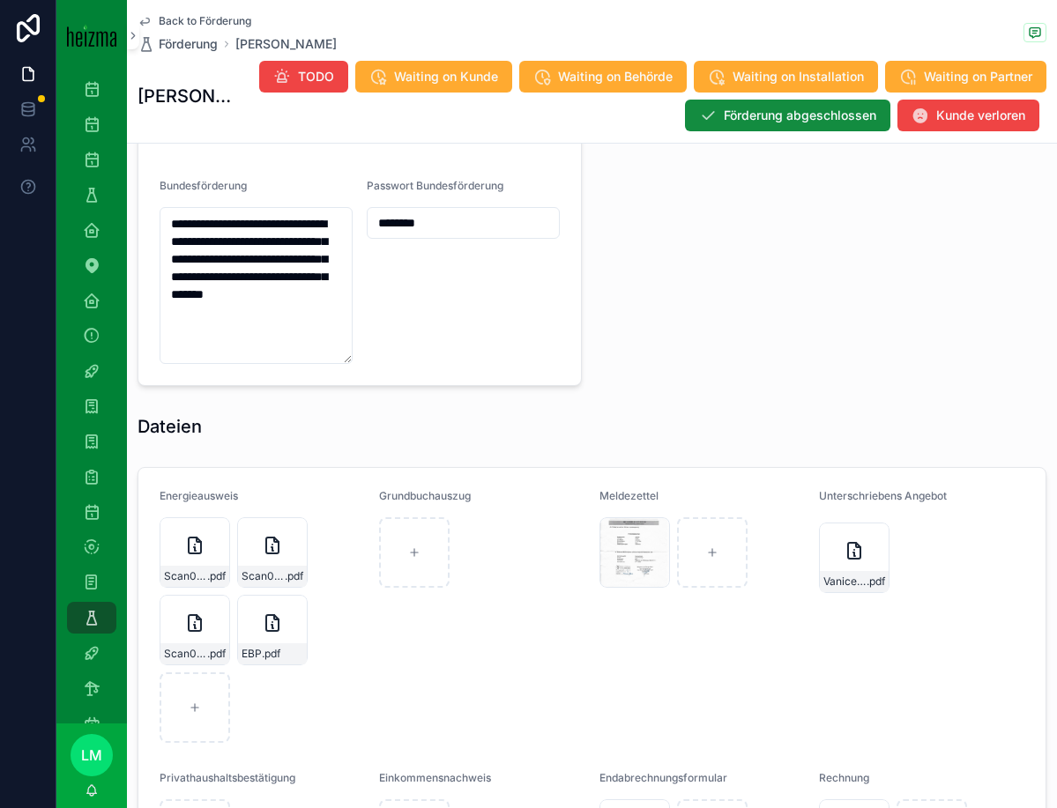
click at [400, 235] on input "********" at bounding box center [463, 223] width 191 height 25
click at [0, 0] on icon "scrollable content" at bounding box center [0, 0] width 0 height 0
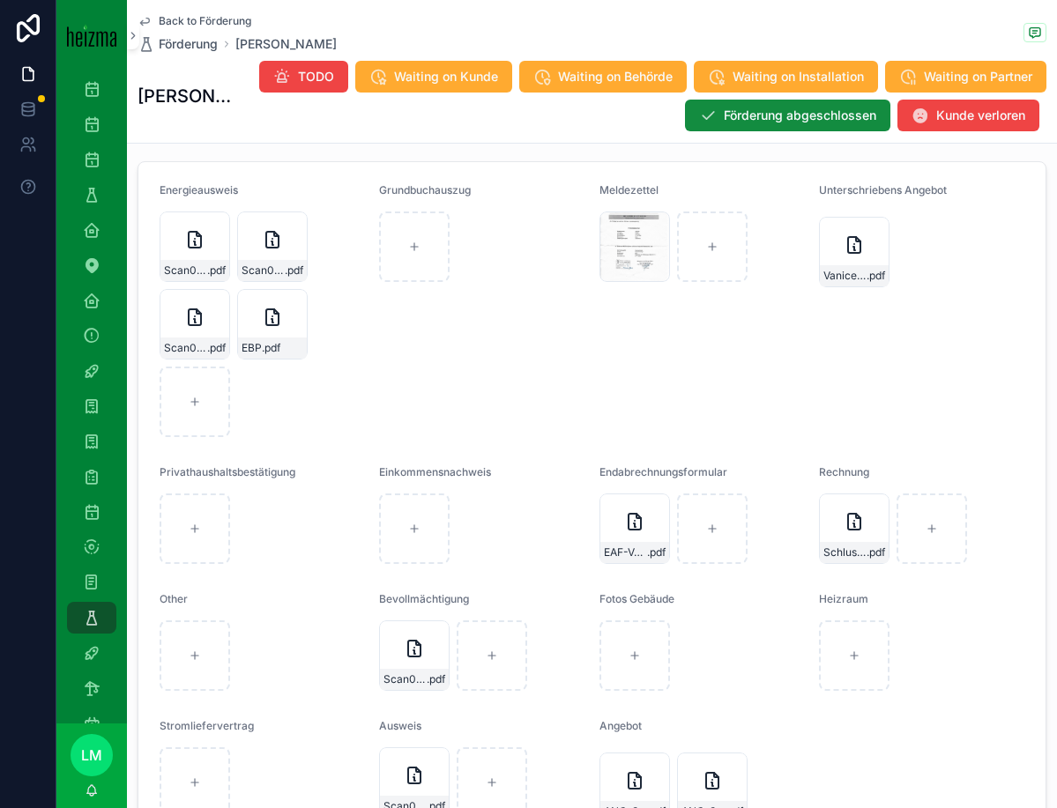
scroll to position [2181, 0]
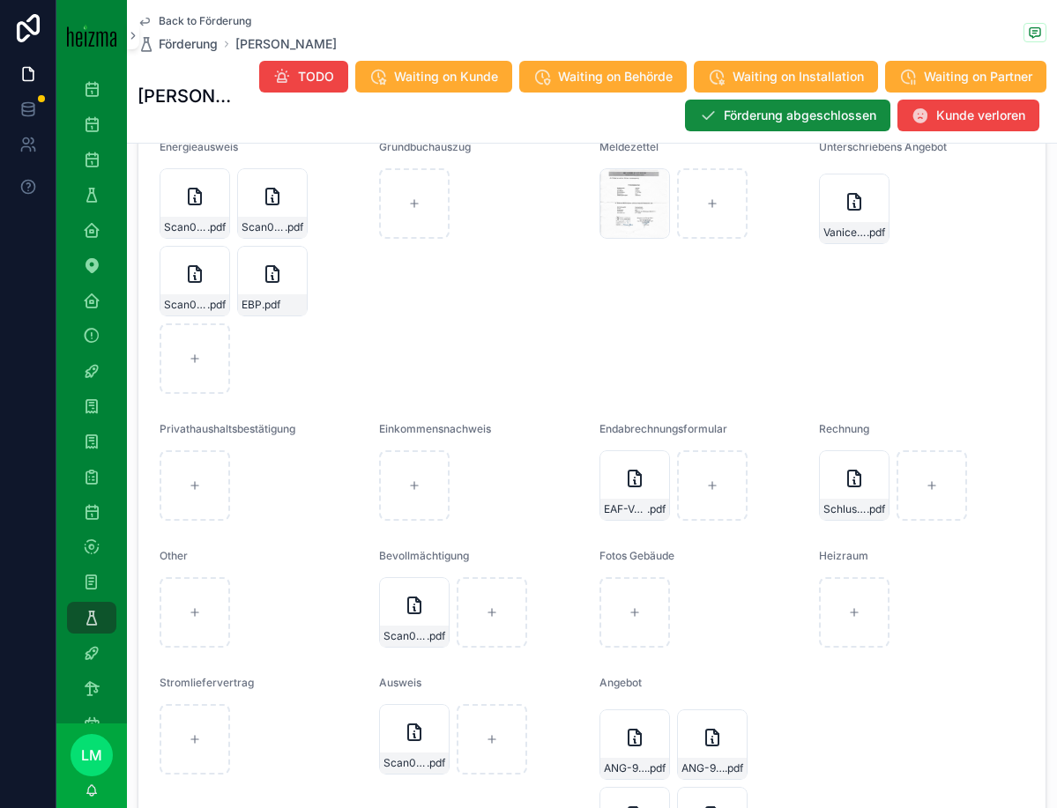
click at [837, 517] on span "Schlussrechnung-Vanicek" at bounding box center [844, 509] width 43 height 14
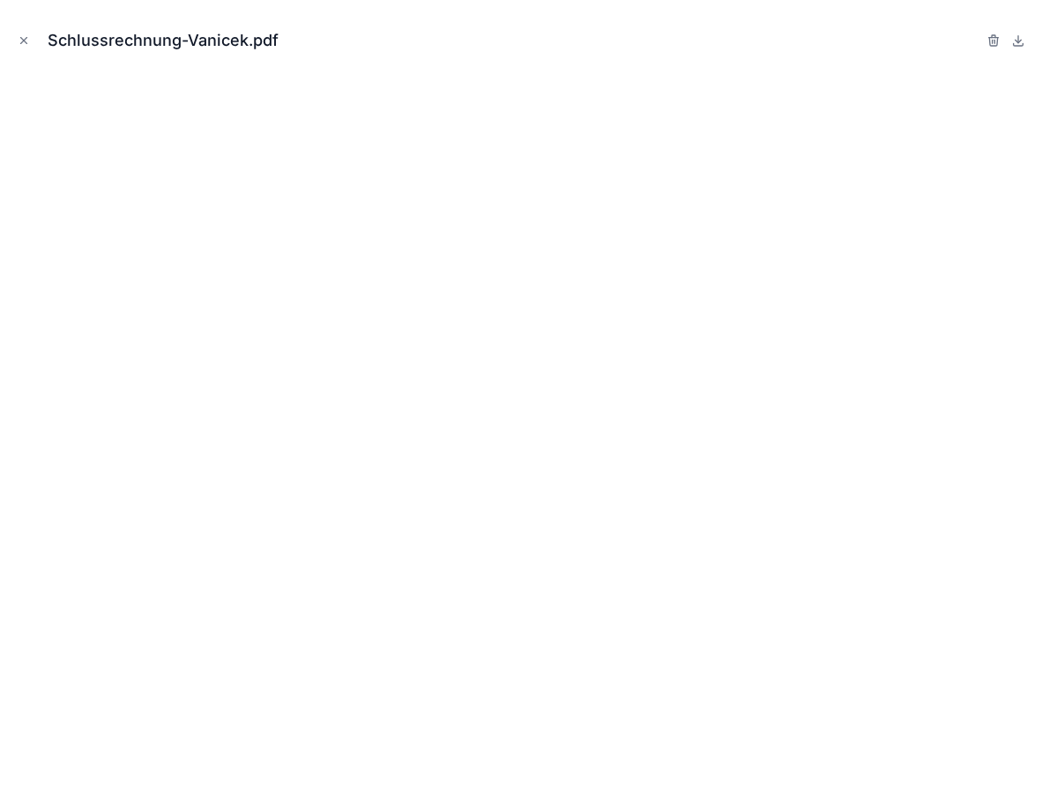
click at [23, 41] on icon "Close modal" at bounding box center [24, 40] width 12 height 12
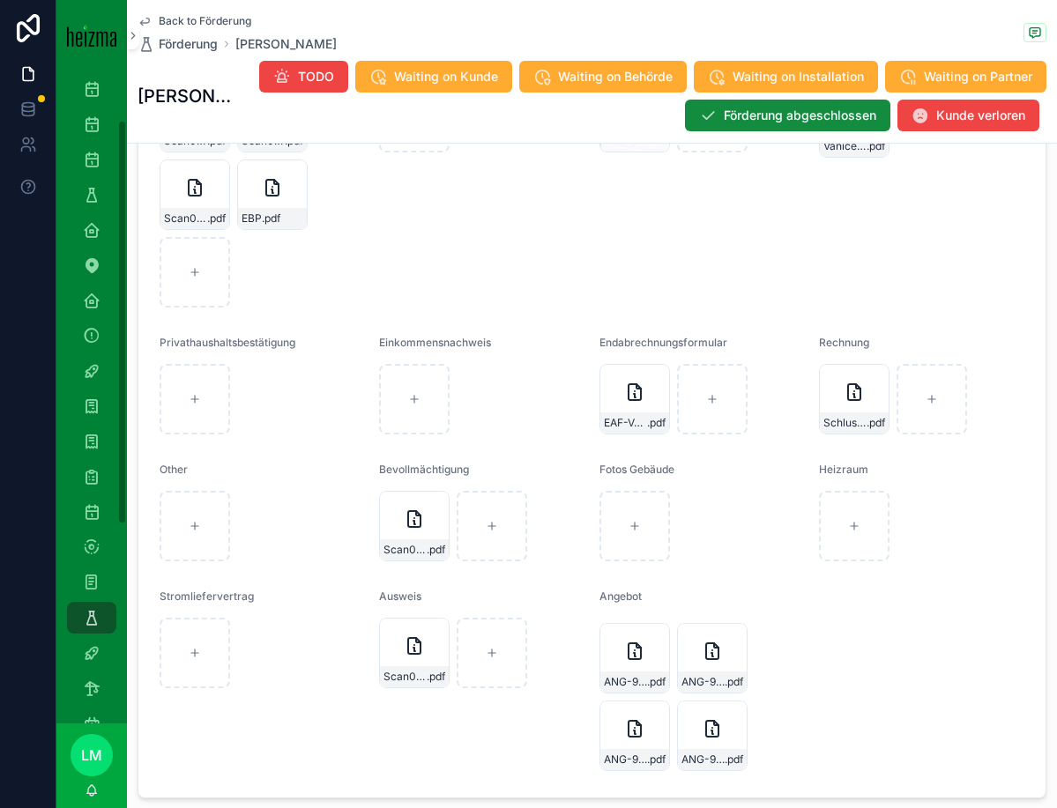
scroll to position [2393, 0]
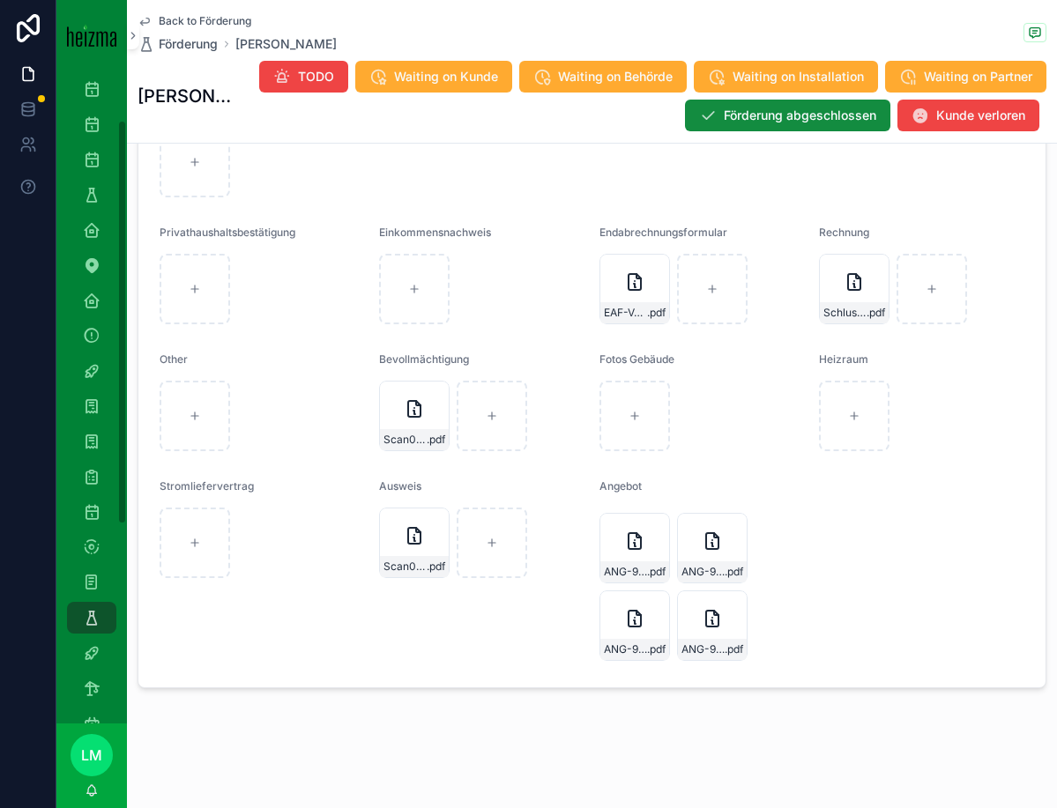
click at [182, 430] on div "scrollable content" at bounding box center [195, 416] width 71 height 71
type input "**********"
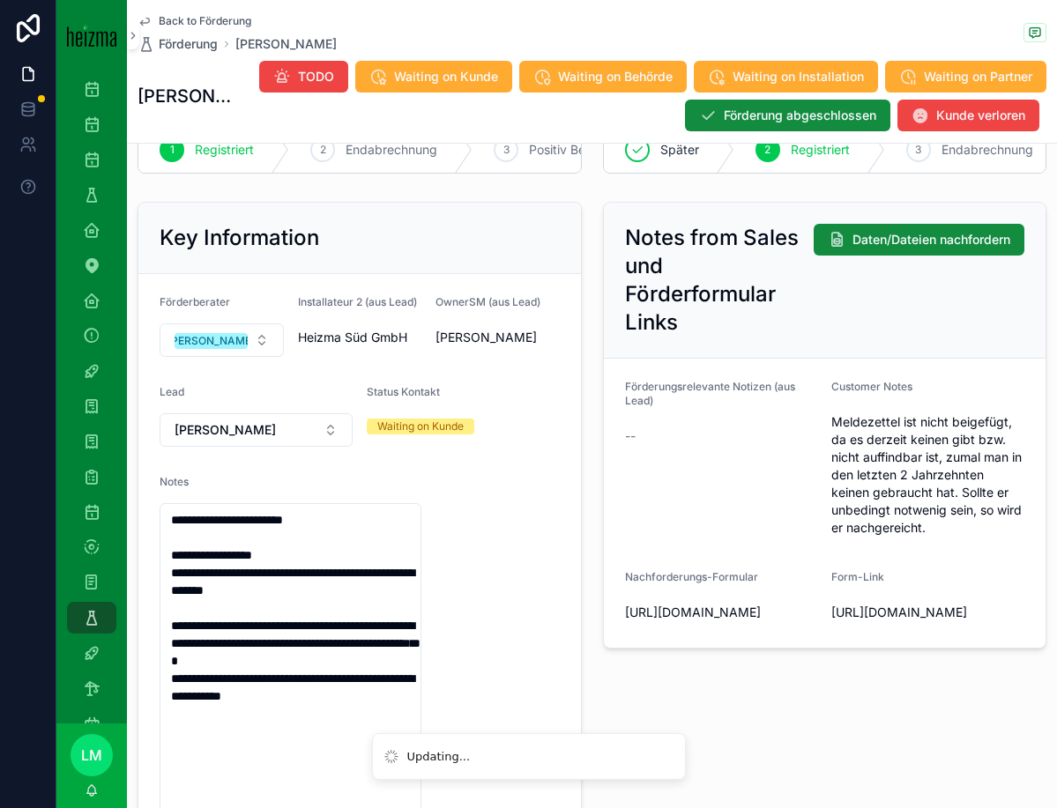
scroll to position [249, 0]
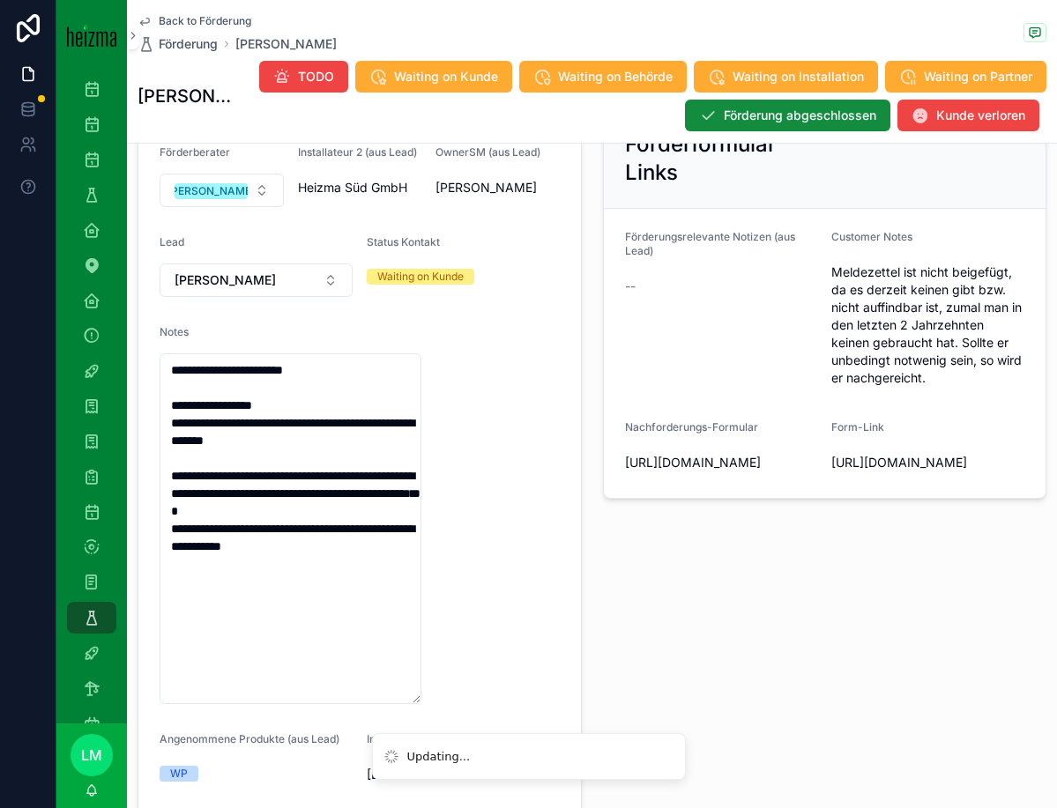
click at [352, 391] on textarea "**********" at bounding box center [291, 528] width 262 height 351
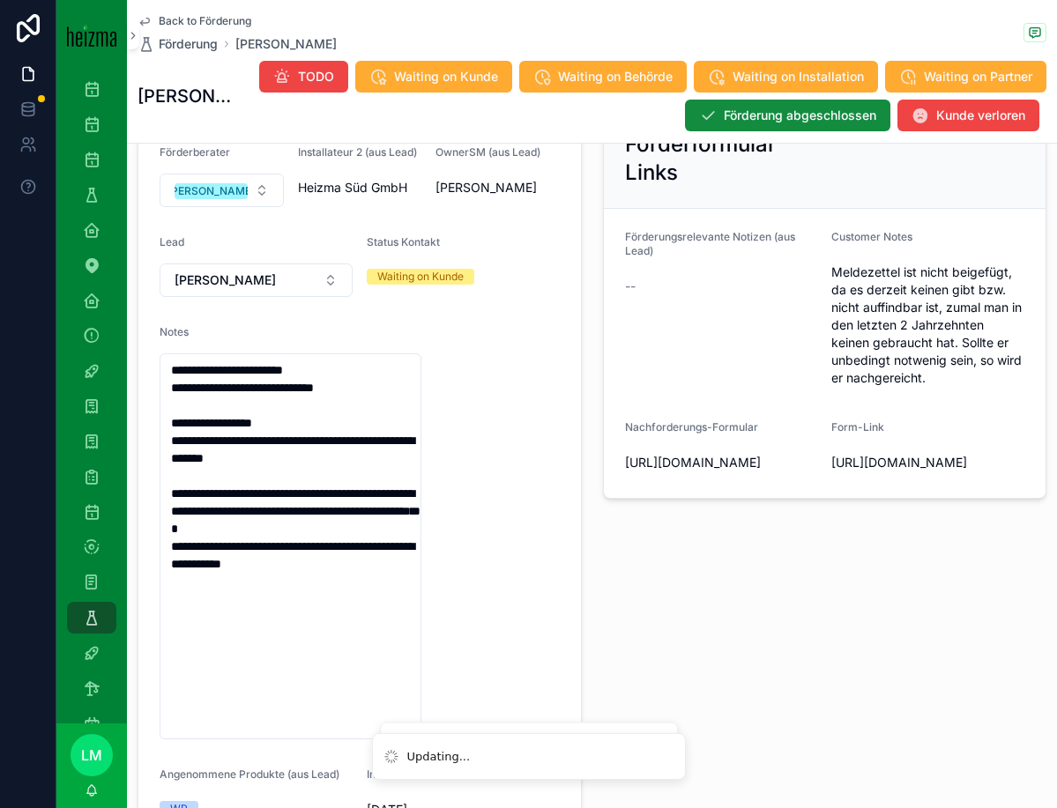
click at [174, 398] on textarea "**********" at bounding box center [291, 546] width 262 height 386
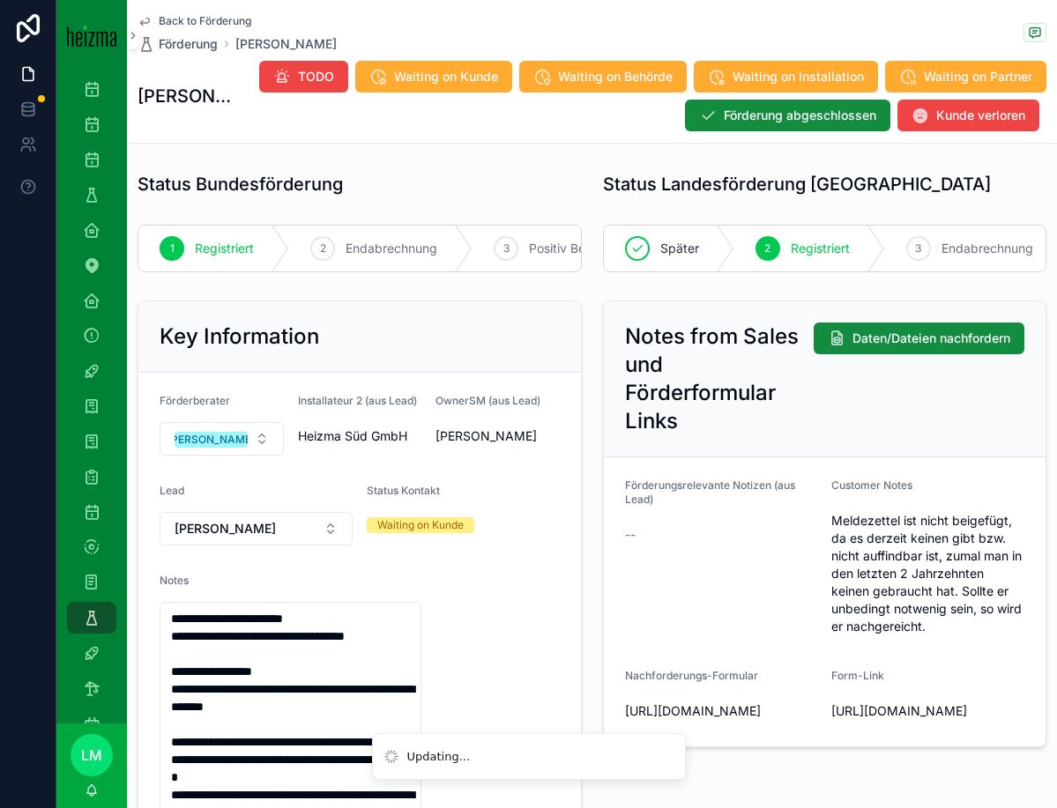
click at [406, 256] on span "Endabrechnung" at bounding box center [392, 249] width 92 height 18
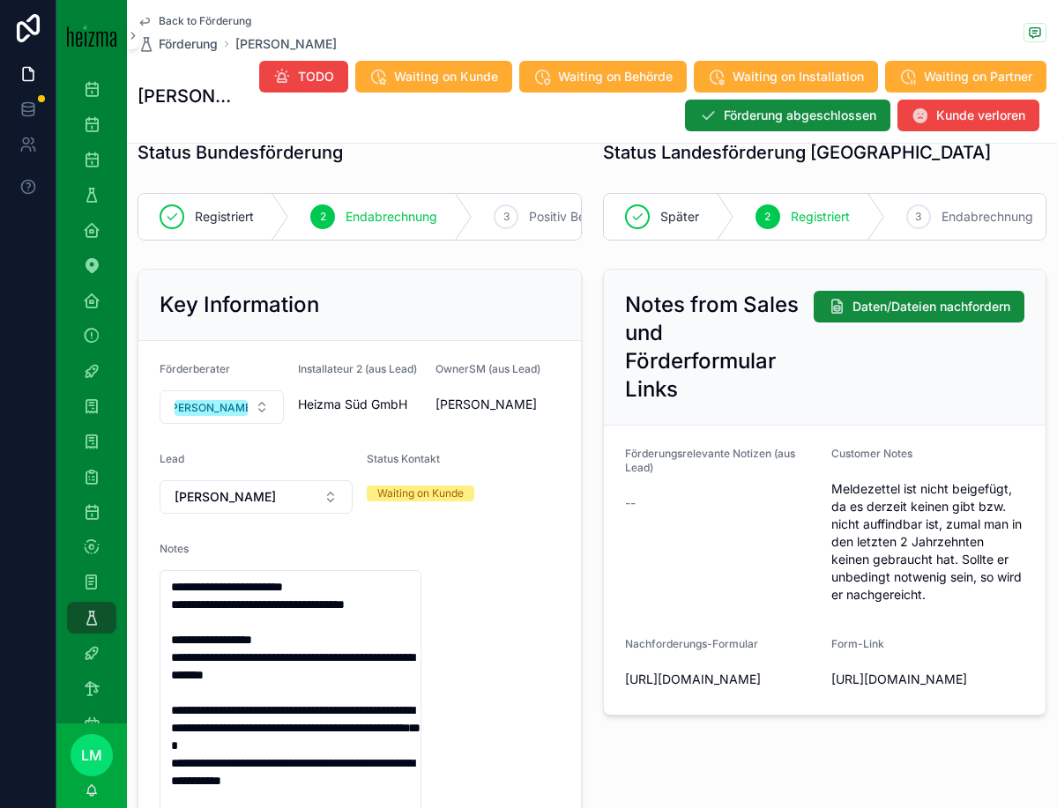
scroll to position [41, 0]
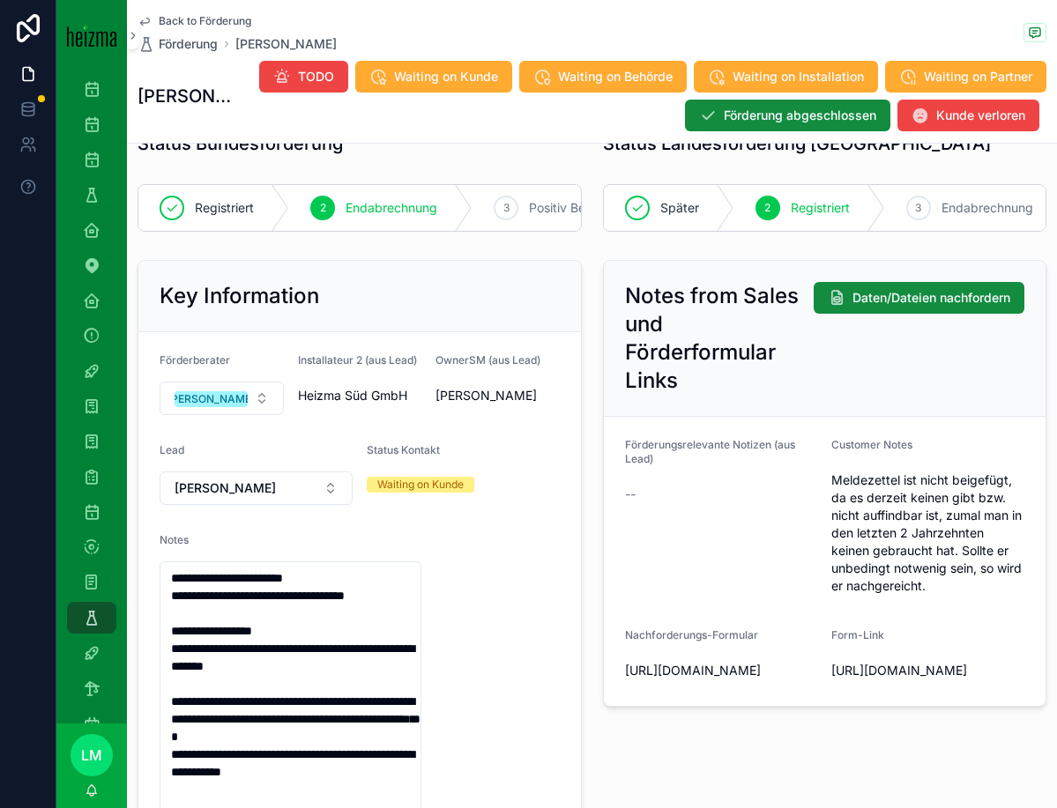
click at [178, 592] on textarea "**********" at bounding box center [291, 755] width 262 height 386
drag, startPoint x: 178, startPoint y: 592, endPoint x: 391, endPoint y: 592, distance: 213.3
click at [391, 592] on textarea "**********" at bounding box center [291, 755] width 262 height 386
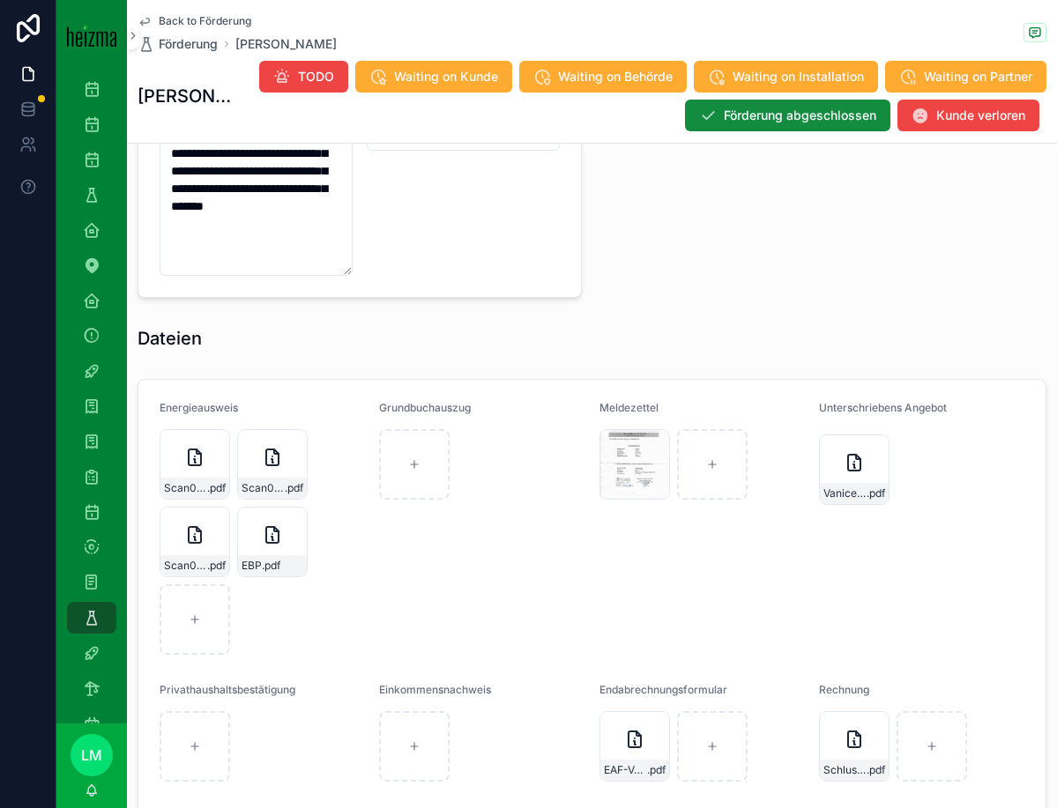
scroll to position [2090, 0]
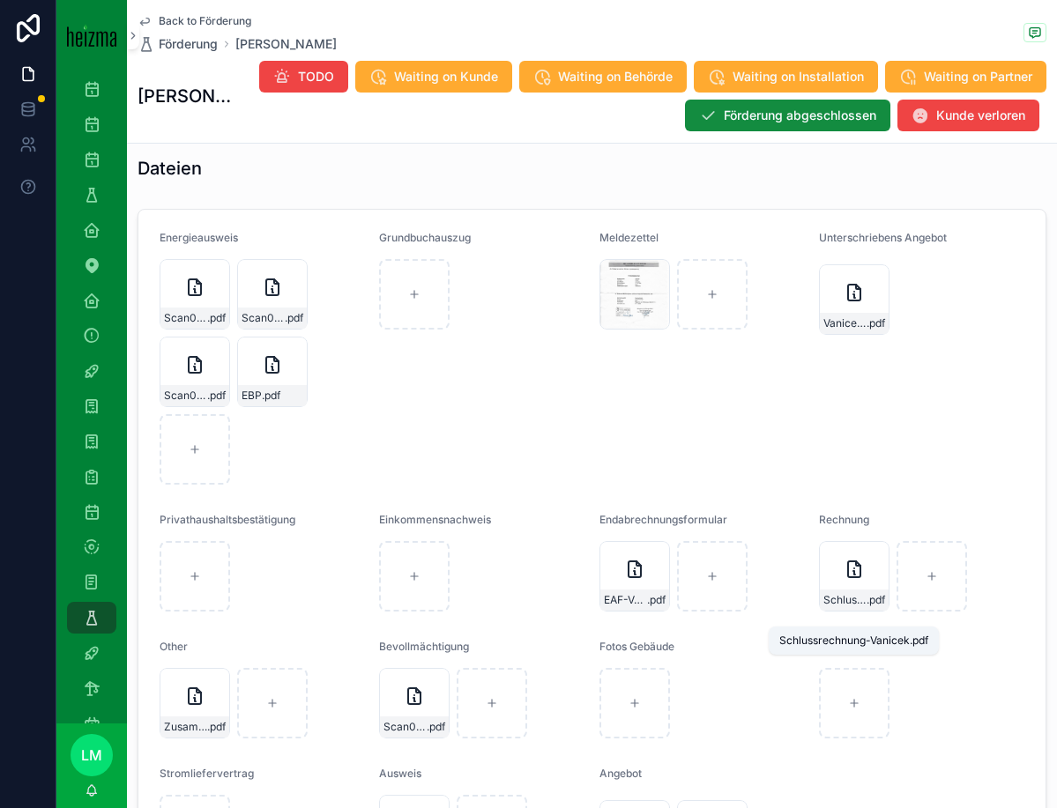
click at [852, 607] on span "Schlussrechnung-Vanicek" at bounding box center [844, 600] width 43 height 14
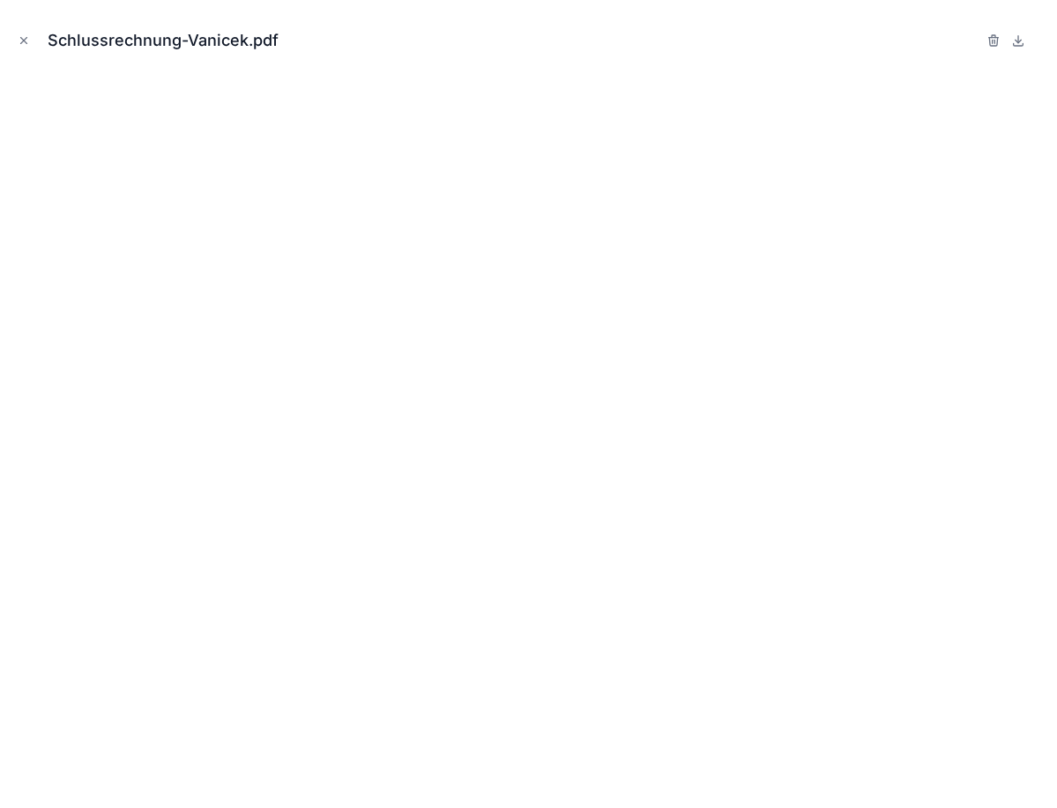
click at [19, 43] on icon "Close modal" at bounding box center [24, 40] width 12 height 12
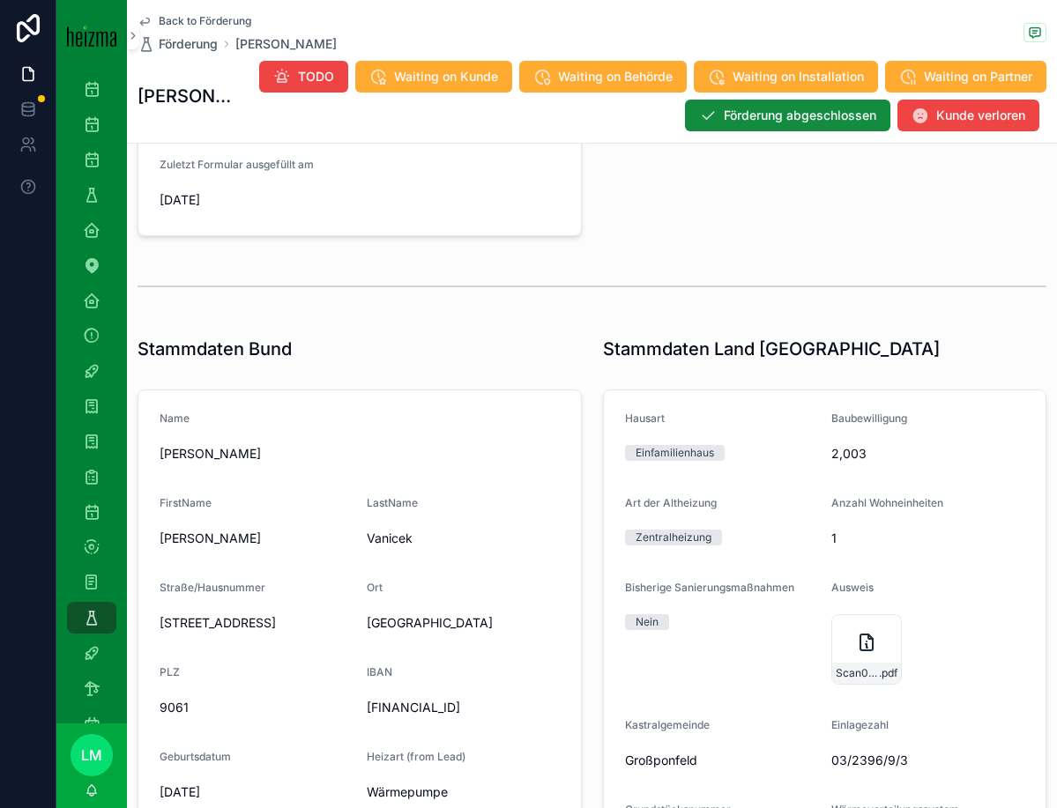
scroll to position [335, 0]
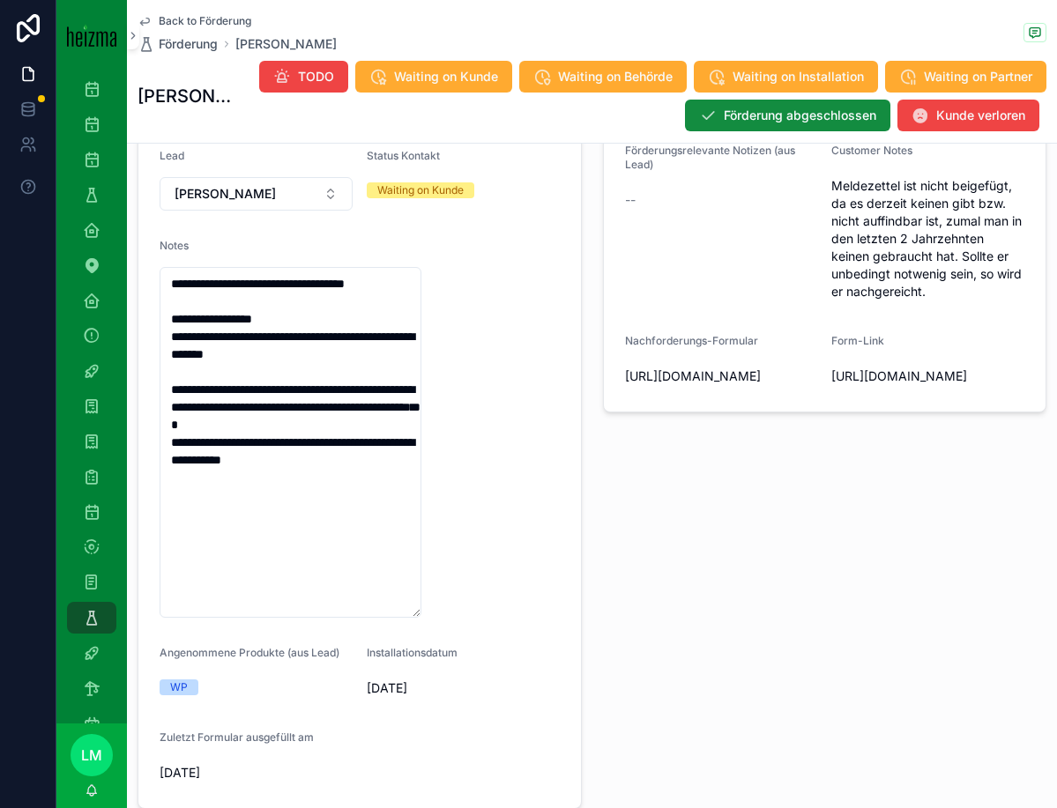
click at [294, 80] on button "TODO" at bounding box center [303, 77] width 89 height 32
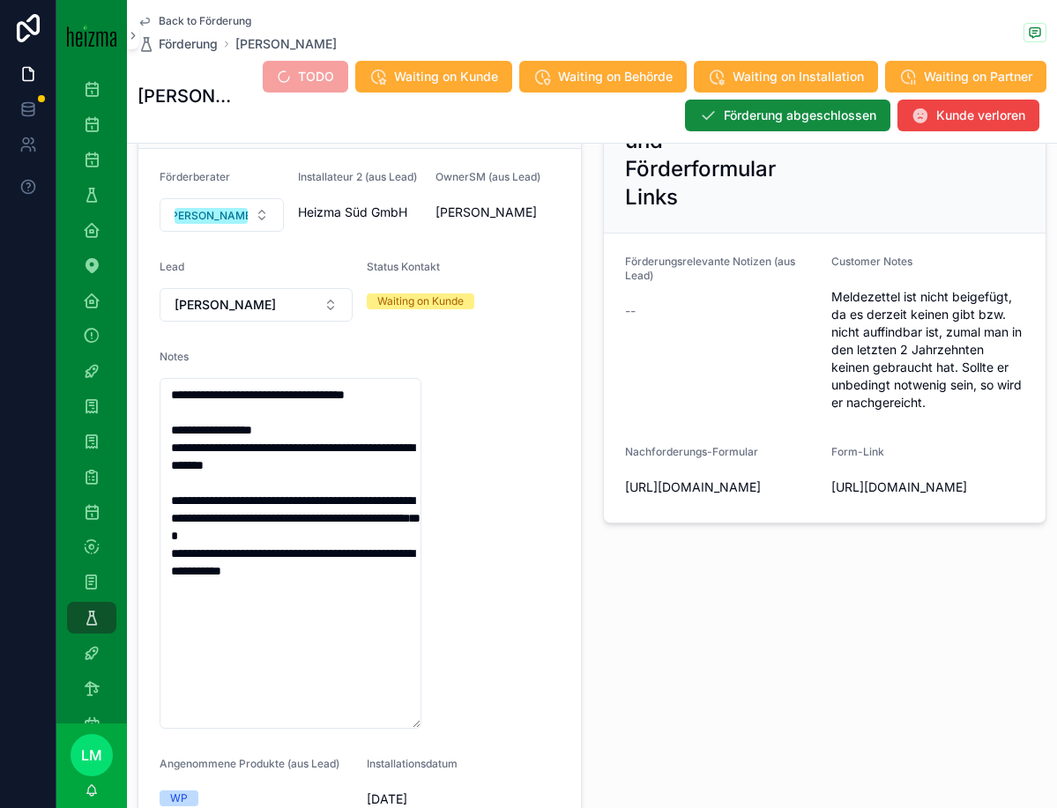
scroll to position [196, 0]
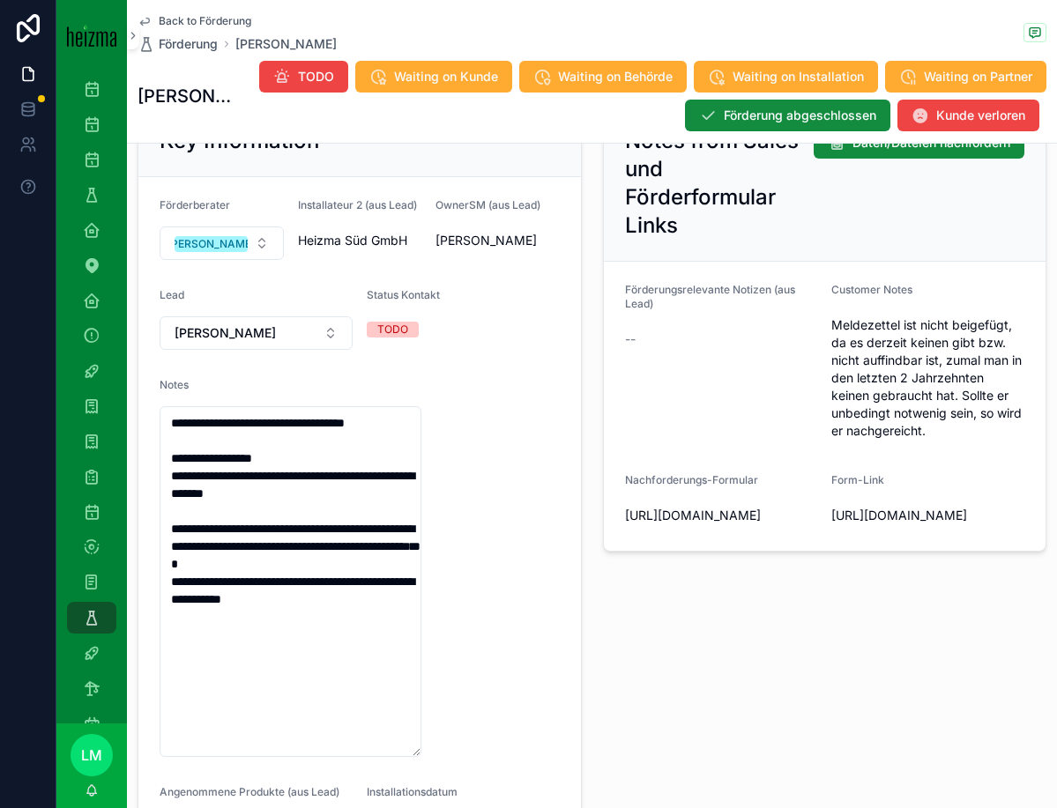
click at [184, 437] on textarea "**********" at bounding box center [291, 581] width 262 height 351
click at [281, 444] on textarea "**********" at bounding box center [291, 581] width 262 height 351
click at [278, 466] on textarea "**********" at bounding box center [291, 581] width 262 height 351
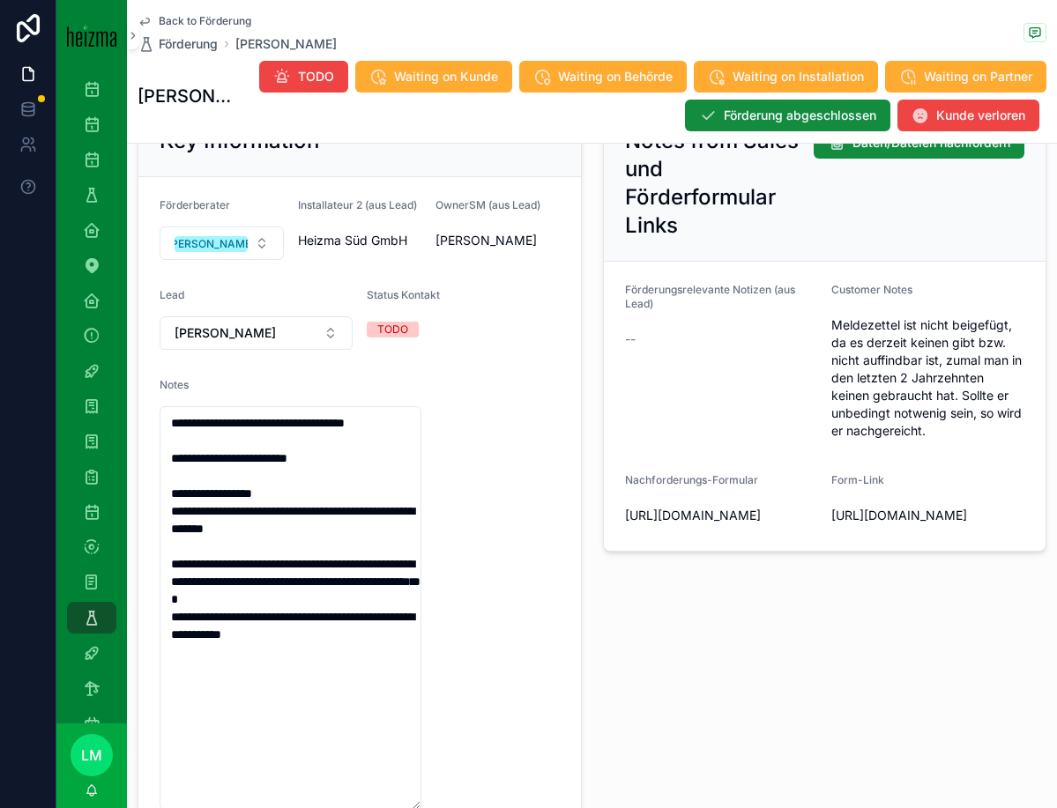
click at [634, 618] on div "Notes from Sales und Förderformular Links Daten/Dateien nachfordern Förderungsr…" at bounding box center [824, 553] width 465 height 911
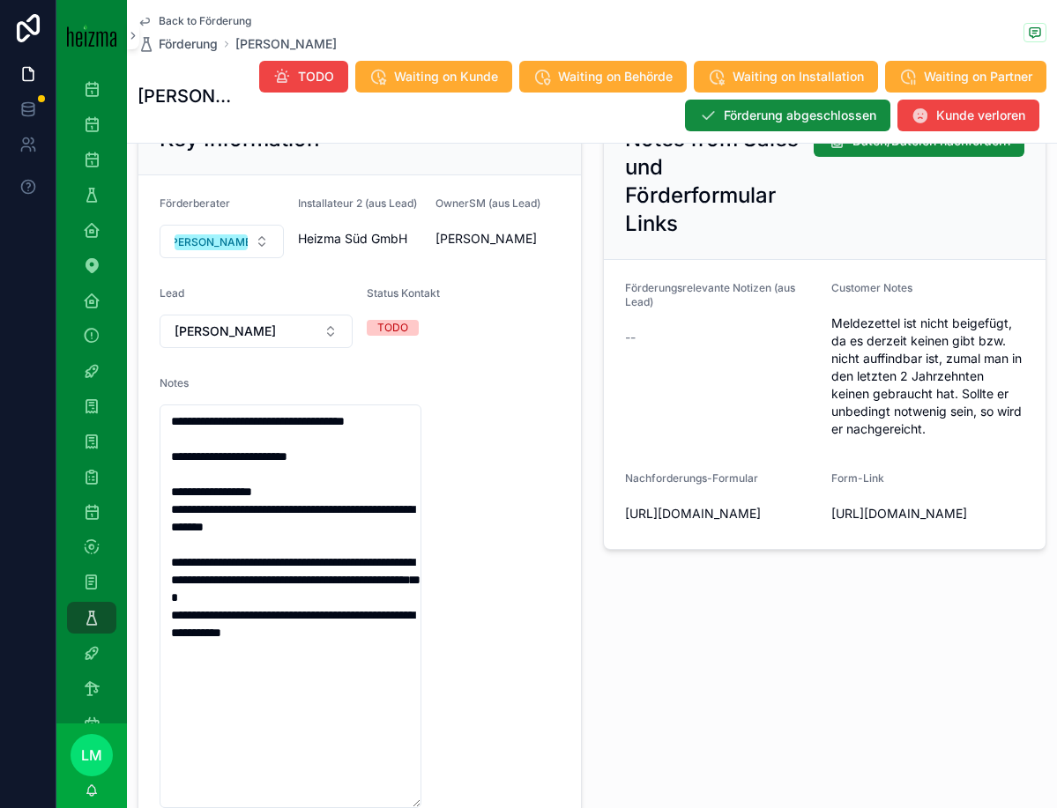
scroll to position [227, 0]
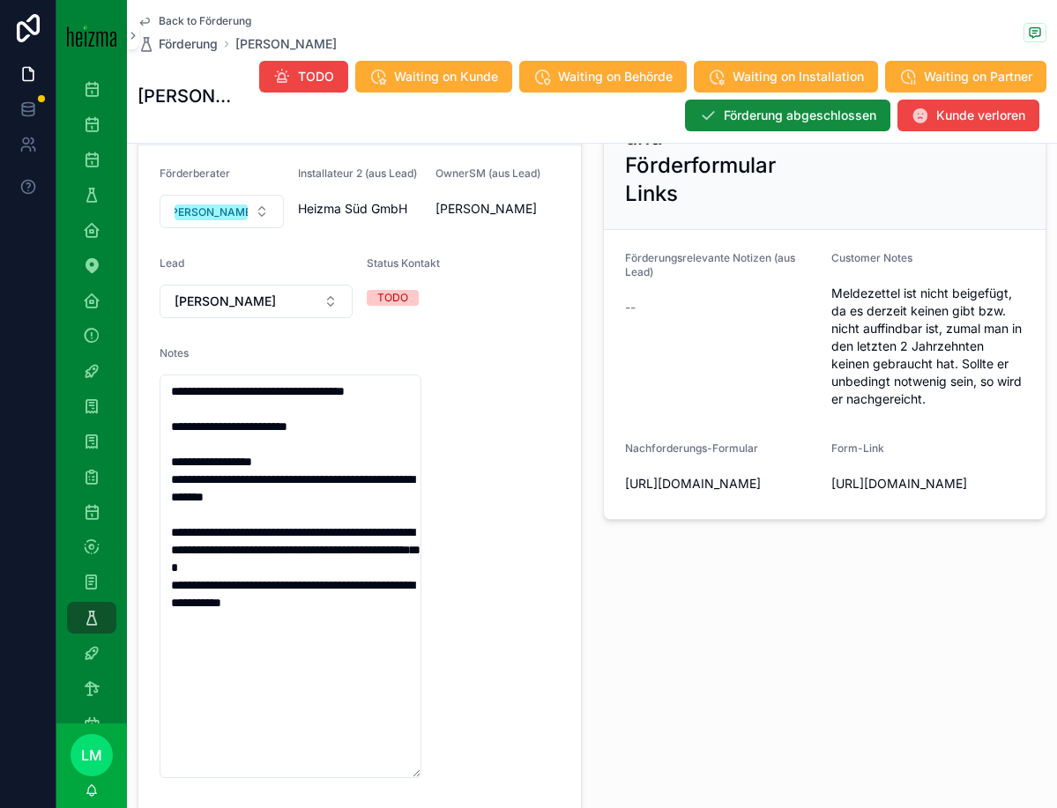
click at [359, 465] on textarea "**********" at bounding box center [291, 577] width 262 height 404
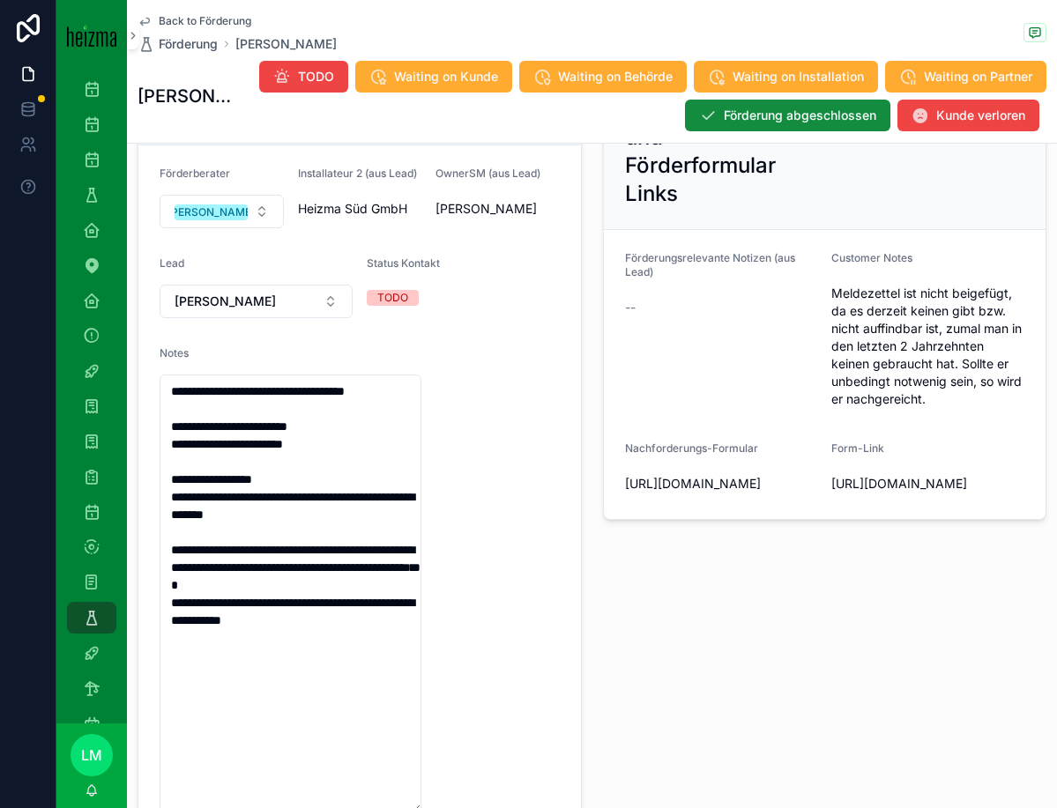
type textarea "**********"
click at [599, 432] on div "Notes from Sales und Förderformular Links Daten/Dateien nachfordern Förderungsr…" at bounding box center [824, 539] width 465 height 946
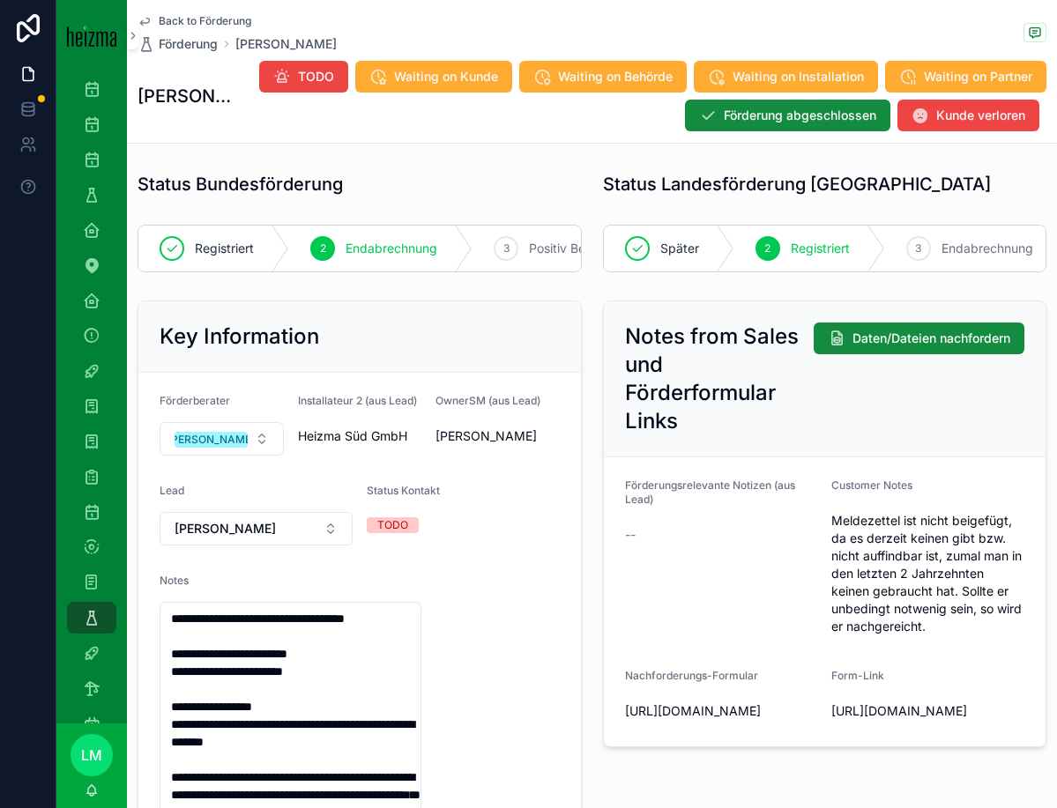
click at [193, 14] on span "Back to Förderung" at bounding box center [205, 21] width 93 height 14
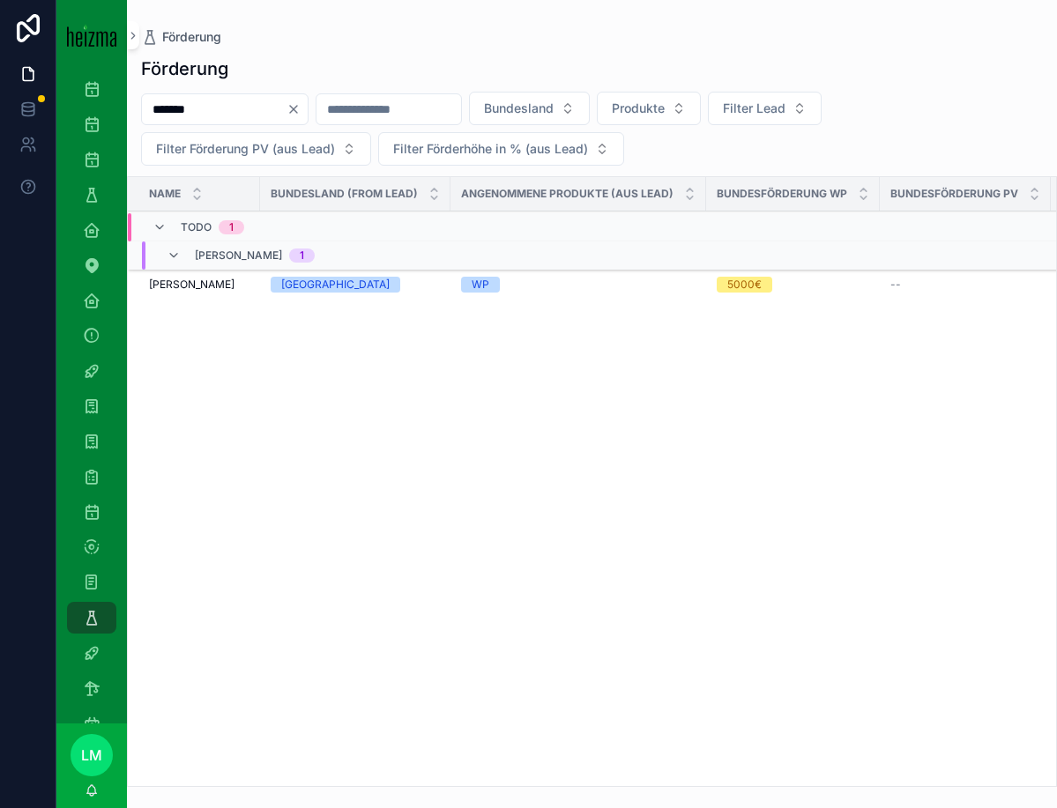
click at [301, 105] on icon "Clear" at bounding box center [294, 109] width 14 height 14
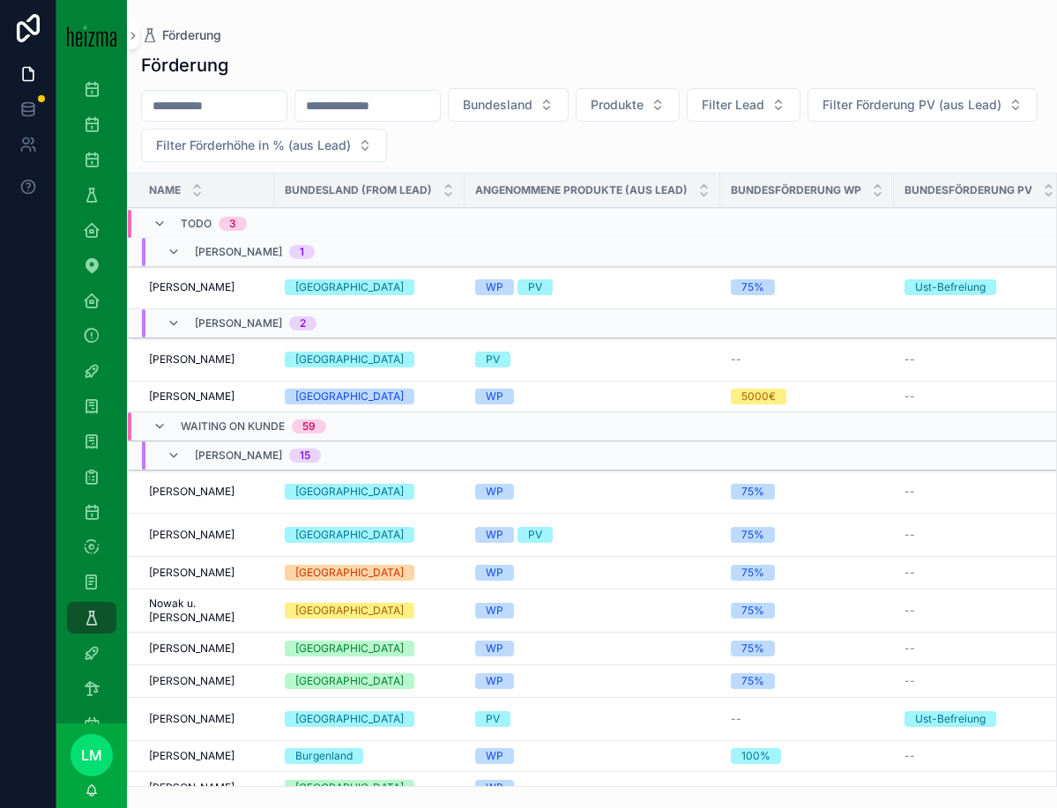
click at [220, 105] on input "scrollable content" at bounding box center [214, 105] width 145 height 25
click at [90, 184] on div "Partners" at bounding box center [92, 195] width 28 height 28
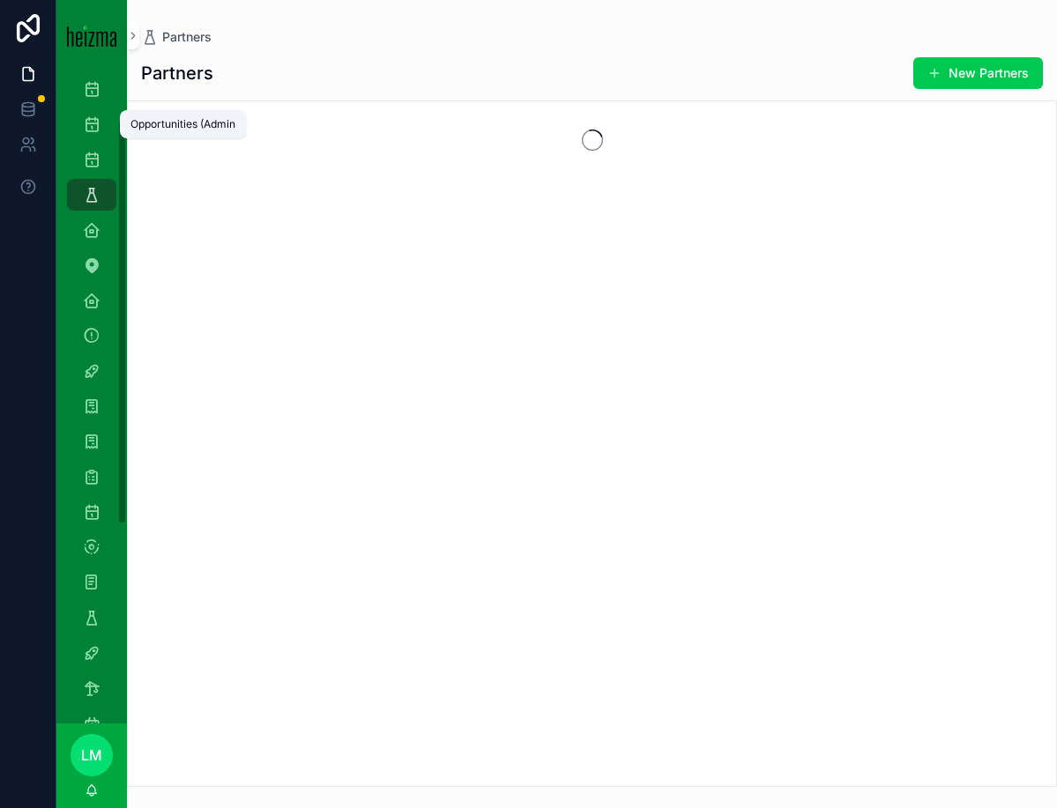
click at [96, 160] on icon "scrollable content" at bounding box center [92, 160] width 18 height 18
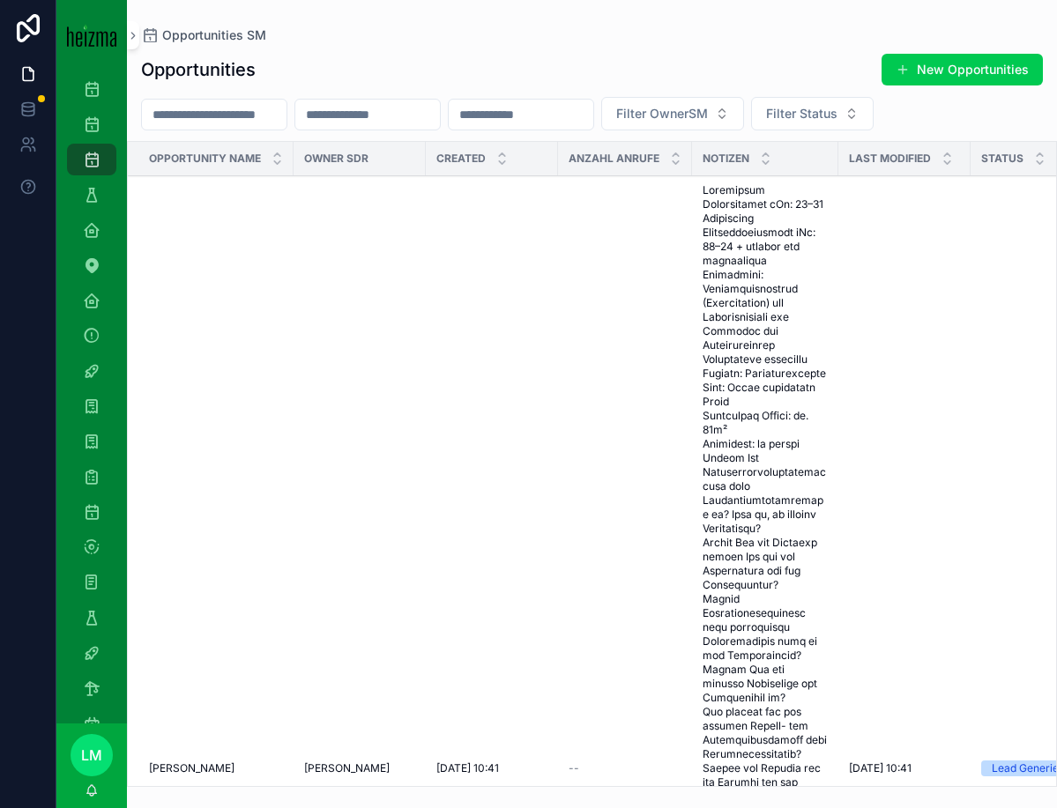
click at [221, 108] on input "scrollable content" at bounding box center [214, 114] width 145 height 25
type input "******"
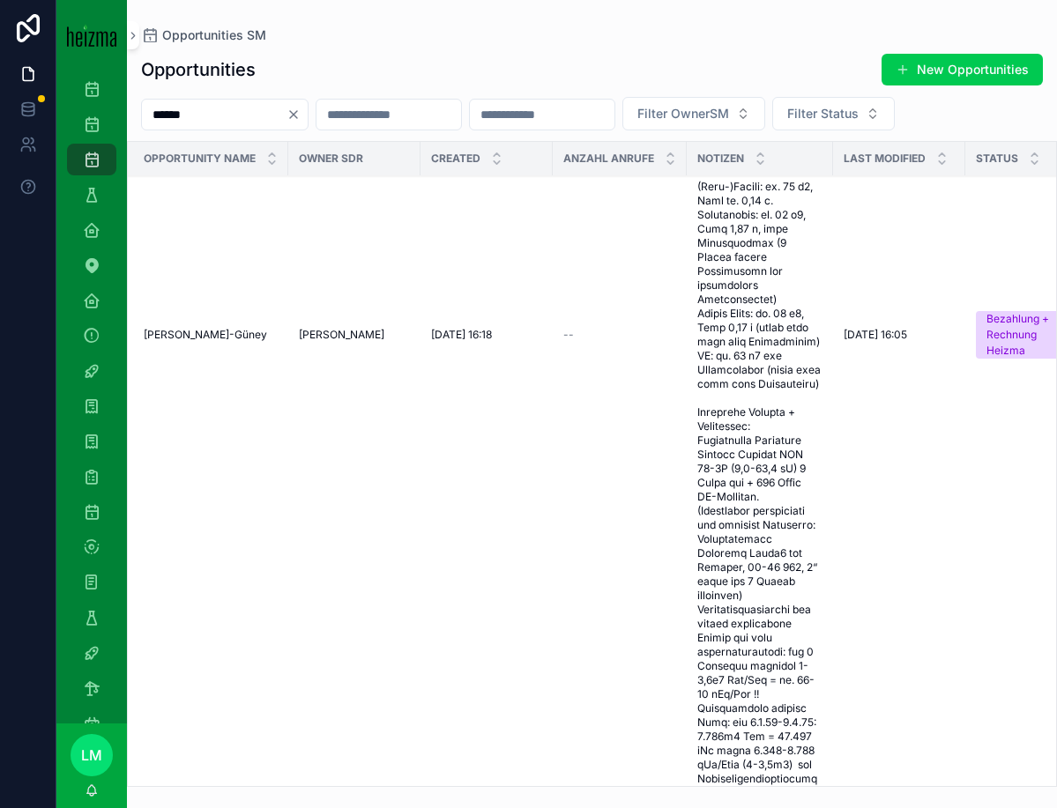
scroll to position [892, 1]
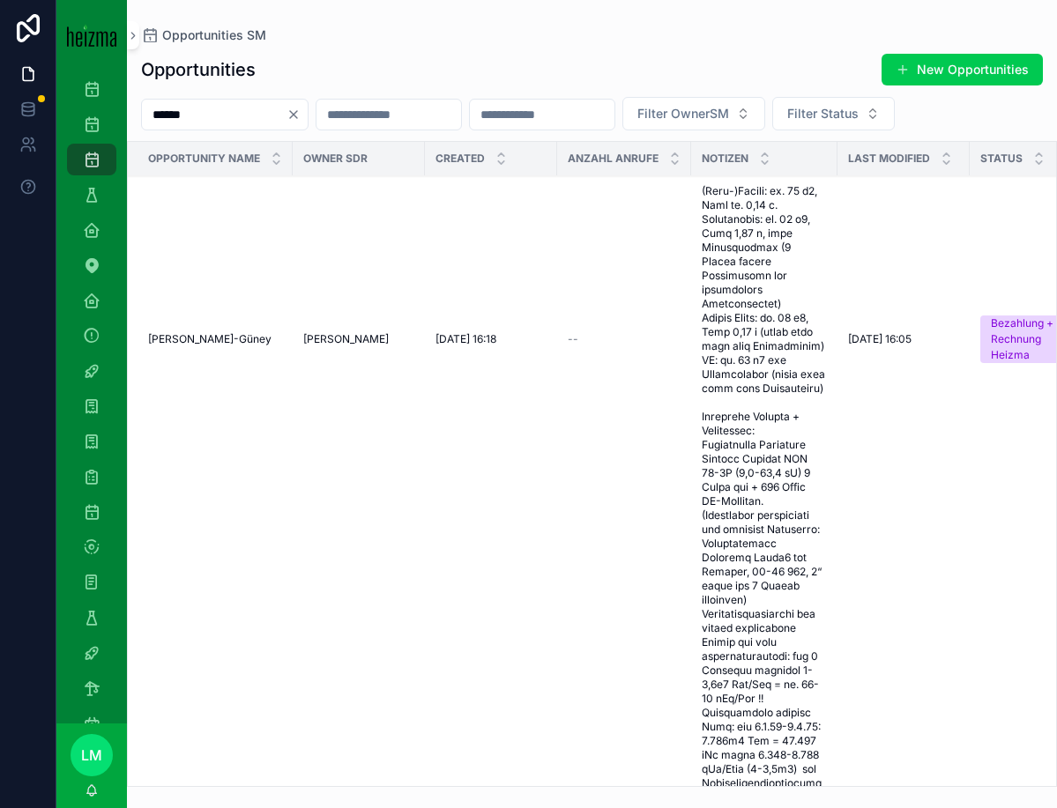
click at [711, 442] on span "scrollable content" at bounding box center [764, 339] width 125 height 2003
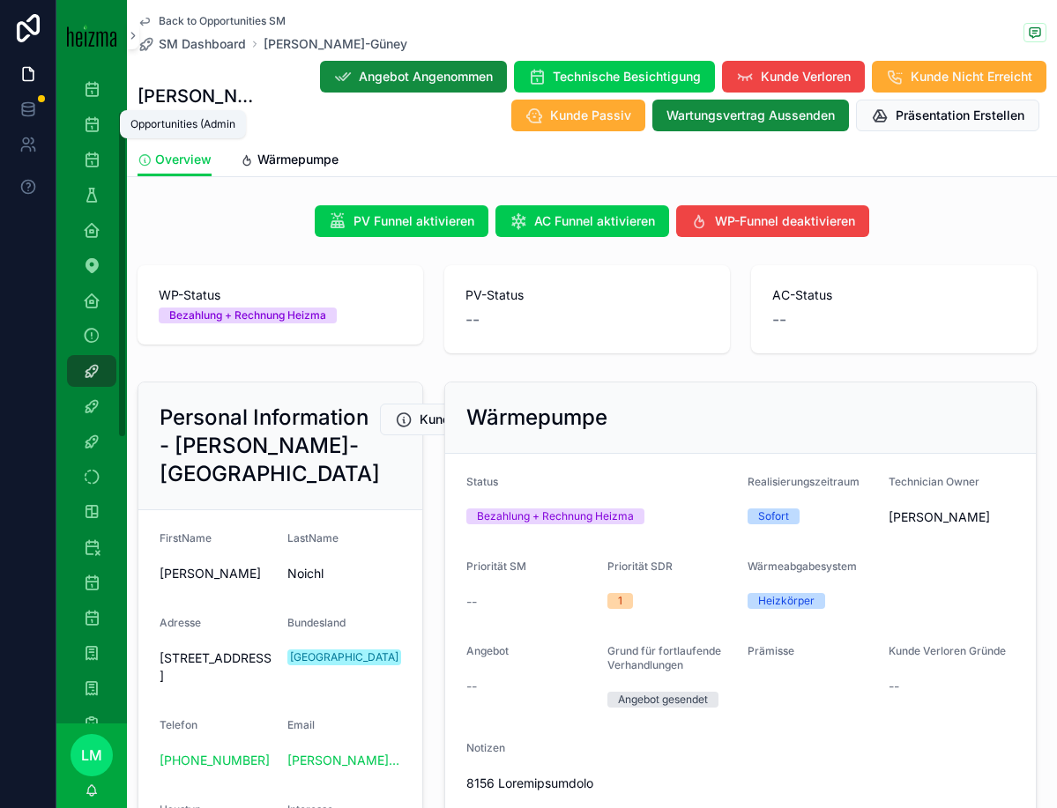
click at [89, 121] on icon "scrollable content" at bounding box center [92, 124] width 18 height 18
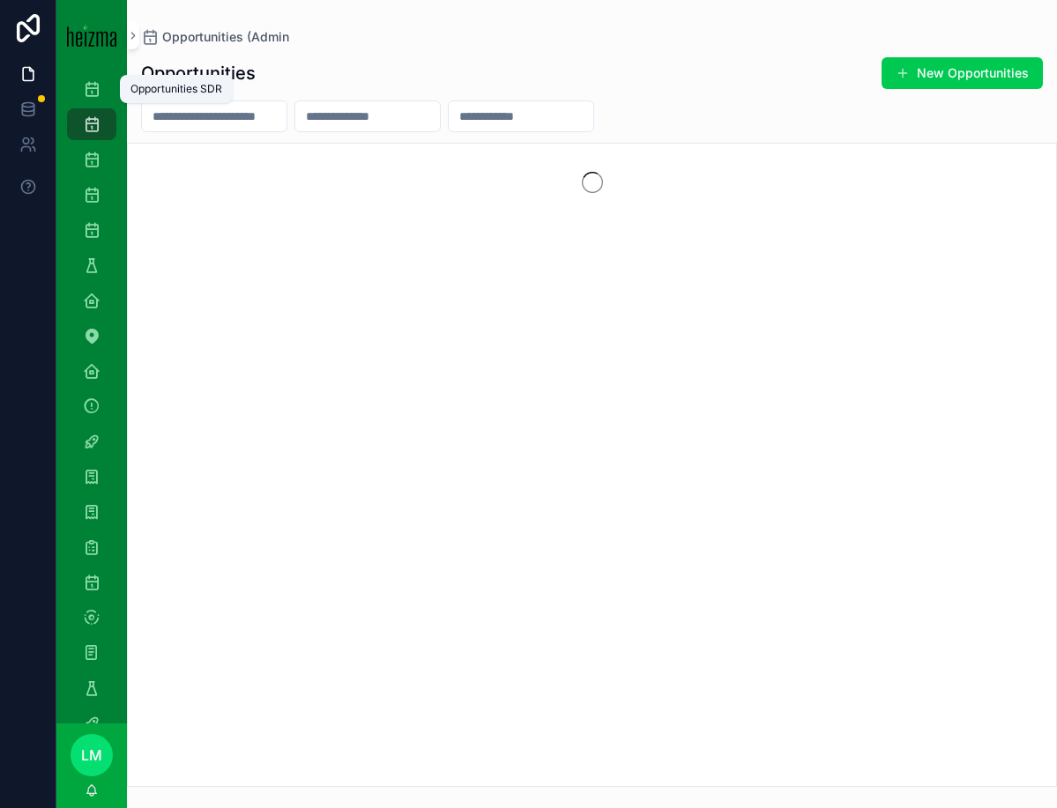
click at [83, 82] on icon "scrollable content" at bounding box center [92, 89] width 18 height 18
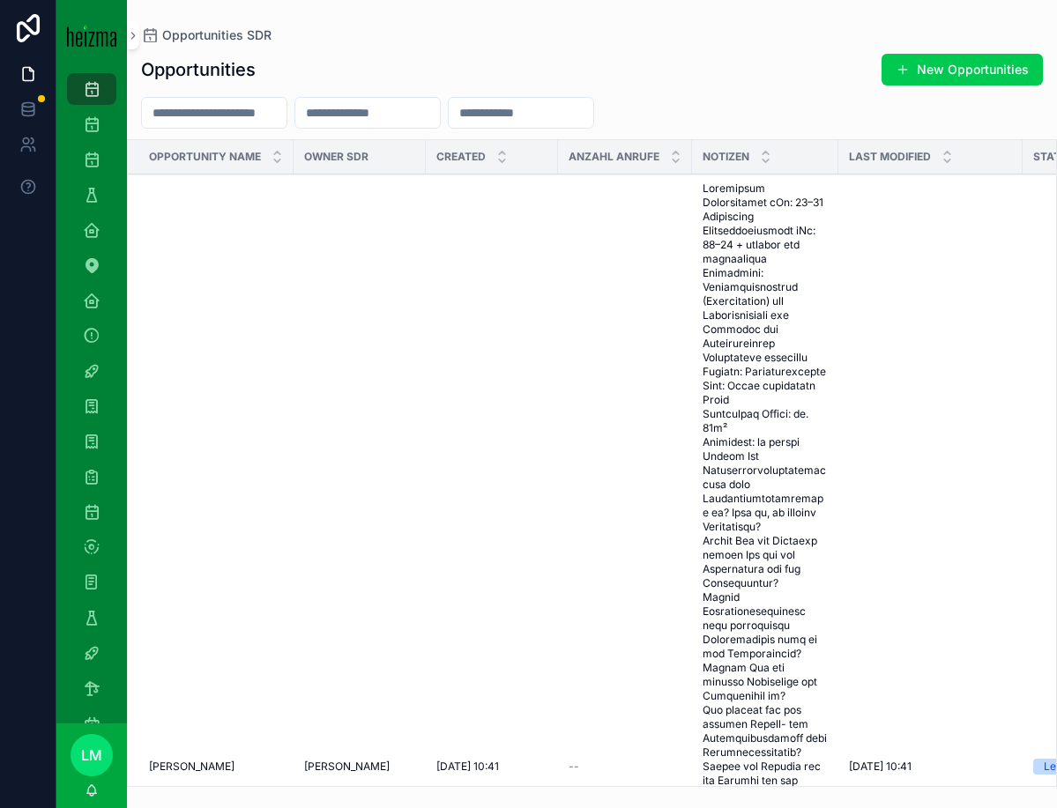
click at [205, 127] on div "scrollable content" at bounding box center [214, 113] width 146 height 32
click at [195, 119] on input "scrollable content" at bounding box center [214, 112] width 145 height 25
type input "******"
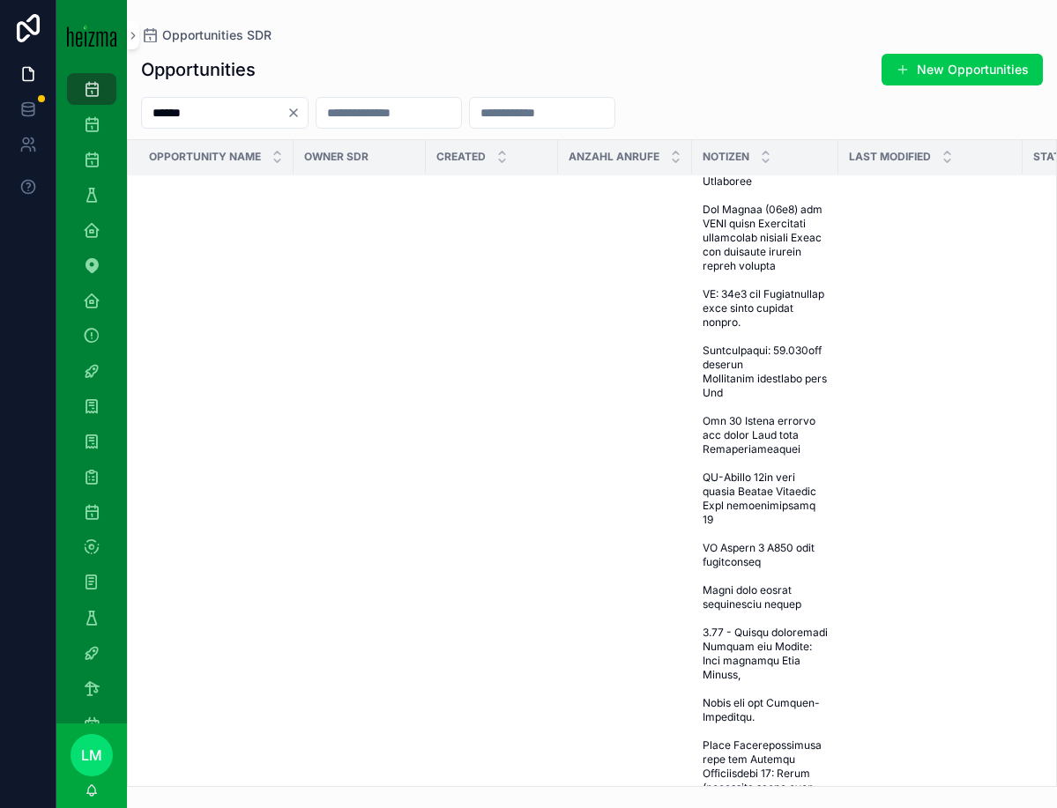
scroll to position [281, 0]
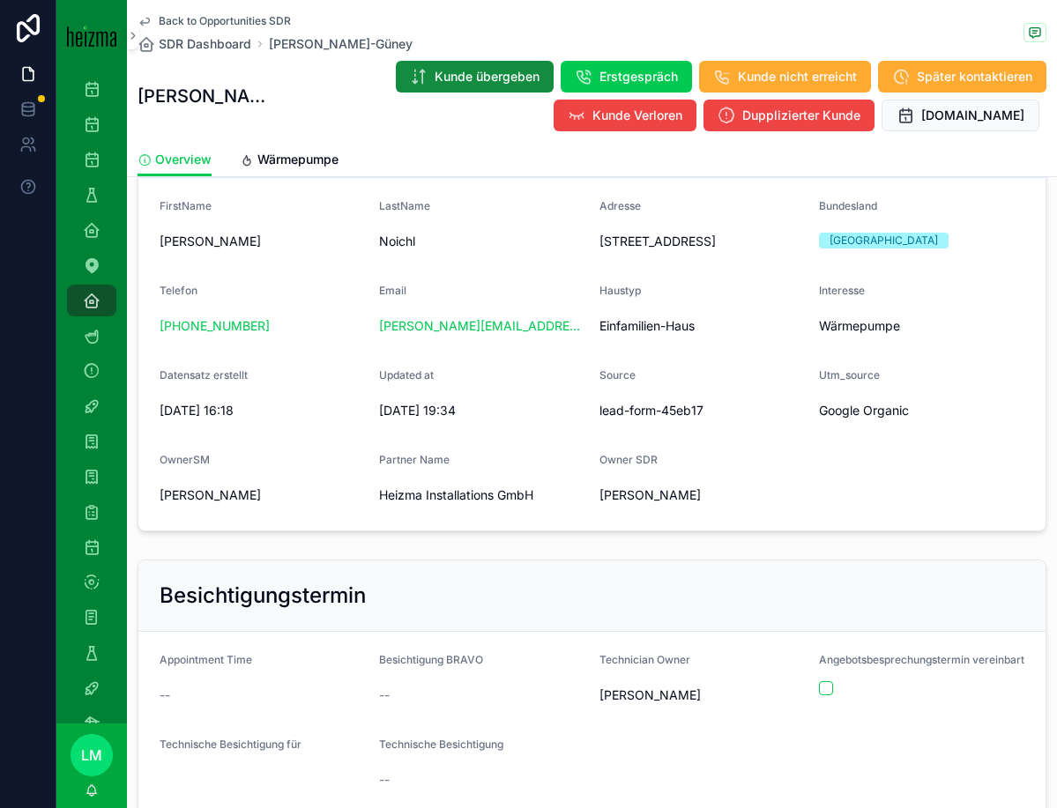
scroll to position [231, 0]
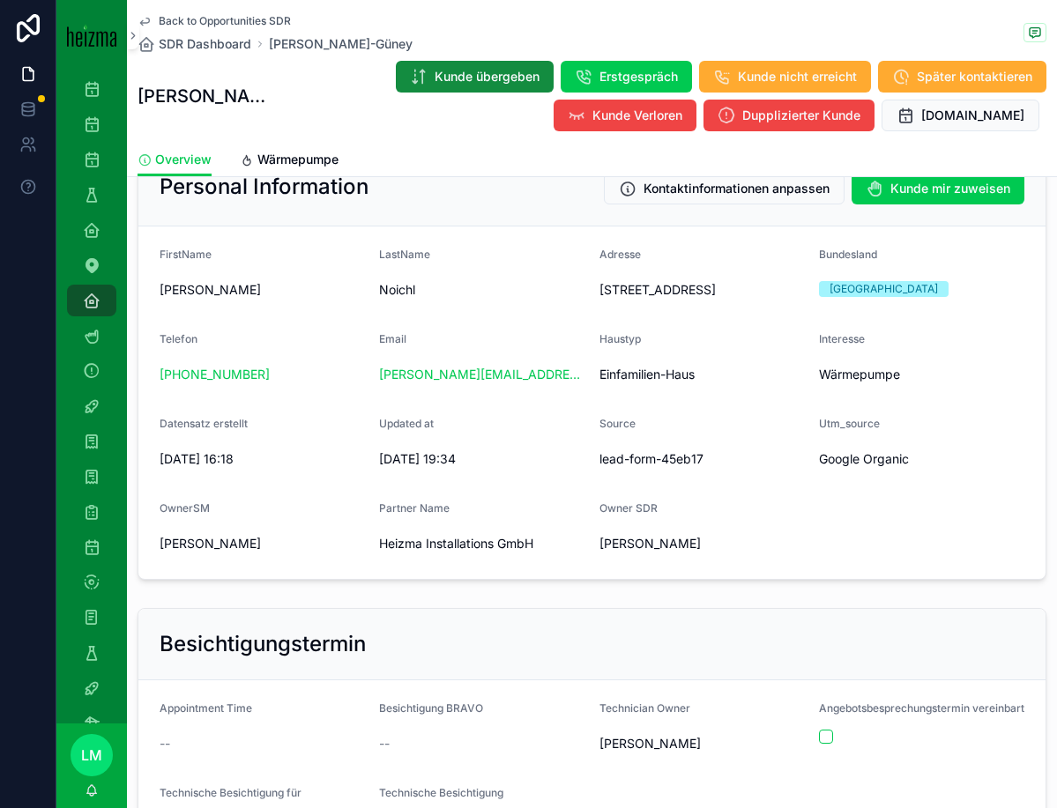
click at [242, 17] on span "Back to Opportunities SDR" at bounding box center [225, 21] width 132 height 14
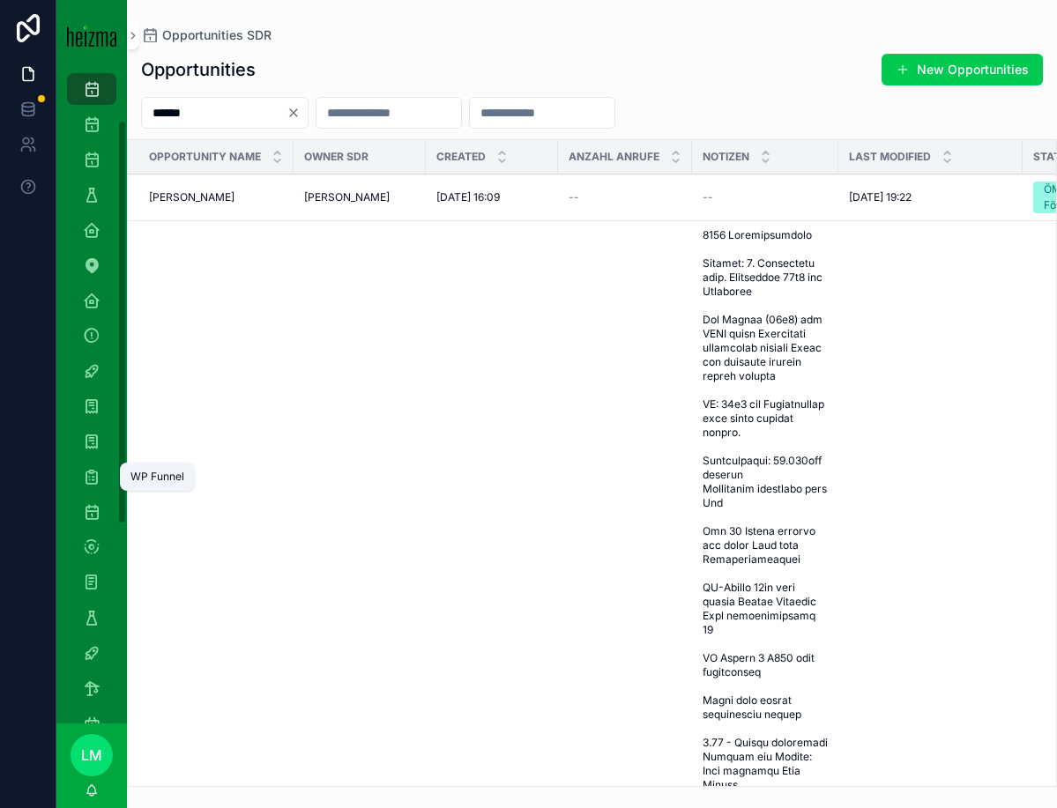
scroll to position [121, 0]
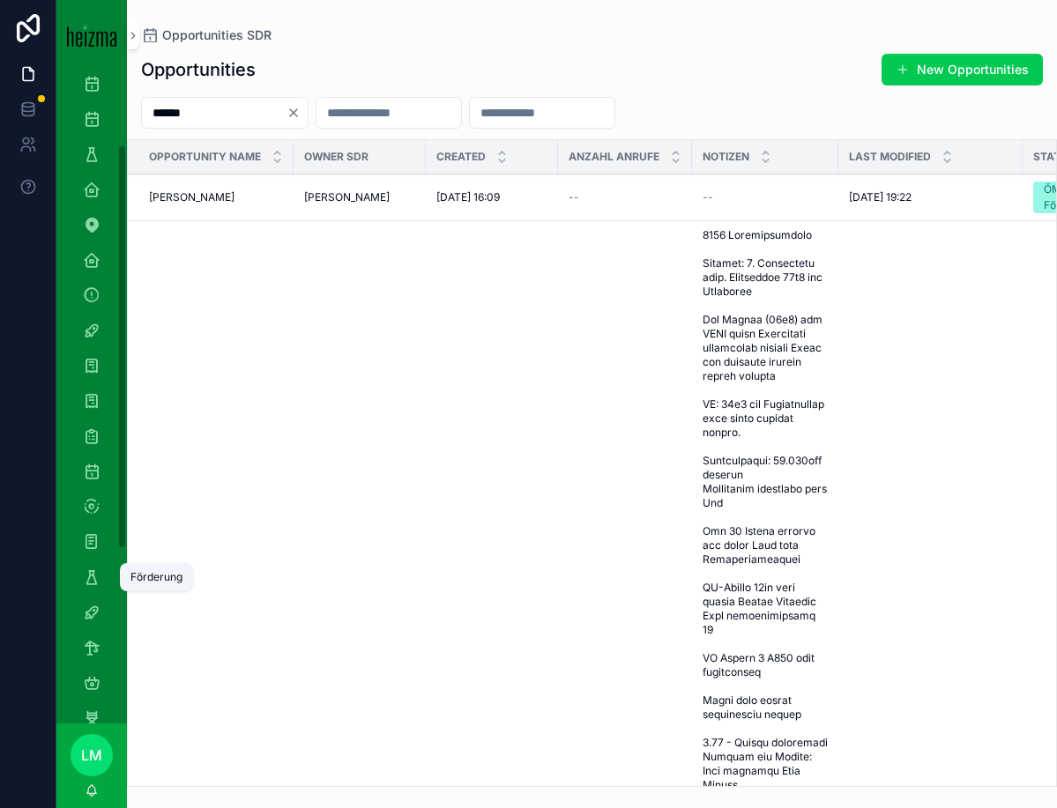
click at [89, 575] on icon "scrollable content" at bounding box center [92, 578] width 18 height 18
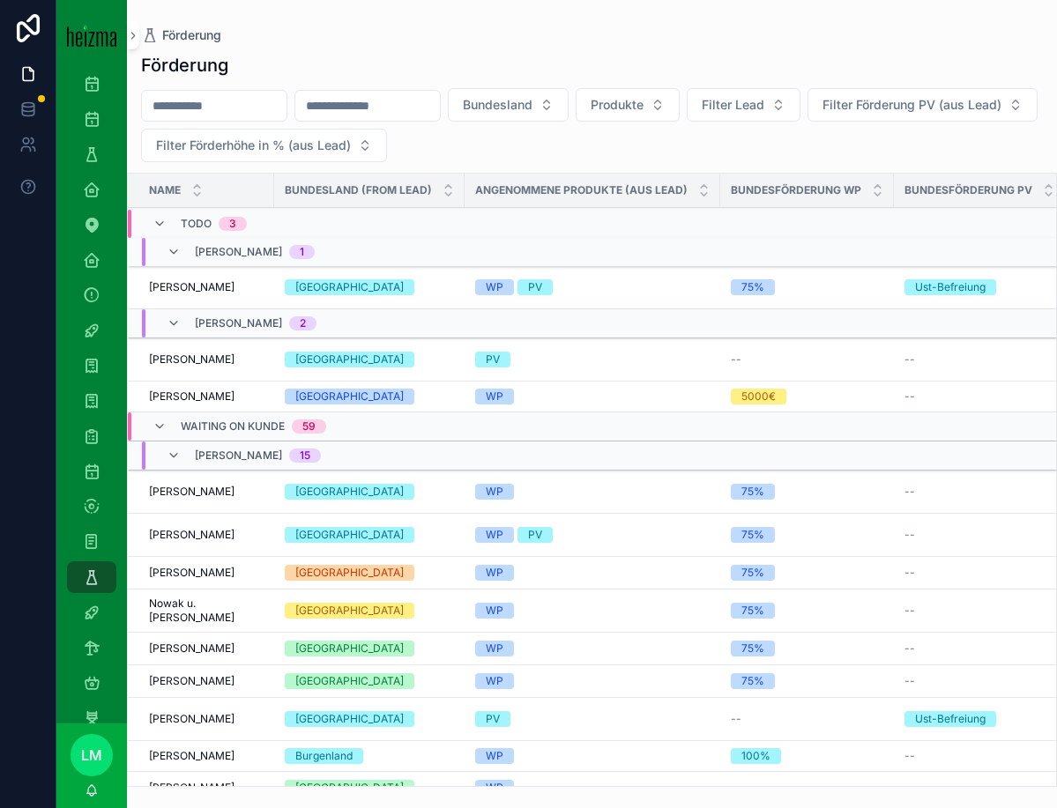
click at [211, 109] on input "scrollable content" at bounding box center [214, 105] width 145 height 25
type input "******"
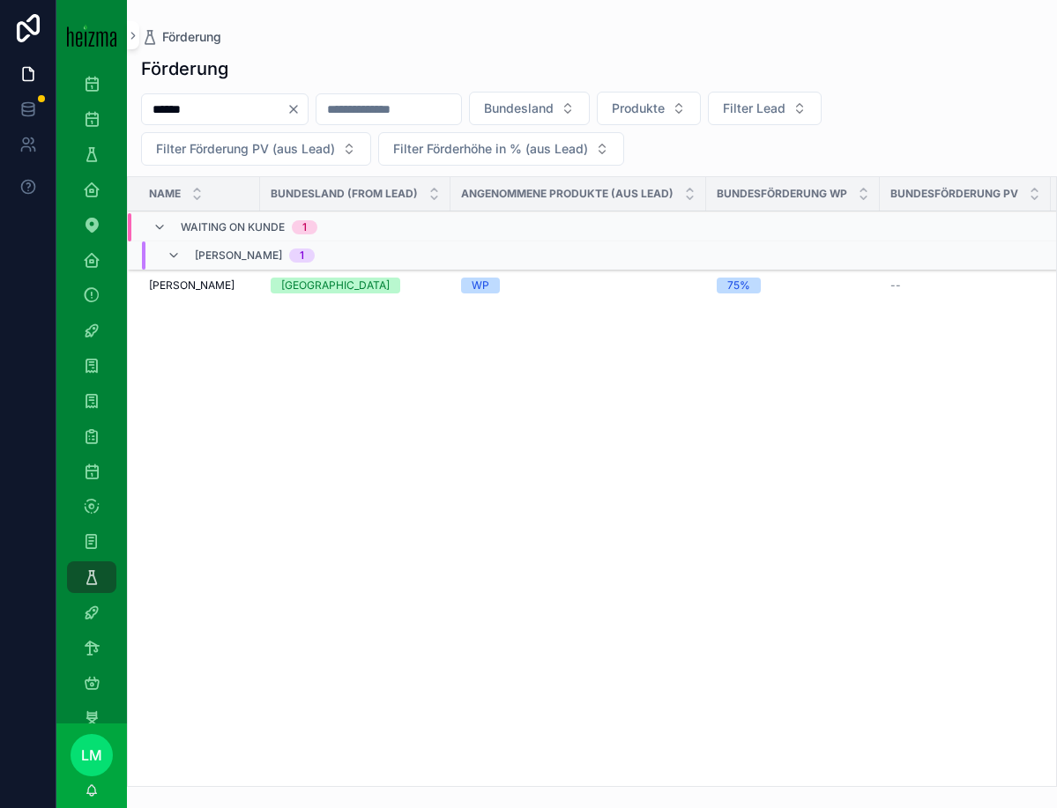
click at [189, 296] on td "[PERSON_NAME] [PERSON_NAME]" at bounding box center [194, 286] width 132 height 33
click at [187, 292] on span "[PERSON_NAME]" at bounding box center [192, 286] width 86 height 14
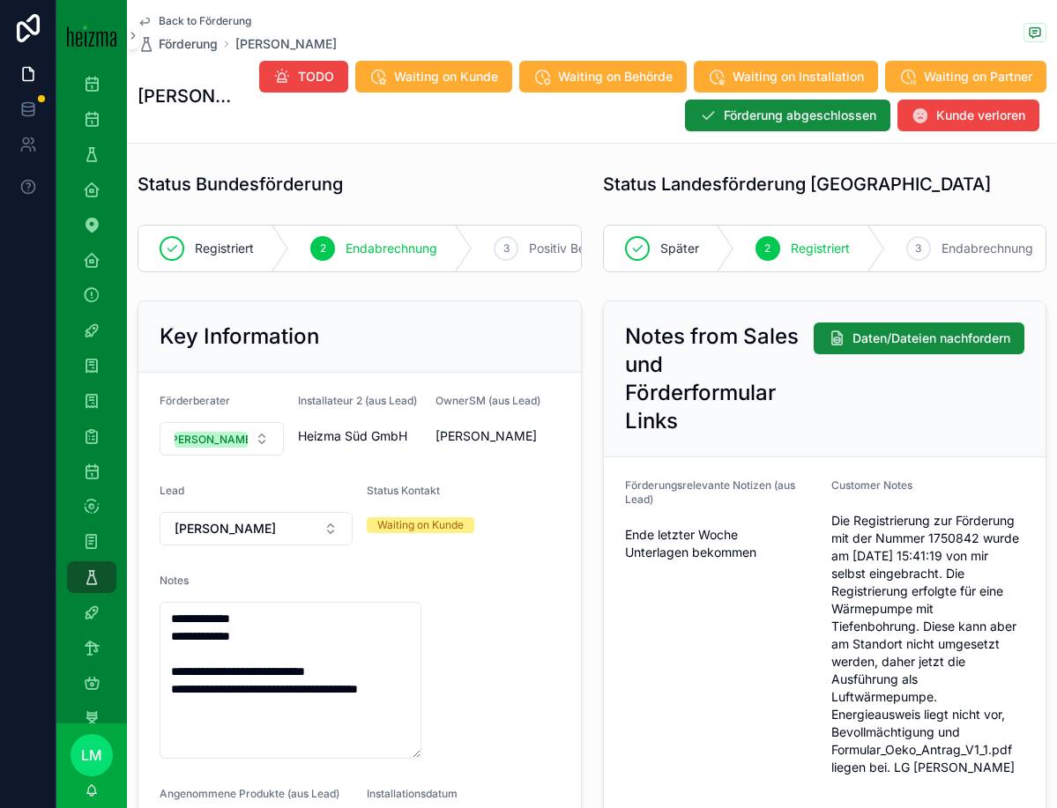
click at [173, 26] on span "Back to Förderung" at bounding box center [205, 21] width 93 height 14
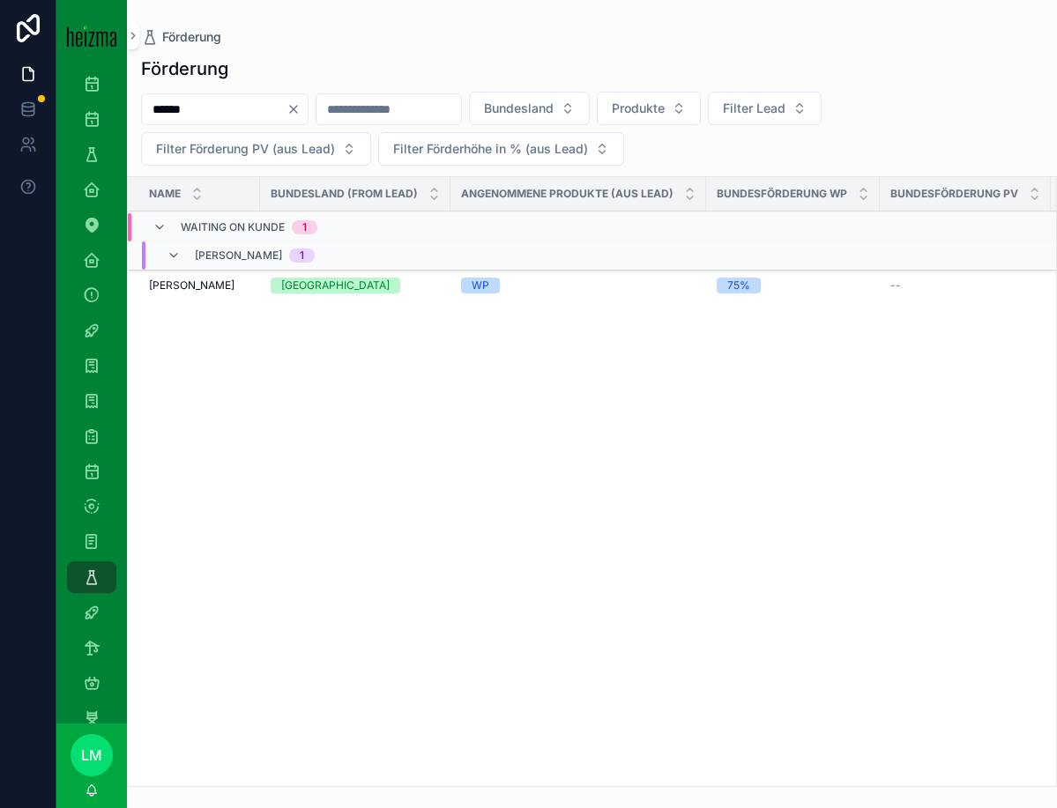
click at [301, 106] on icon "Clear" at bounding box center [294, 109] width 14 height 14
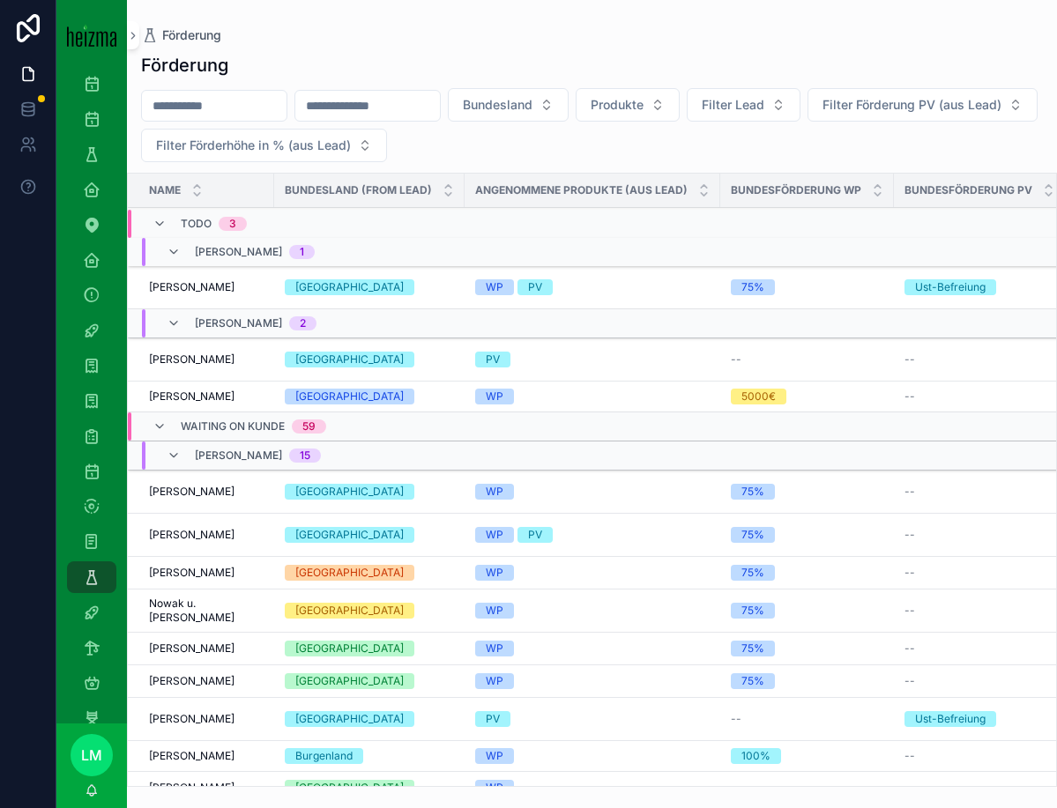
click at [170, 430] on div "Waiting on Kunde 59" at bounding box center [240, 427] width 174 height 28
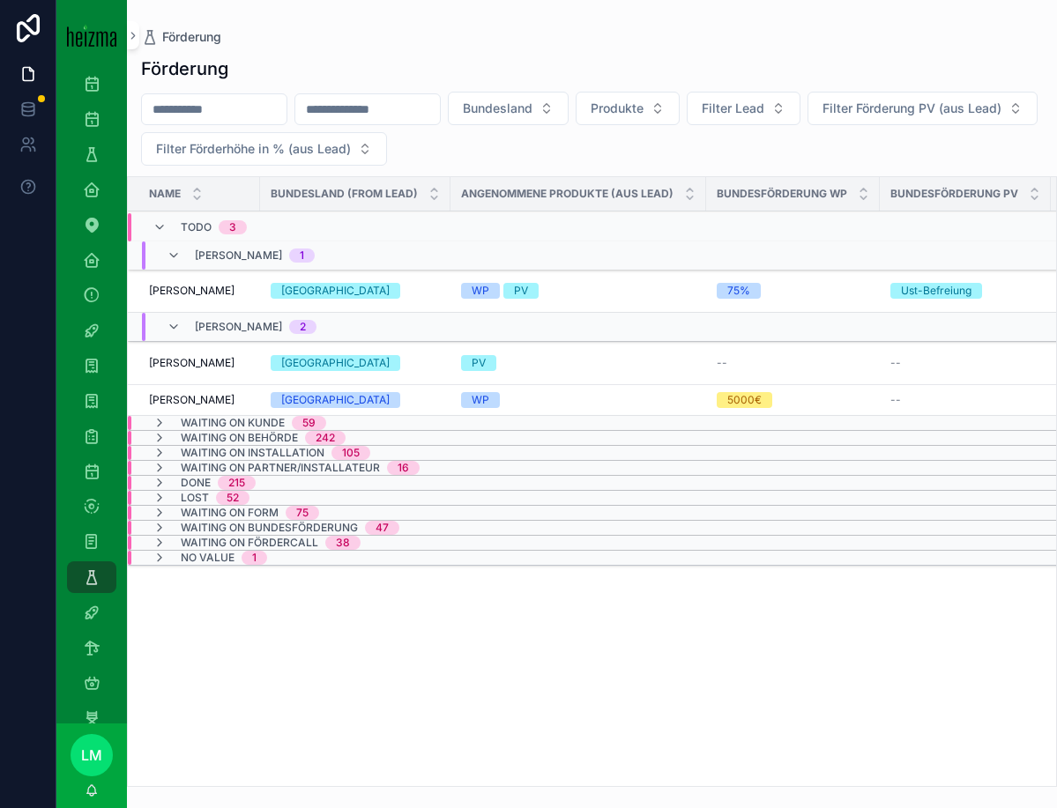
click at [168, 421] on div "Waiting on Kunde 59" at bounding box center [240, 423] width 174 height 14
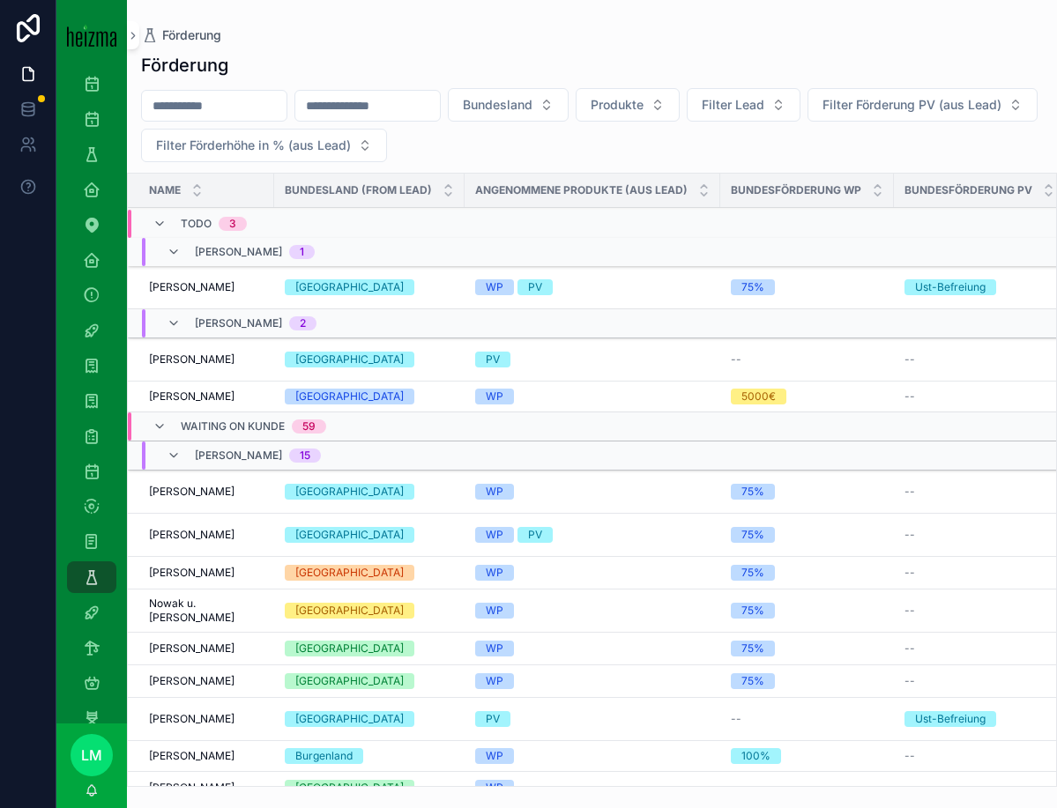
click at [168, 421] on div "Waiting on Kunde 59" at bounding box center [240, 427] width 174 height 28
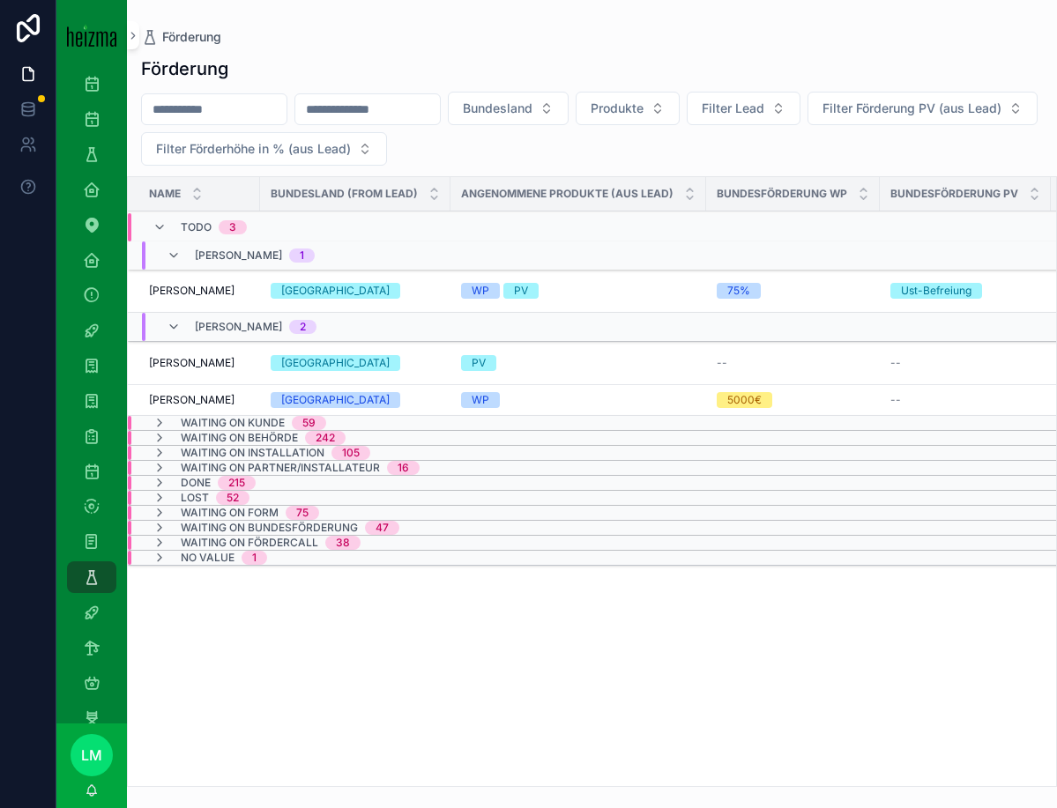
click at [183, 441] on span "Waiting on Behörde" at bounding box center [239, 438] width 117 height 14
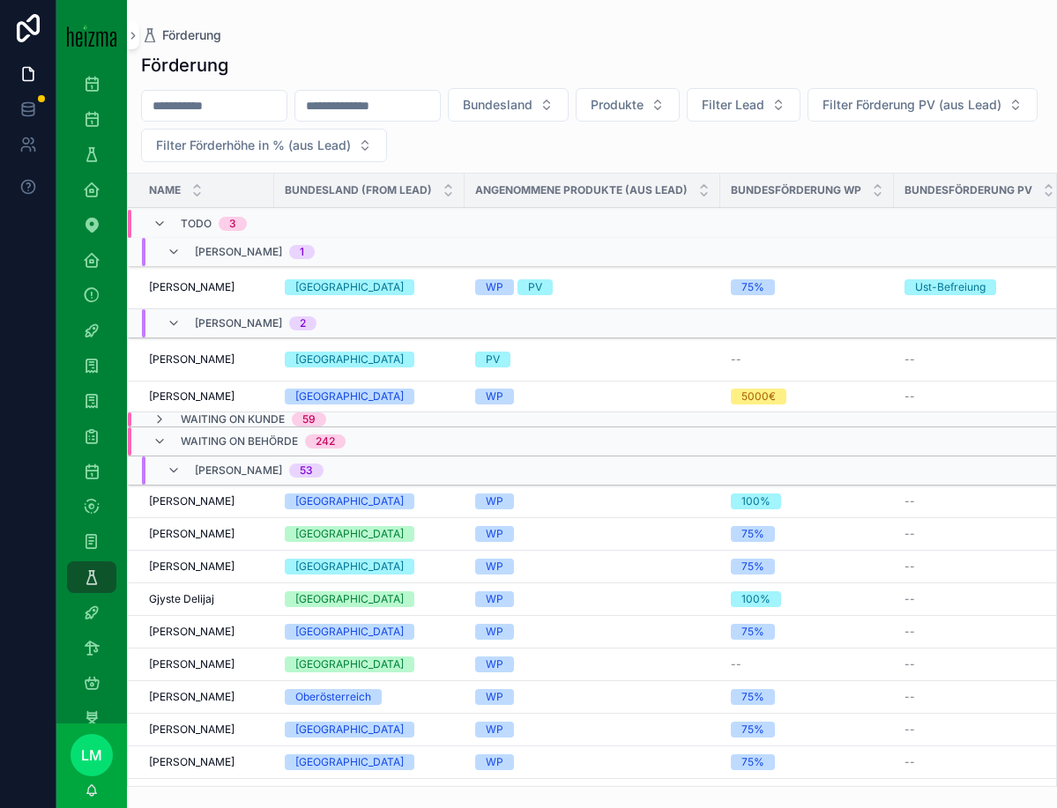
click at [183, 440] on span "Waiting on Behörde" at bounding box center [239, 442] width 117 height 14
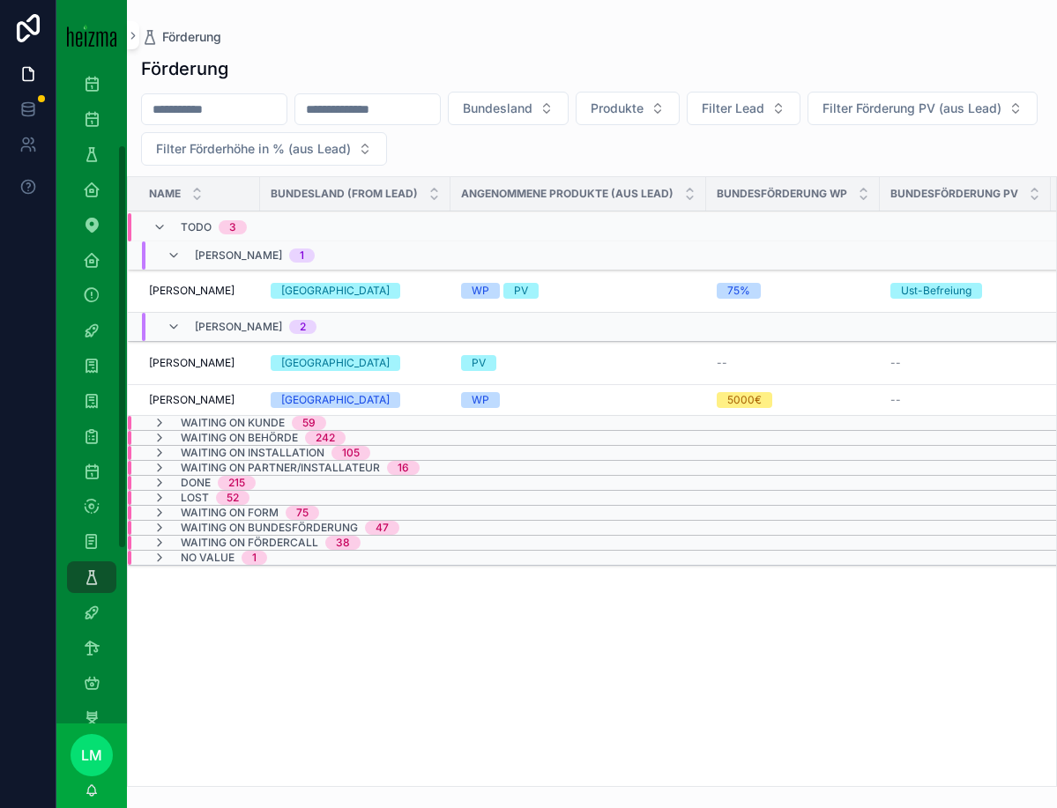
click at [198, 419] on span "Waiting on Kunde" at bounding box center [233, 423] width 104 height 14
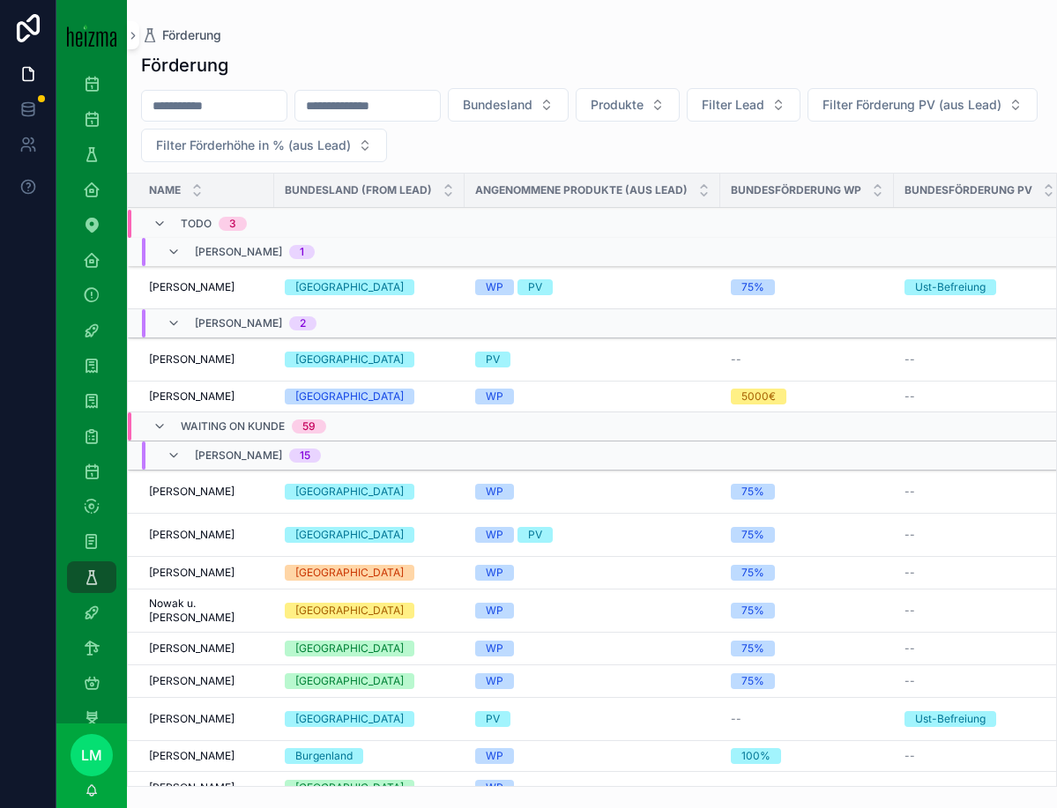
click at [199, 420] on span "Waiting on Kunde" at bounding box center [233, 427] width 104 height 14
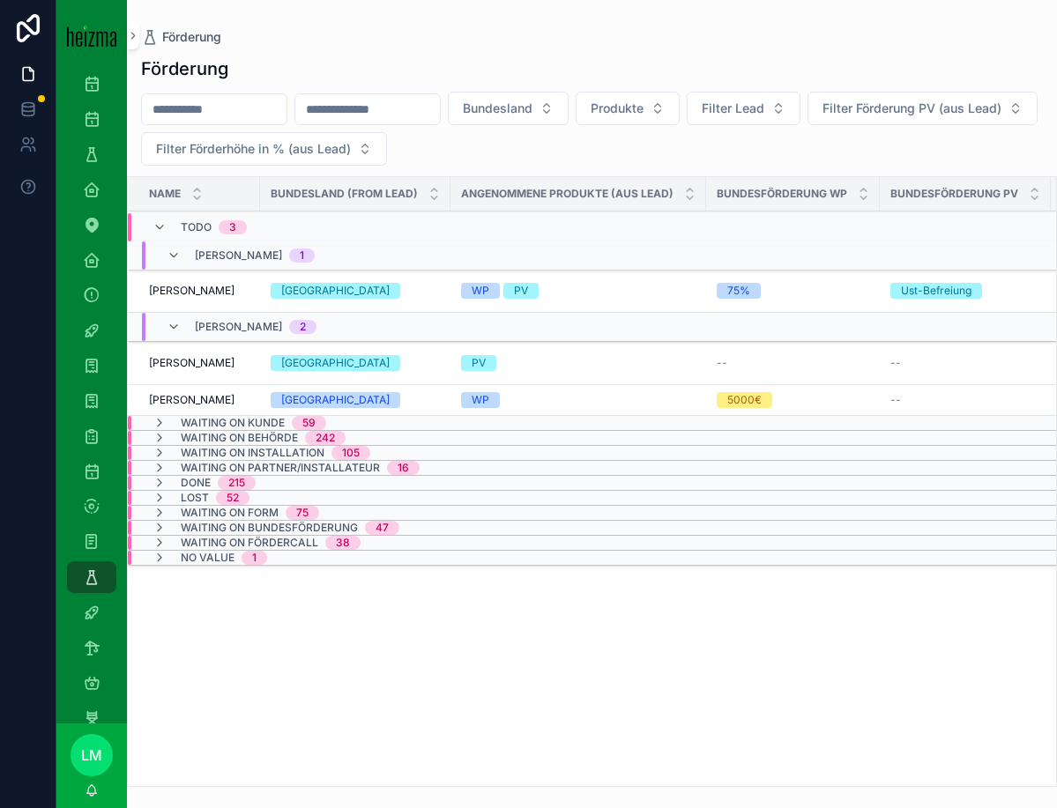
click at [201, 447] on span "Waiting on Installation" at bounding box center [253, 453] width 144 height 14
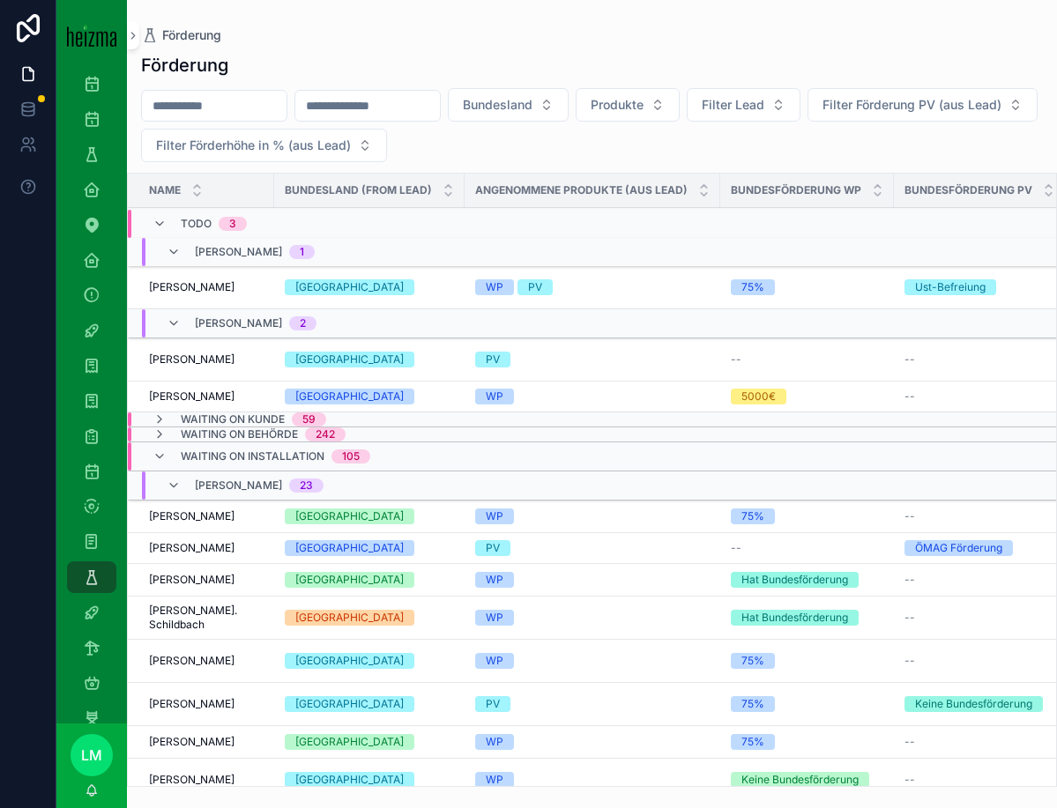
click at [201, 449] on div "Waiting on Installation 105" at bounding box center [276, 457] width 190 height 28
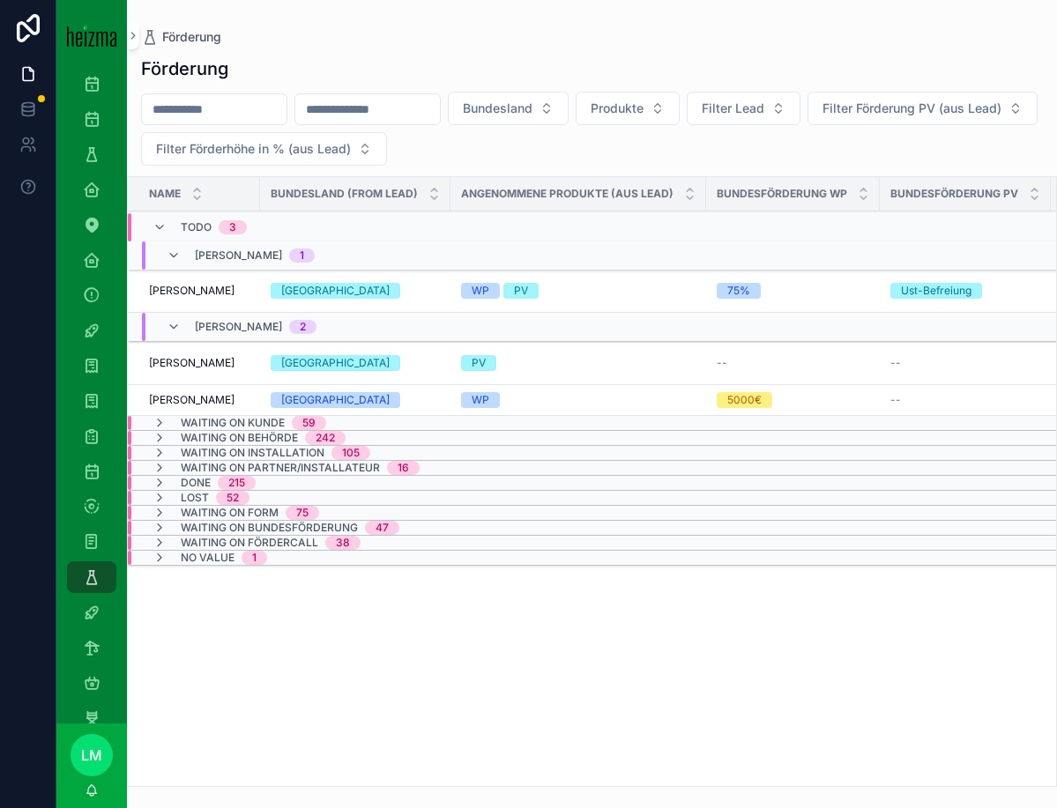
click at [192, 438] on span "Waiting on Behörde" at bounding box center [239, 438] width 117 height 14
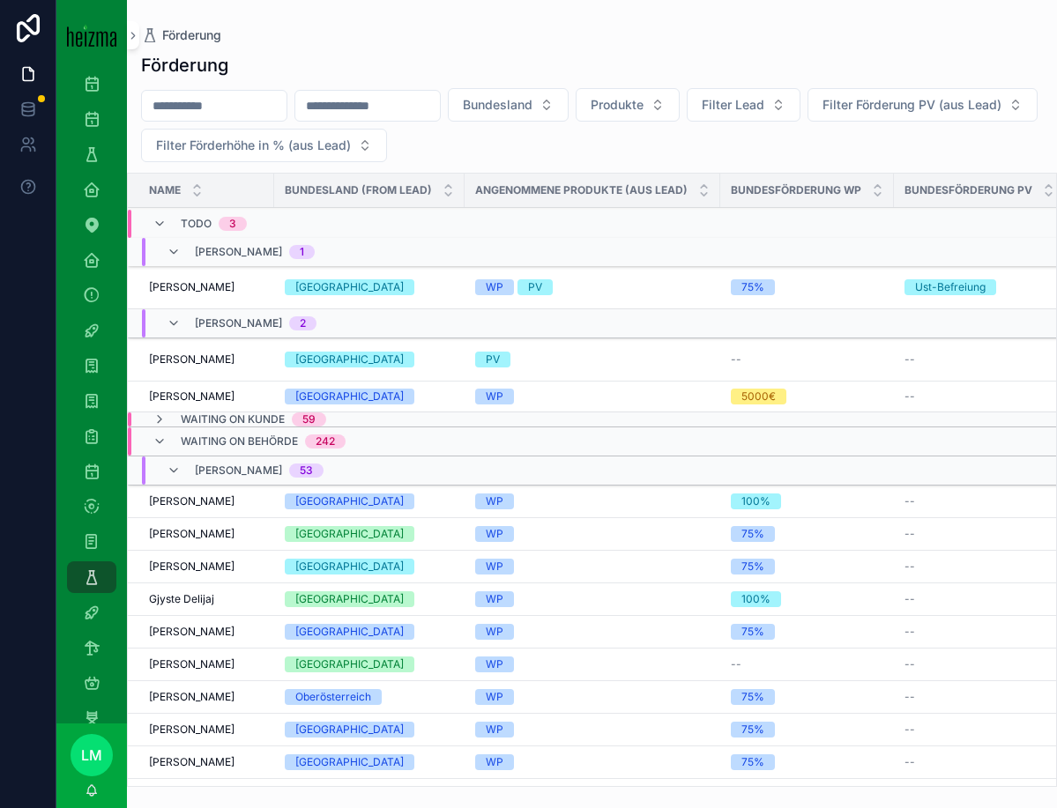
click at [192, 439] on span "Waiting on Behörde" at bounding box center [239, 442] width 117 height 14
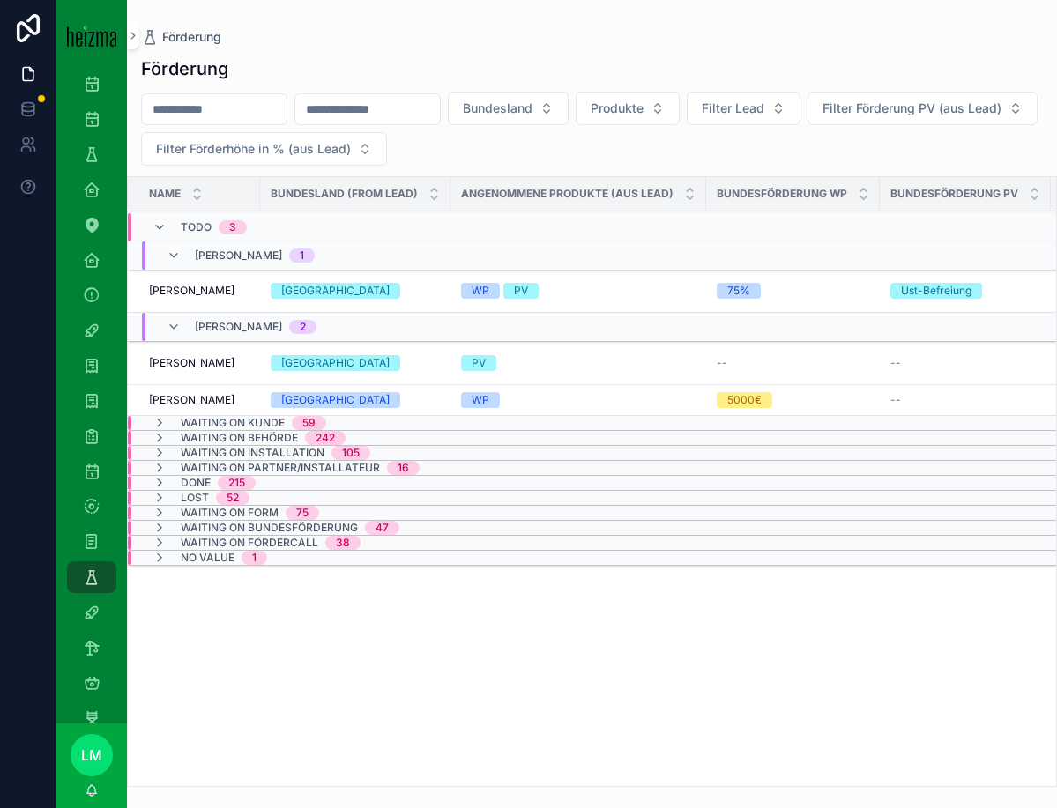
click at [229, 735] on div "Name Bundesland (from Lead) Angenommene Produkte (aus Lead) Bundesförderung WP …" at bounding box center [592, 481] width 928 height 609
click at [233, 449] on span "Waiting on Installation" at bounding box center [253, 453] width 144 height 14
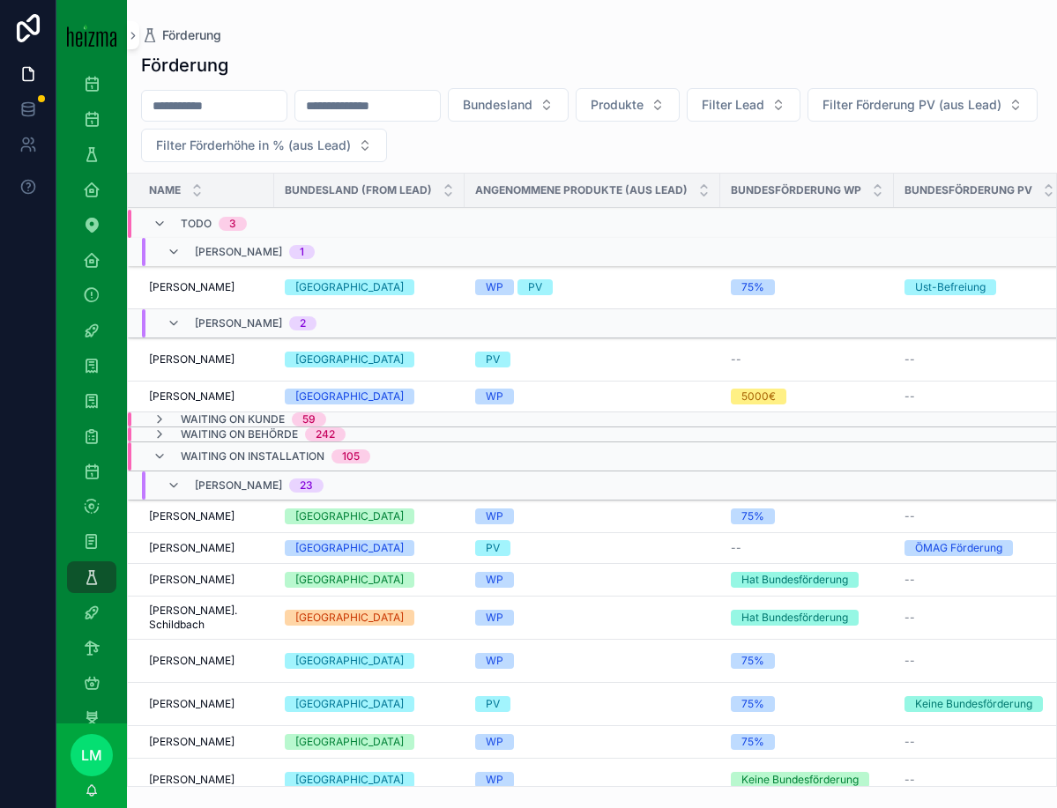
click at [233, 450] on span "Waiting on Installation" at bounding box center [253, 457] width 144 height 14
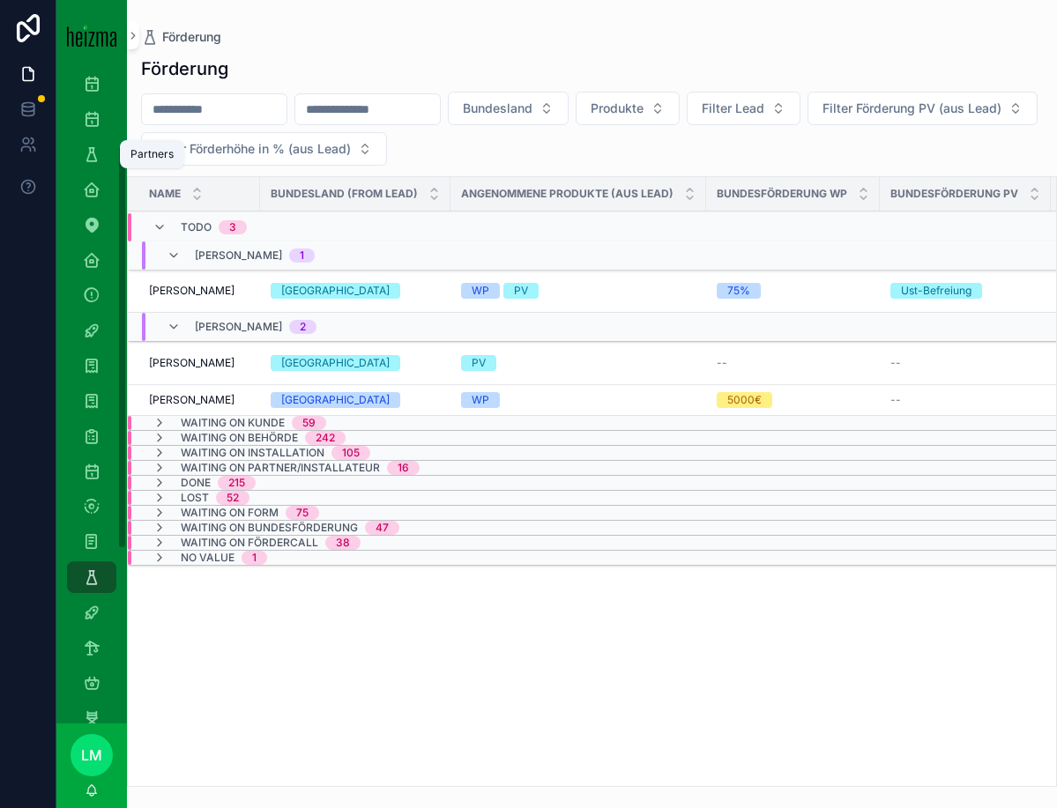
click at [85, 154] on icon "scrollable content" at bounding box center [92, 154] width 18 height 18
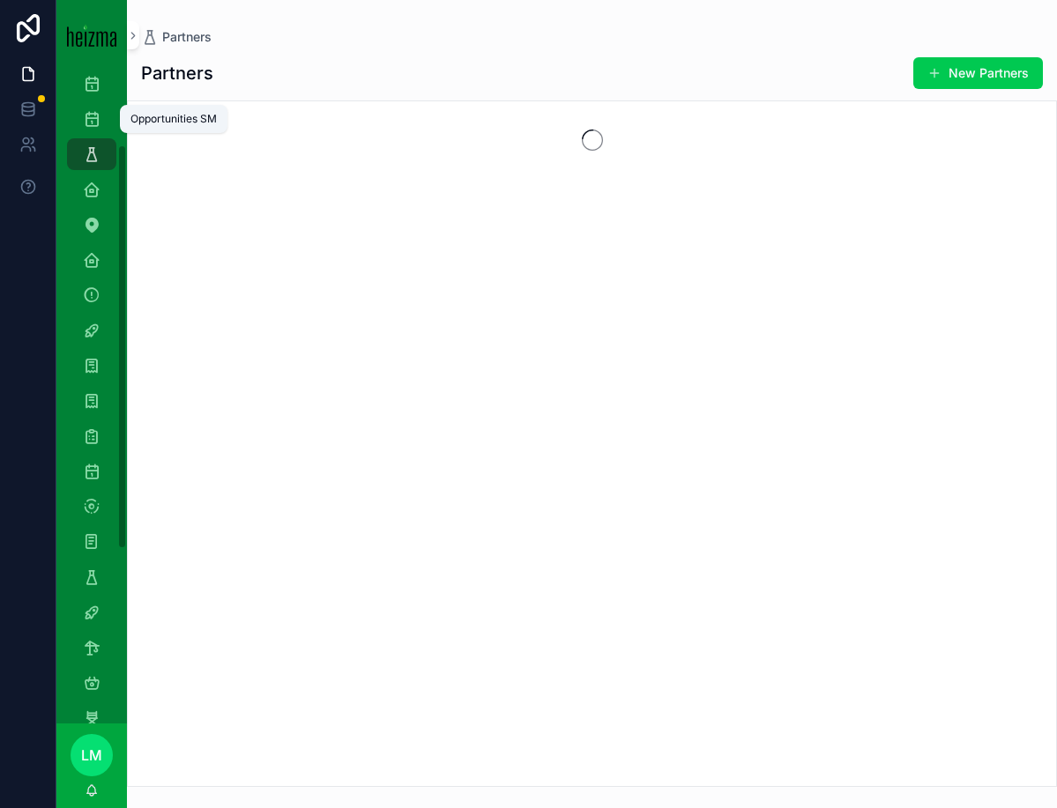
click at [99, 118] on icon "scrollable content" at bounding box center [92, 119] width 18 height 18
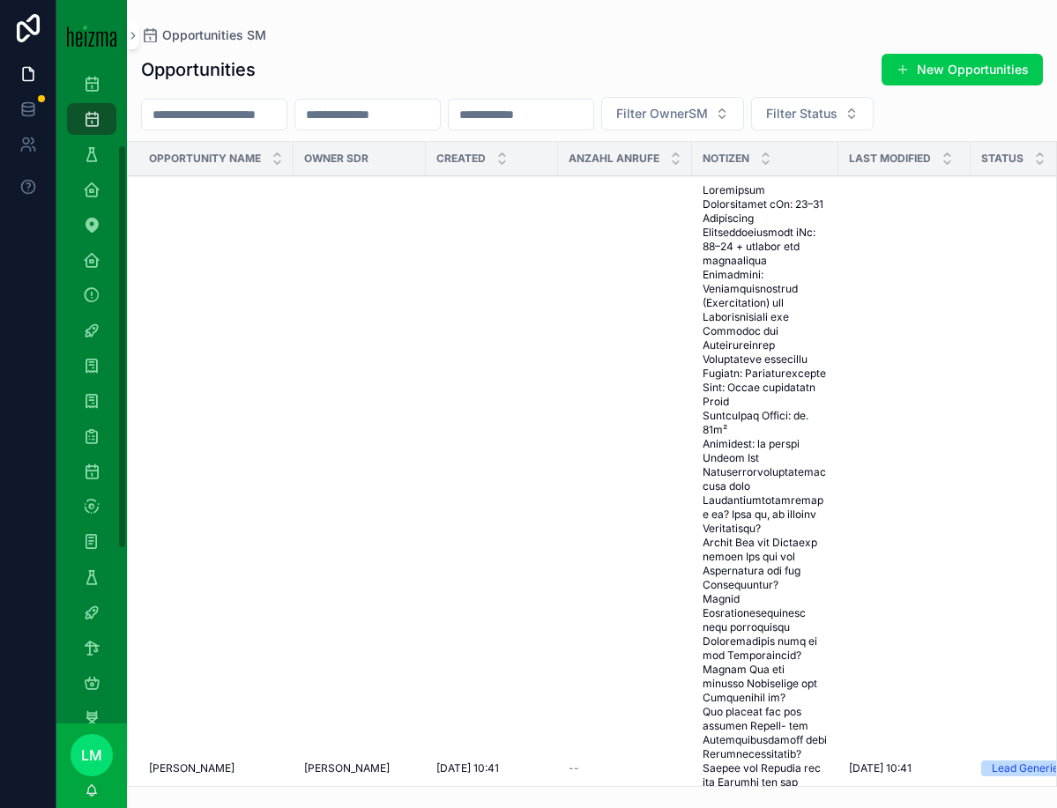
click at [198, 113] on input "scrollable content" at bounding box center [214, 114] width 145 height 25
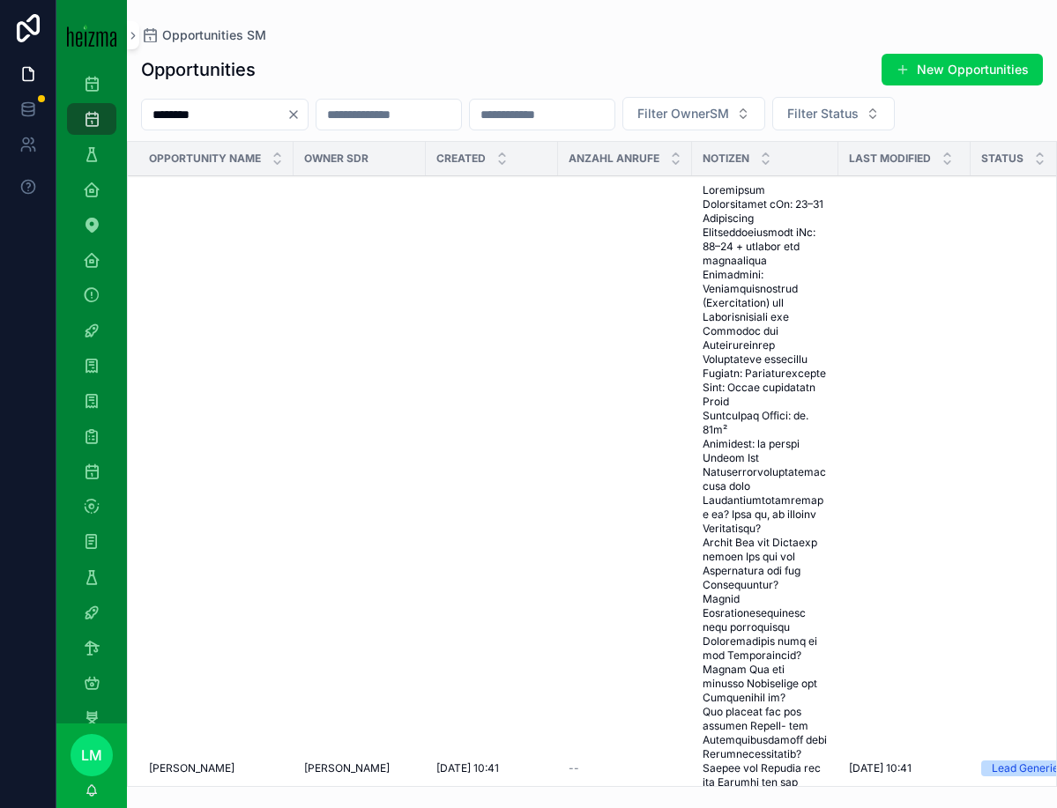
type input "********"
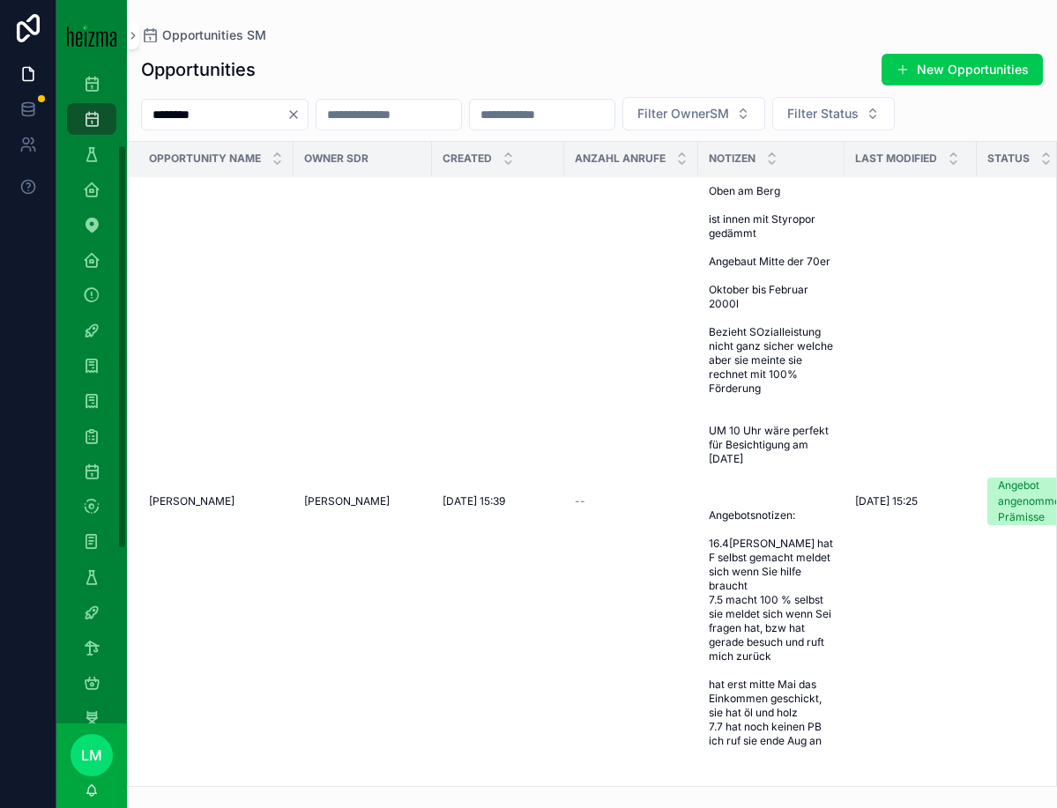
scroll to position [420, 0]
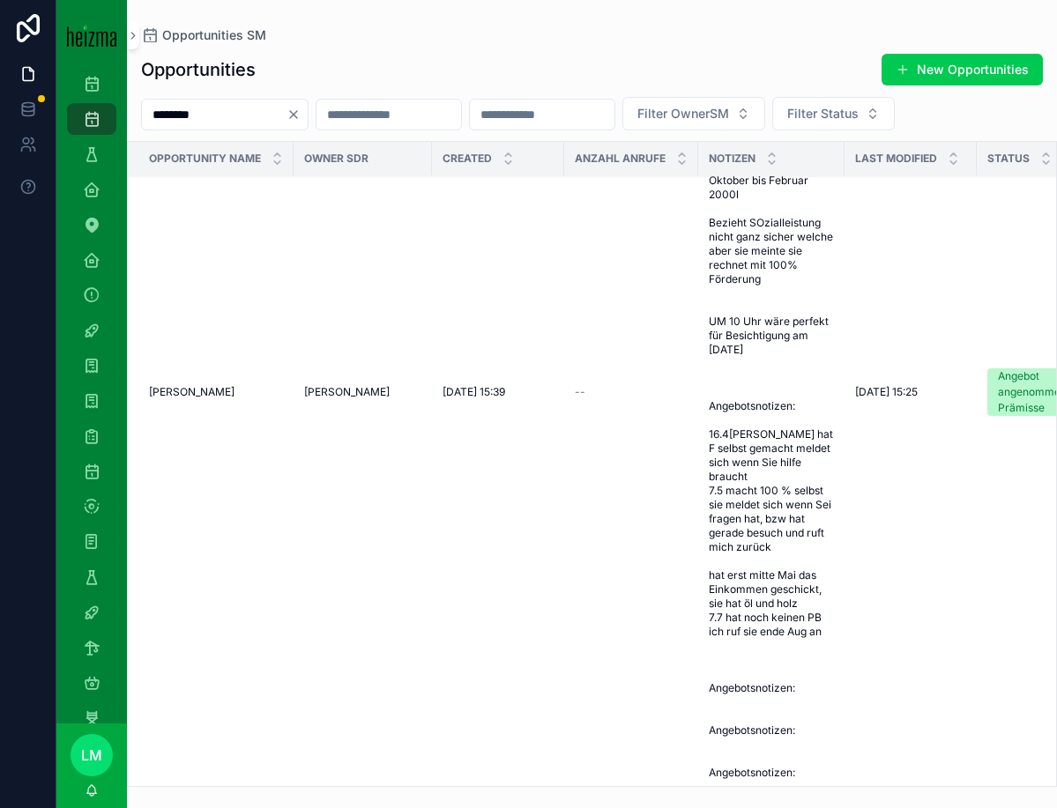
click at [740, 515] on span "Hat noch Ölkessel und gleichzeitig Allesbrenner Oben am Berg ist innen mit Styr…" at bounding box center [771, 392] width 125 height 776
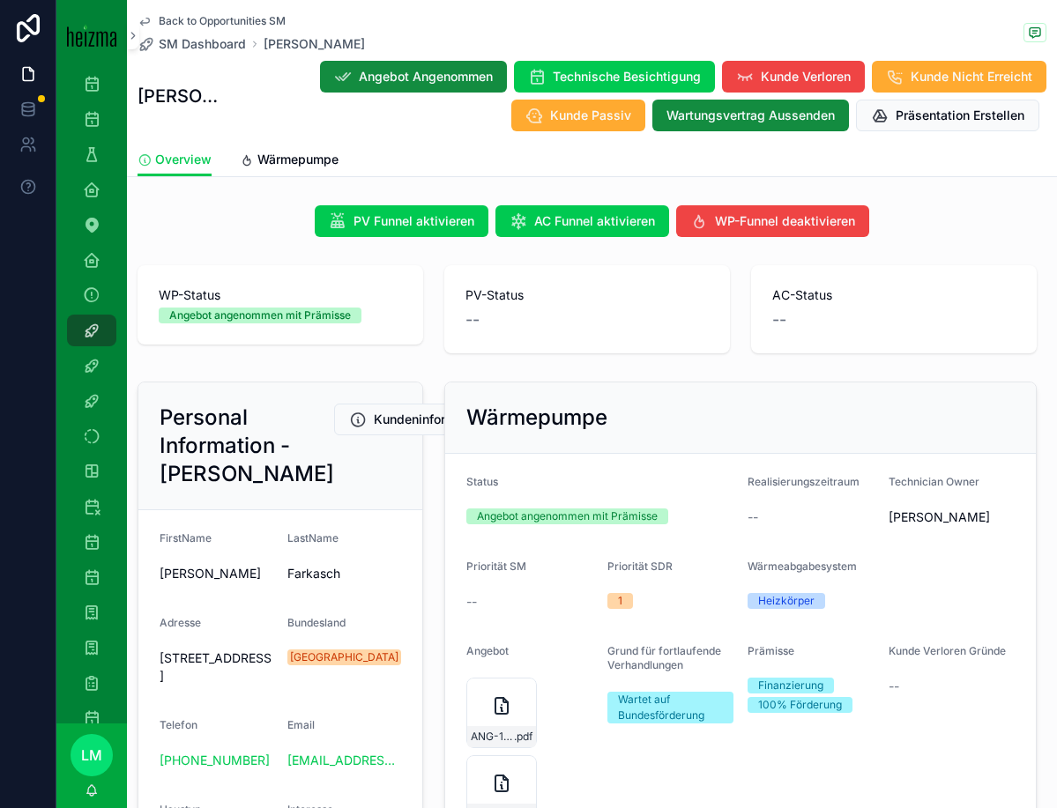
click at [301, 163] on span "Wärmepumpe" at bounding box center [297, 160] width 81 height 18
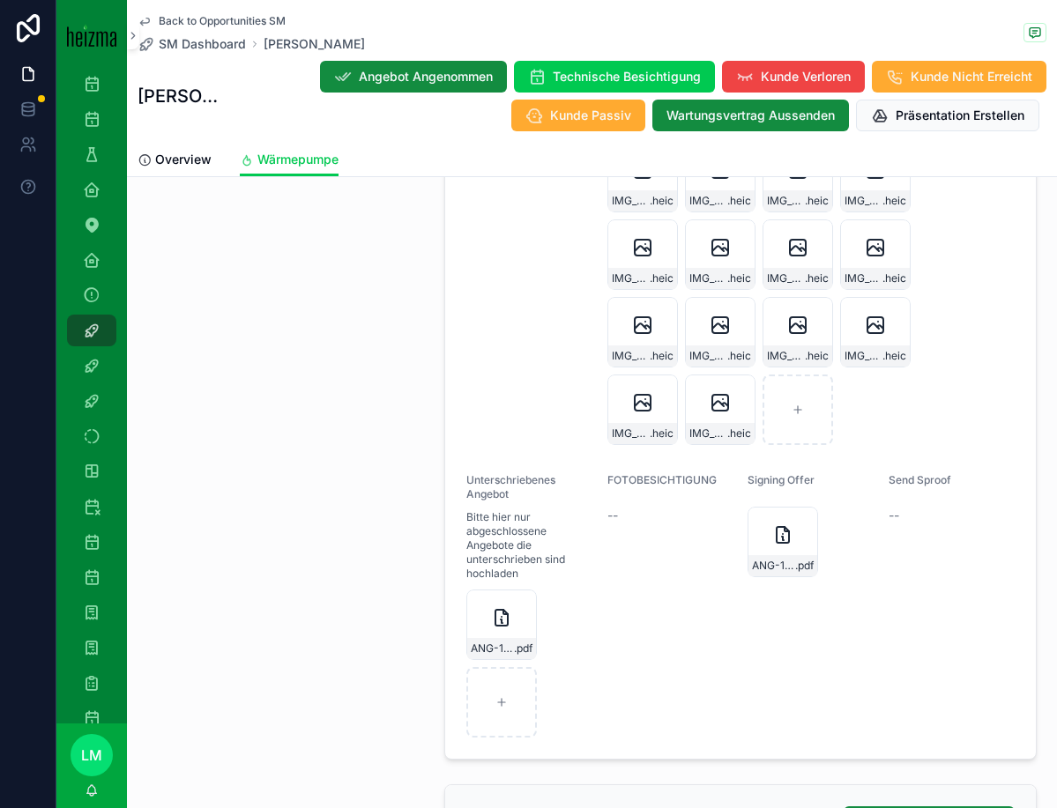
scroll to position [4288, 0]
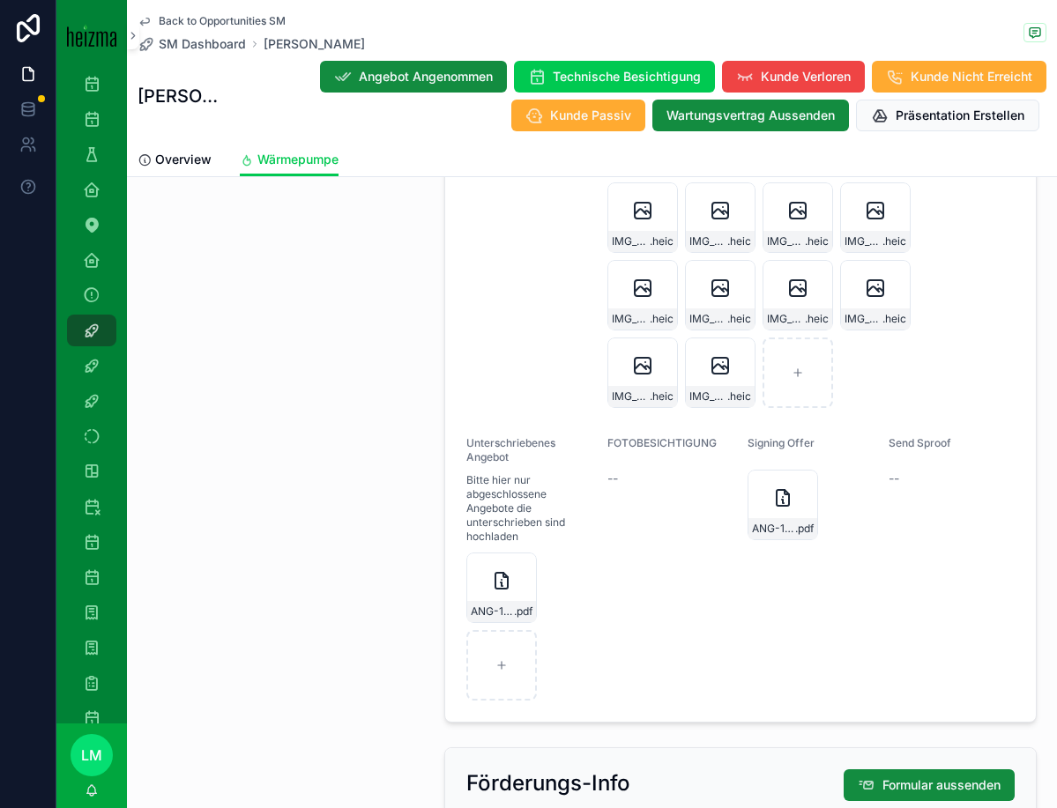
click at [478, 616] on span "ANG-10264-Farkasch-2025-04-16-(1)-(1)ESP_SIG-(1)" at bounding box center [492, 612] width 43 height 14
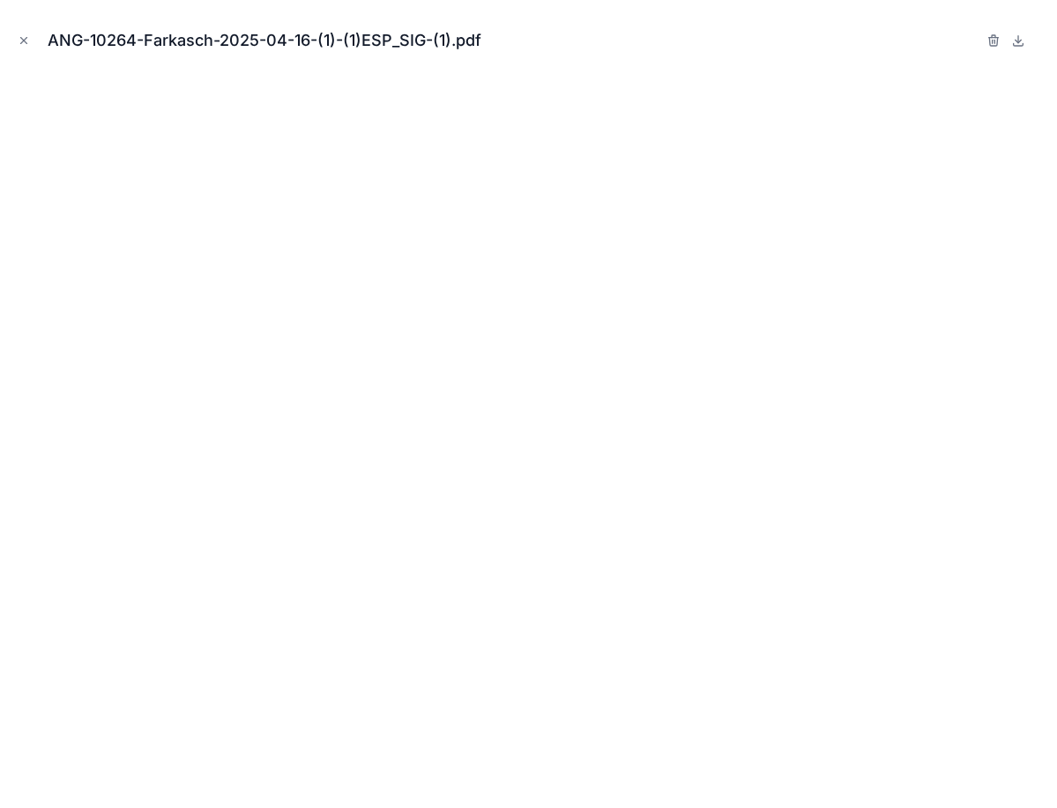
click at [1014, 39] on icon at bounding box center [1018, 40] width 14 height 14
click at [33, 43] on div "ANG-10264-Farkasch-2025-04-16-(1)-(1)ESP_SIG-(1).pdf" at bounding box center [528, 40] width 1029 height 53
click at [22, 41] on icon "Close modal" at bounding box center [24, 41] width 6 height 6
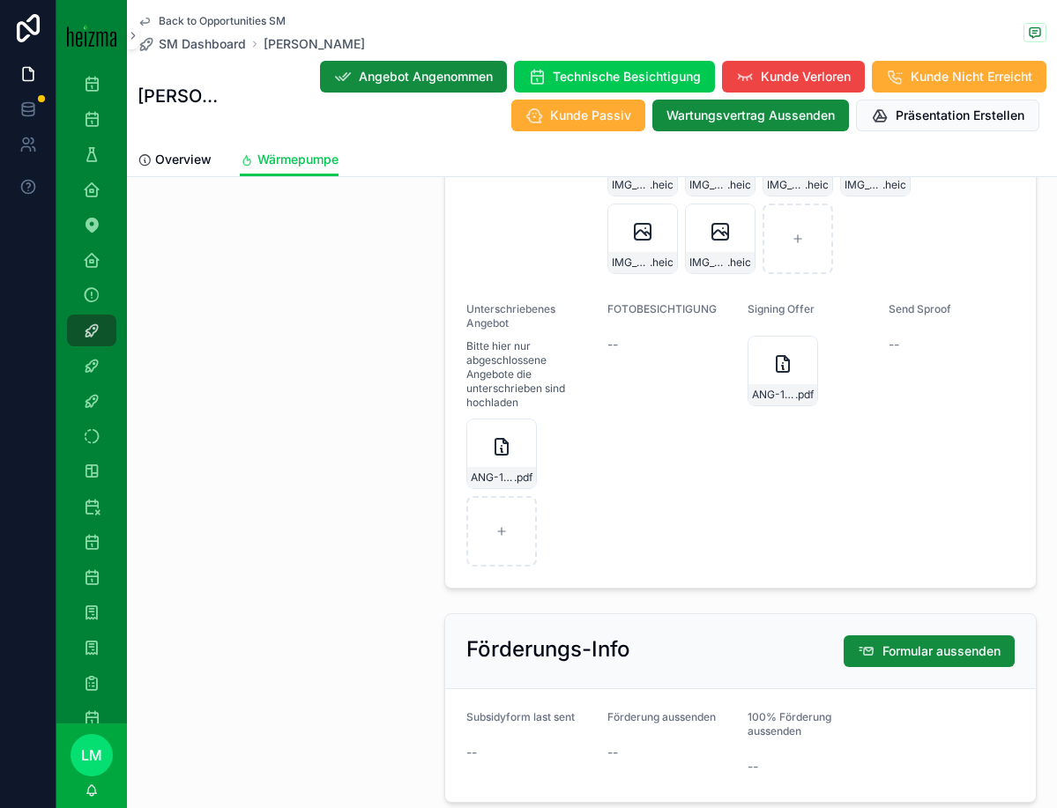
scroll to position [4387, 0]
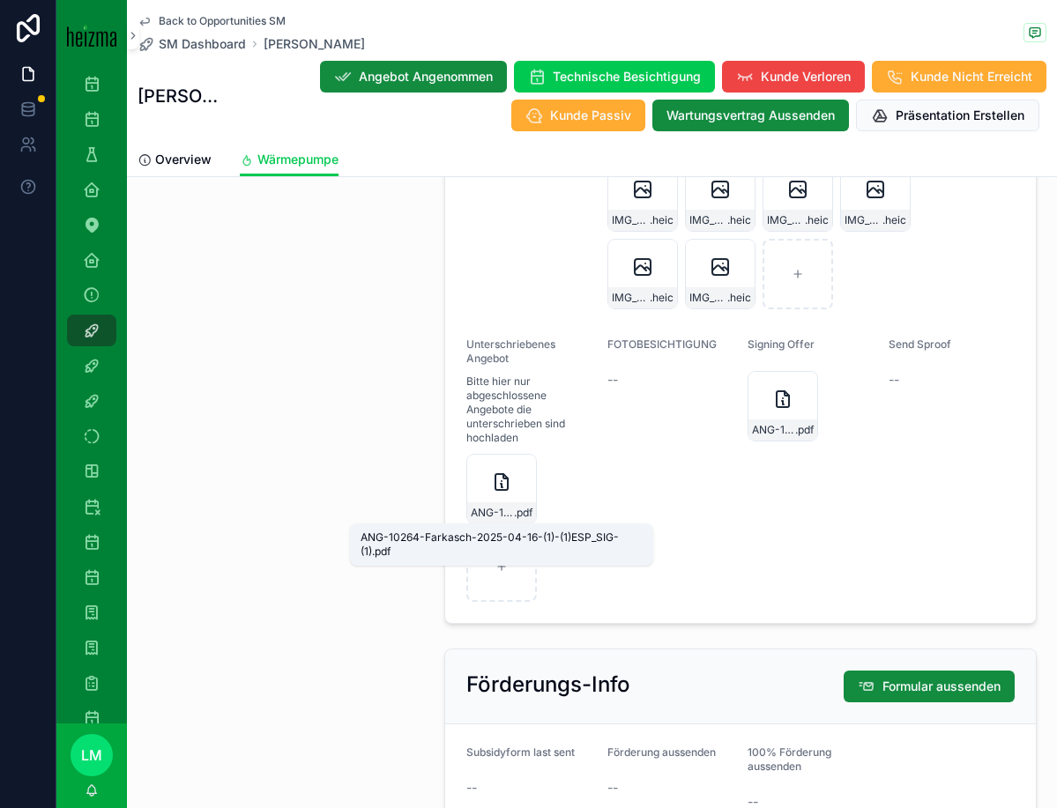
click at [483, 510] on span "ANG-10264-Farkasch-2025-04-16-(1)-(1)ESP_SIG-(1)" at bounding box center [492, 513] width 43 height 14
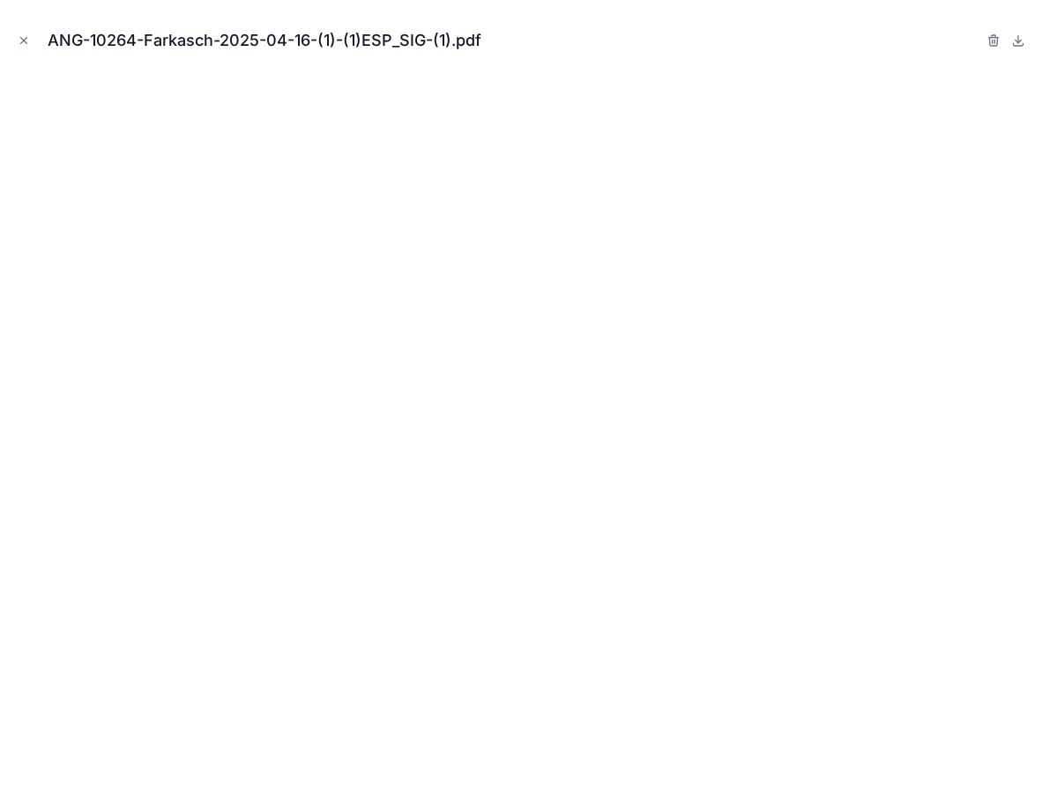
click at [19, 35] on icon "Close modal" at bounding box center [24, 40] width 12 height 12
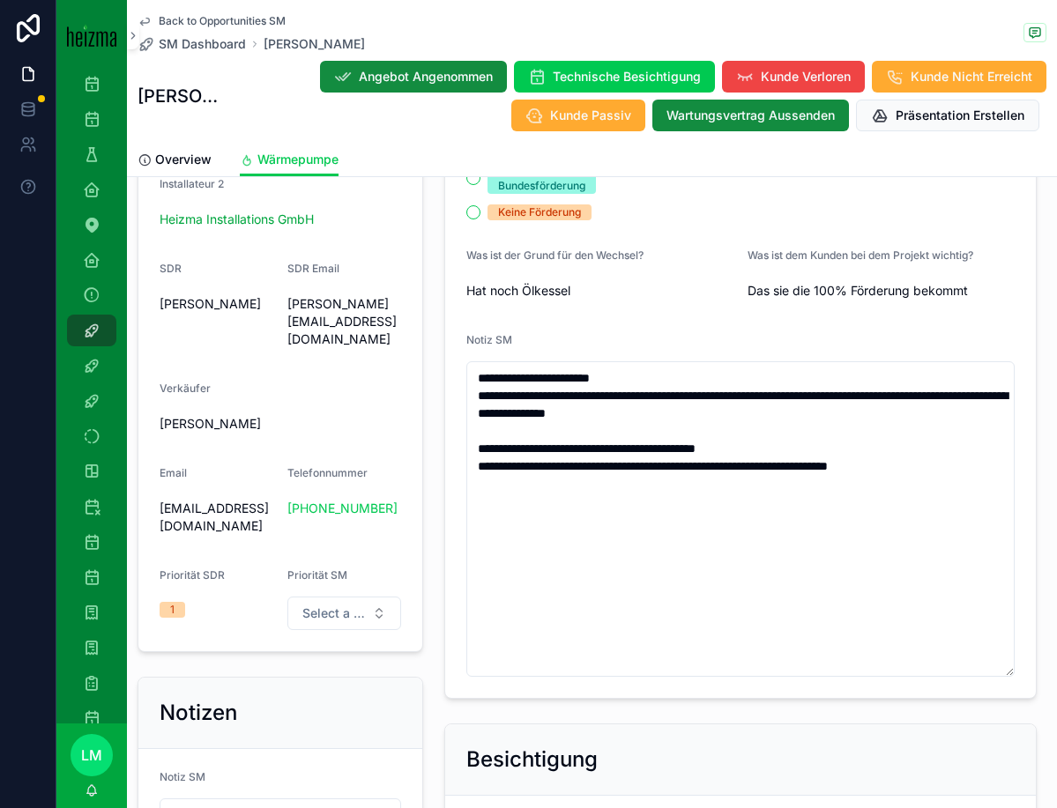
scroll to position [1319, 0]
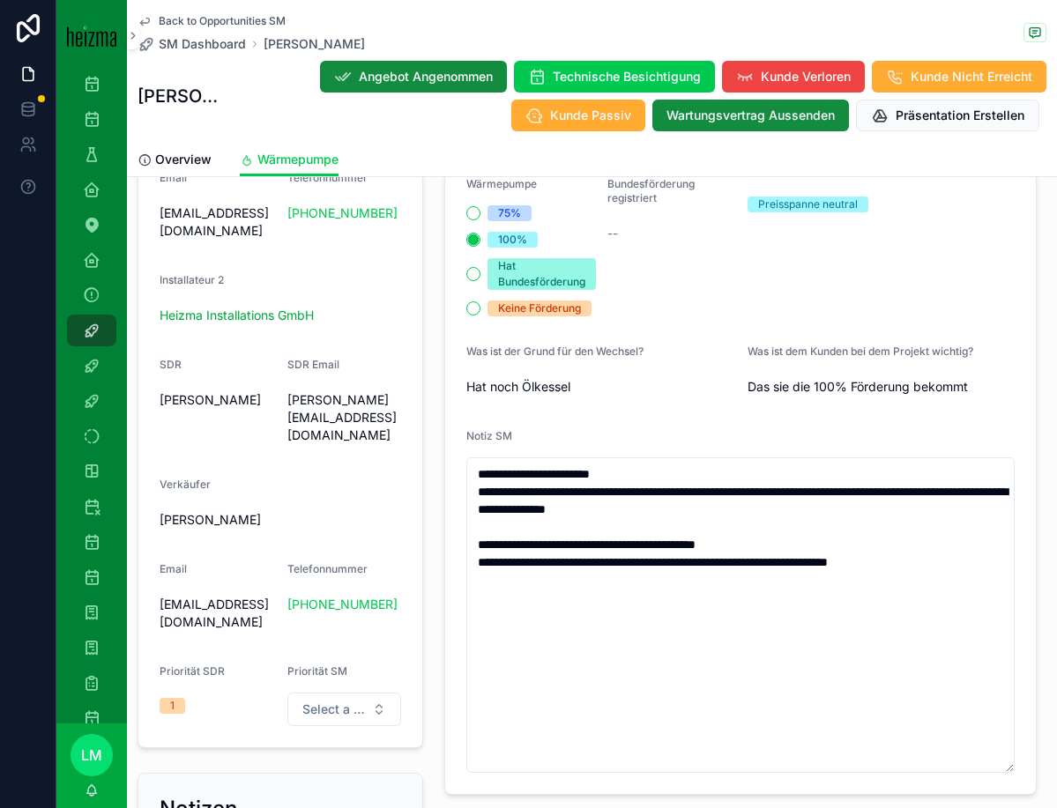
click at [215, 17] on span "Back to Opportunities SM" at bounding box center [222, 21] width 127 height 14
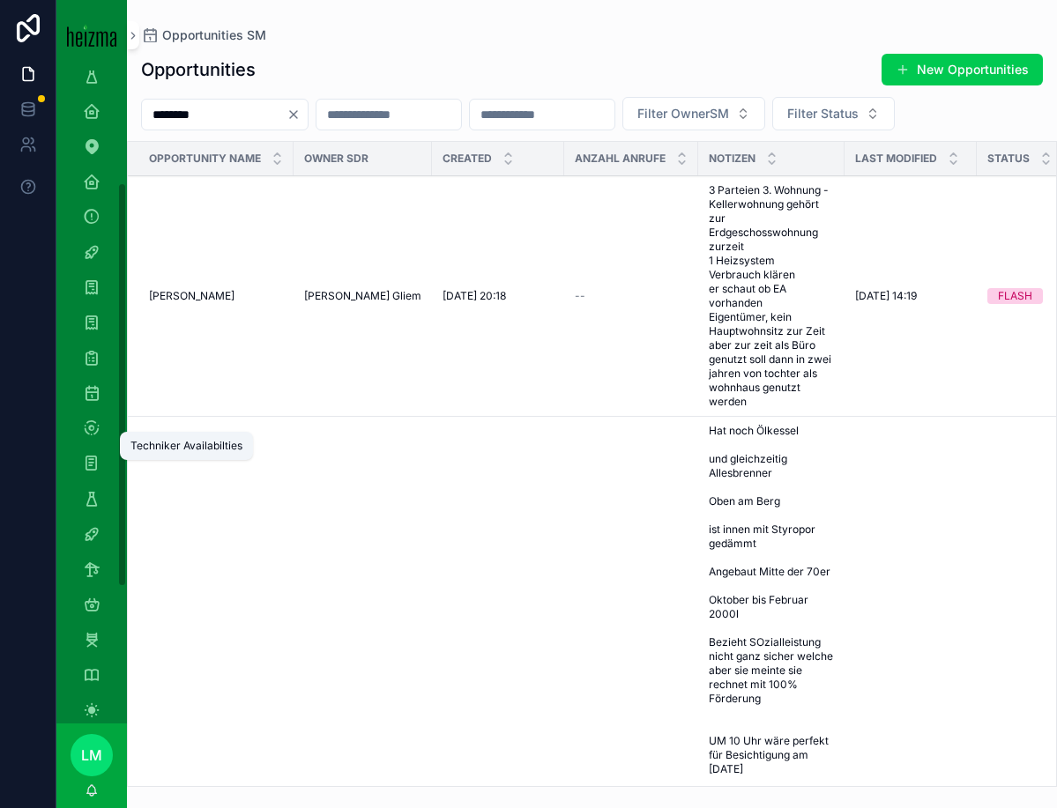
scroll to position [309, 0]
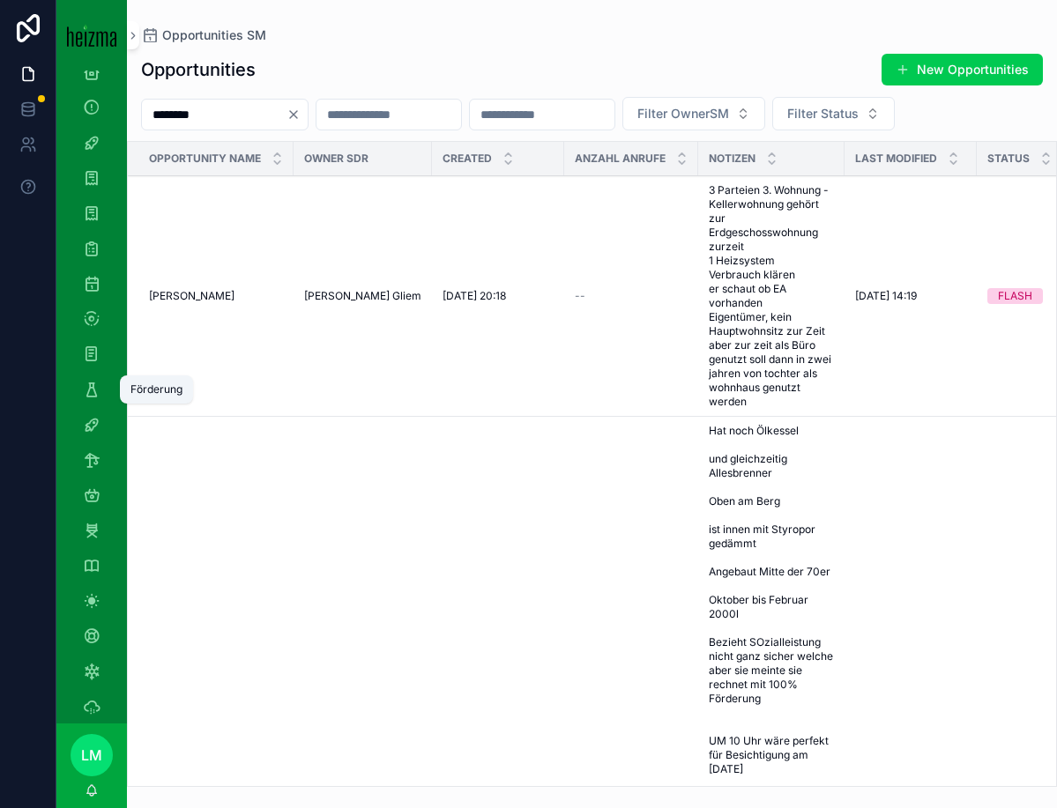
click at [94, 397] on icon "scrollable content" at bounding box center [92, 390] width 18 height 18
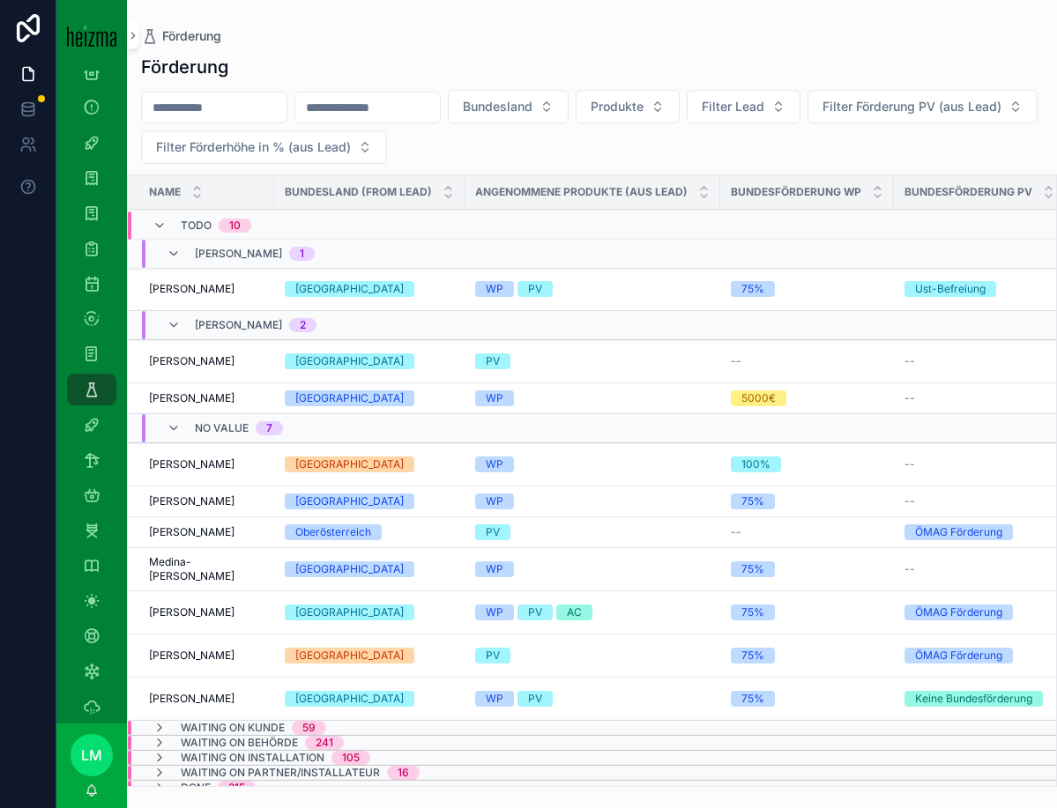
click at [224, 617] on span "[PERSON_NAME]" at bounding box center [192, 613] width 86 height 14
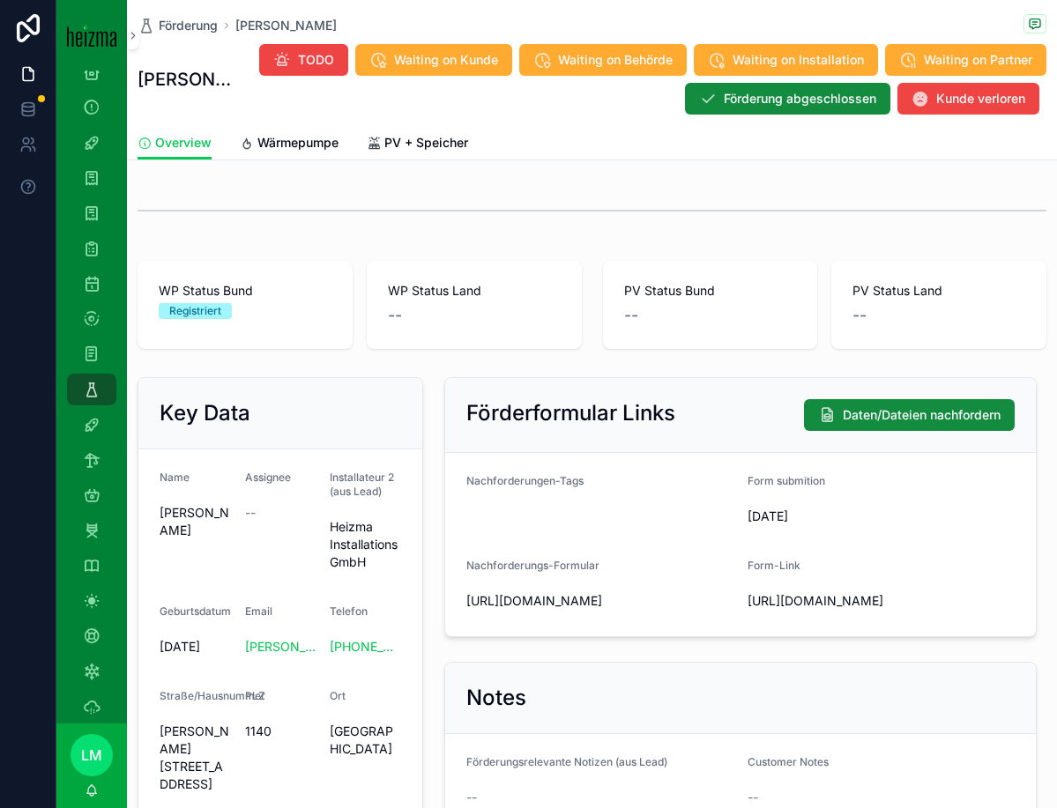
click at [253, 150] on icon "scrollable content" at bounding box center [247, 144] width 14 height 14
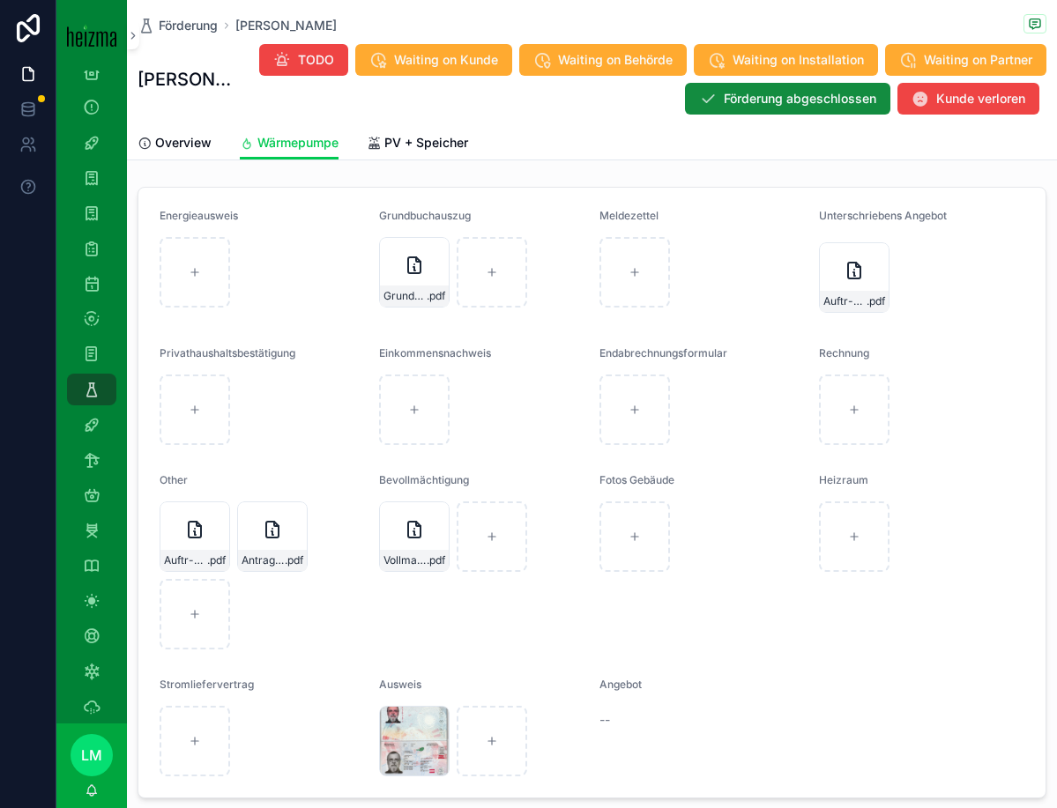
scroll to position [1849, 0]
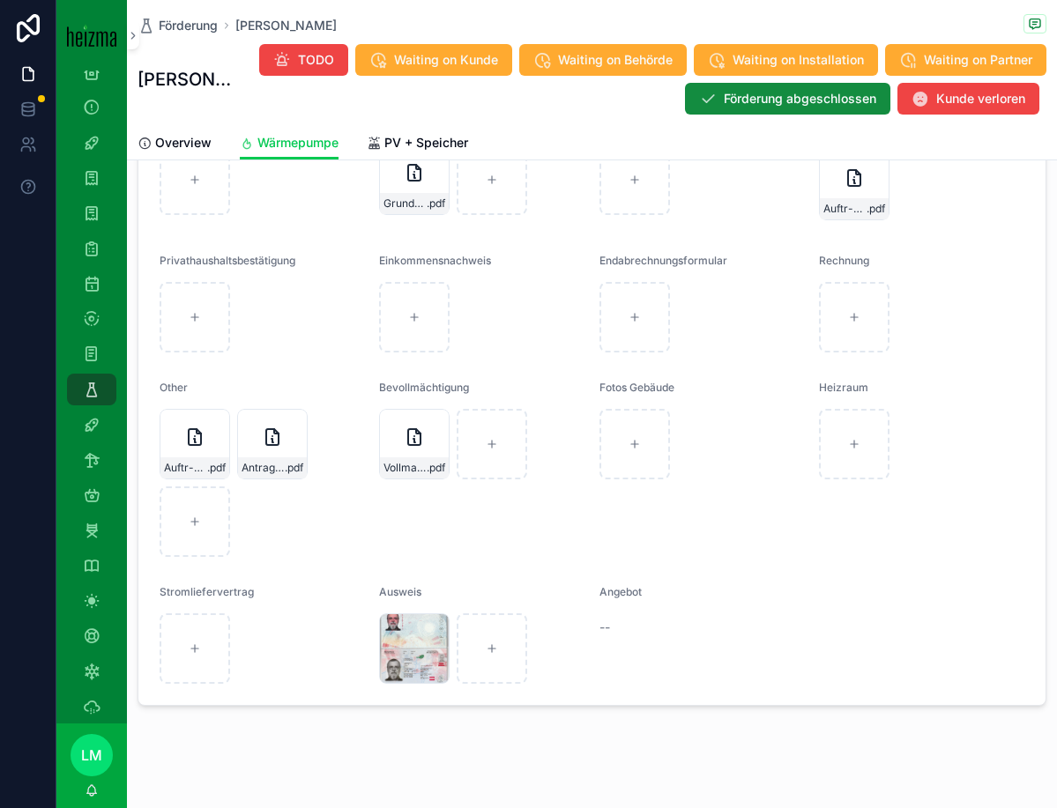
click at [182, 32] on span "Förderung" at bounding box center [188, 26] width 59 height 18
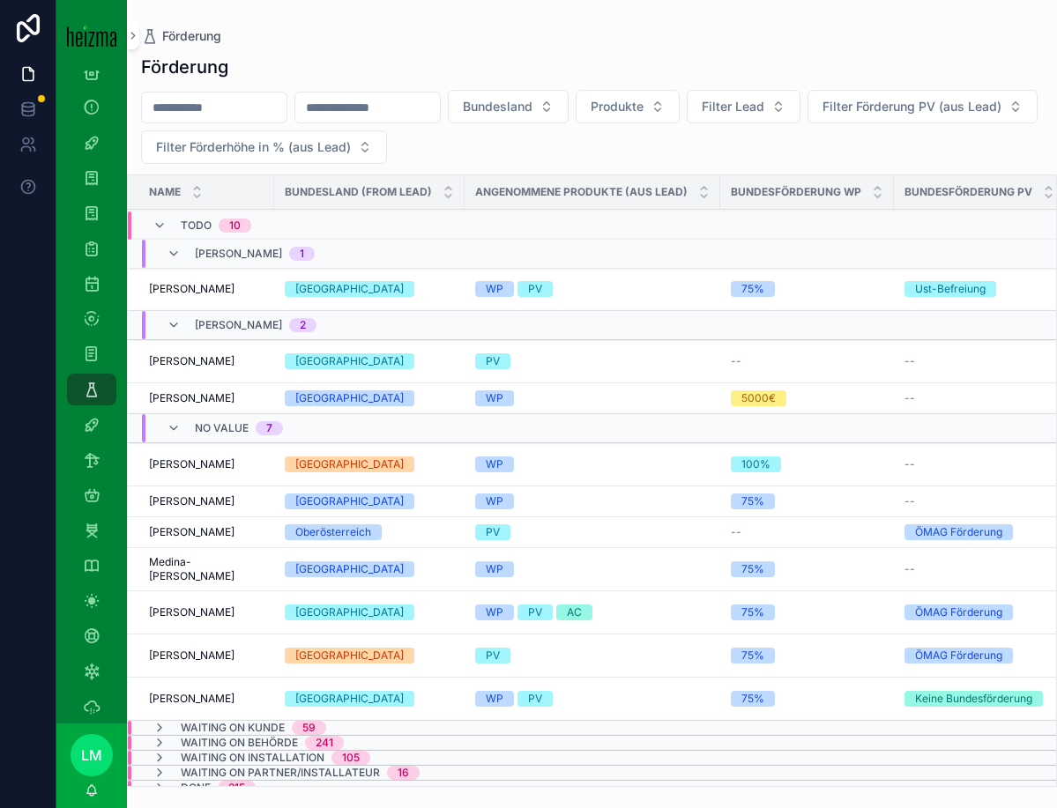
click at [232, 607] on span "[PERSON_NAME]" at bounding box center [192, 613] width 86 height 14
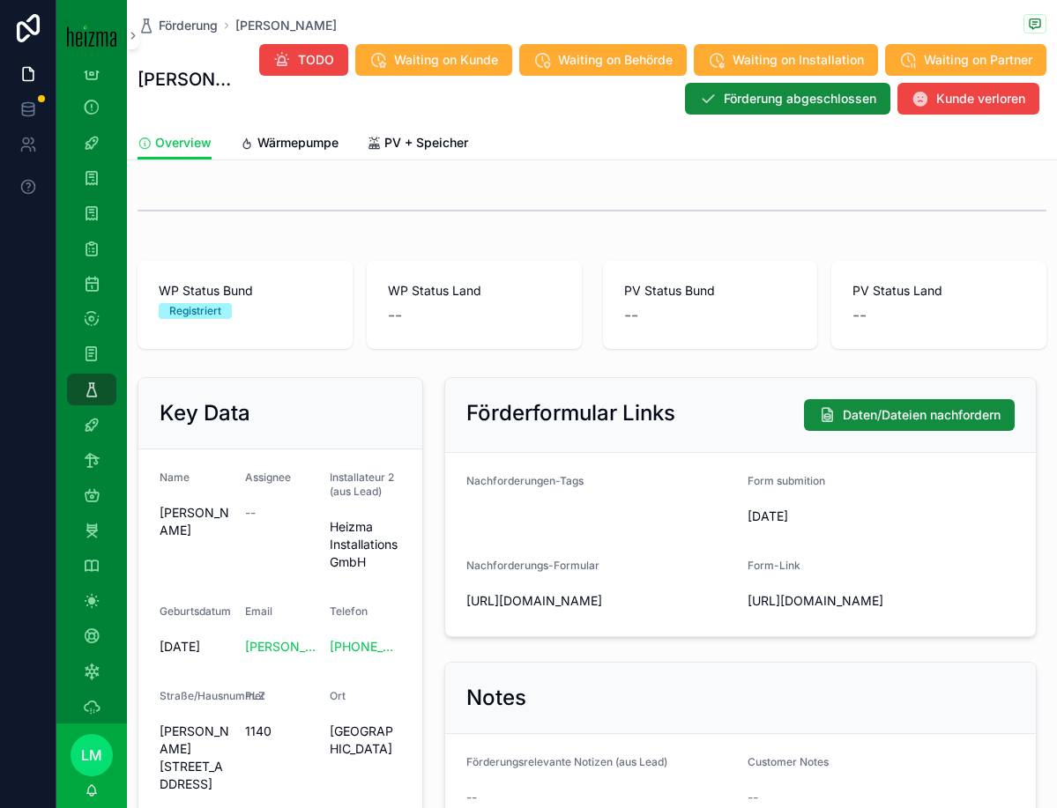
click at [264, 137] on span "Wärmepumpe" at bounding box center [297, 143] width 81 height 18
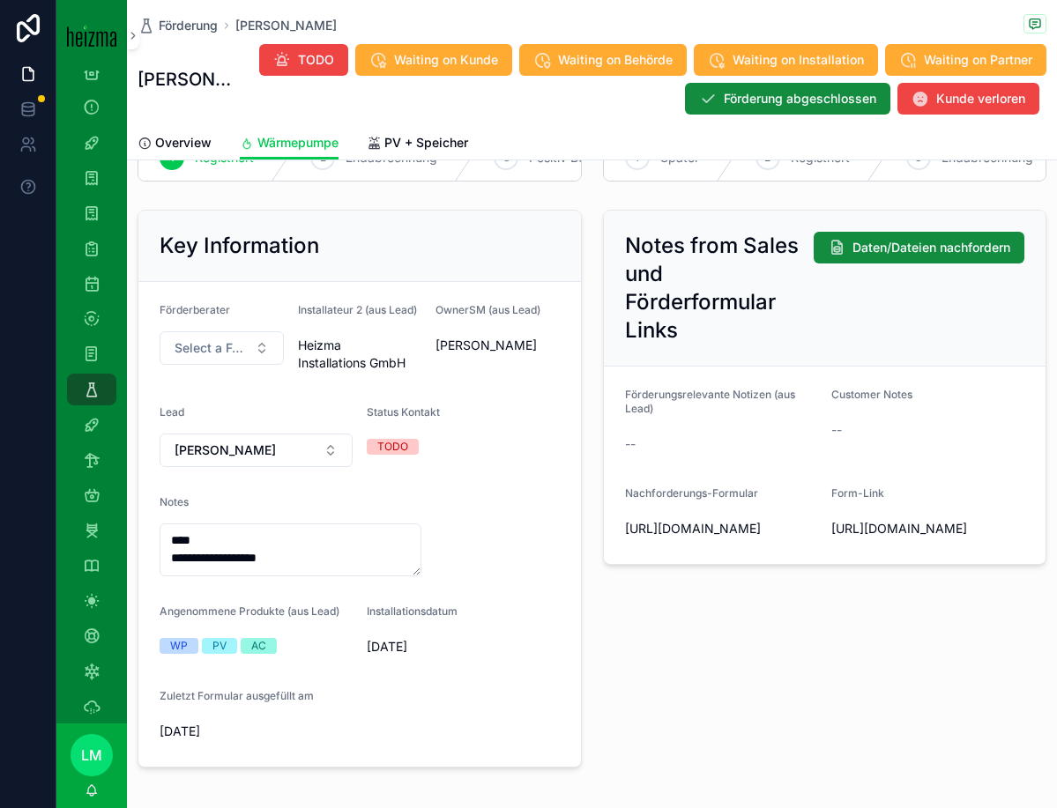
scroll to position [139, 0]
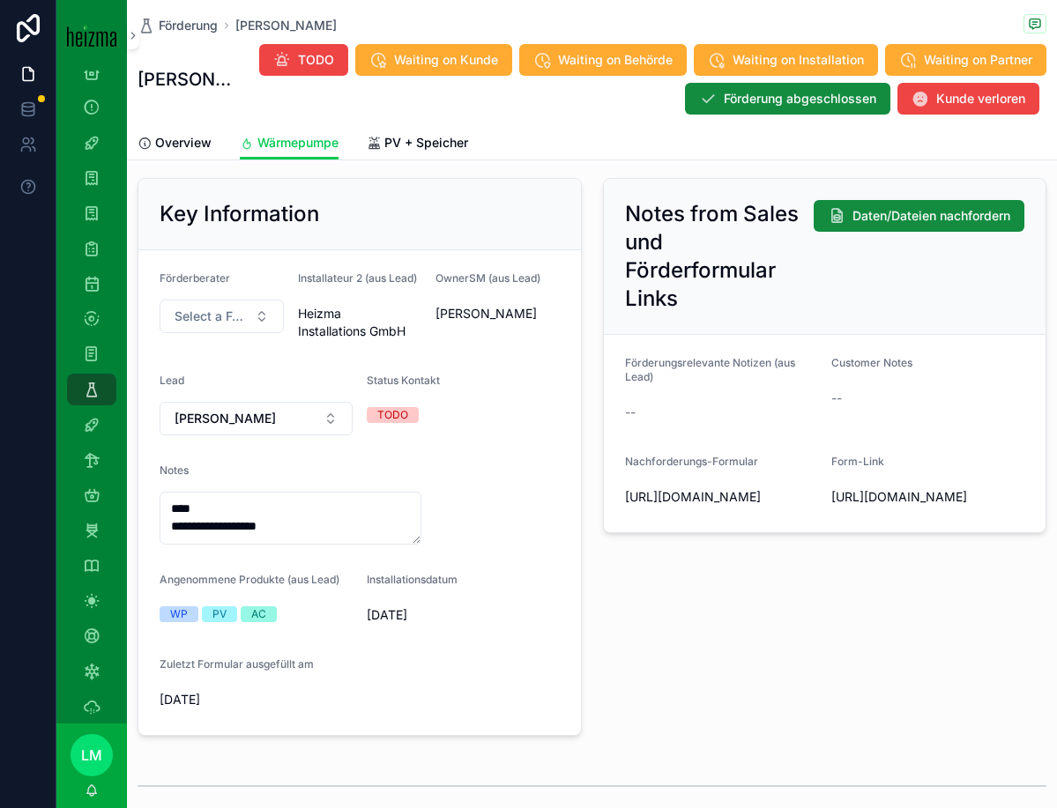
click at [176, 508] on textarea "**********" at bounding box center [291, 518] width 262 height 53
drag, startPoint x: 176, startPoint y: 508, endPoint x: 203, endPoint y: 508, distance: 26.4
click at [203, 508] on textarea "**********" at bounding box center [291, 518] width 262 height 53
type textarea "**********"
click at [553, 578] on div "Installationsdatum" at bounding box center [463, 583] width 193 height 21
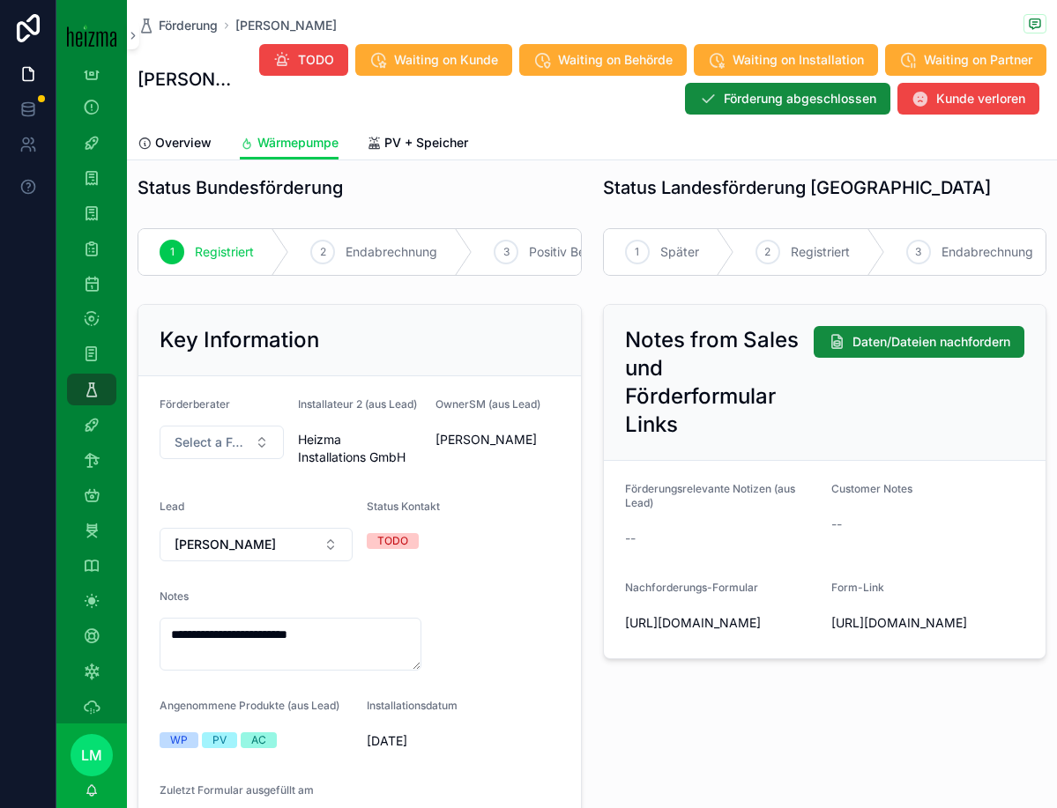
scroll to position [0, 0]
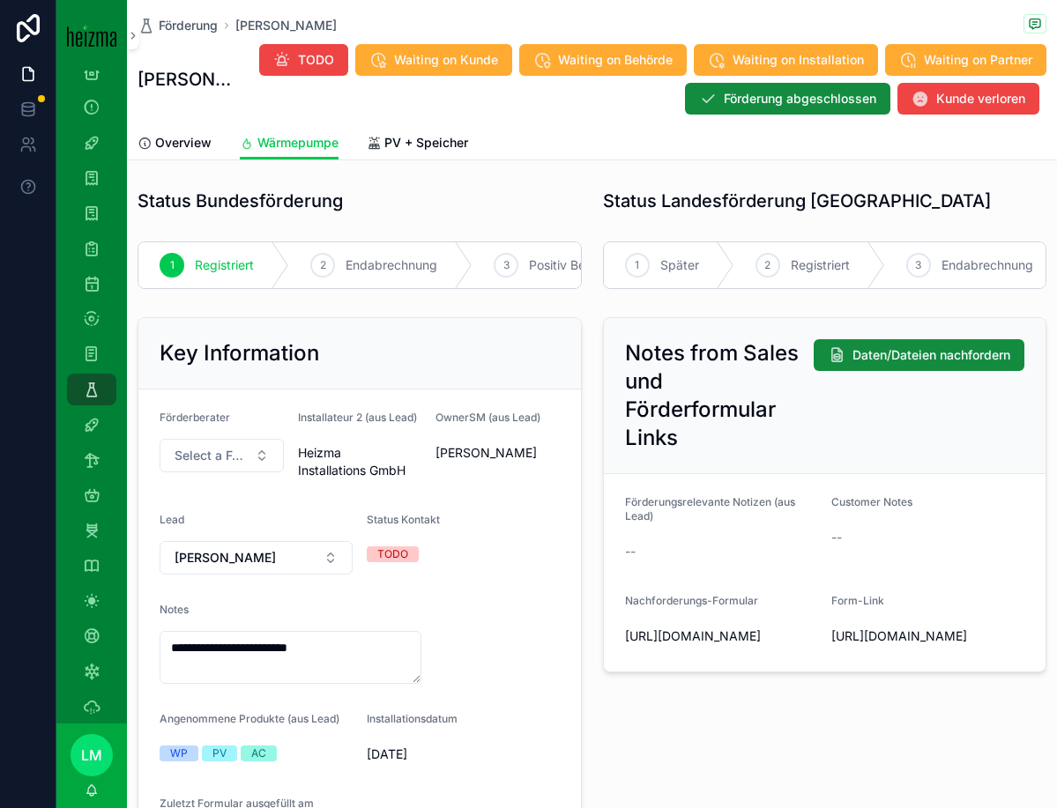
click at [400, 141] on span "PV + Speicher" at bounding box center [426, 143] width 84 height 18
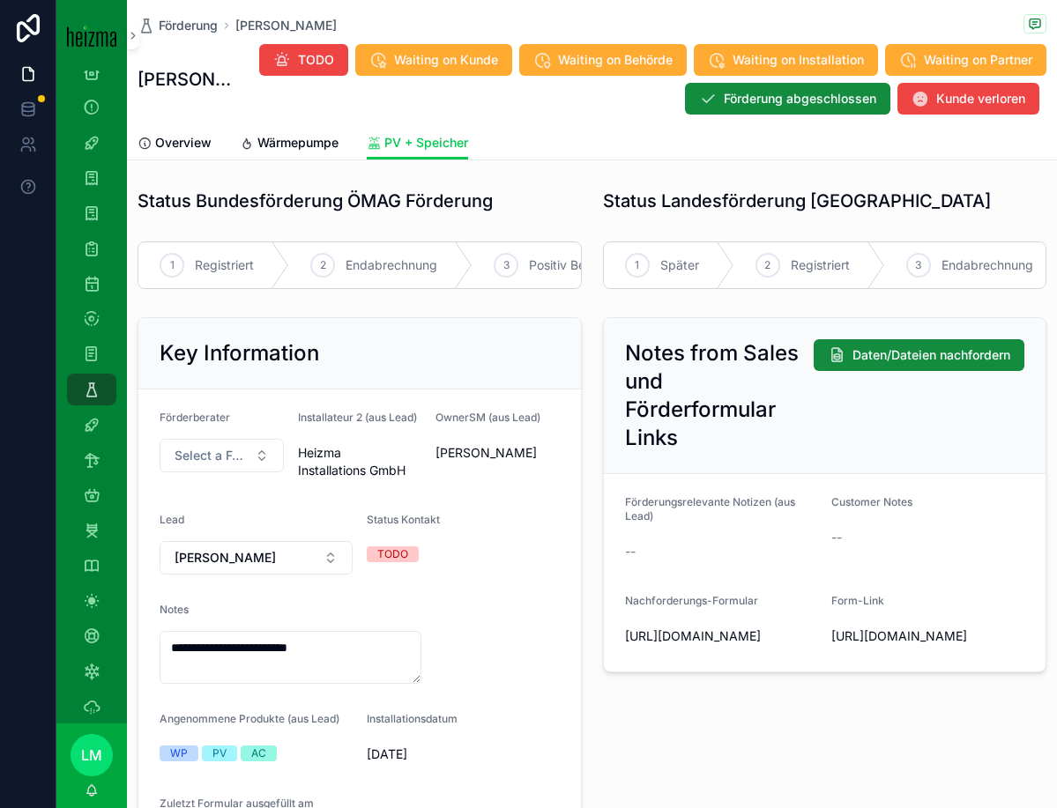
click at [325, 138] on span "Wärmepumpe" at bounding box center [297, 143] width 81 height 18
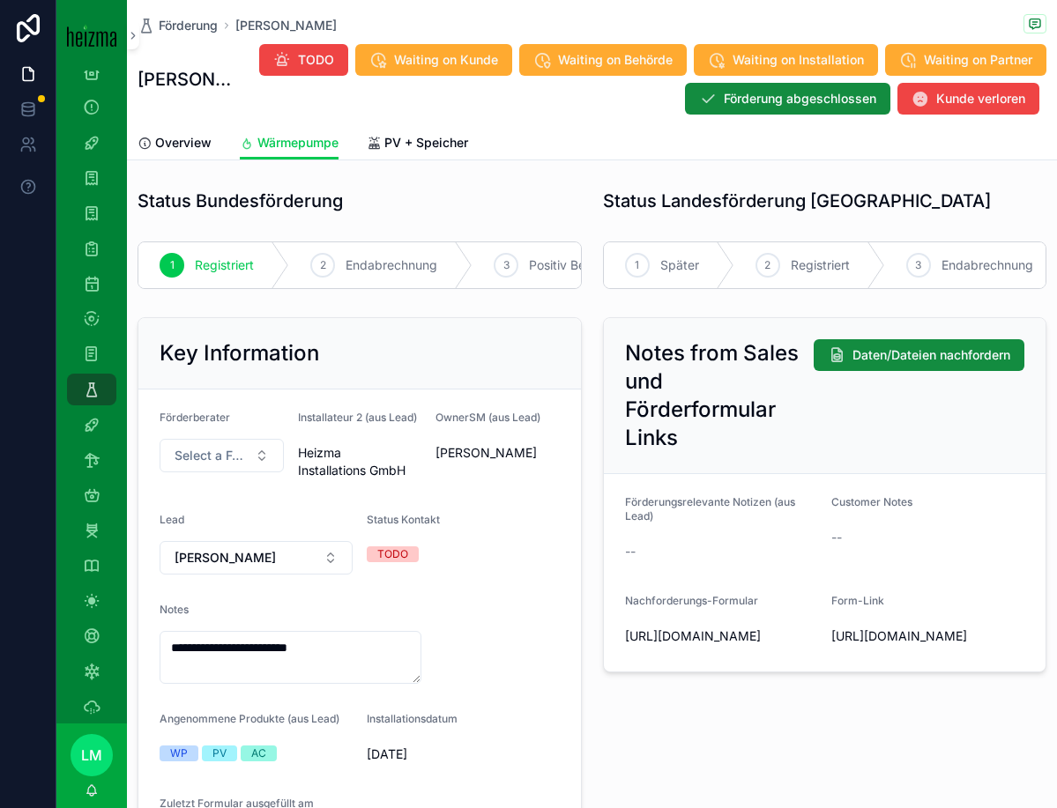
click at [640, 251] on div "1 Später" at bounding box center [669, 265] width 130 height 46
click at [188, 137] on span "Overview" at bounding box center [183, 143] width 56 height 18
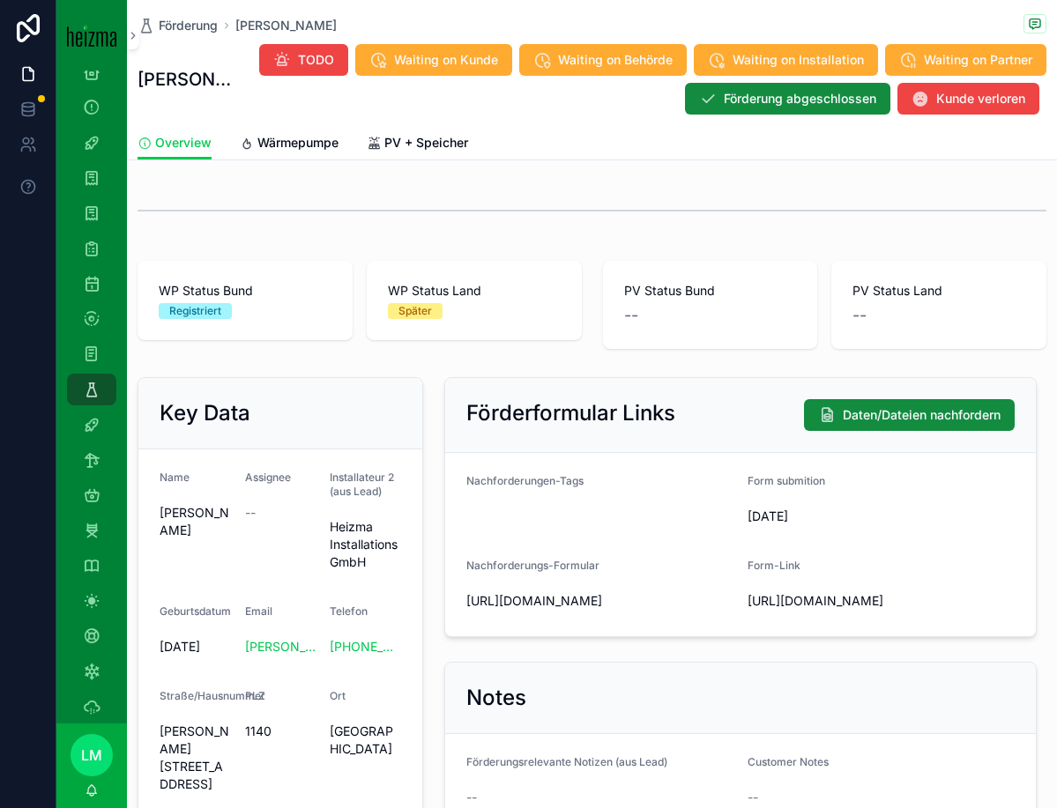
click at [265, 138] on span "Wärmepumpe" at bounding box center [297, 143] width 81 height 18
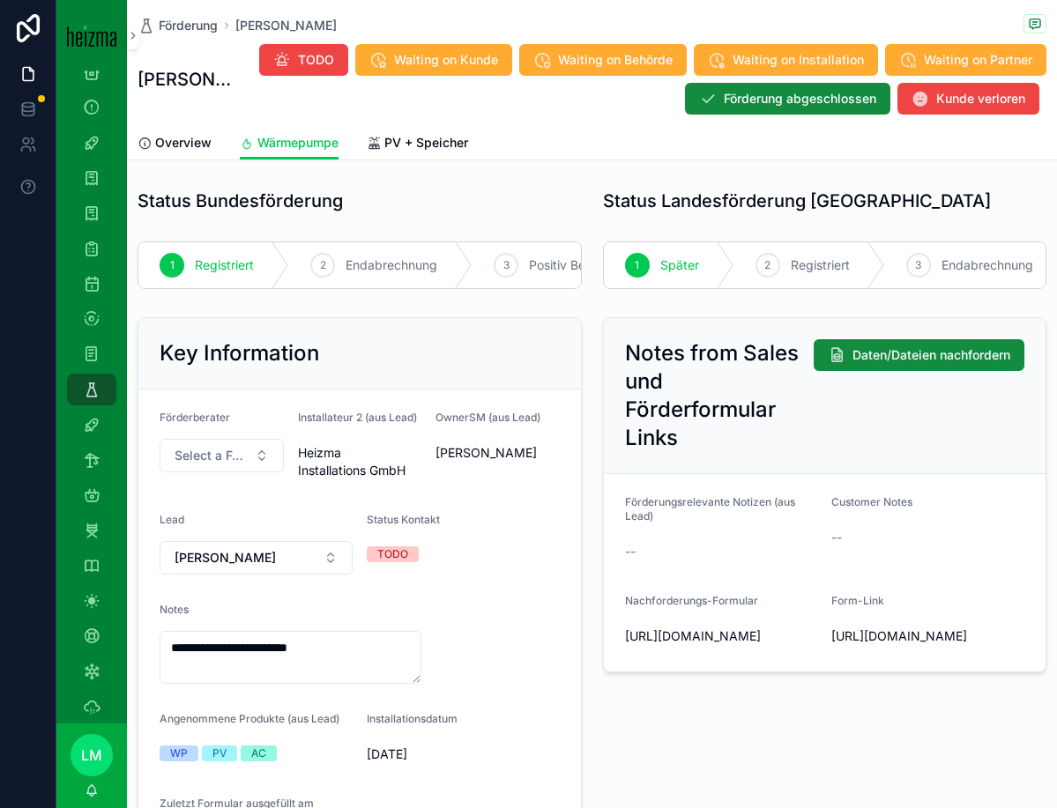
click at [267, 27] on span "[PERSON_NAME]" at bounding box center [285, 26] width 101 height 18
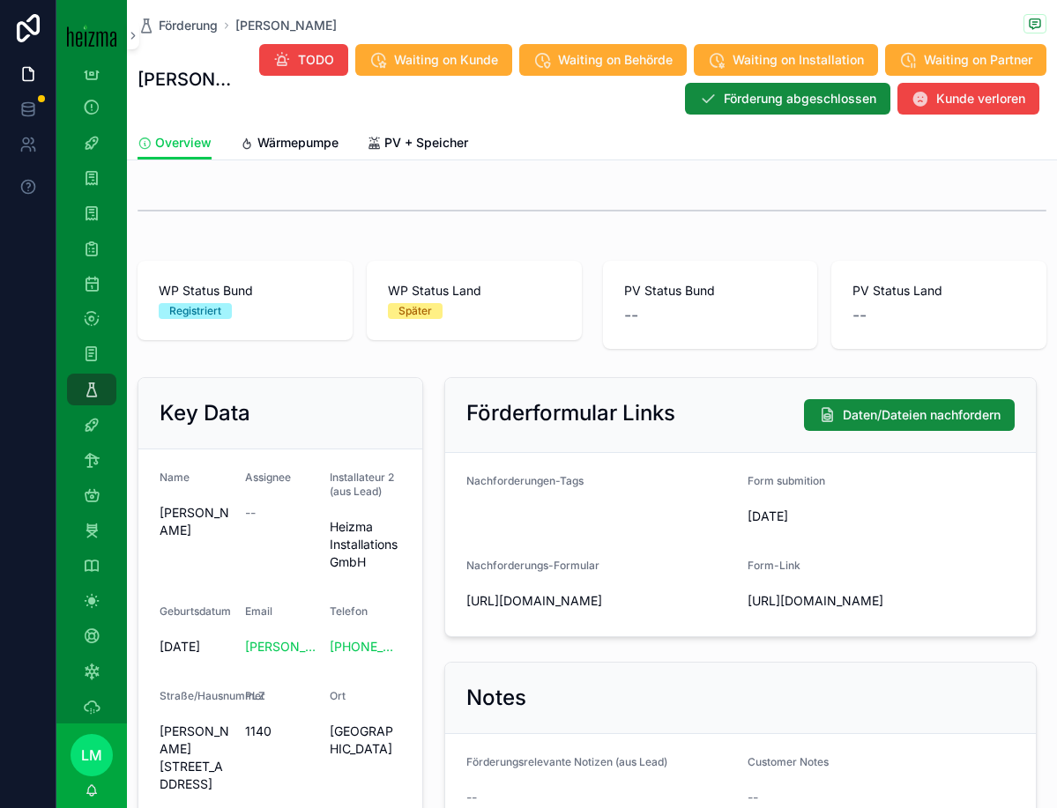
click at [186, 21] on span "Förderung" at bounding box center [188, 26] width 59 height 18
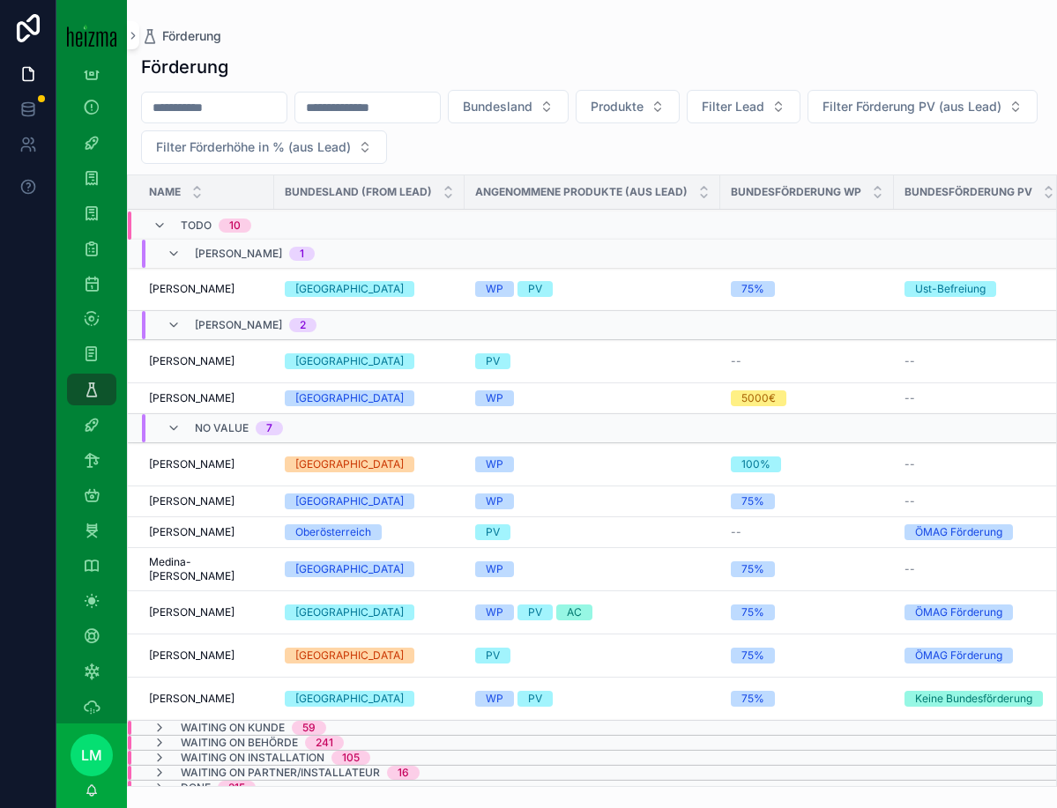
click at [207, 607] on span "[PERSON_NAME]" at bounding box center [192, 613] width 86 height 14
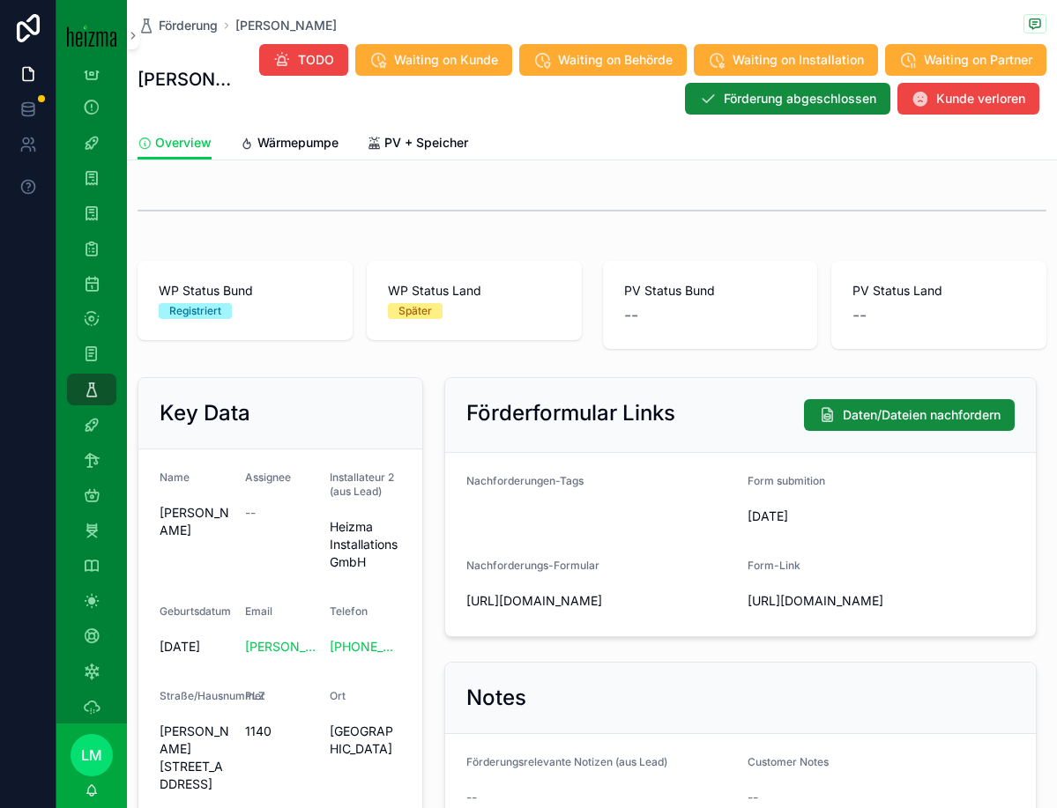
click at [287, 144] on span "Wärmepumpe" at bounding box center [297, 143] width 81 height 18
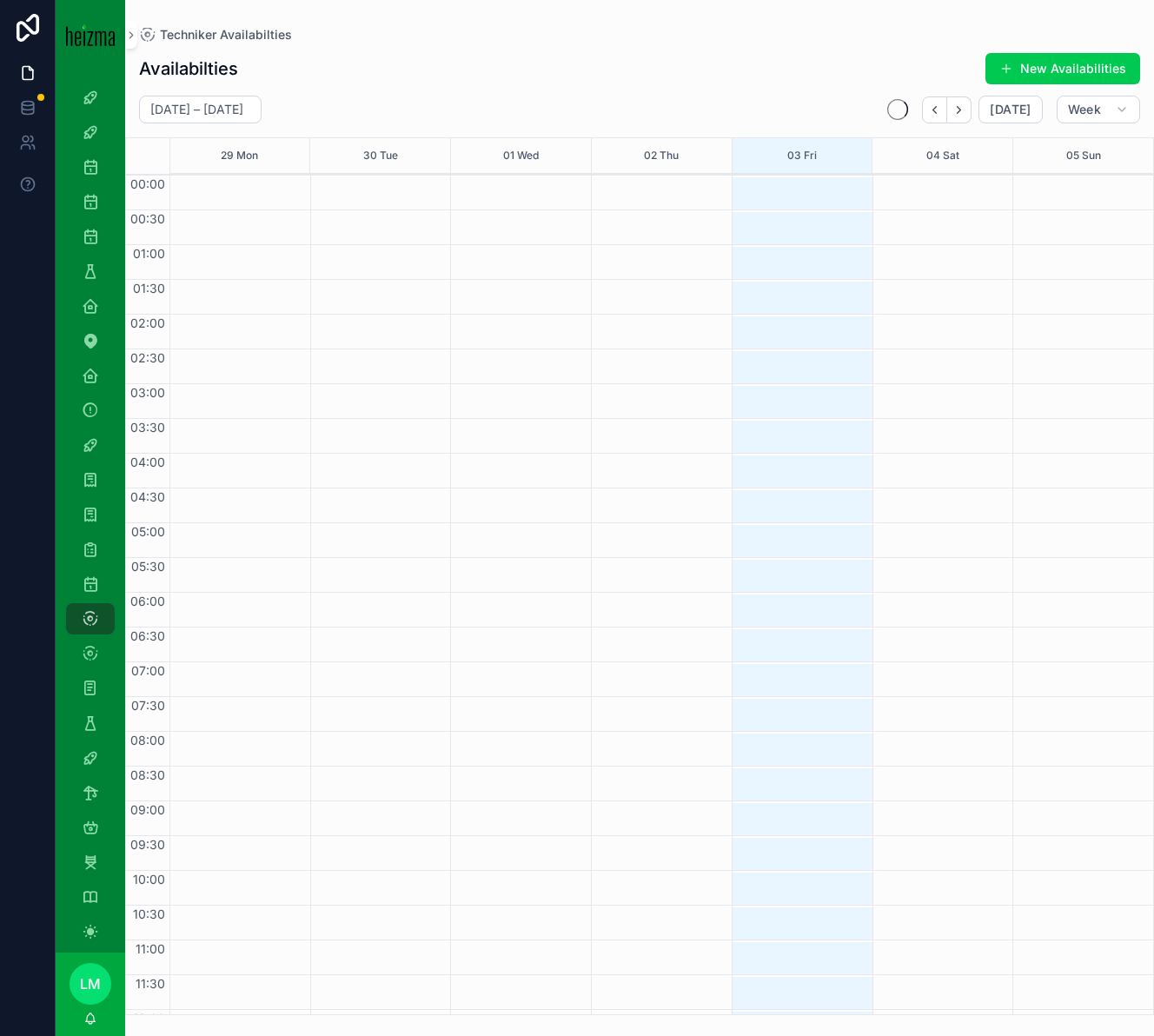
click at [965, 112] on icon "Next" at bounding box center [958, 109] width 13 height 13
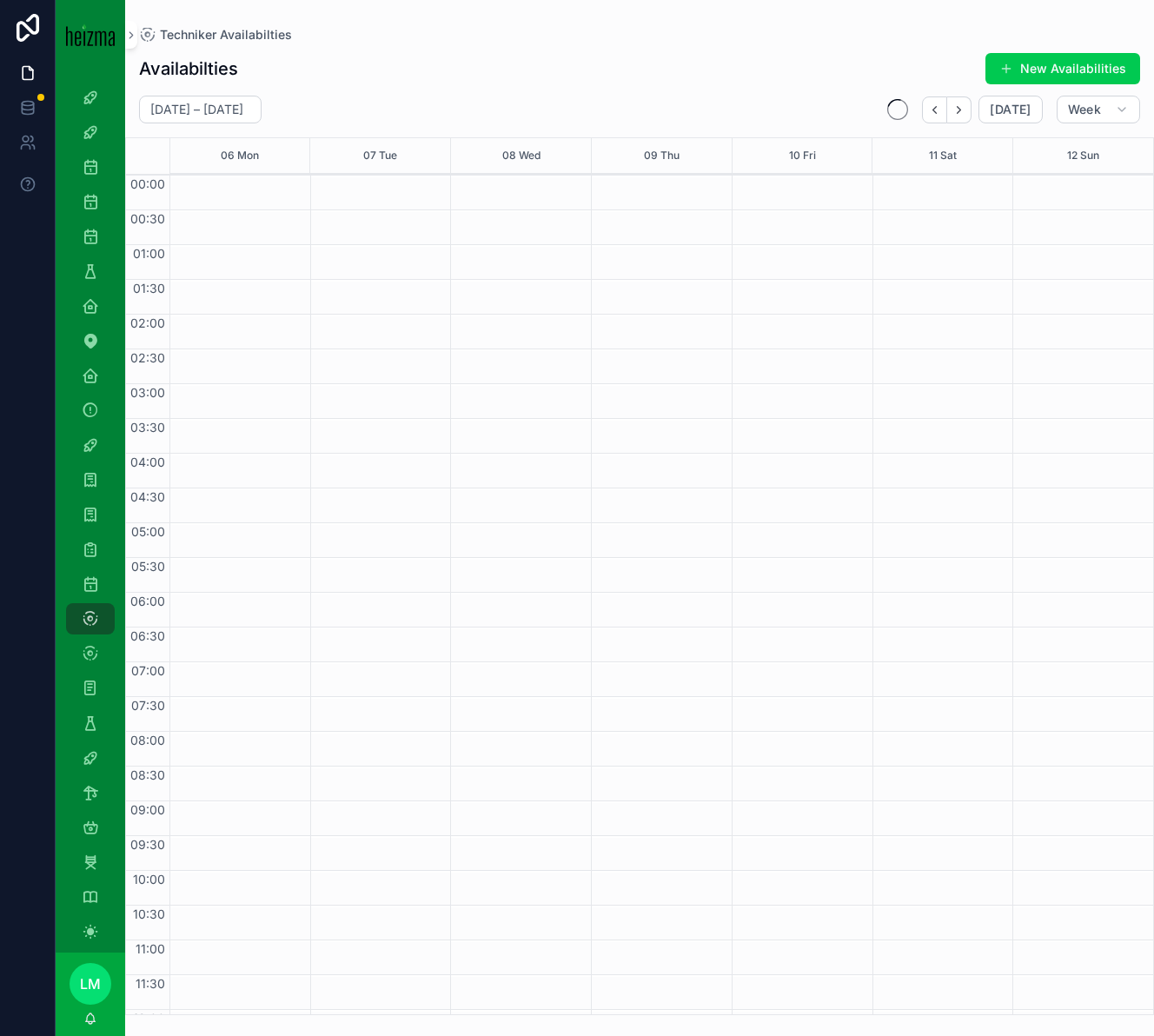
click at [965, 112] on icon "Next" at bounding box center [958, 109] width 13 height 13
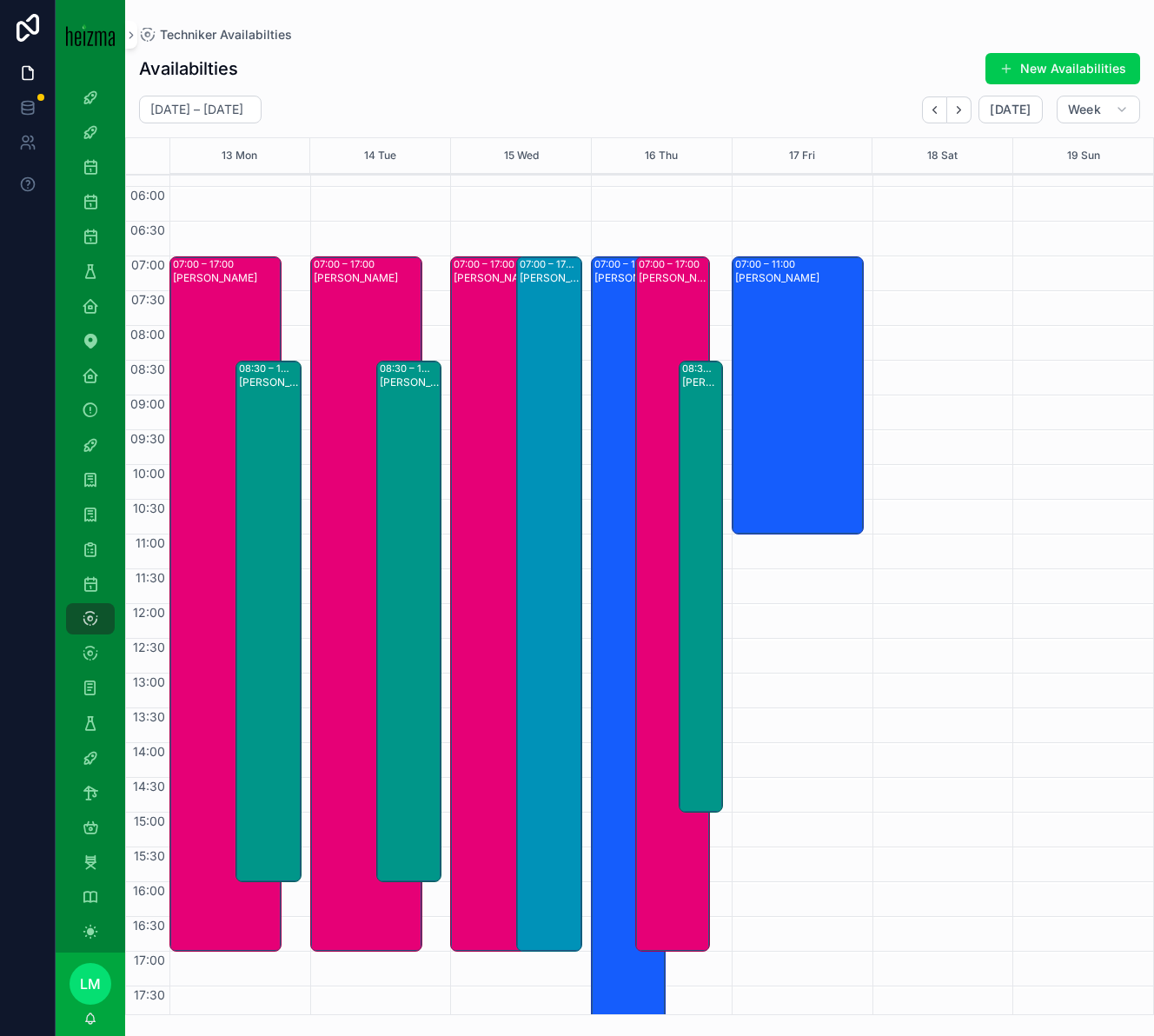
scroll to position [400, 0]
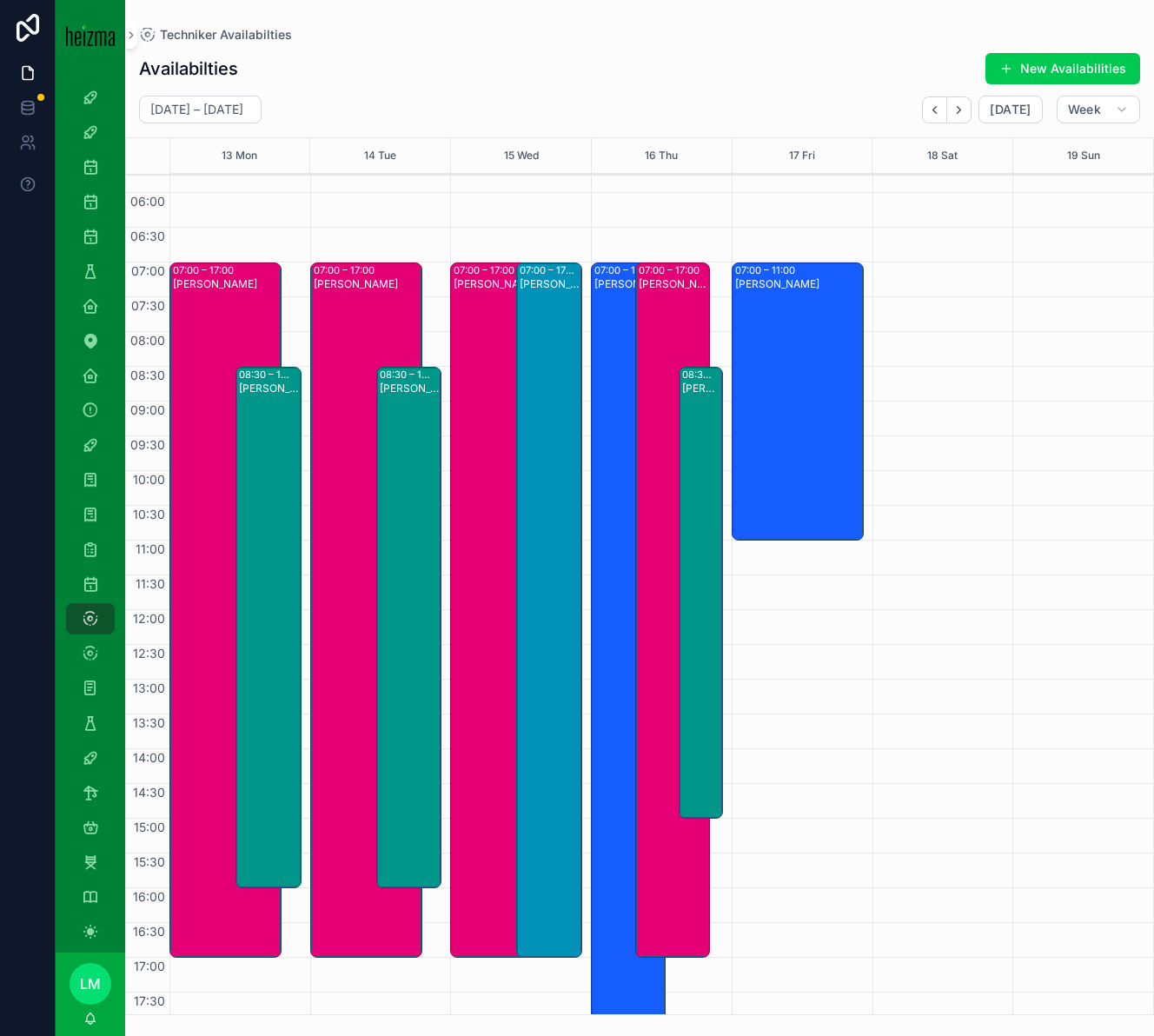
click at [272, 650] on div "[PERSON_NAME]" at bounding box center [269, 639] width 61 height 518
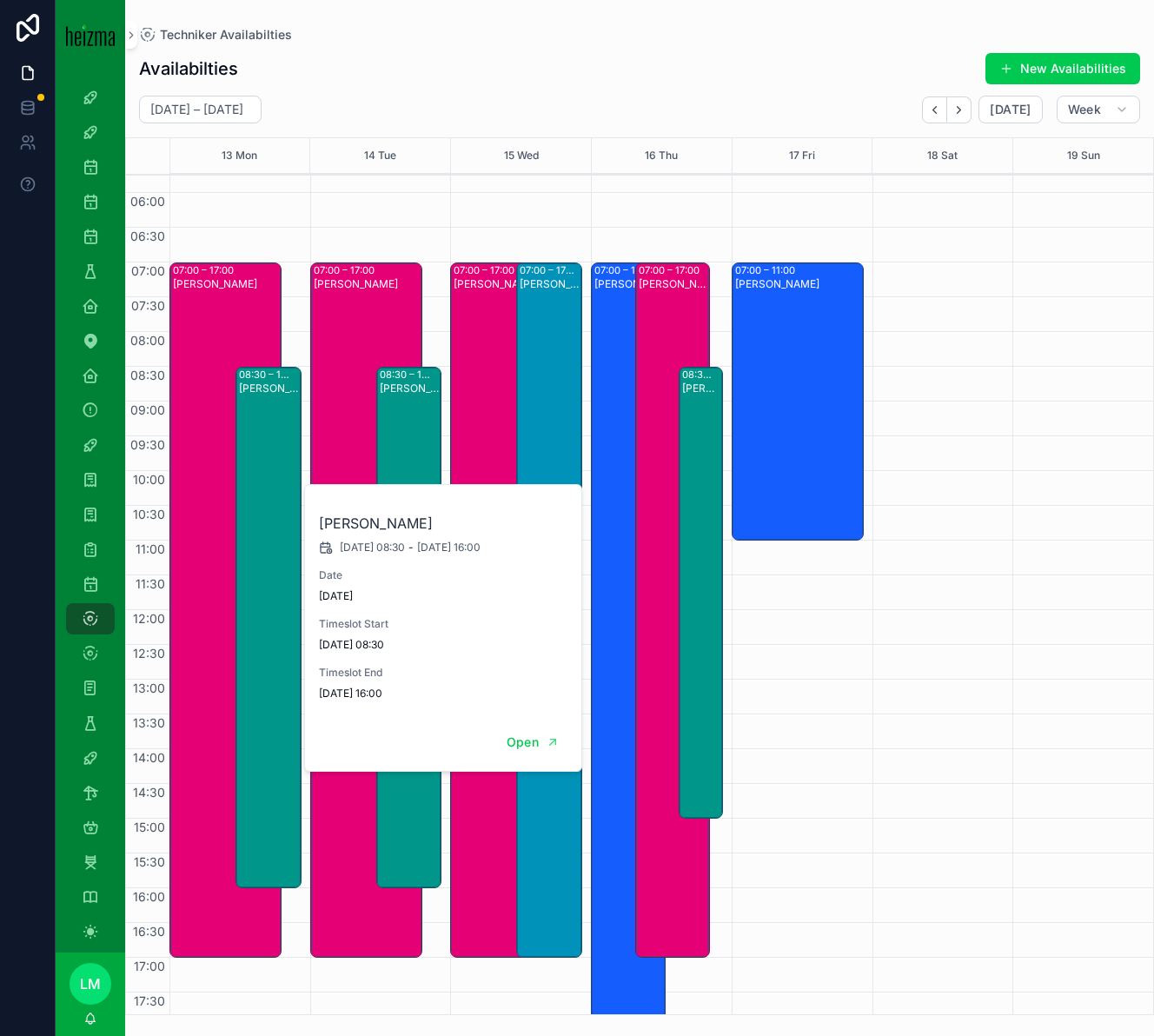
click at [282, 599] on div "[PERSON_NAME]" at bounding box center [269, 639] width 61 height 518
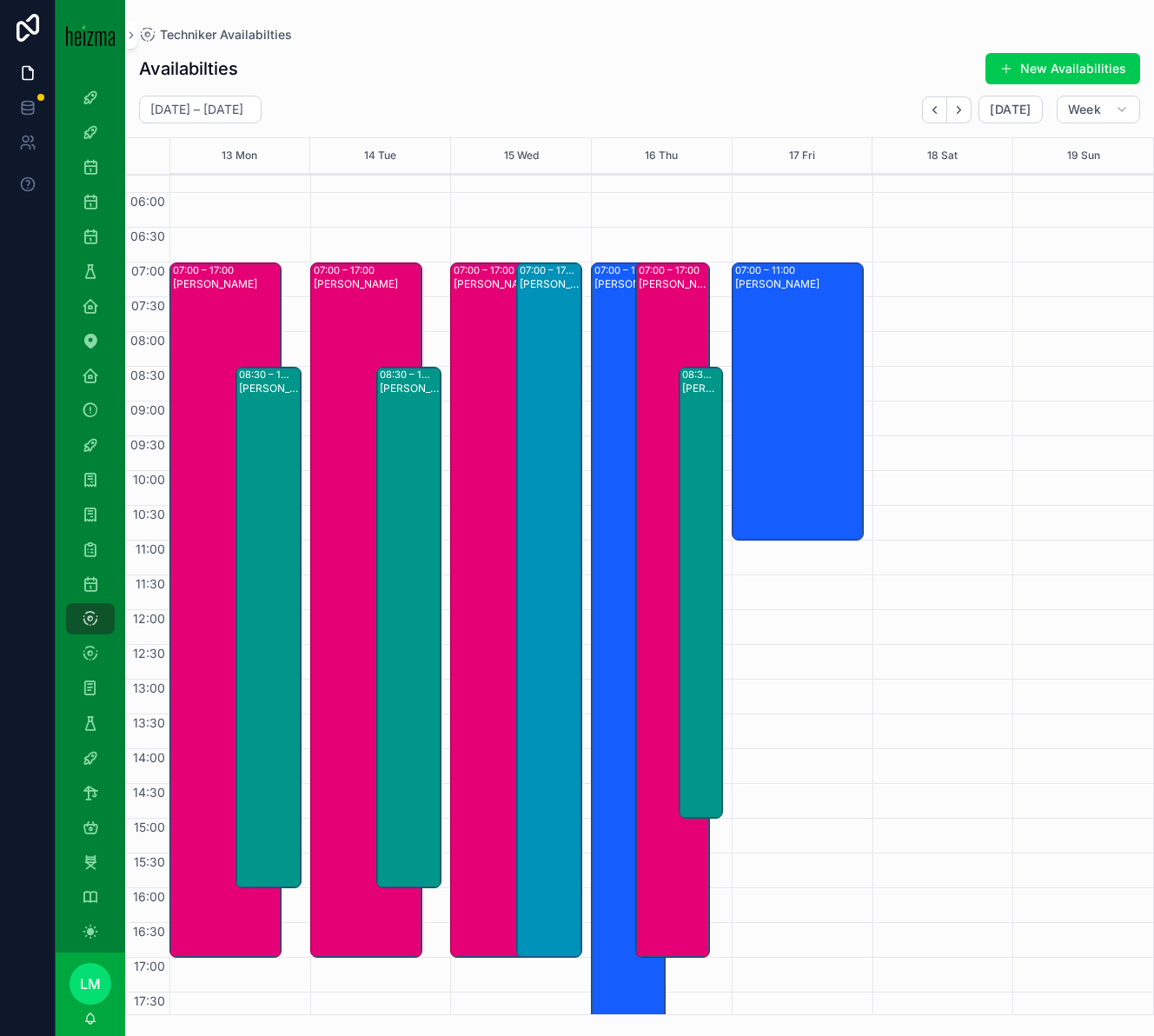
click at [282, 599] on div "[PERSON_NAME]" at bounding box center [269, 639] width 61 height 518
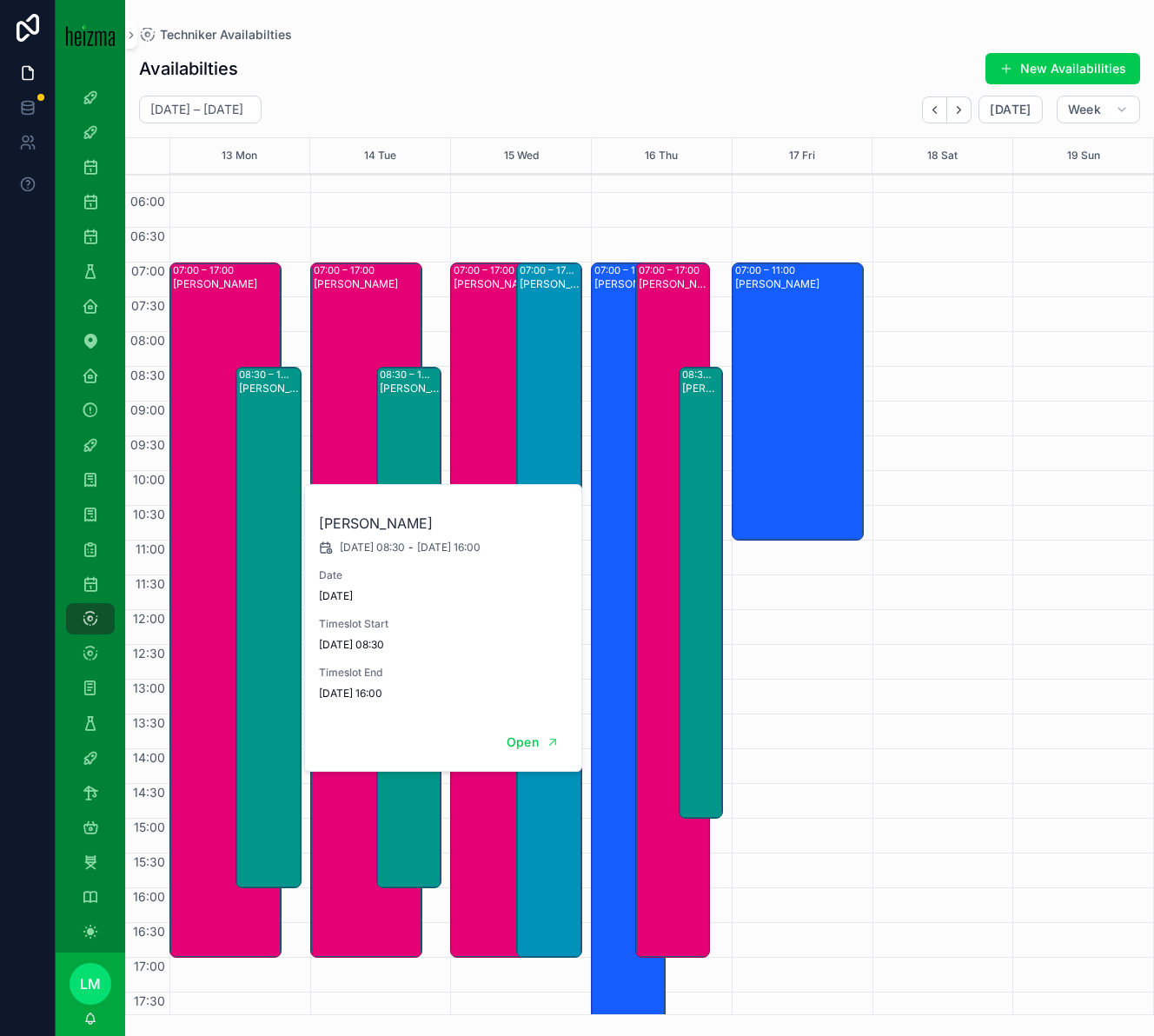
click at [539, 750] on button "Open" at bounding box center [532, 742] width 76 height 29
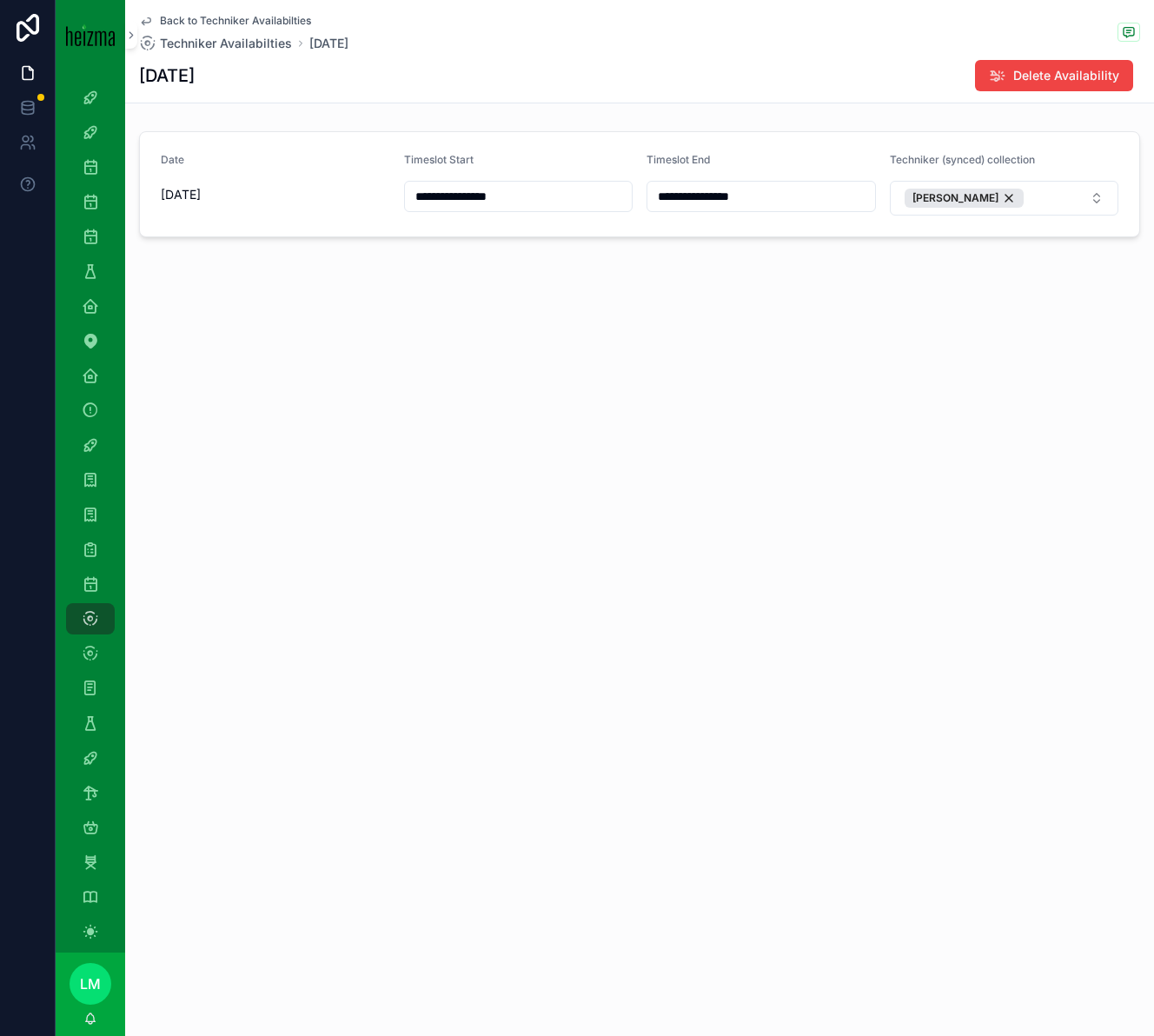
click at [737, 200] on input "**********" at bounding box center [761, 196] width 228 height 25
type input "**********"
type input "**"
type input "**********"
click at [524, 358] on div "**********" at bounding box center [640, 518] width 1029 height 1036
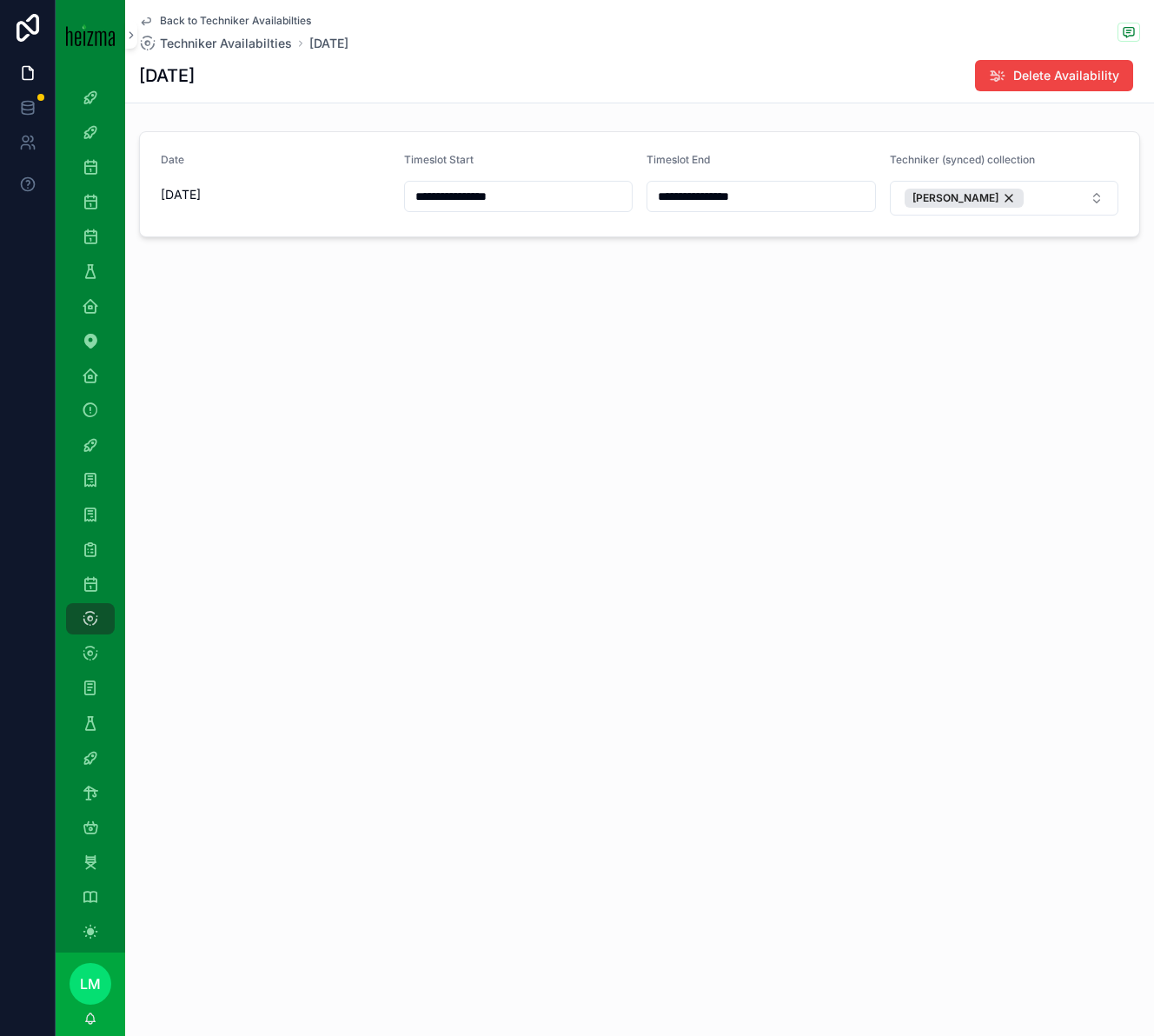
click at [260, 27] on span "Back to Techniker Availabilties" at bounding box center [235, 21] width 151 height 14
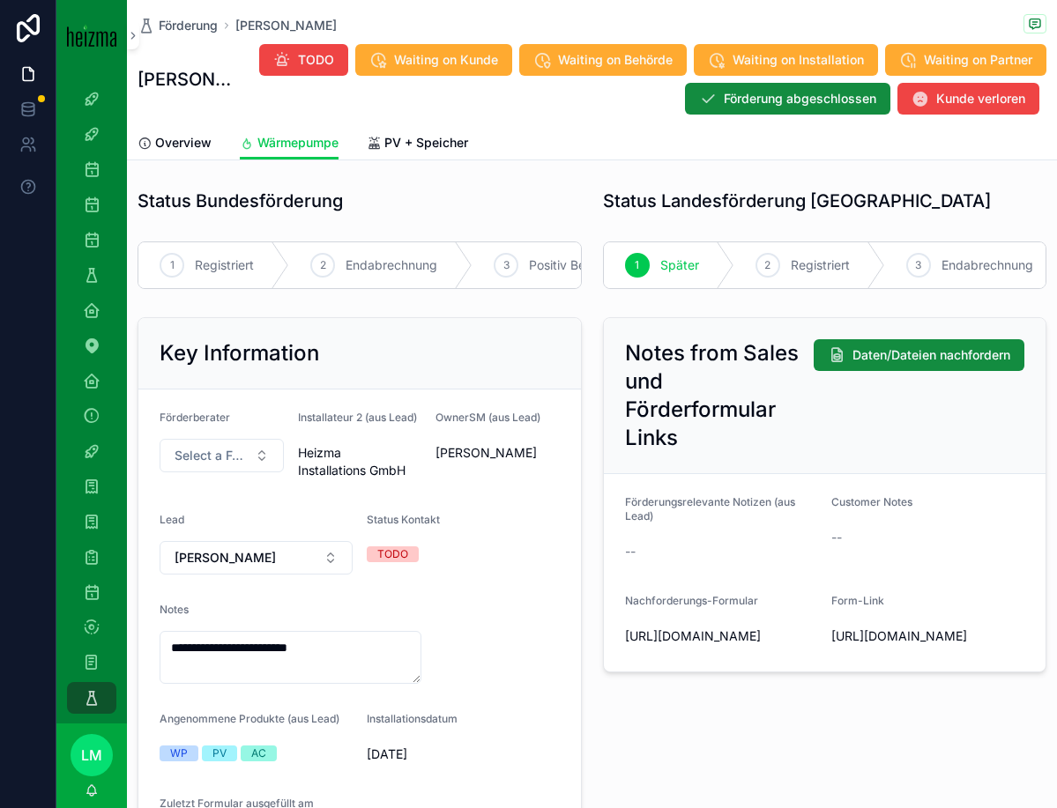
click at [196, 30] on span "Förderung" at bounding box center [188, 26] width 59 height 18
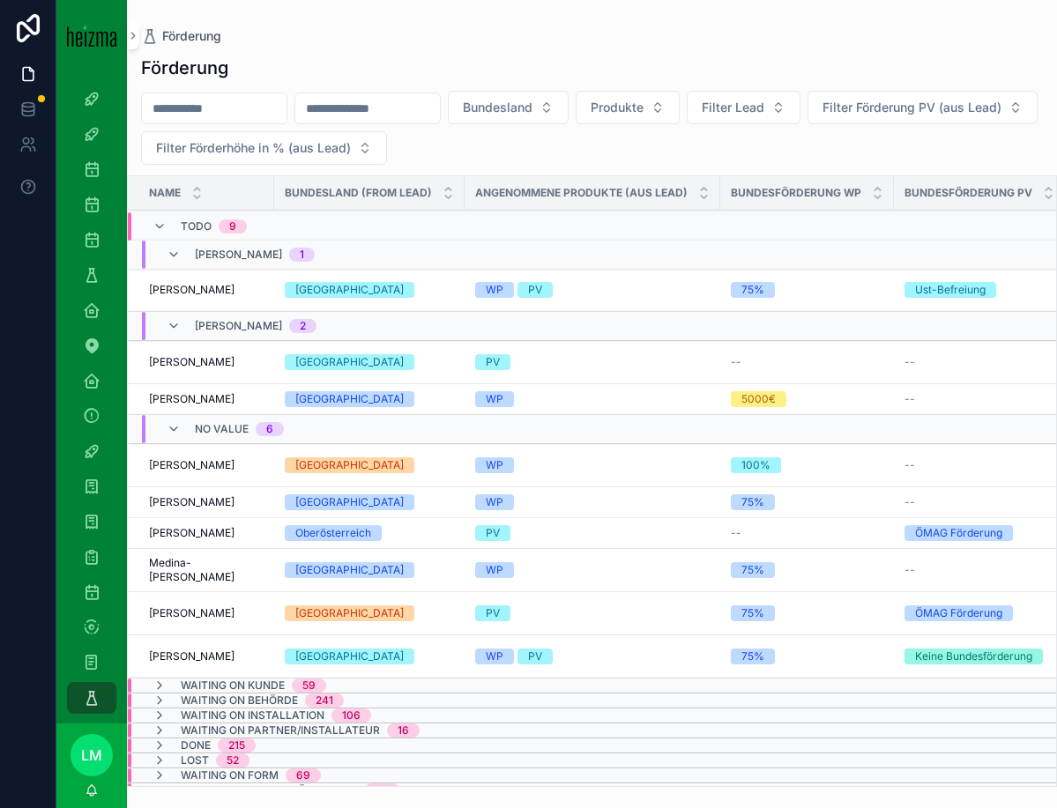
click at [175, 448] on td "Nufer Özkan Nufer Özkan" at bounding box center [201, 464] width 146 height 43
click at [175, 462] on span "[PERSON_NAME]" at bounding box center [192, 465] width 86 height 14
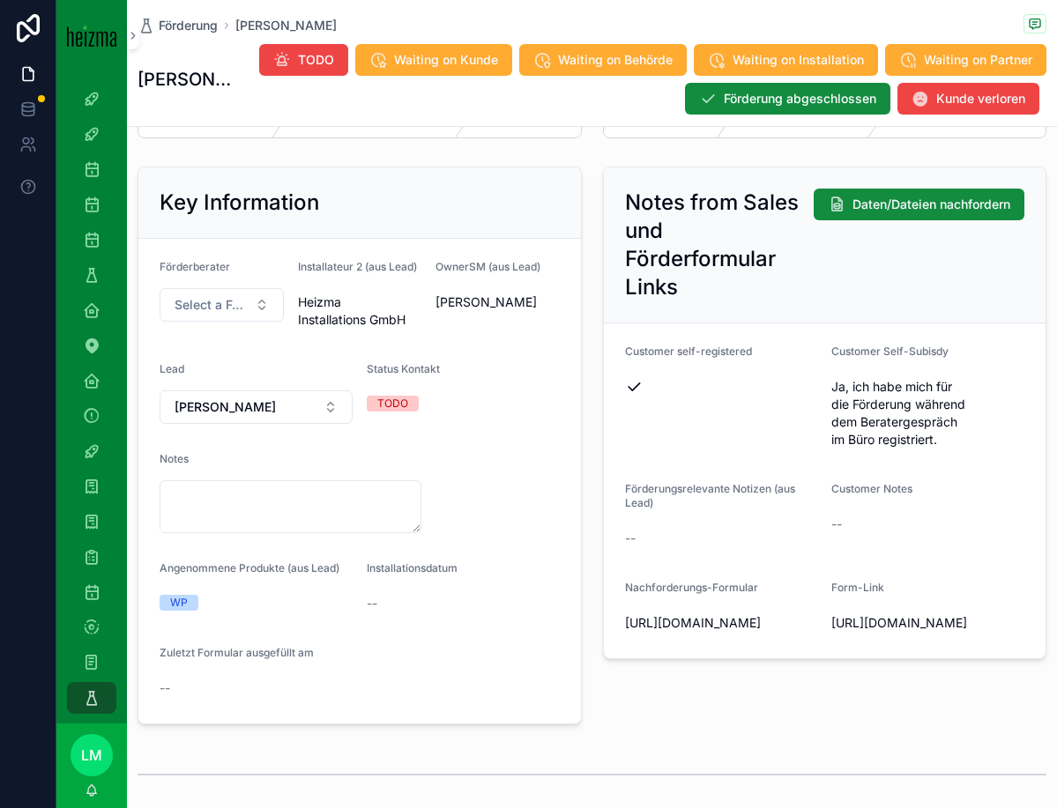
scroll to position [80, 0]
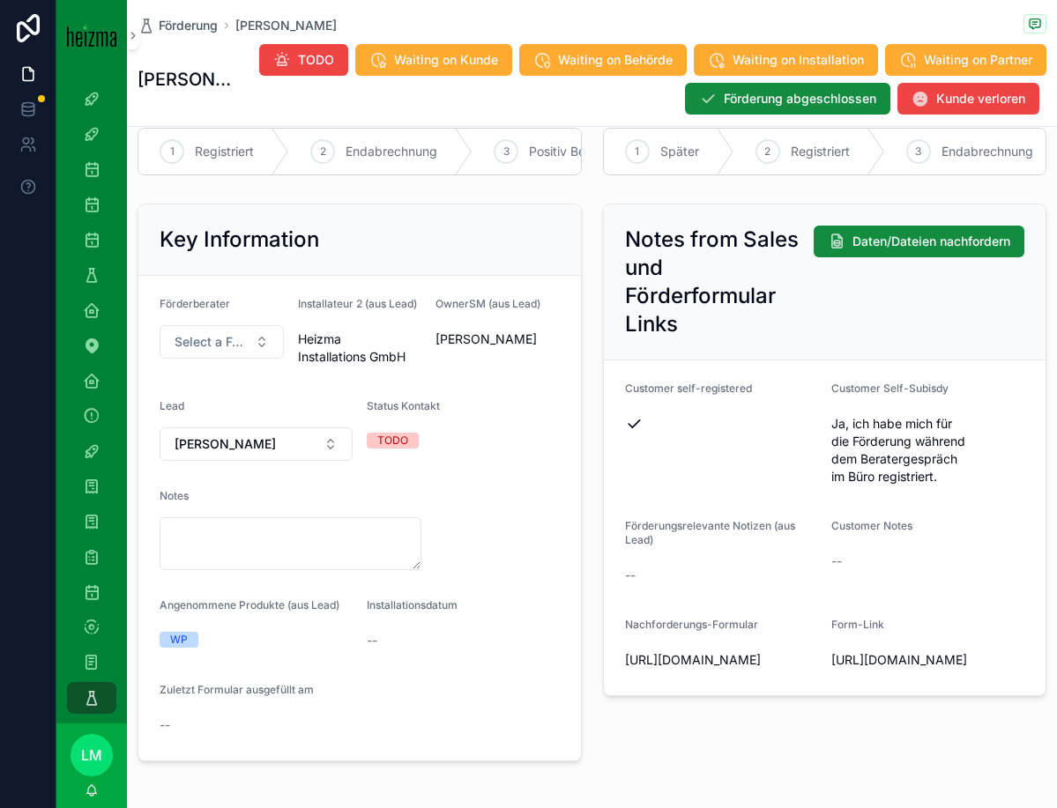
click at [886, 442] on span "Ja, ich habe mich für die Förderung während dem Beratergespräch im Büro registr…" at bounding box center [927, 450] width 193 height 71
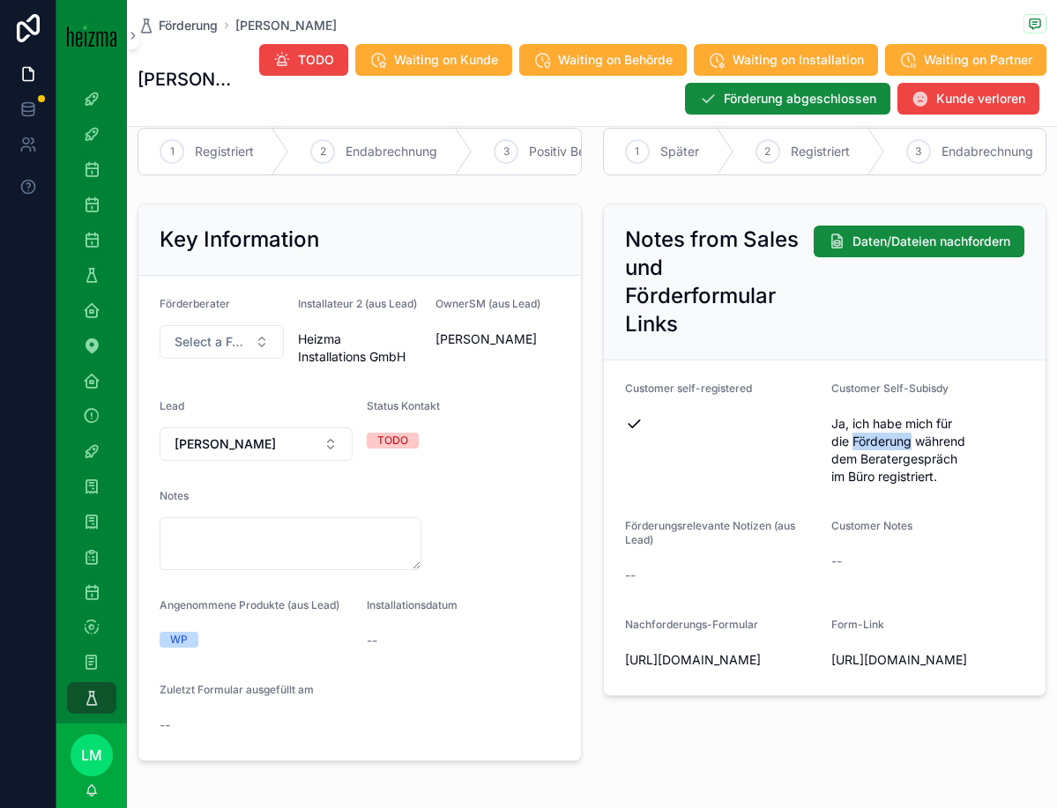
click at [886, 442] on span "Ja, ich habe mich für die Förderung während dem Beratergespräch im Büro registr…" at bounding box center [927, 450] width 193 height 71
click at [870, 446] on span "Ja, ich habe mich für die Förderung während dem Beratergespräch im Büro registr…" at bounding box center [927, 450] width 193 height 71
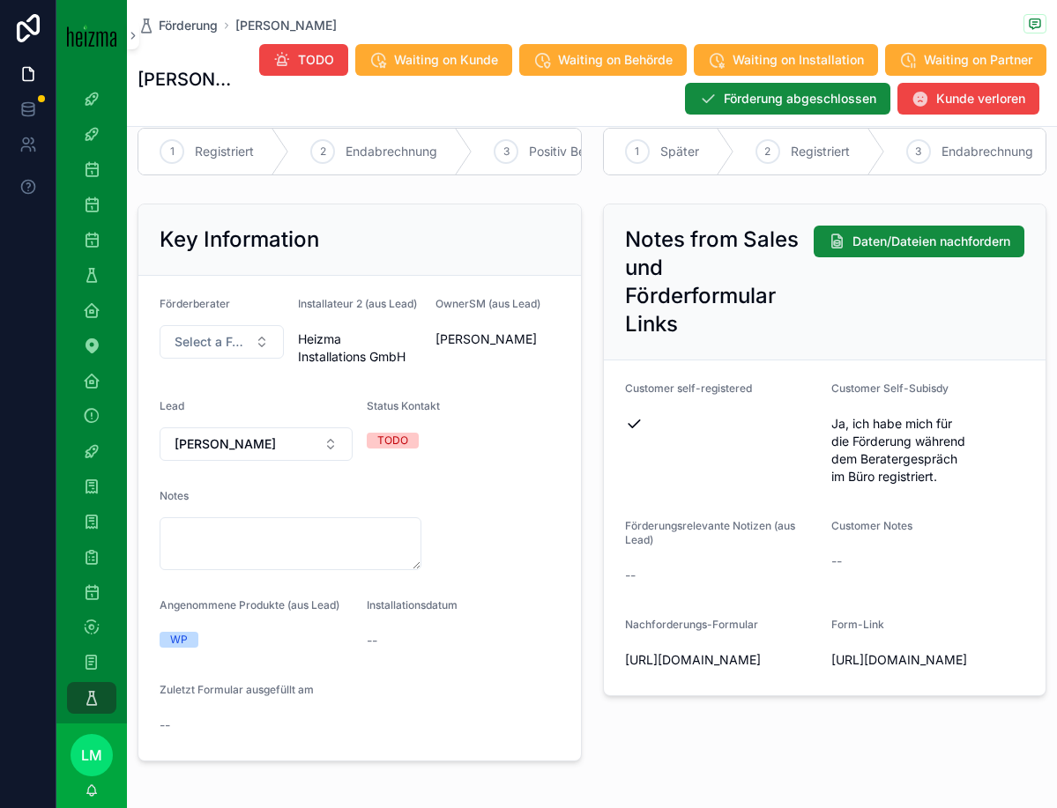
click at [189, 23] on span "Förderung" at bounding box center [188, 26] width 59 height 18
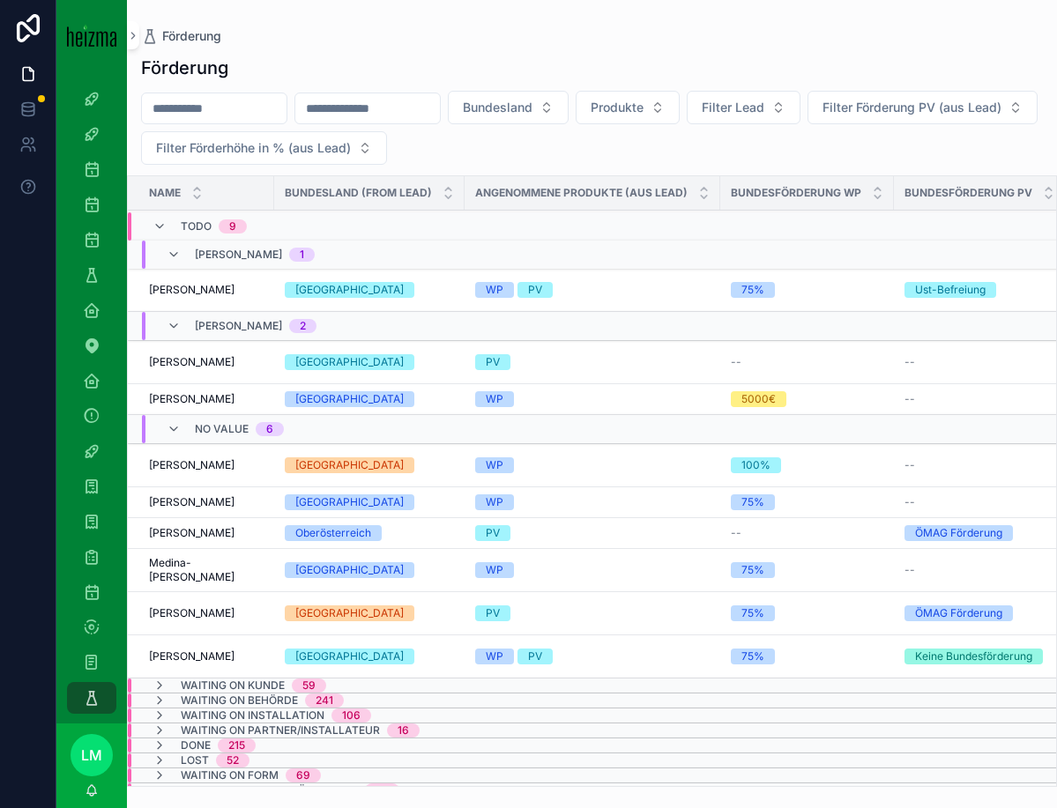
click at [182, 498] on span "[PERSON_NAME]" at bounding box center [192, 502] width 86 height 14
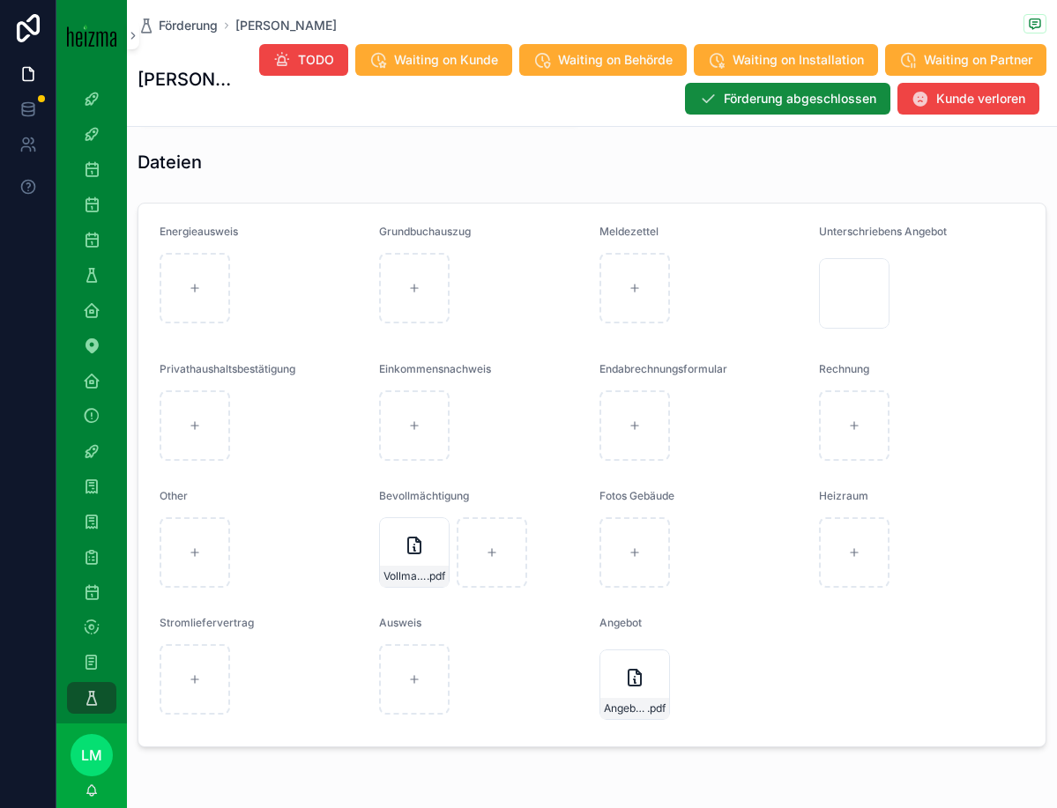
scroll to position [1693, 0]
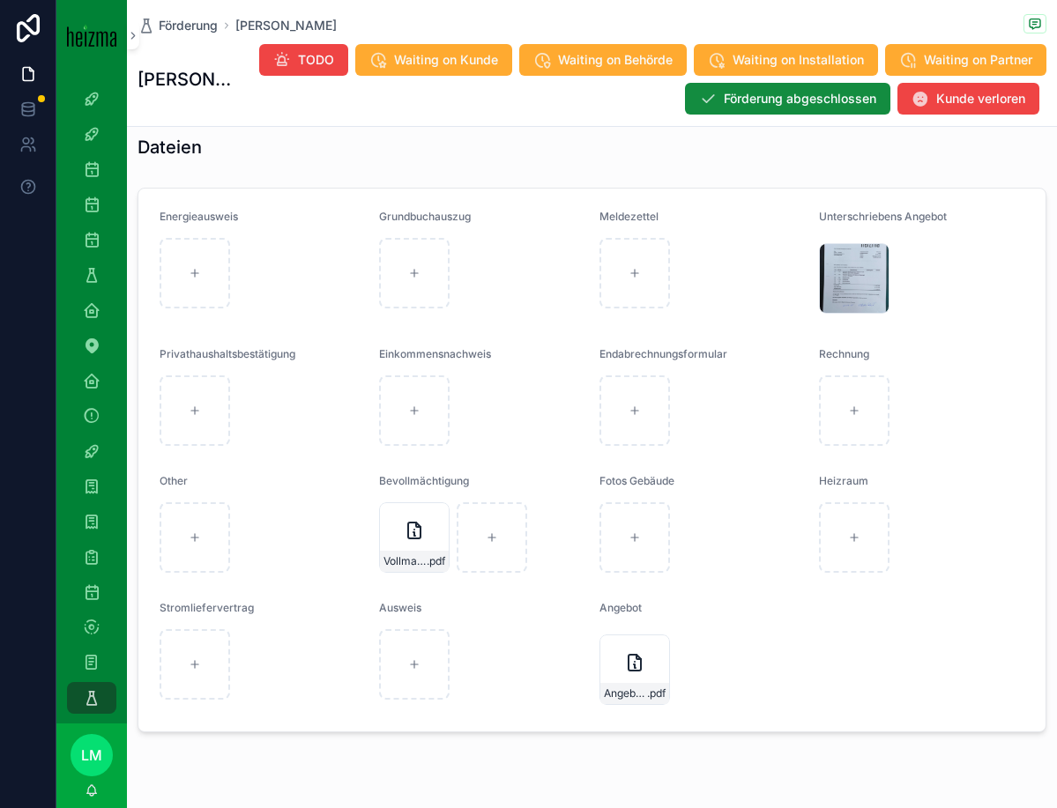
click at [863, 284] on div "20250930_114123-(1) .jpg" at bounding box center [854, 278] width 71 height 71
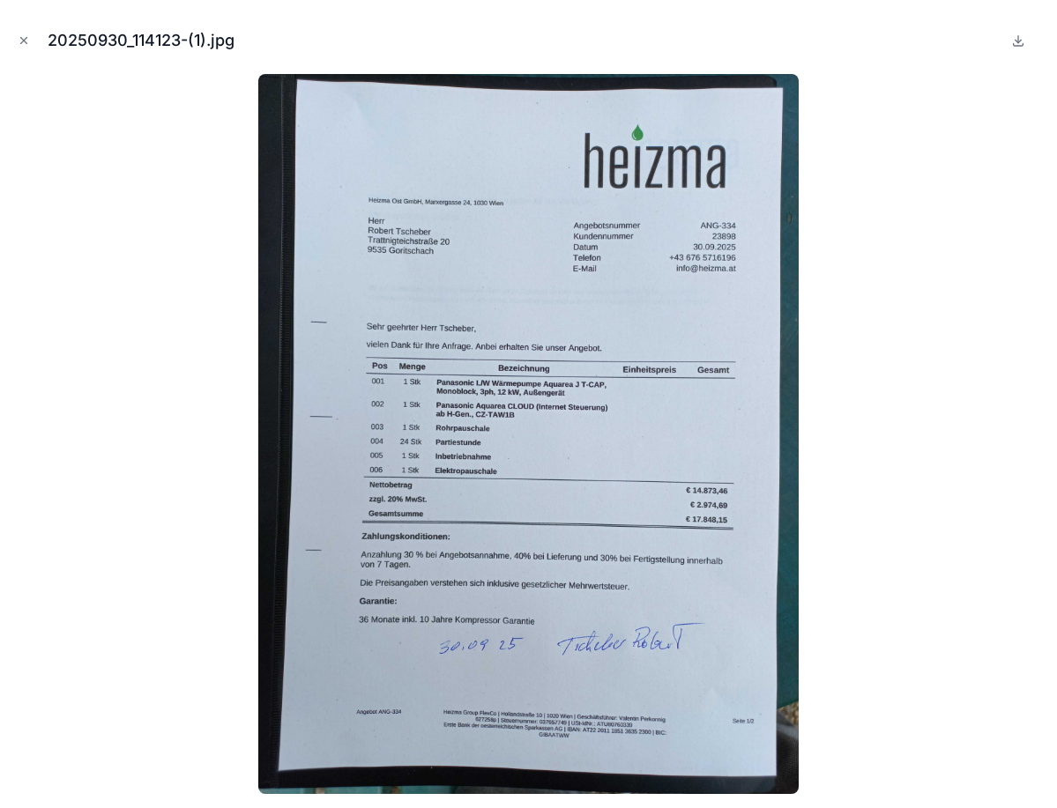
click at [28, 34] on icon "Close modal" at bounding box center [24, 40] width 12 height 12
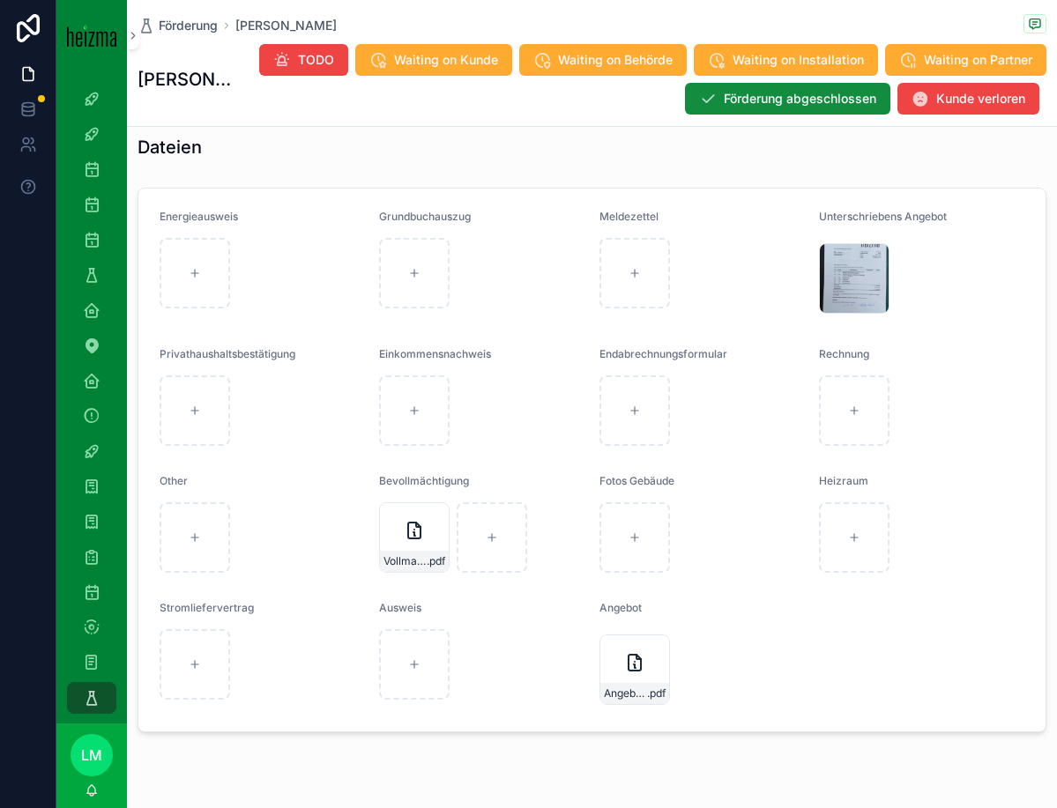
click at [622, 679] on div "Angebot-ANG-334-Tscheber-30-09-2025 .pdf" at bounding box center [634, 670] width 71 height 71
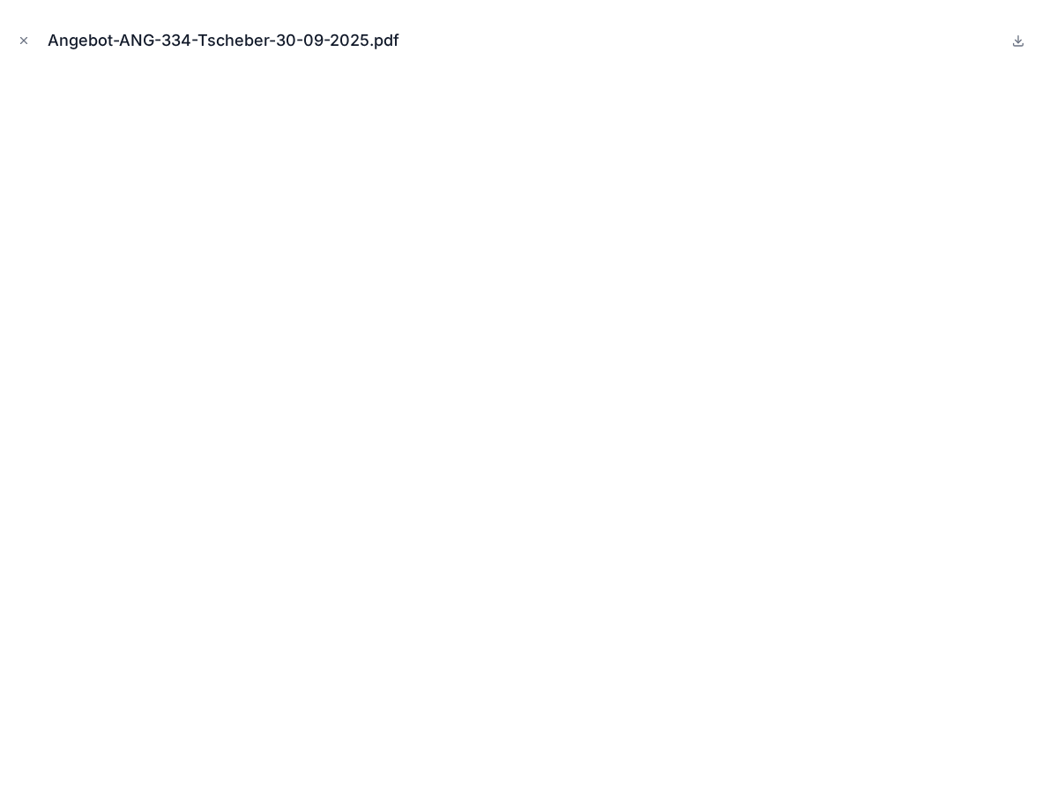
click at [26, 43] on icon "Close modal" at bounding box center [24, 41] width 6 height 6
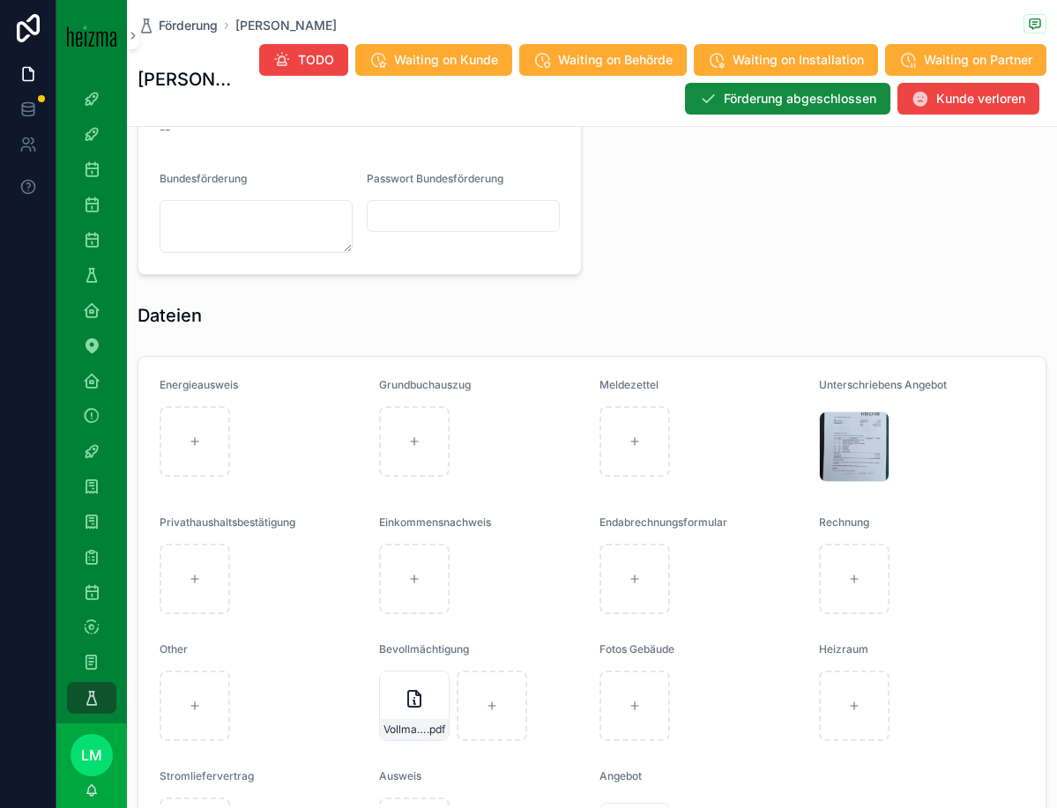
scroll to position [1737, 0]
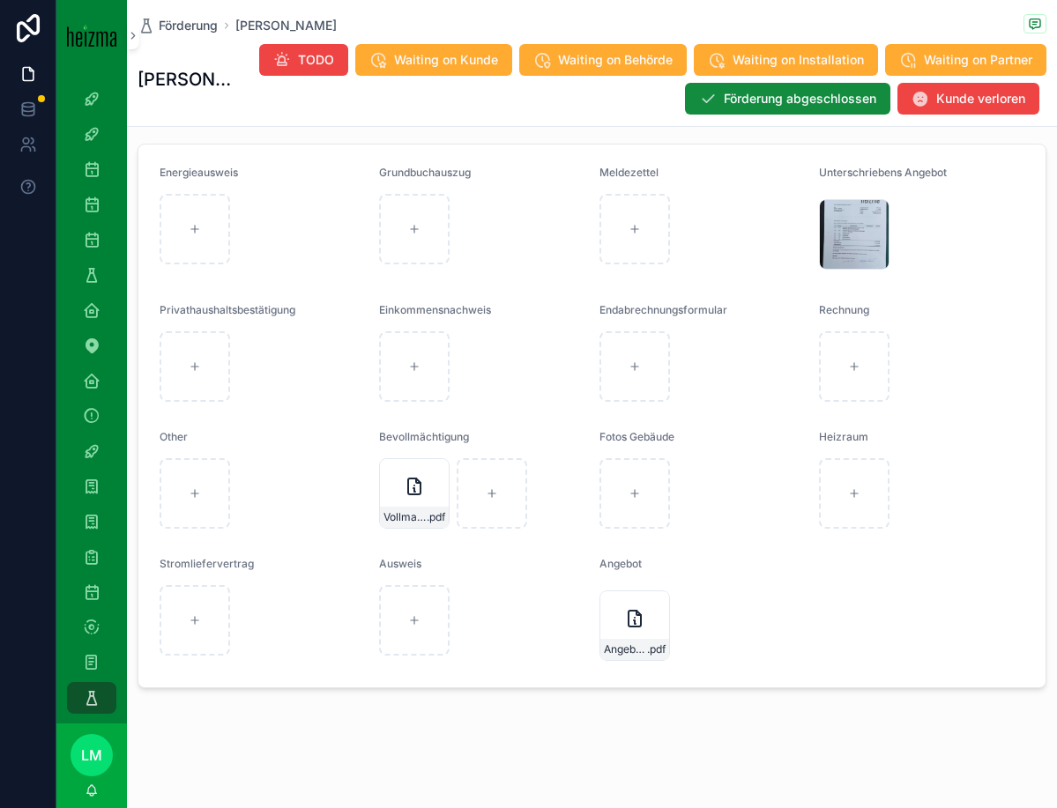
click at [627, 639] on div "Angebot-ANG-334-Tscheber-30-09-2025 .pdf" at bounding box center [634, 649] width 69 height 21
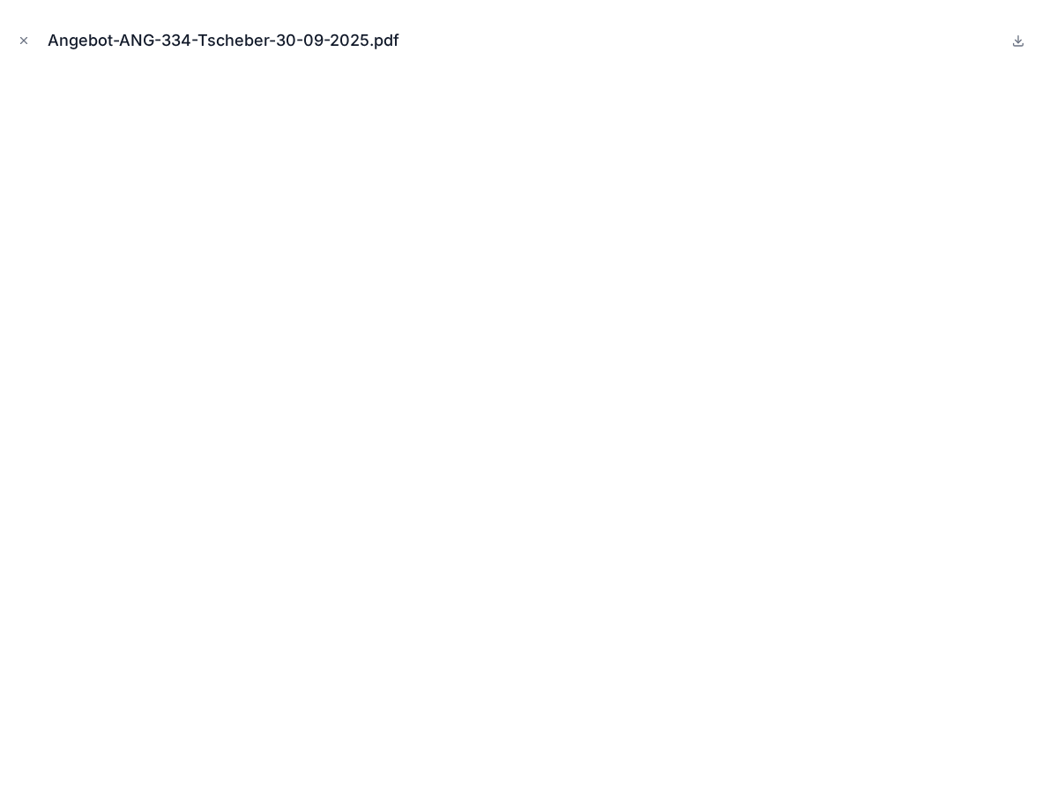
click at [20, 44] on icon "Close modal" at bounding box center [24, 40] width 12 height 12
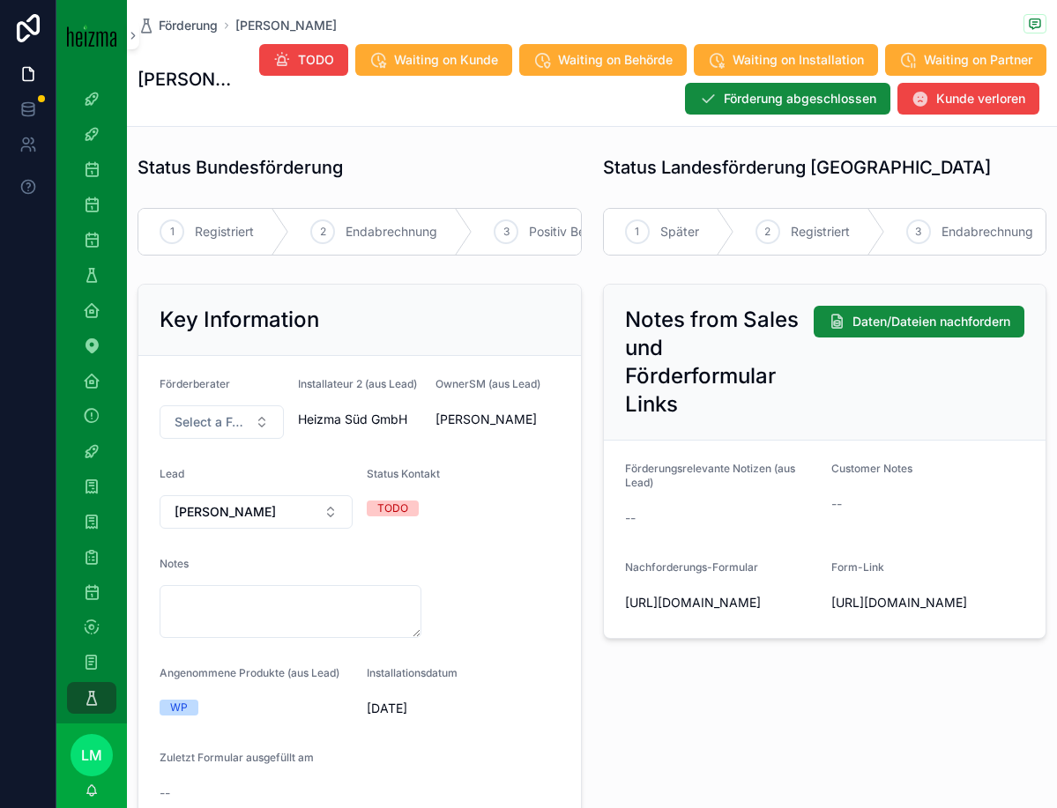
click at [665, 237] on span "Später" at bounding box center [679, 232] width 39 height 18
click at [287, 589] on textarea "scrollable content" at bounding box center [291, 611] width 262 height 53
click at [408, 369] on form "Förderberater Select a Förderberater Installateur 2 (aus Lead) Heizma Süd GmbH …" at bounding box center [359, 592] width 443 height 473
click at [234, 627] on textarea "scrollable content" at bounding box center [291, 611] width 262 height 53
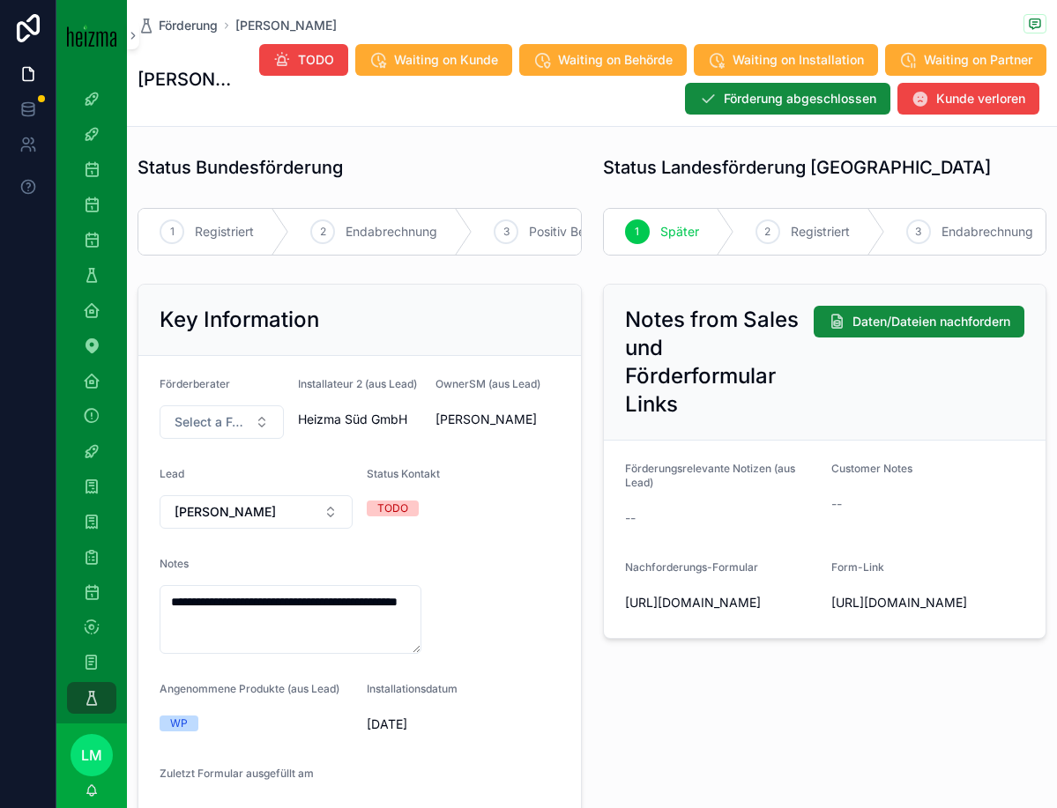
type textarea "**********"
click at [521, 602] on form "**********" at bounding box center [359, 600] width 443 height 488
click at [173, 20] on span "Förderung" at bounding box center [188, 26] width 59 height 18
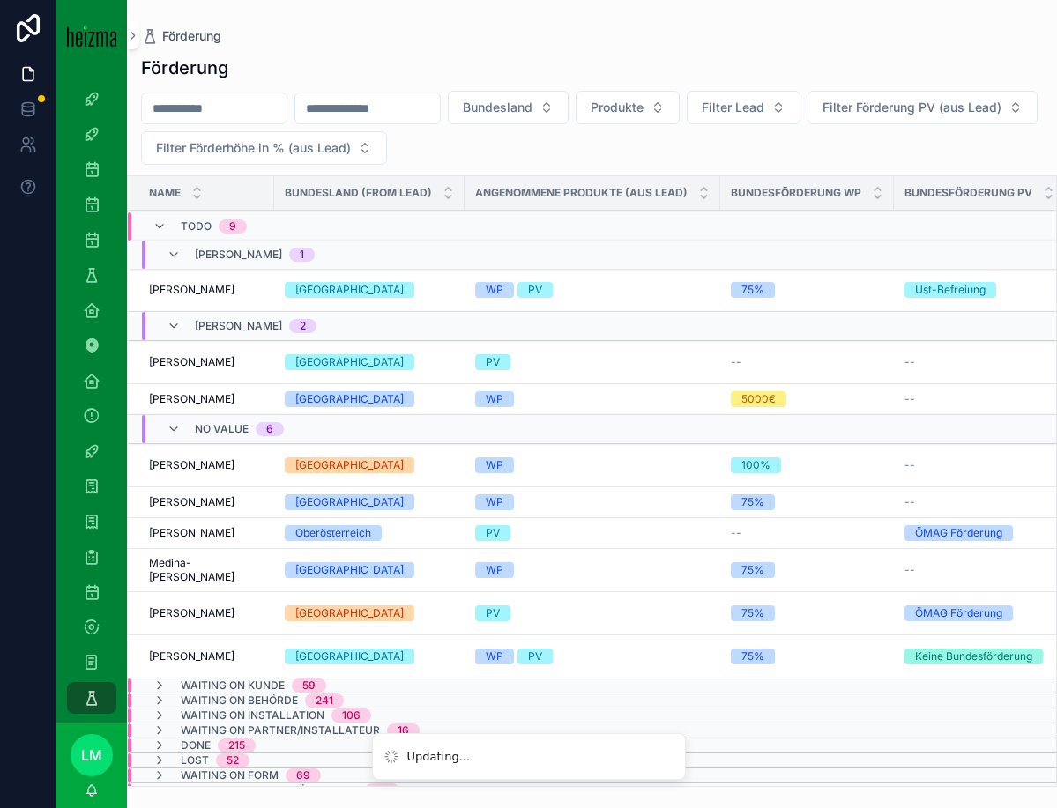
click at [184, 536] on span "[PERSON_NAME]" at bounding box center [192, 533] width 86 height 14
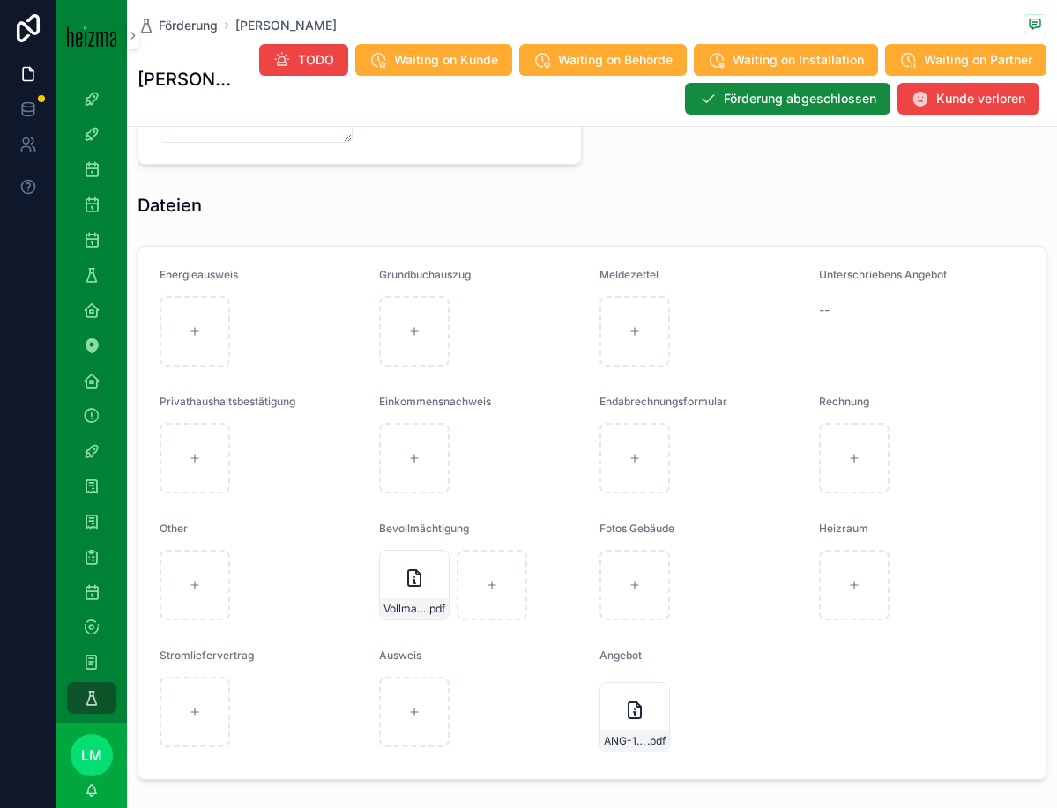
scroll to position [1726, 0]
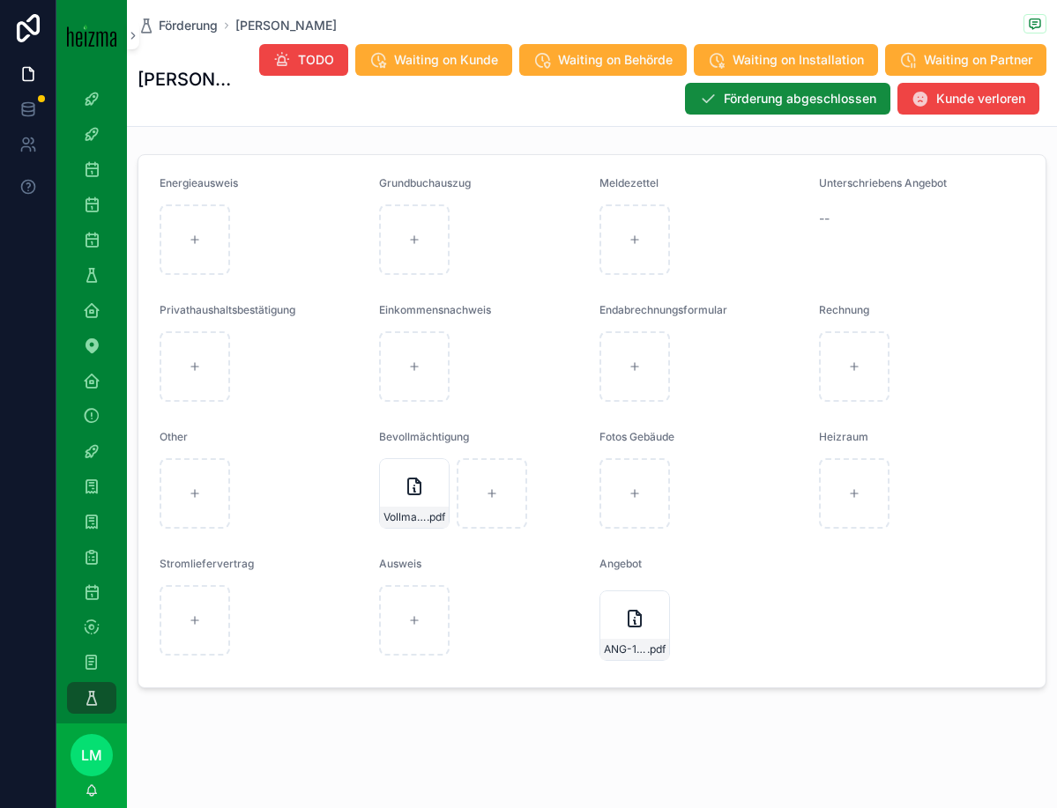
click at [187, 26] on span "Förderung" at bounding box center [188, 26] width 59 height 18
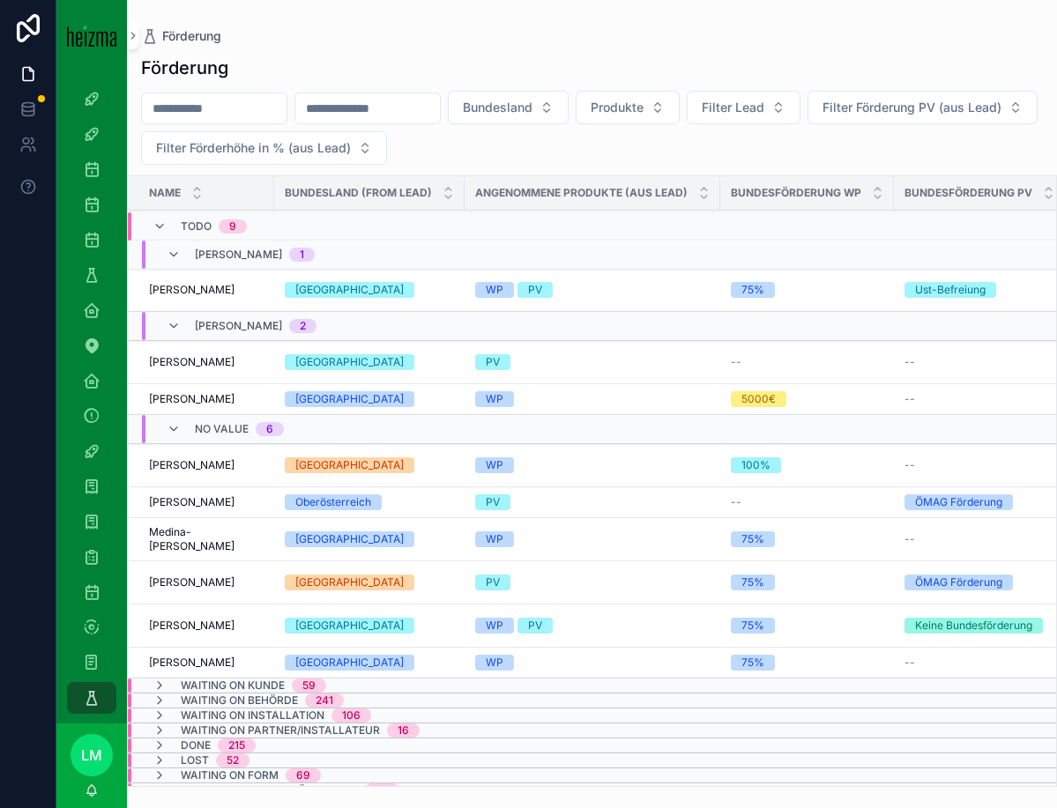
click at [202, 633] on td "Markus Immerl Markus Immerl" at bounding box center [201, 625] width 146 height 43
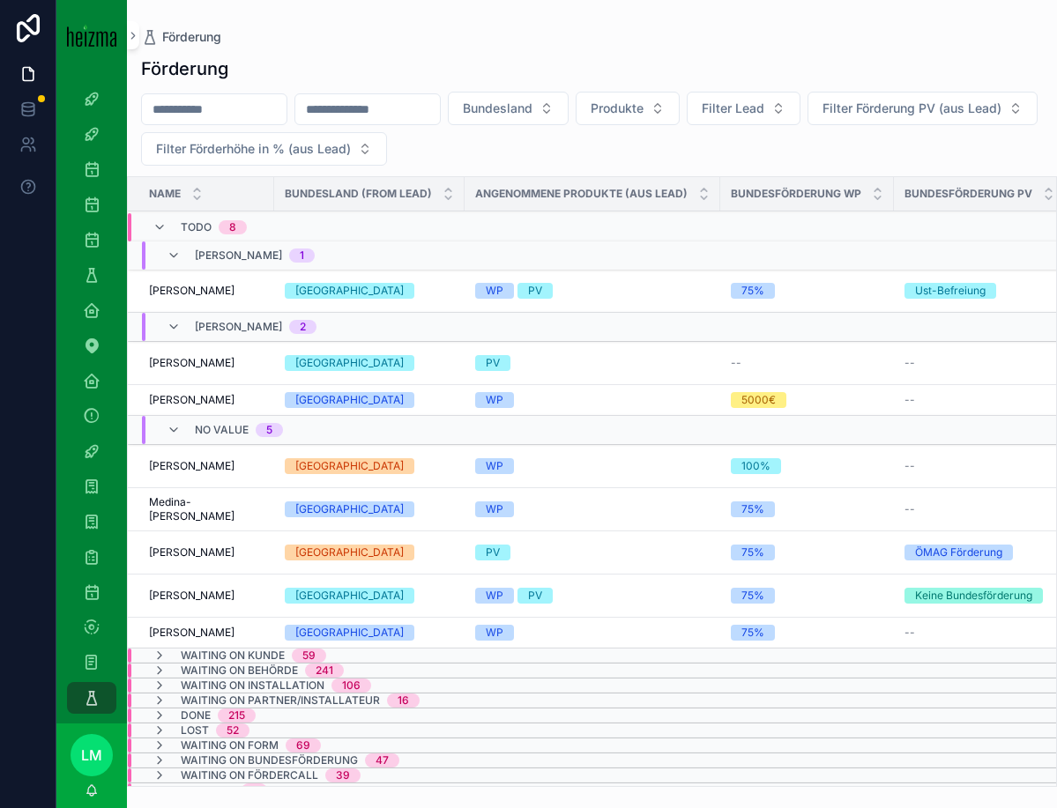
click at [195, 546] on span "[PERSON_NAME]" at bounding box center [192, 553] width 86 height 14
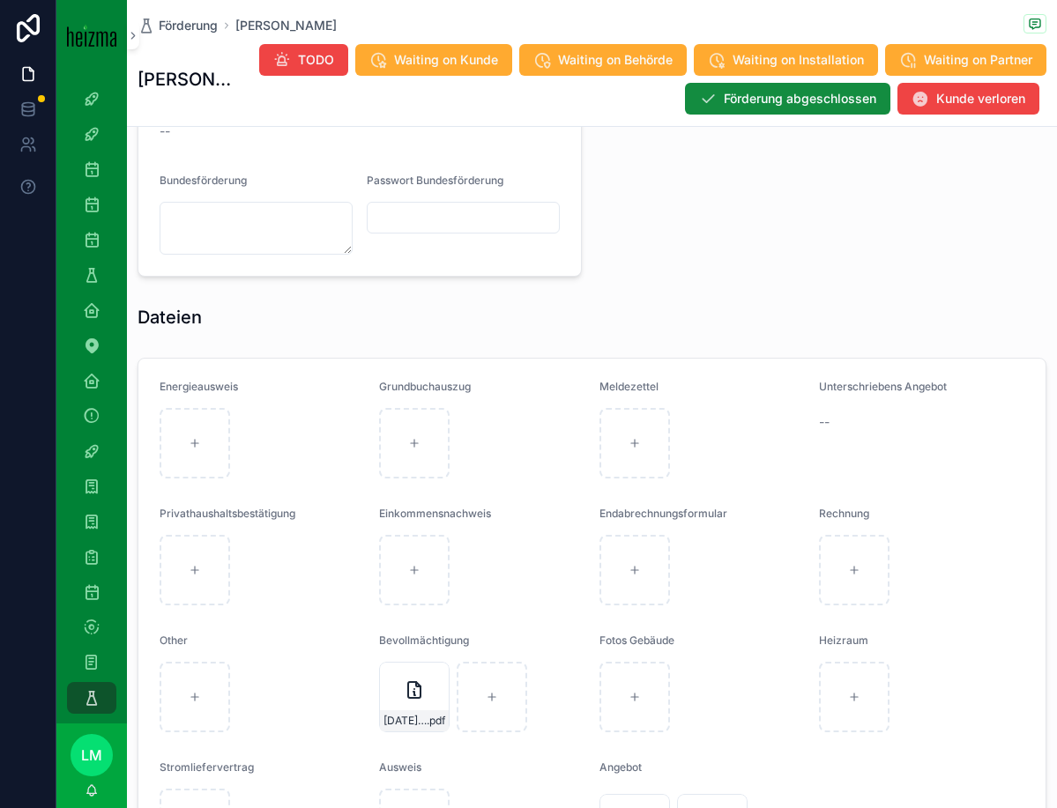
scroll to position [2001, 0]
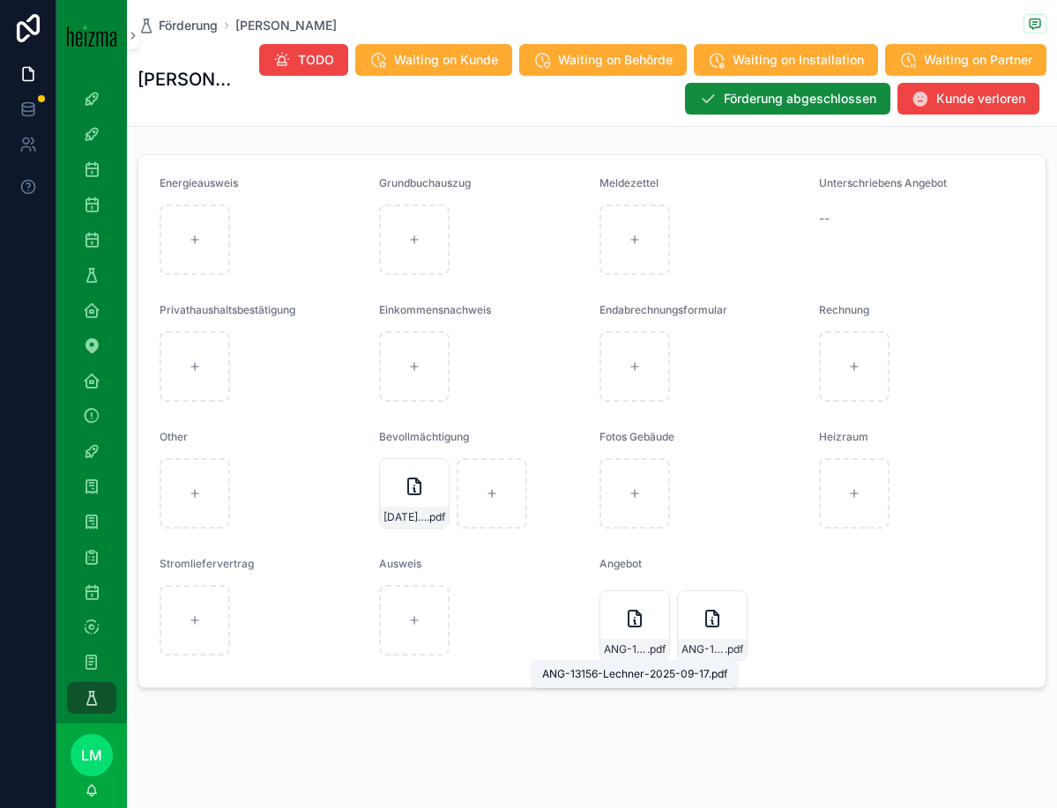
click at [632, 649] on span "ANG-13156-Lechner-2025-09-17" at bounding box center [625, 650] width 43 height 14
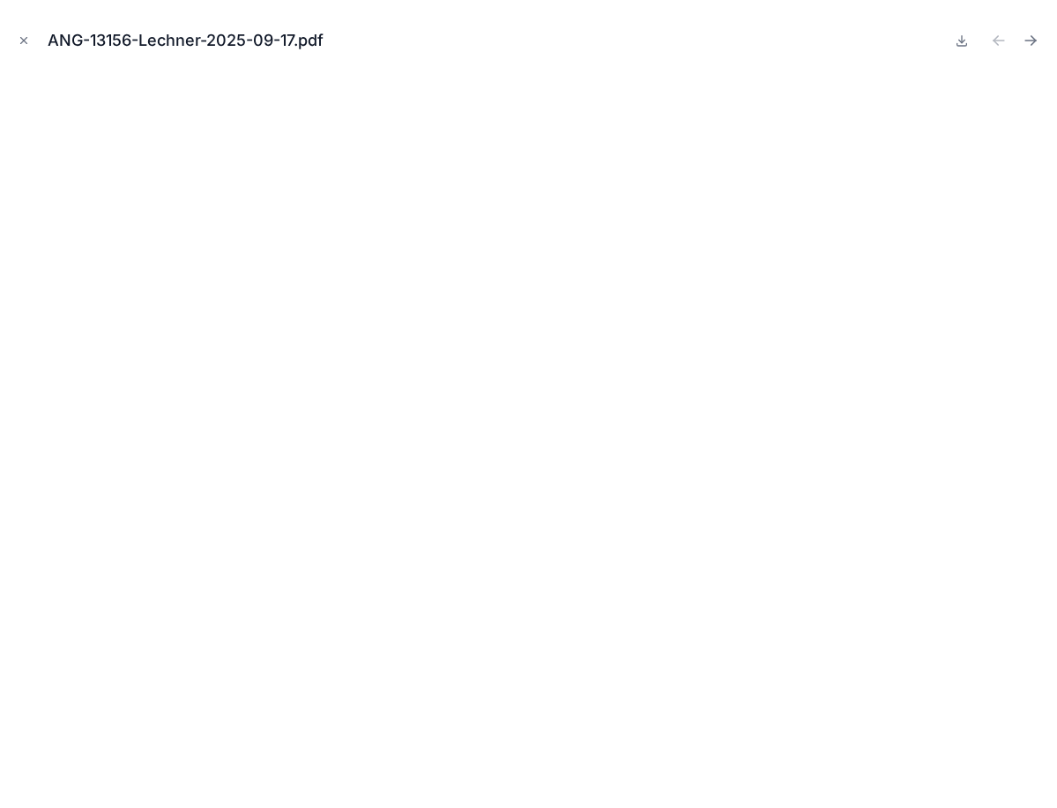
click at [20, 39] on icon "Close modal" at bounding box center [24, 40] width 12 height 12
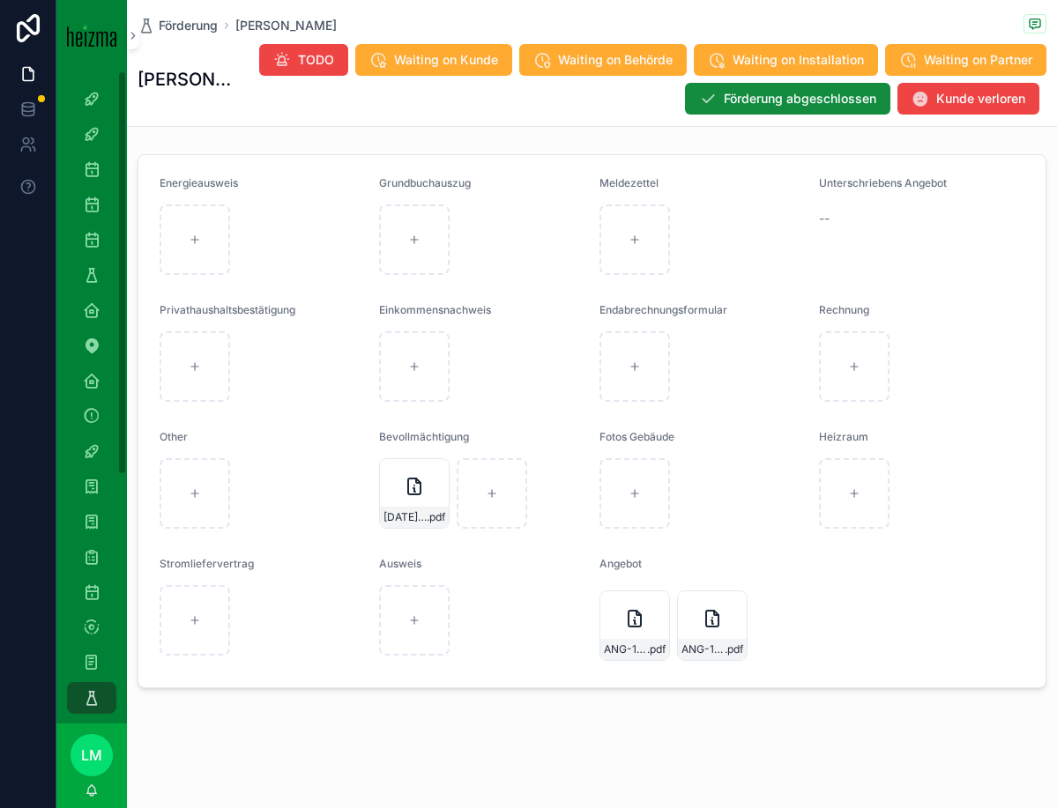
click at [700, 637] on div "ANG-13156-Lechner-2025-09-17 .pdf" at bounding box center [712, 626] width 71 height 71
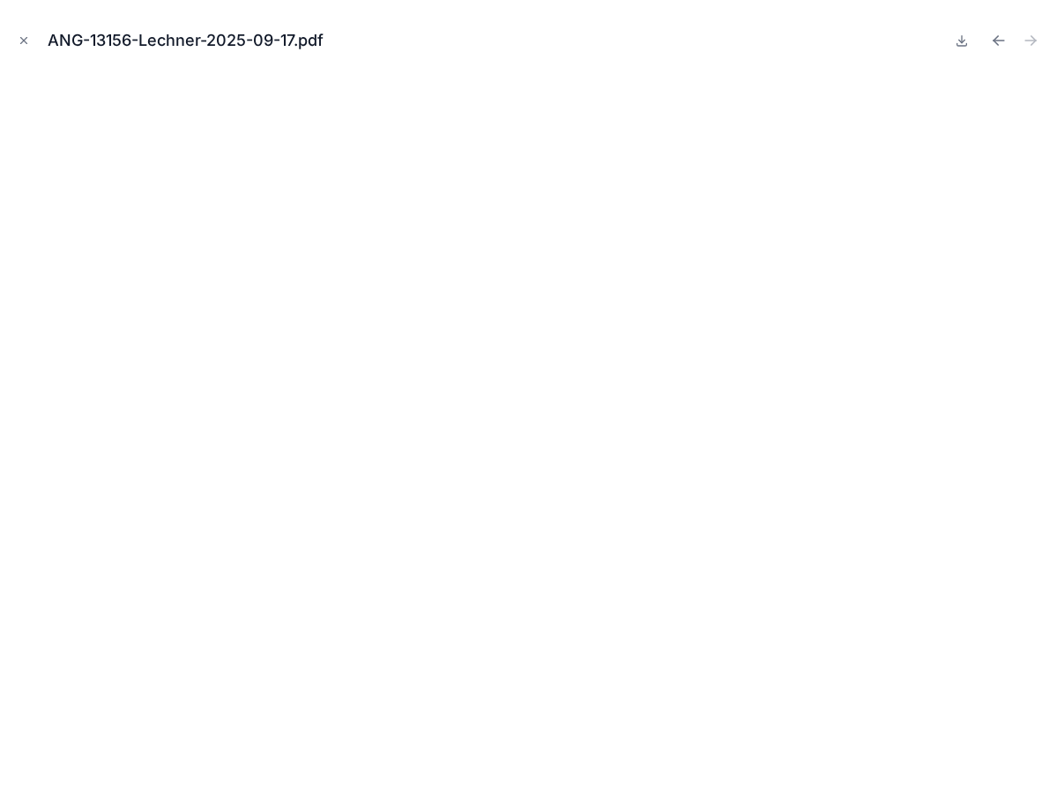
click at [22, 28] on div "ANG-13156-Lechner-2025-09-17.pdf" at bounding box center [528, 40] width 1029 height 53
click at [18, 40] on icon "Close modal" at bounding box center [24, 40] width 12 height 12
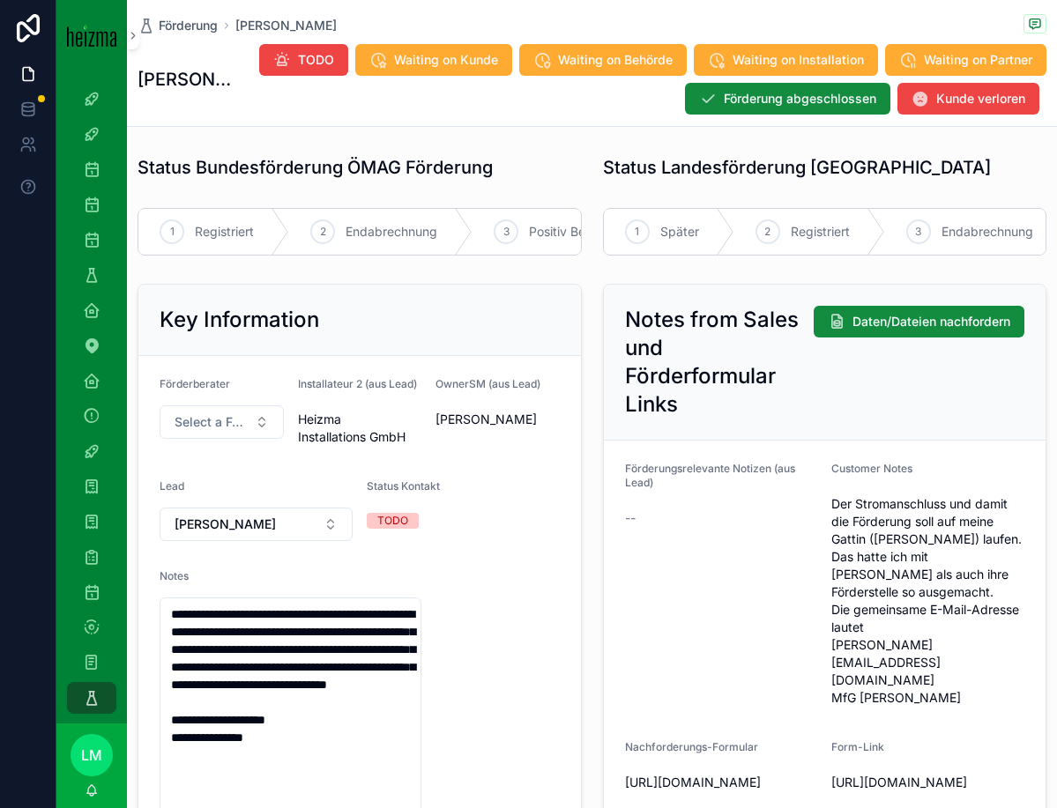
click at [205, 35] on div "Förderung Margit Feyertag Margit Feyertag TODO Waiting on Kunde Waiting on Behö…" at bounding box center [592, 63] width 909 height 126
click at [205, 19] on span "Förderung" at bounding box center [188, 26] width 59 height 18
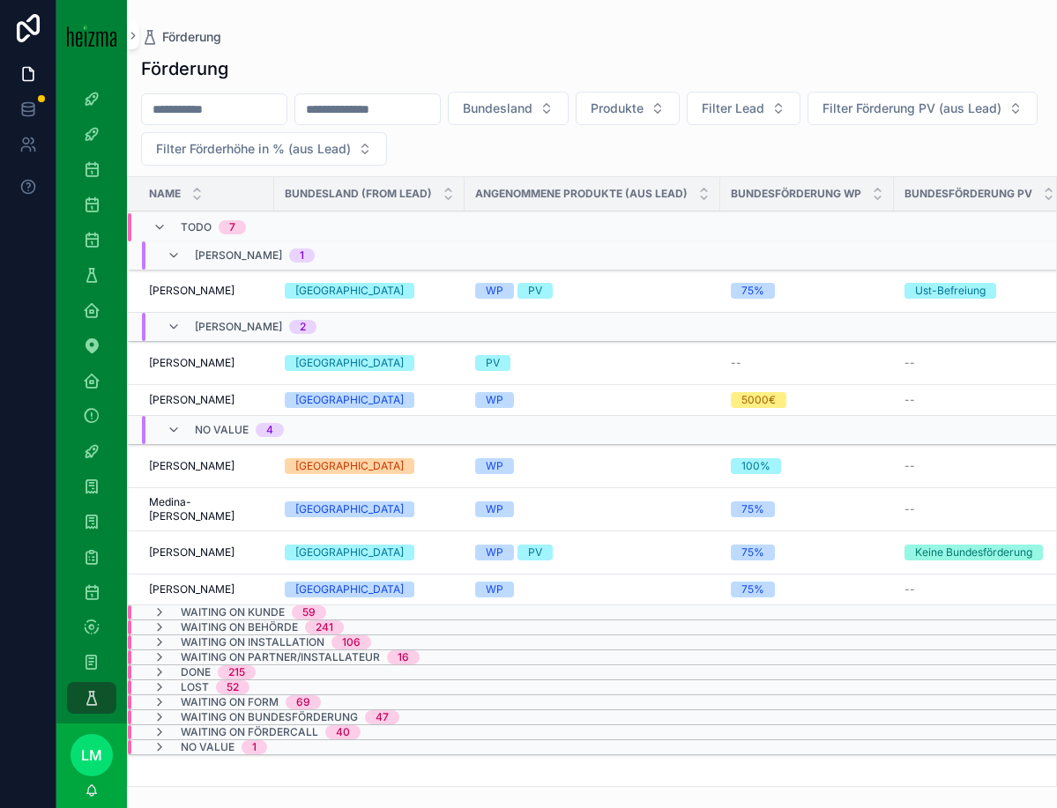
click at [185, 559] on span "[PERSON_NAME]" at bounding box center [192, 553] width 86 height 14
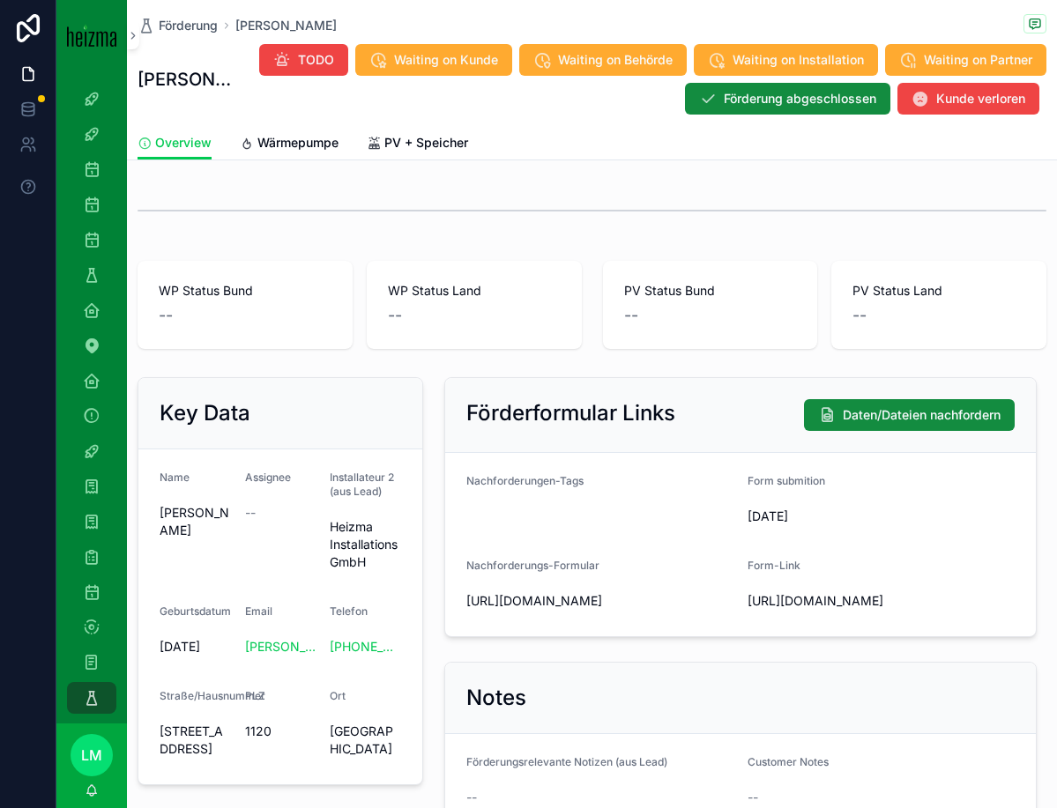
click at [290, 138] on span "Wärmepumpe" at bounding box center [297, 143] width 81 height 18
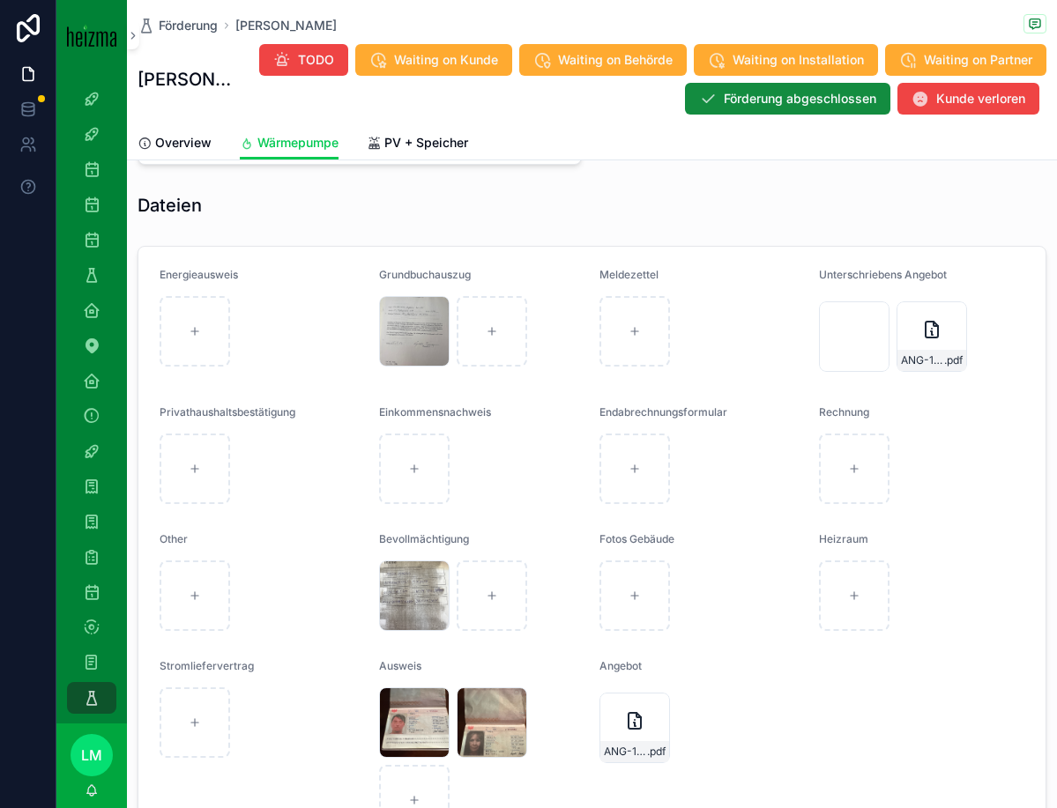
scroll to position [1766, 0]
click at [0, 0] on span "image" at bounding box center [0, 0] width 0 height 0
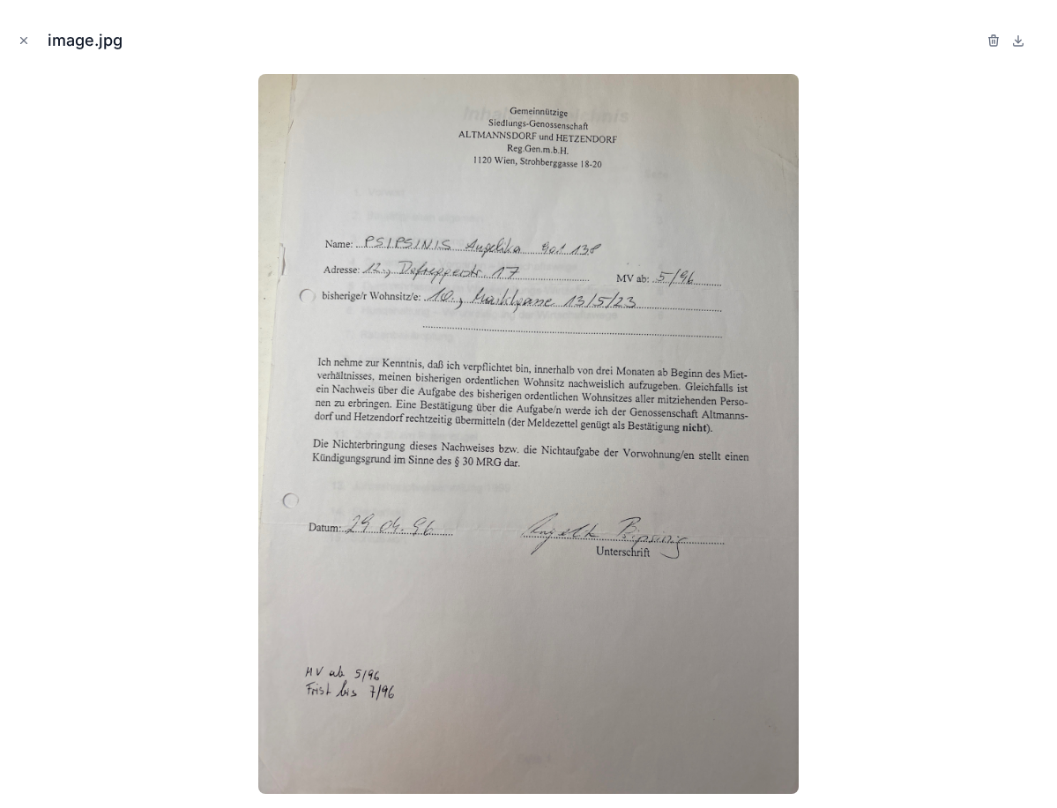
click at [21, 35] on icon "Close modal" at bounding box center [24, 40] width 12 height 12
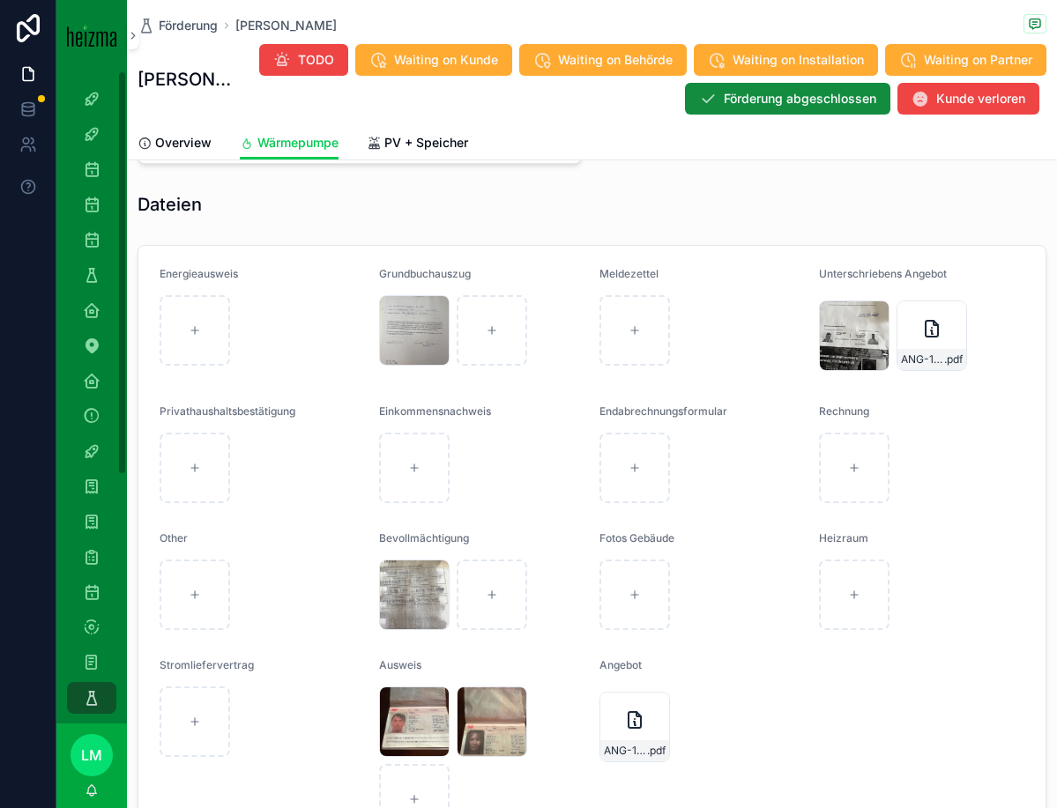
click at [420, 599] on div "image .jpg" at bounding box center [414, 595] width 71 height 71
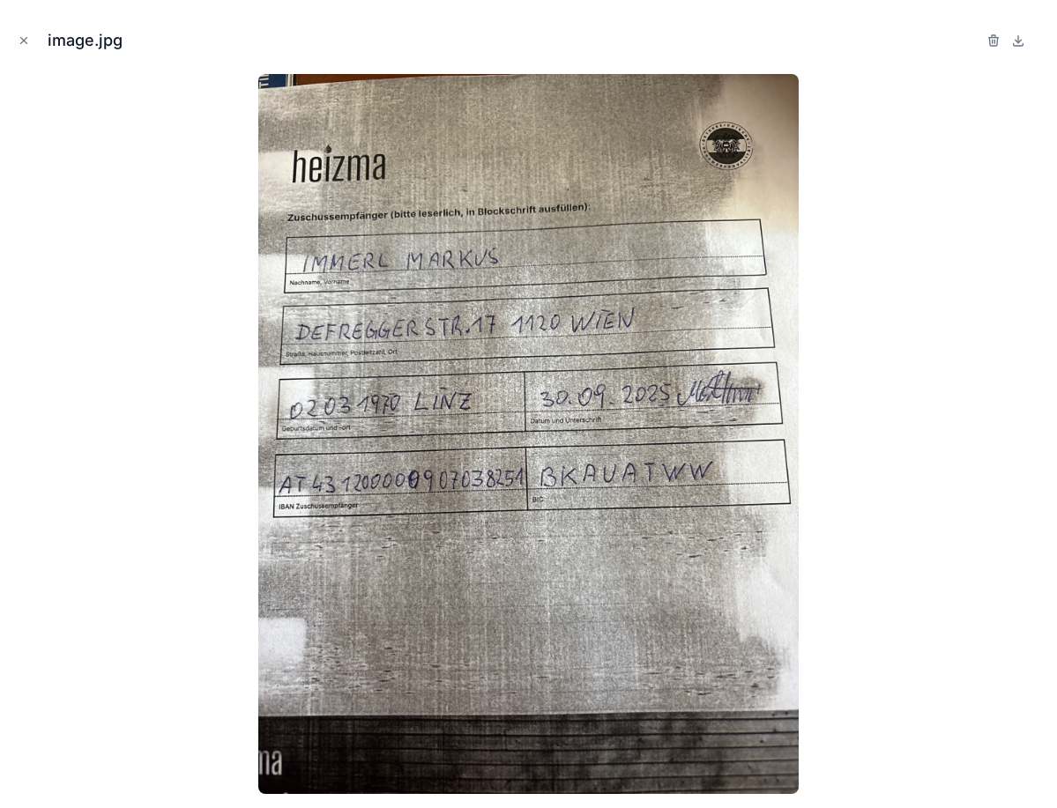
click at [20, 45] on icon "Close modal" at bounding box center [24, 40] width 12 height 12
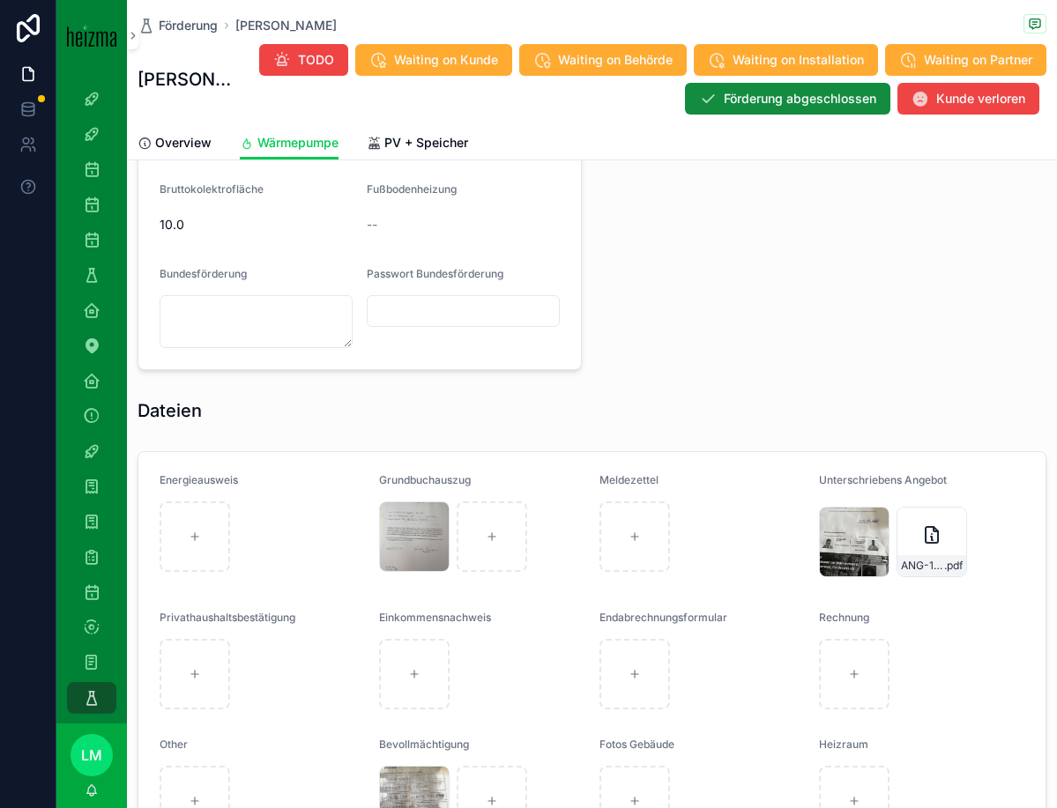
scroll to position [1599, 0]
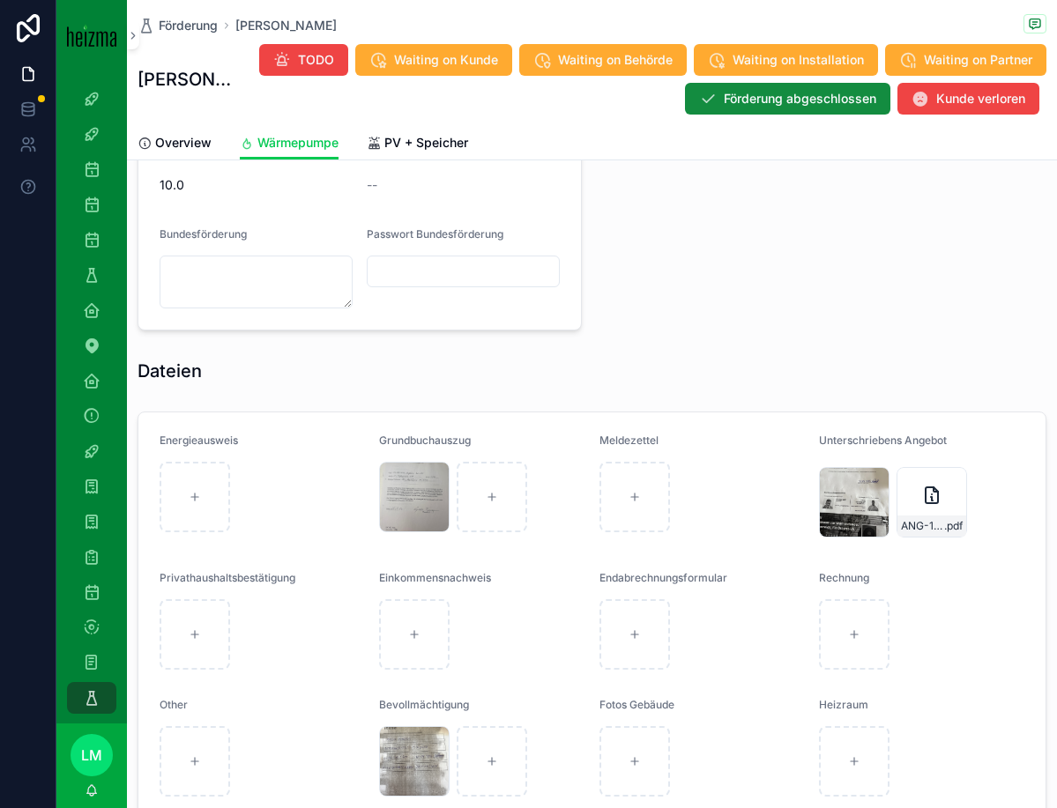
click at [918, 510] on div "ANG-10547-Immerl-2025-05-02-(6)-(1) .pdf" at bounding box center [932, 502] width 71 height 71
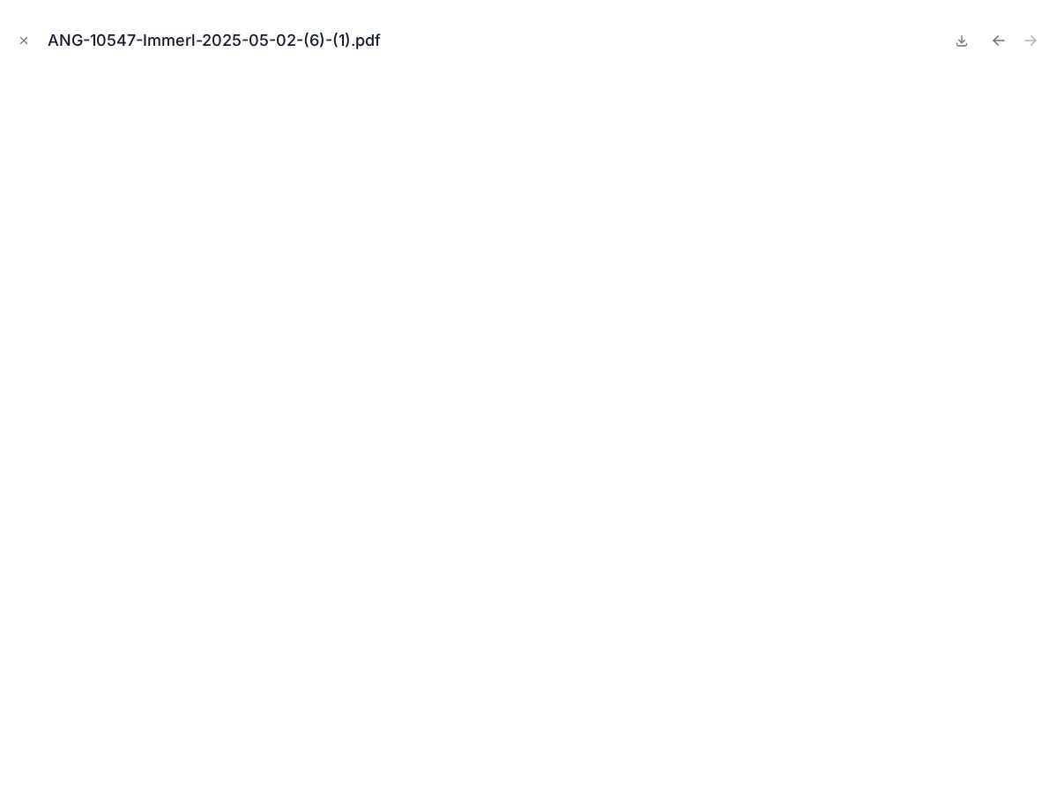
click at [21, 40] on icon "Close modal" at bounding box center [24, 40] width 12 height 12
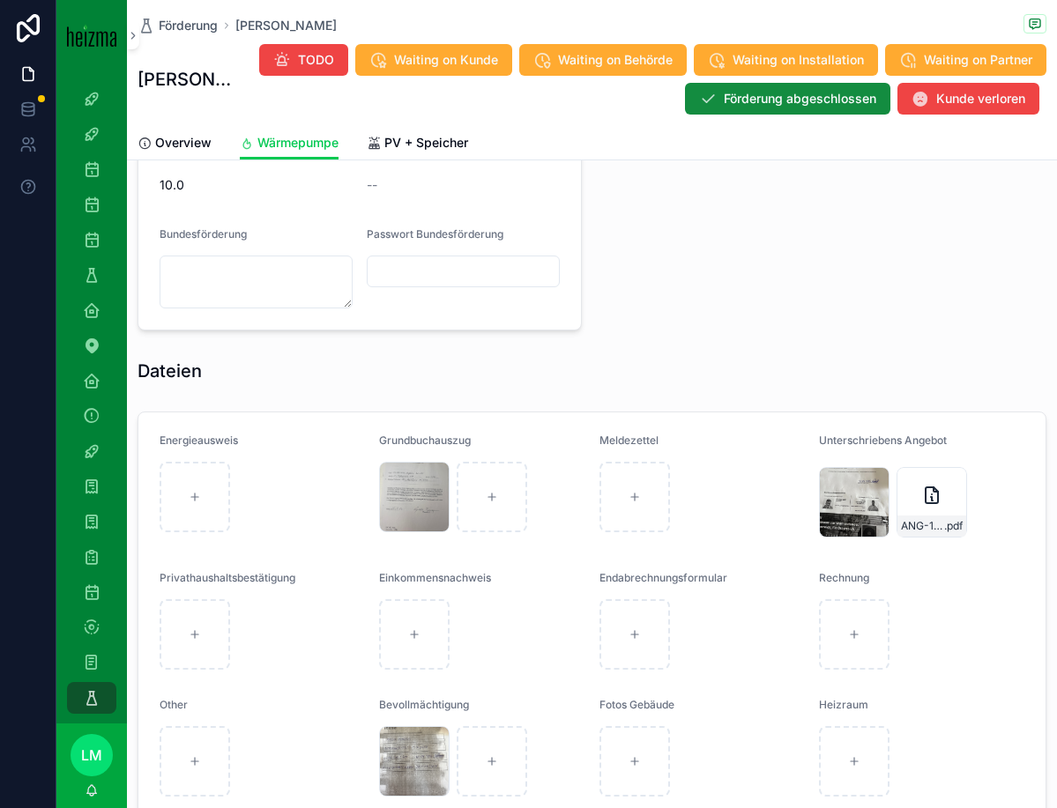
click at [0, 0] on span ".jpg" at bounding box center [0, 0] width 0 height 0
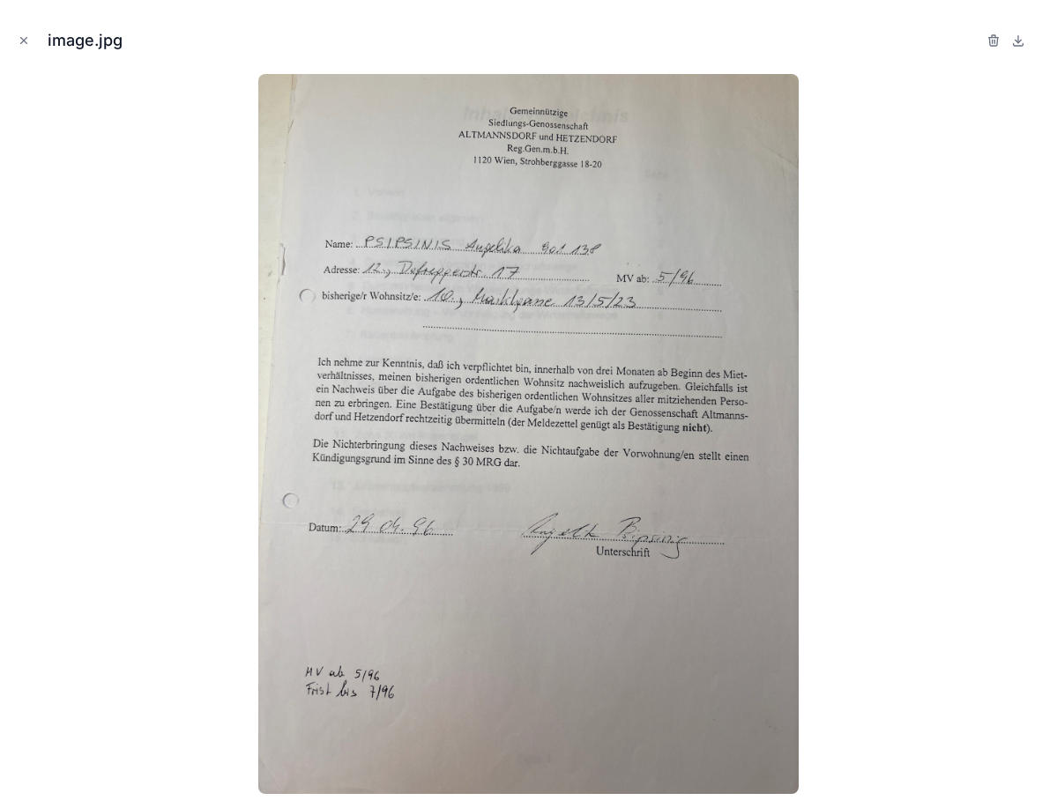
click at [34, 47] on div "image.jpg" at bounding box center [528, 40] width 1029 height 53
click at [32, 47] on button "Close modal" at bounding box center [23, 40] width 19 height 19
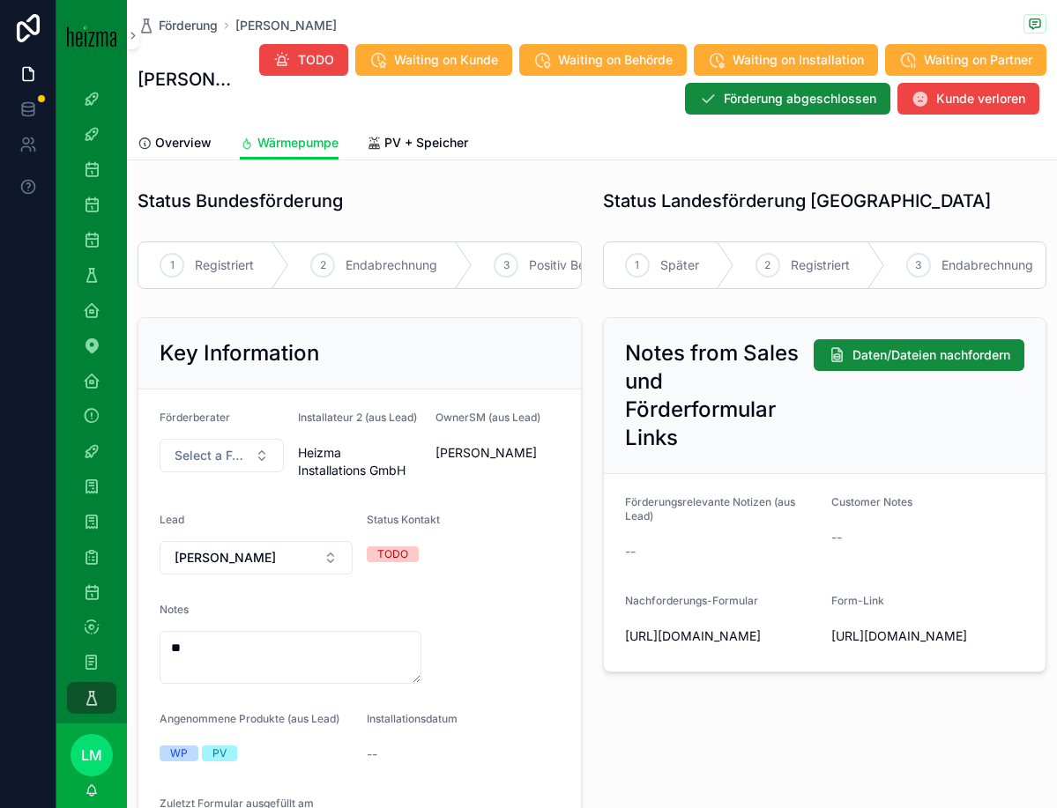
click at [212, 638] on textarea "**" at bounding box center [291, 657] width 262 height 53
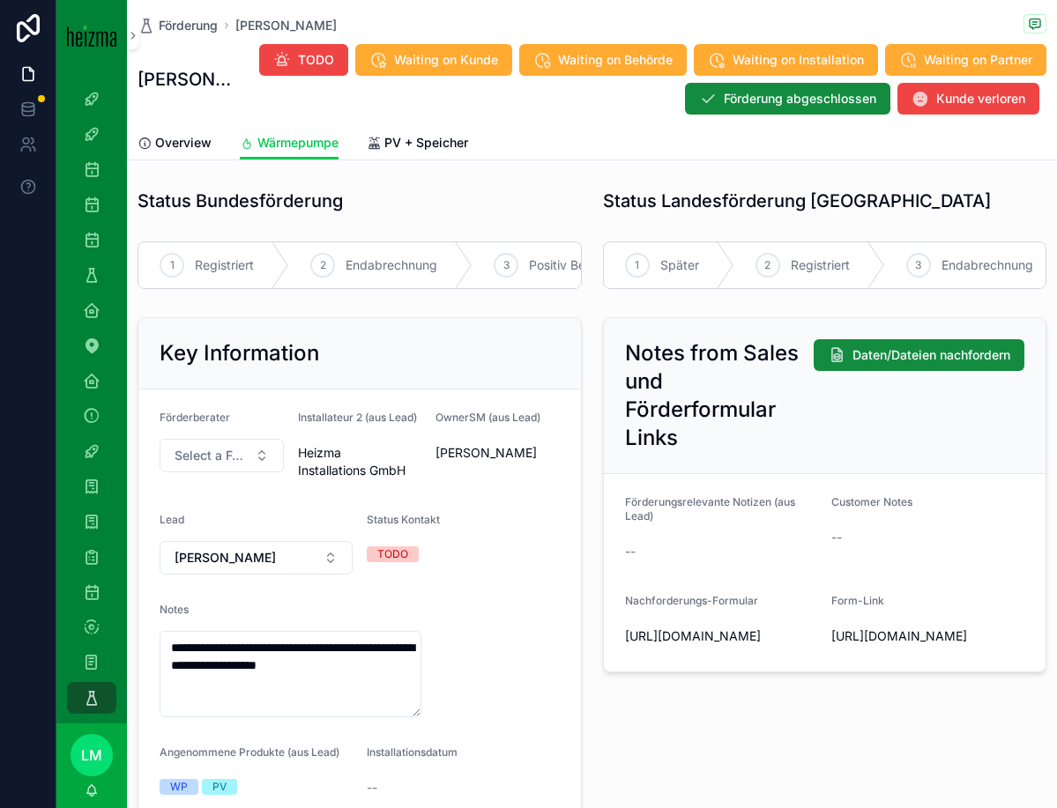
type textarea "**********"
click at [425, 618] on form "**********" at bounding box center [359, 649] width 443 height 518
click at [191, 32] on span "Förderung" at bounding box center [188, 26] width 59 height 18
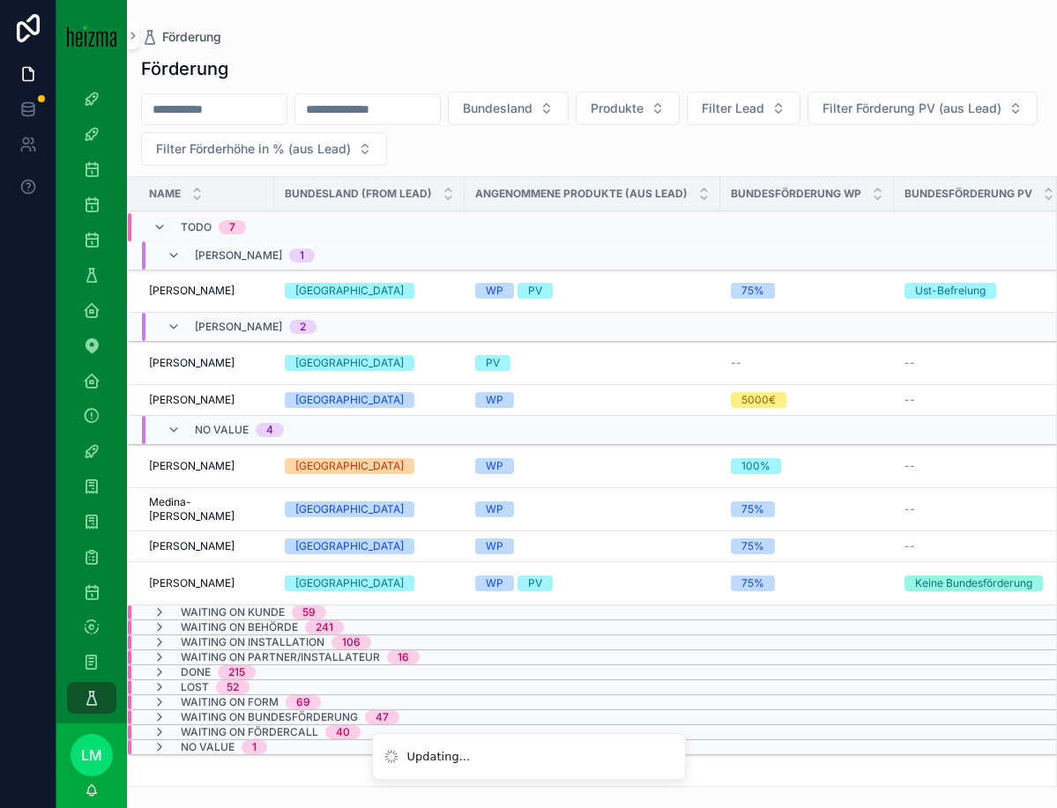
click at [186, 507] on span "Medina-[PERSON_NAME]" at bounding box center [206, 509] width 115 height 28
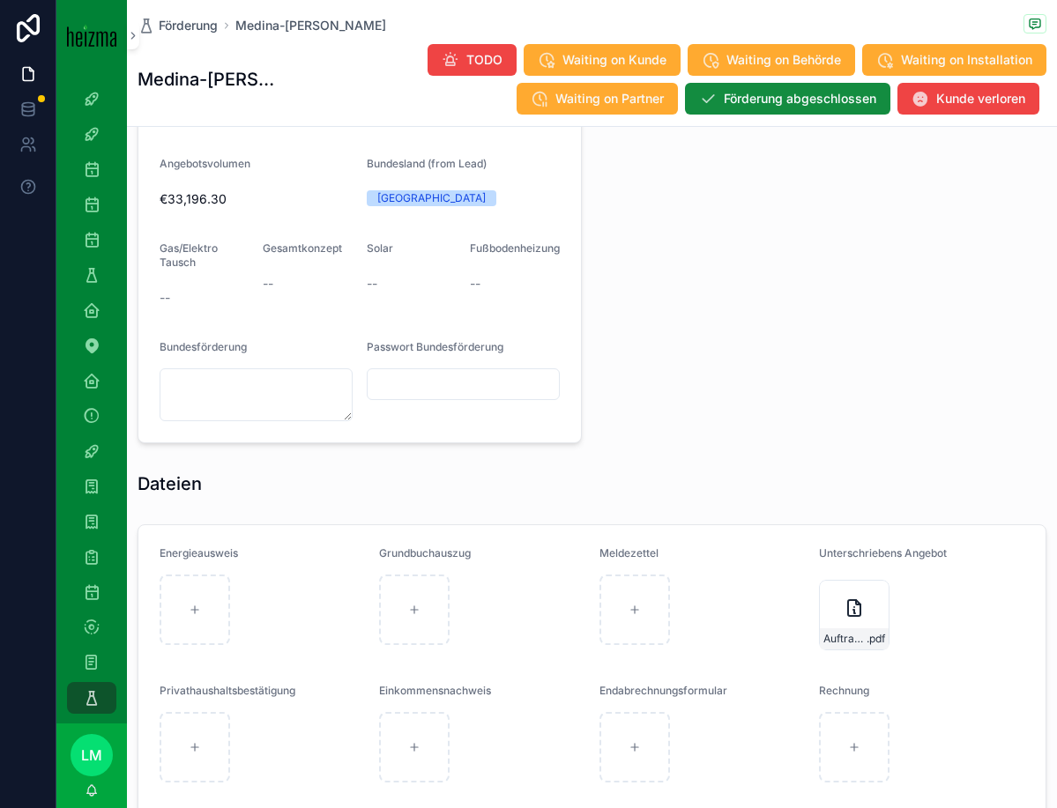
scroll to position [1542, 0]
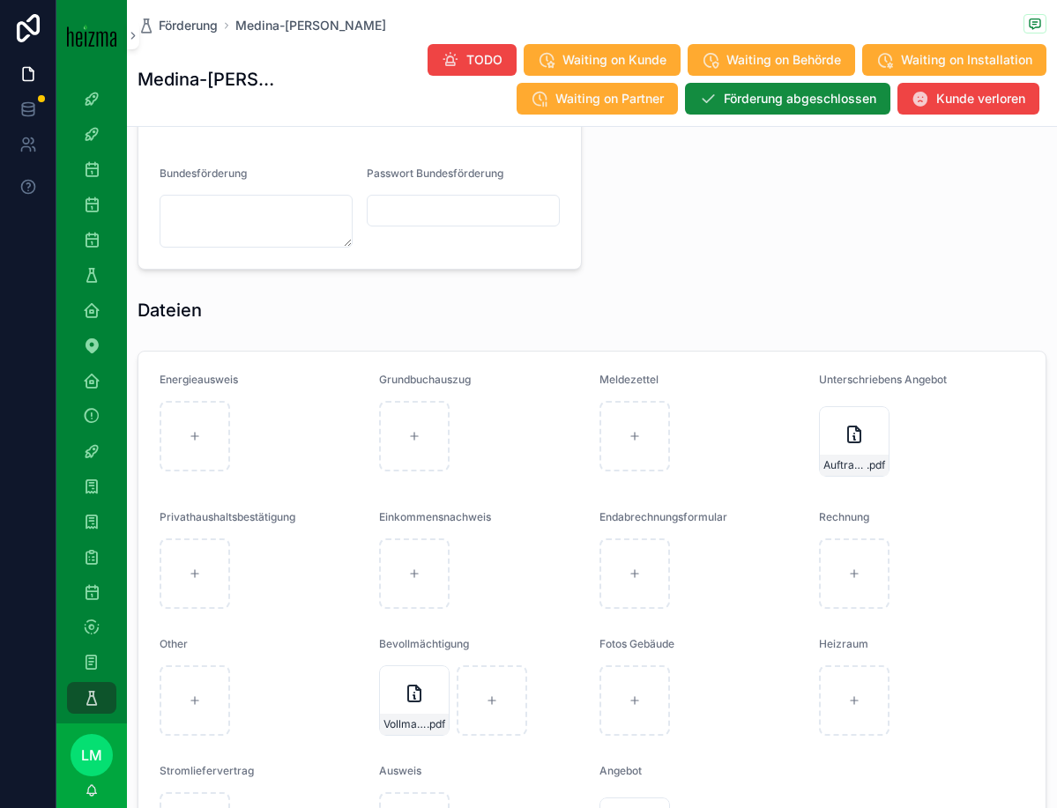
click at [856, 481] on div "AuftragsbestaÌtigung-ANG-13209-Oldenburg-2025-09-18 .pdf" at bounding box center [921, 441] width 205 height 81
click at [851, 461] on span "AuftragsbestaÌtigung-ANG-13209-Oldenburg-2025-09-18" at bounding box center [844, 465] width 43 height 14
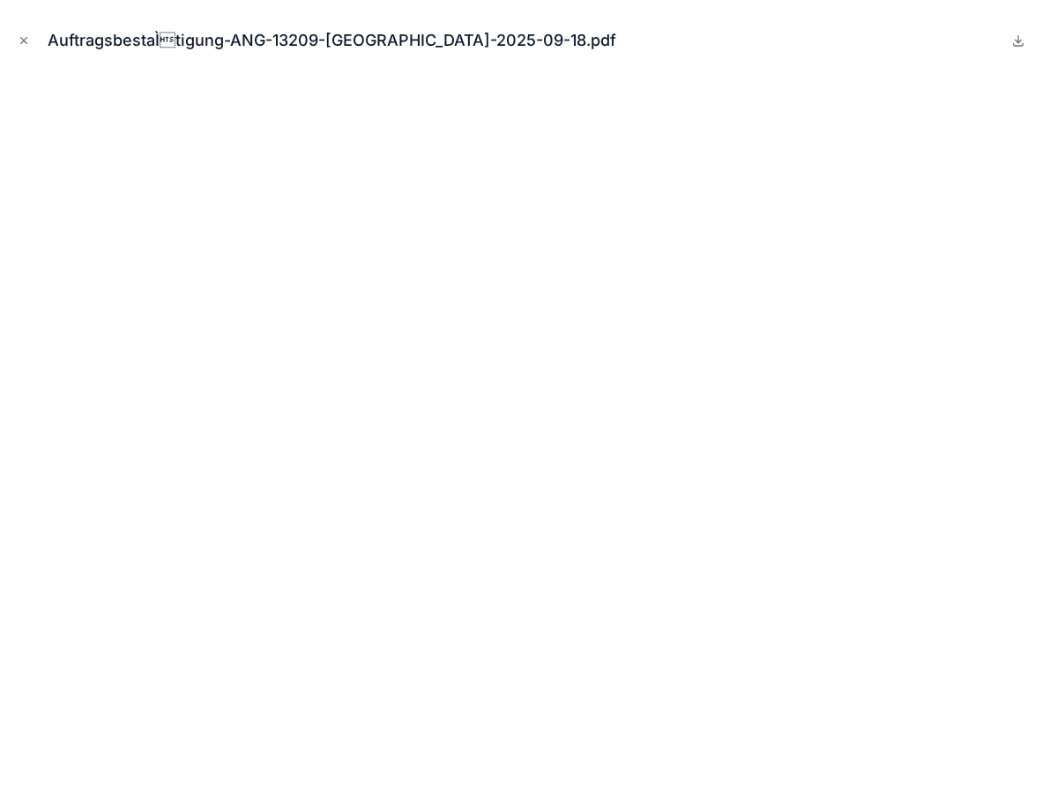
click at [28, 34] on icon "Close modal" at bounding box center [24, 40] width 12 height 12
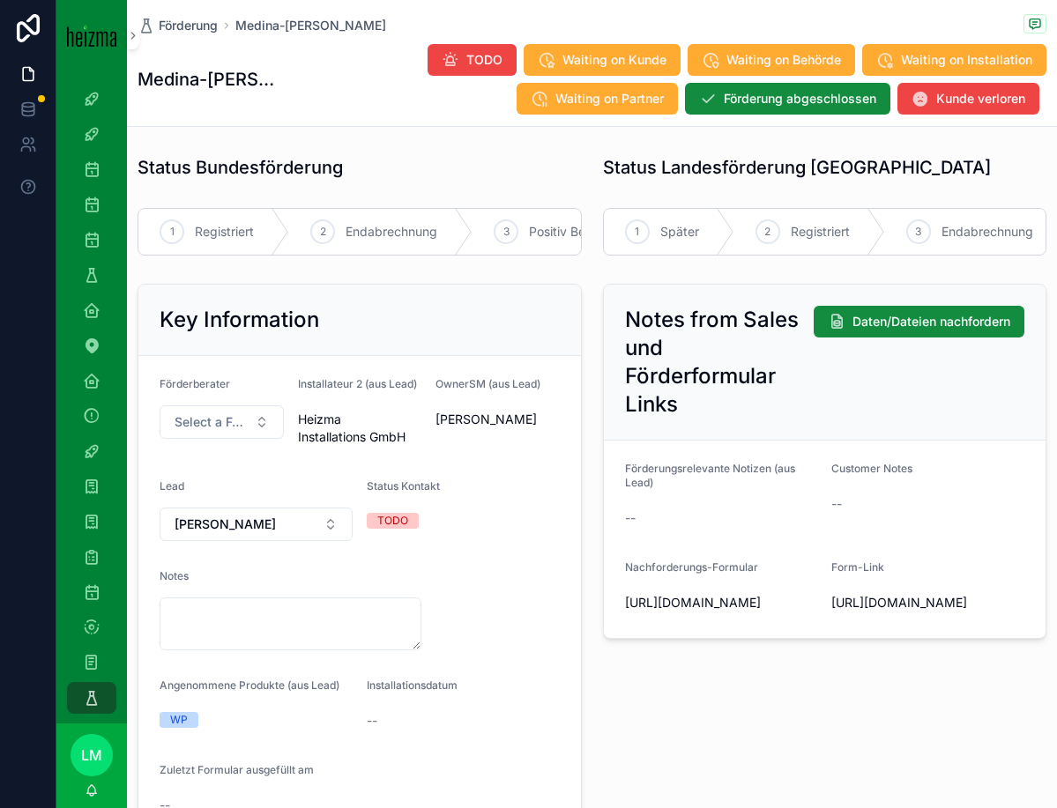
click at [682, 245] on div "1 Später" at bounding box center [669, 232] width 130 height 46
click at [893, 60] on icon "scrollable content" at bounding box center [885, 60] width 18 height 18
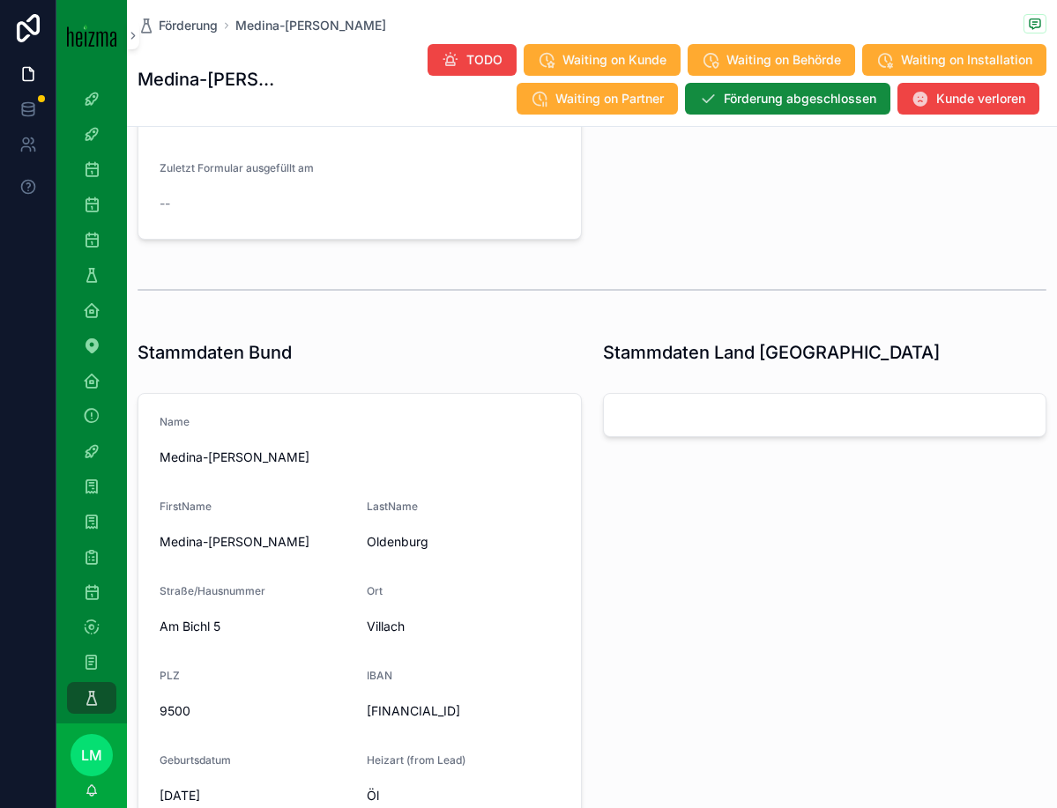
scroll to position [614, 0]
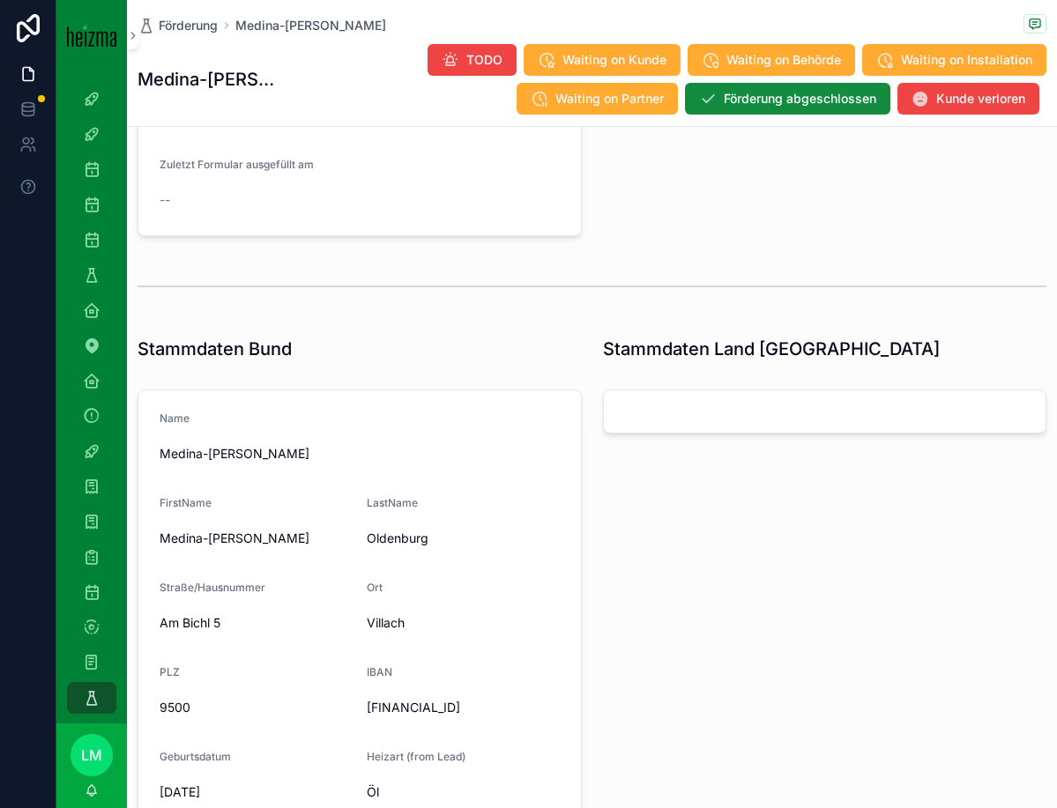
click at [197, 20] on span "Förderung" at bounding box center [188, 26] width 59 height 18
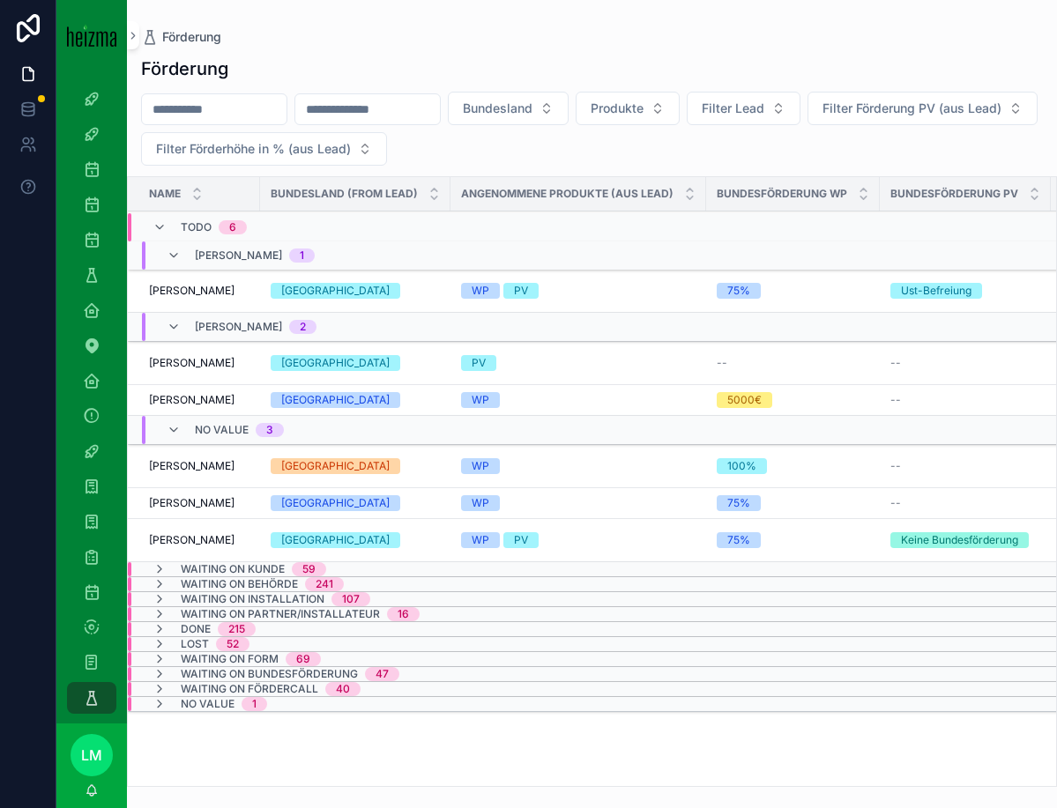
click at [207, 657] on span "Waiting on Form" at bounding box center [230, 659] width 98 height 14
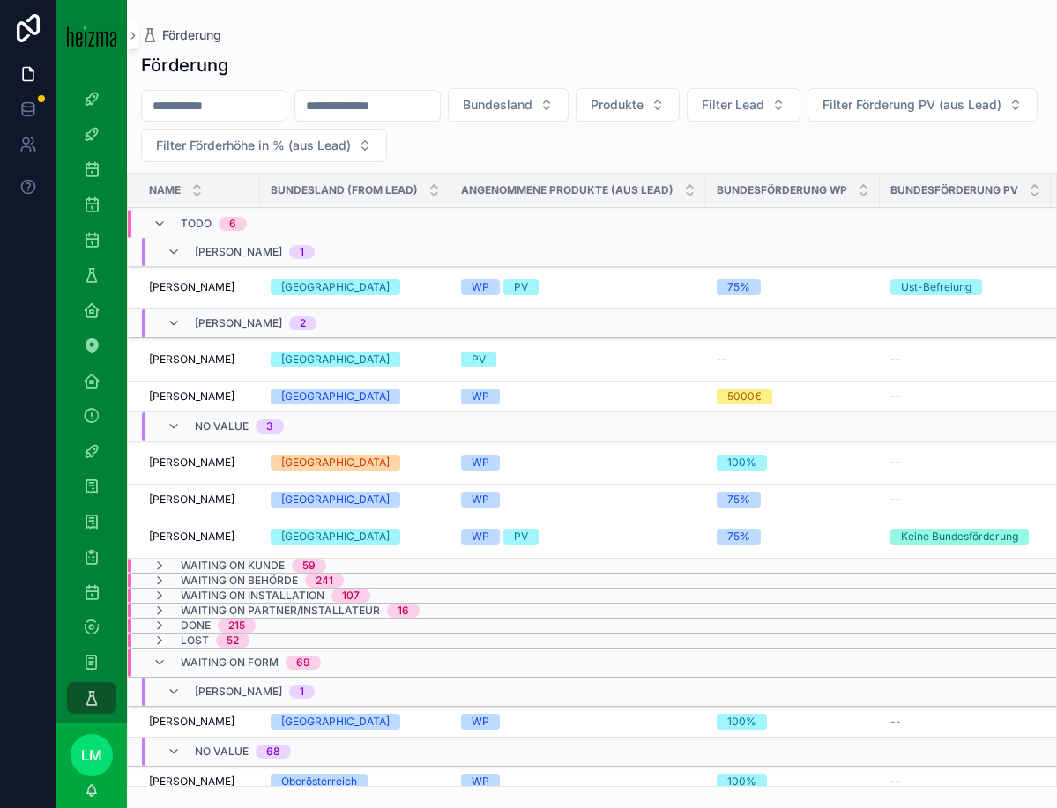
click at [207, 657] on span "Waiting on Form" at bounding box center [230, 663] width 98 height 14
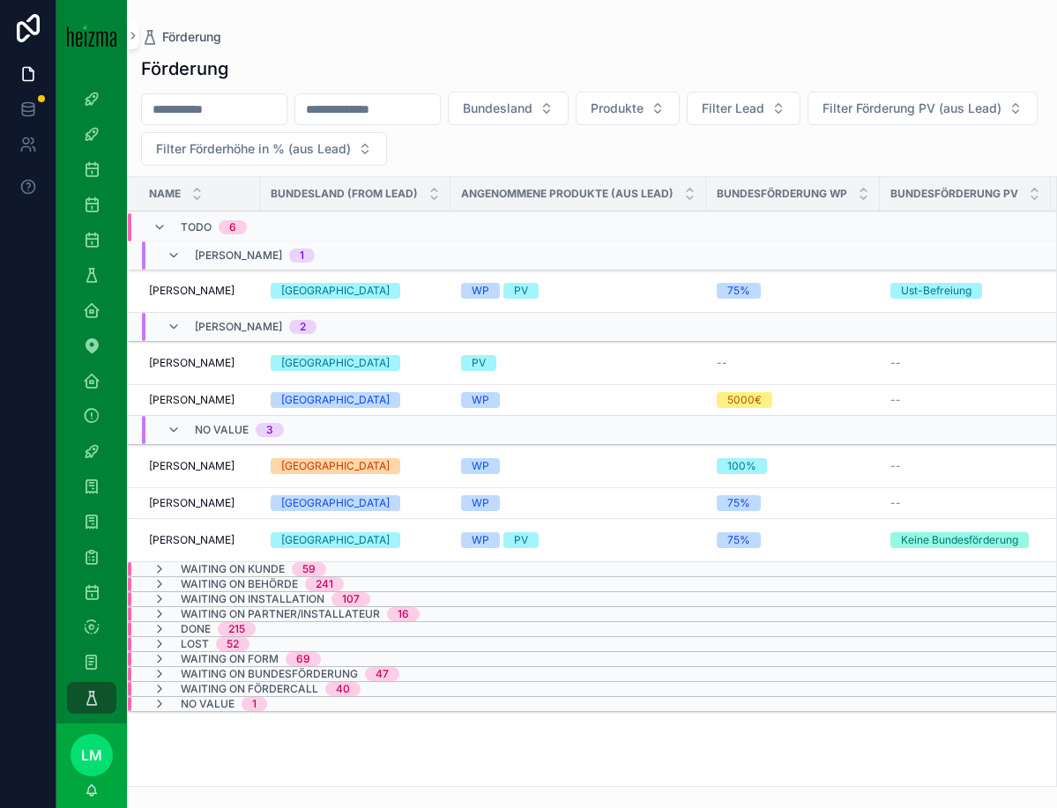
click at [182, 466] on span "[PERSON_NAME]" at bounding box center [192, 466] width 86 height 14
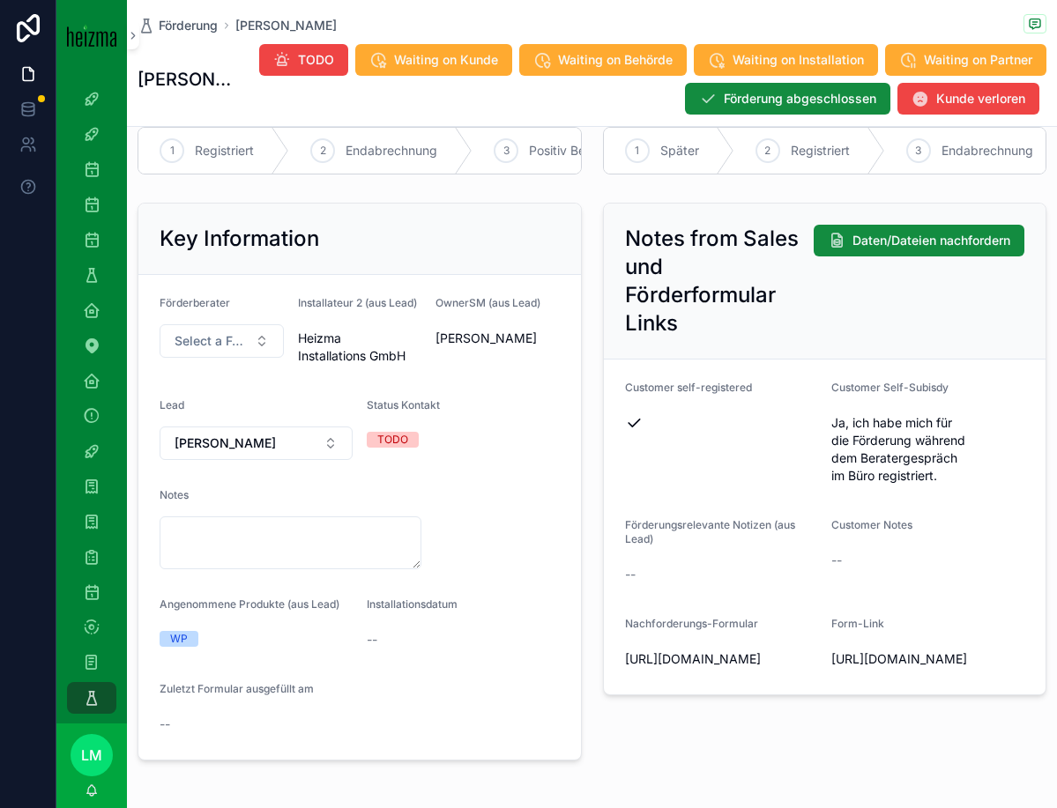
scroll to position [93, 0]
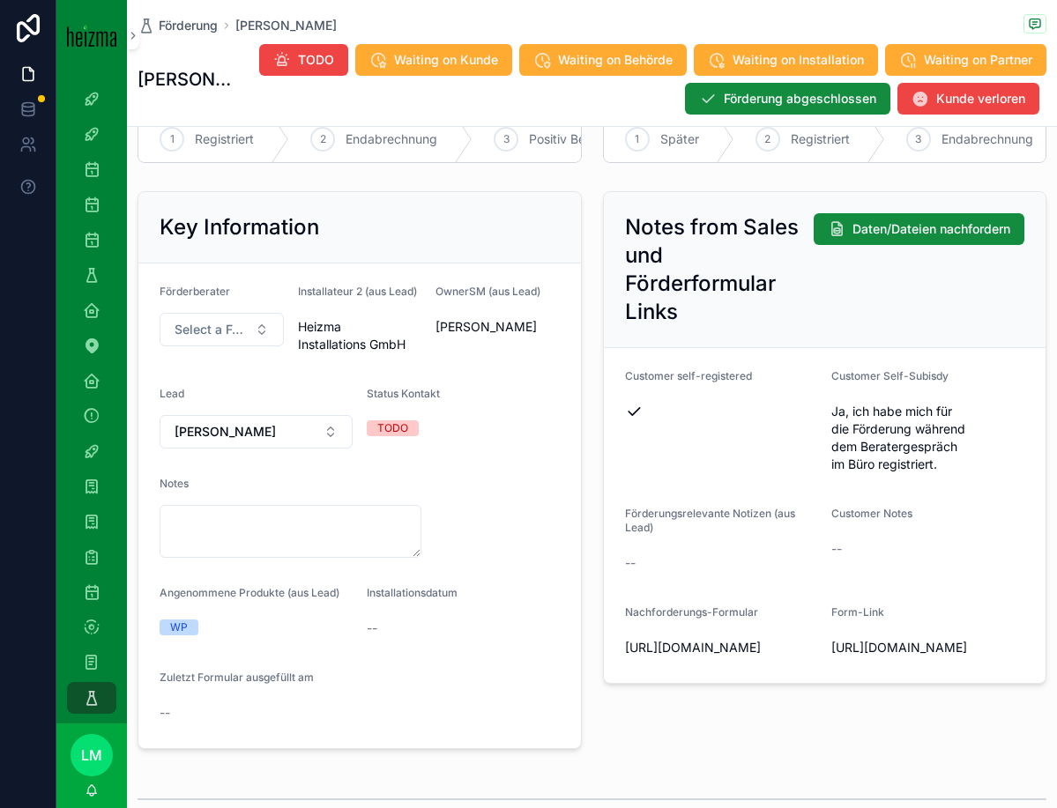
click at [893, 657] on span "https://heizma.fillout.com/t/eBNmWZwuPPus?id=recj6oBhurEDE3fTD" at bounding box center [927, 648] width 193 height 18
copy span "https://heizma.fillout.com/t/eBNmWZwuPPus?id=recj6oBhurEDE3fTD"
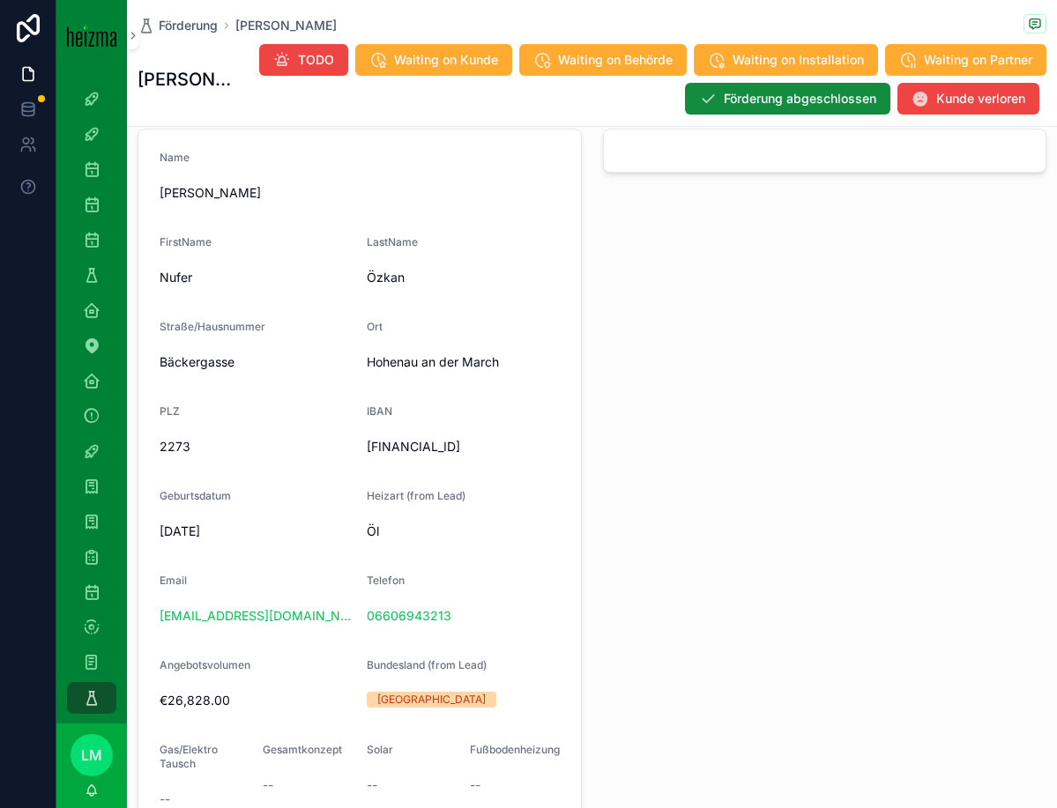
scroll to position [919, 0]
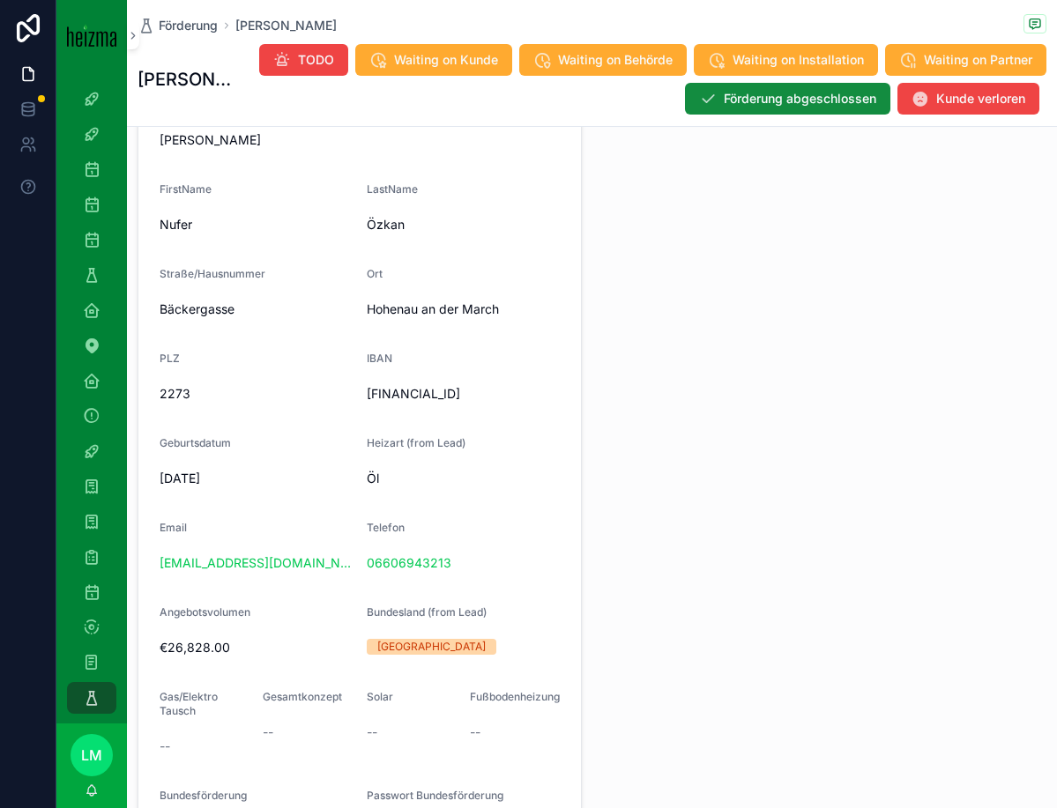
click at [274, 596] on form "Name Nufer Özkan FirstName Nufer LastName Özkan Straße/Hausnummer Bäckergasse O…" at bounding box center [359, 484] width 443 height 815
drag, startPoint x: 300, startPoint y: 574, endPoint x: 137, endPoint y: 566, distance: 163.3
click at [138, 566] on div "Name Nufer Özkan FirstName Nufer LastName Özkan Straße/Hausnummer Bäckergasse O…" at bounding box center [360, 484] width 444 height 816
copy link "nufer2012@hotmail.com"
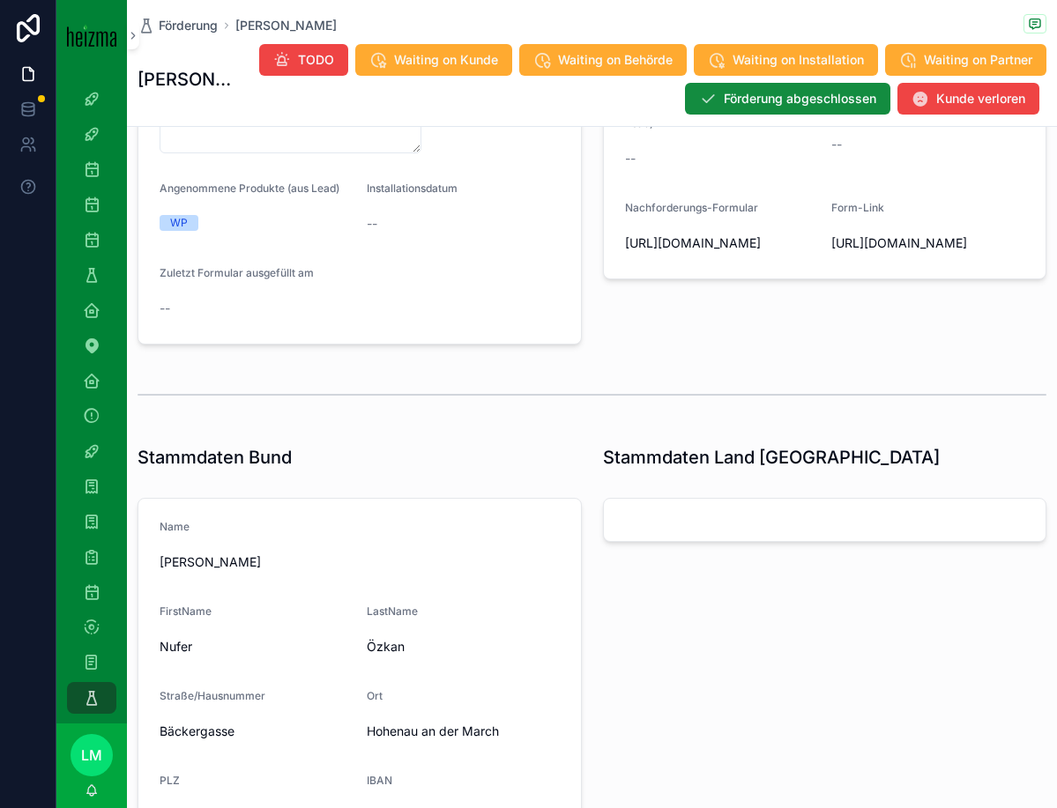
scroll to position [0, 0]
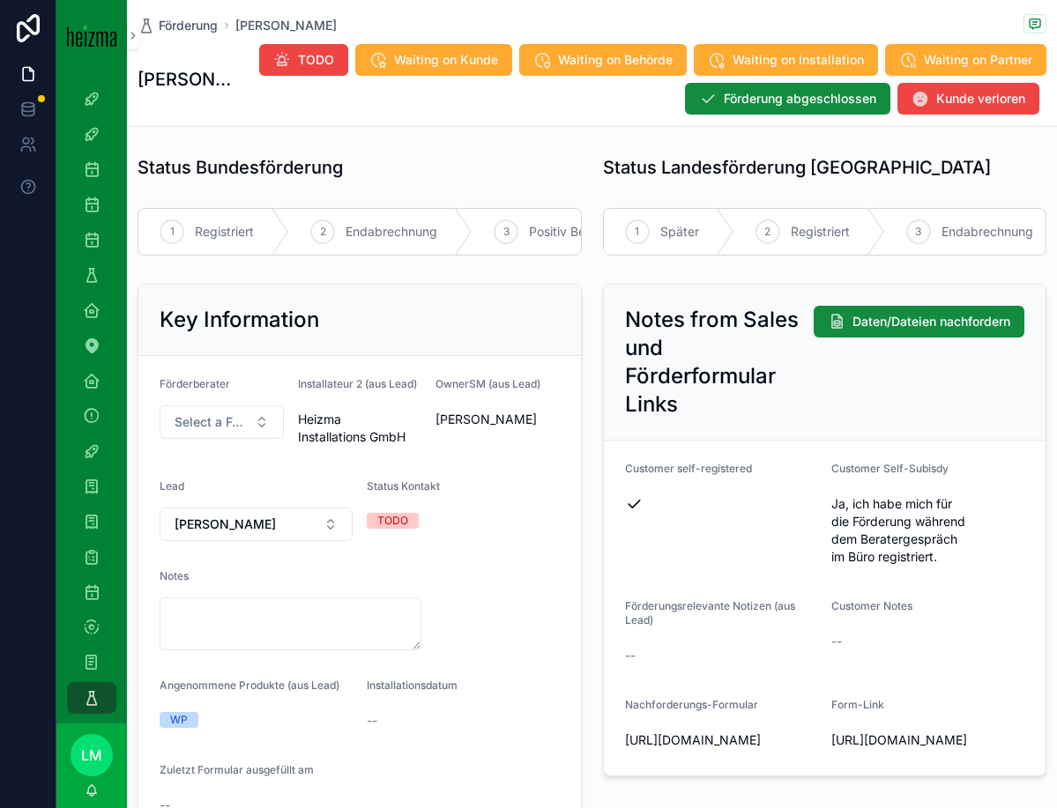
click at [442, 47] on button "Waiting on Kunde" at bounding box center [433, 60] width 157 height 32
click at [244, 618] on textarea "scrollable content" at bounding box center [291, 624] width 262 height 53
type textarea "**********"
click at [210, 23] on span "Förderung" at bounding box center [188, 26] width 59 height 18
